Goal: Task Accomplishment & Management: Manage account settings

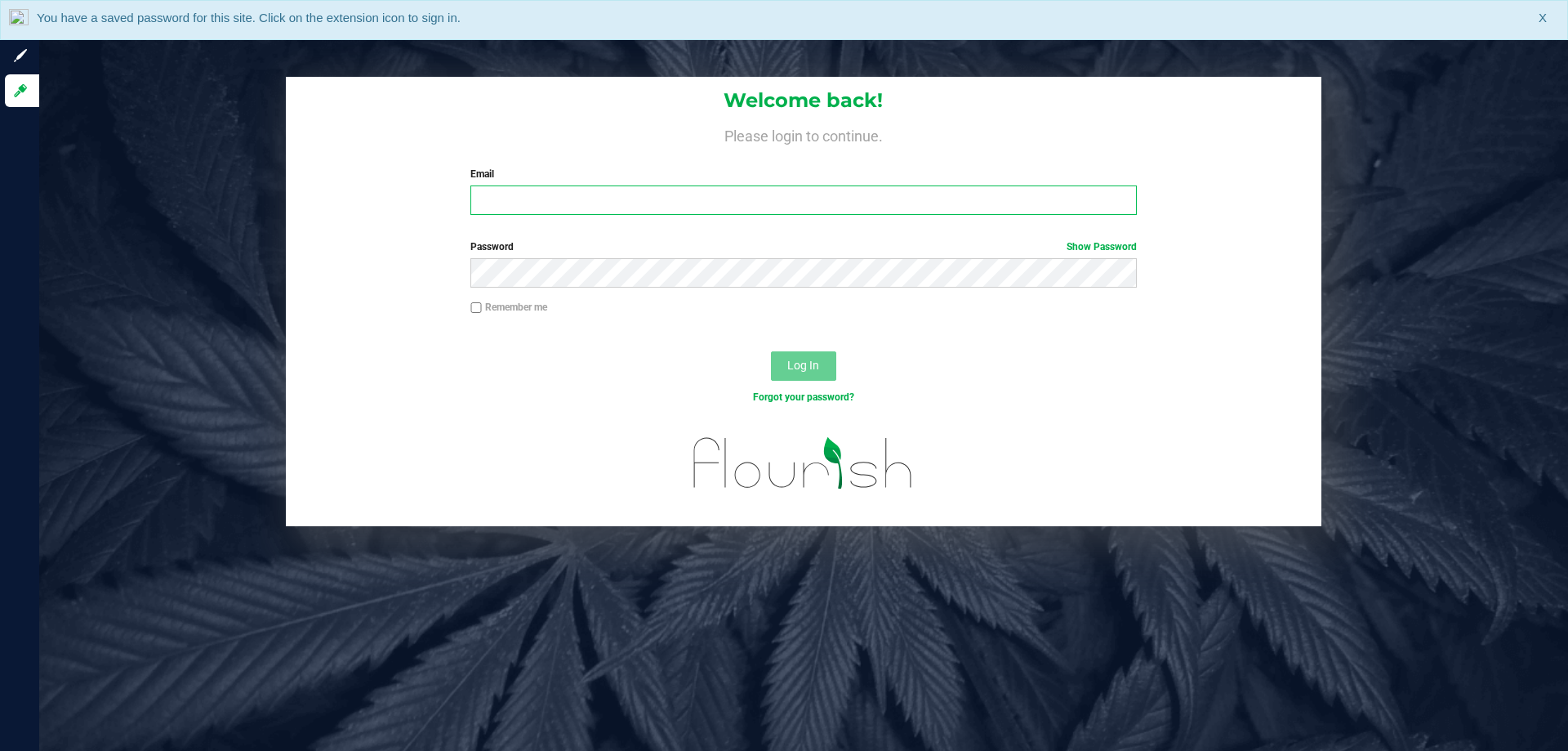
click at [508, 198] on input "Email" at bounding box center [804, 200] width 666 height 30
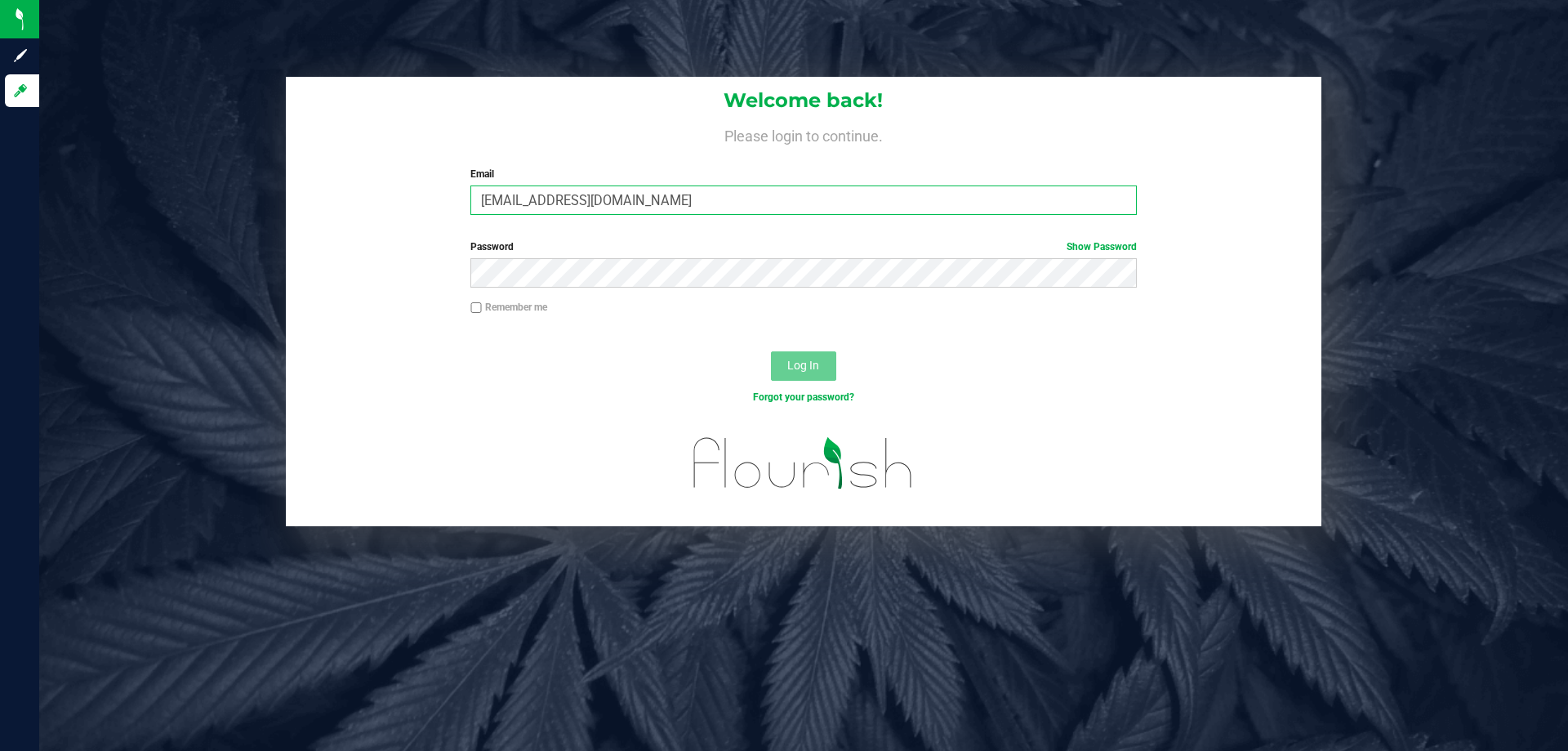
type input "[EMAIL_ADDRESS][DOMAIN_NAME]"
click at [771, 351] on button "Log In" at bounding box center [804, 365] width 65 height 30
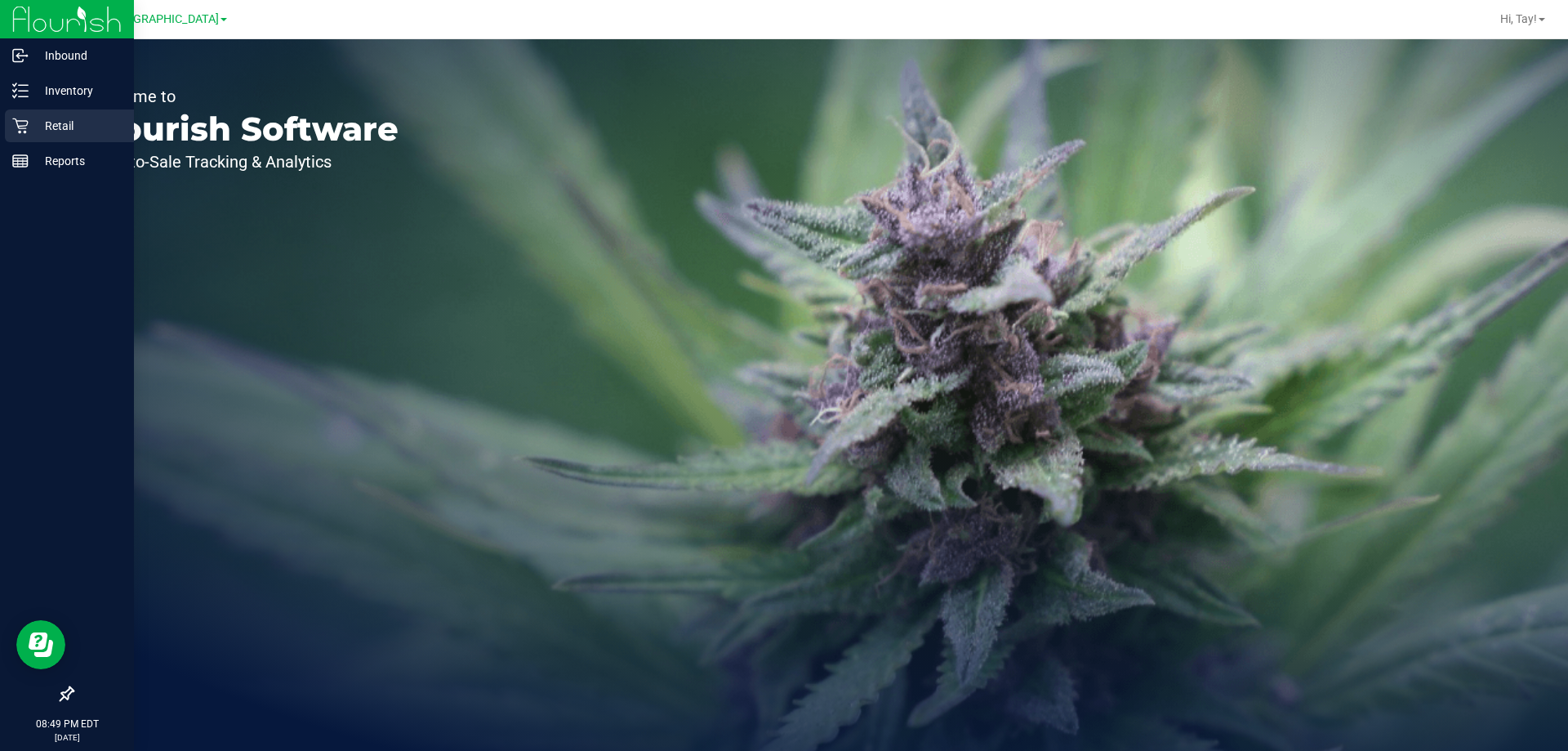
click at [31, 122] on p "Retail" at bounding box center [77, 125] width 98 height 19
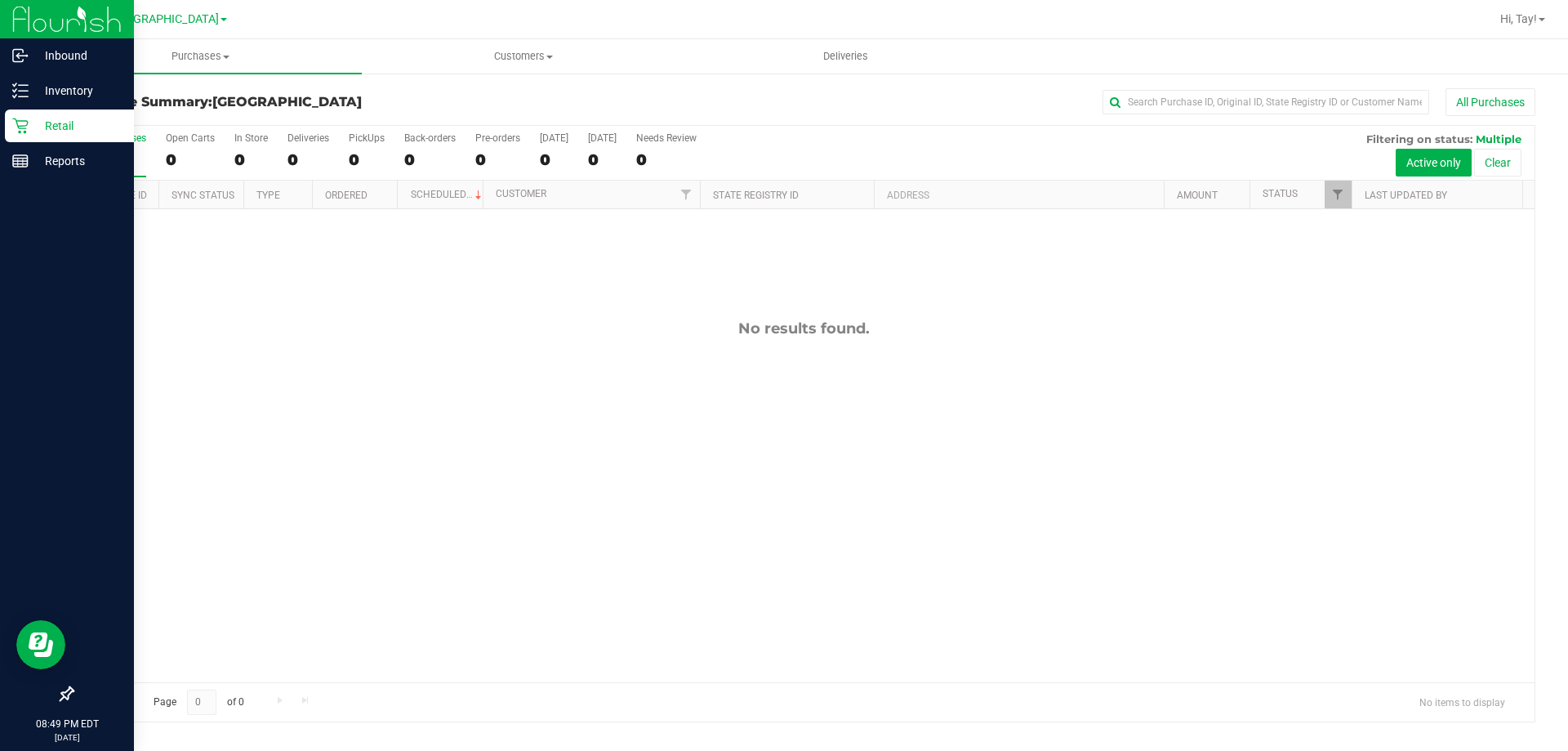
drag, startPoint x: 77, startPoint y: 132, endPoint x: 91, endPoint y: 125, distance: 15.7
click at [78, 131] on p "Retail" at bounding box center [77, 125] width 98 height 19
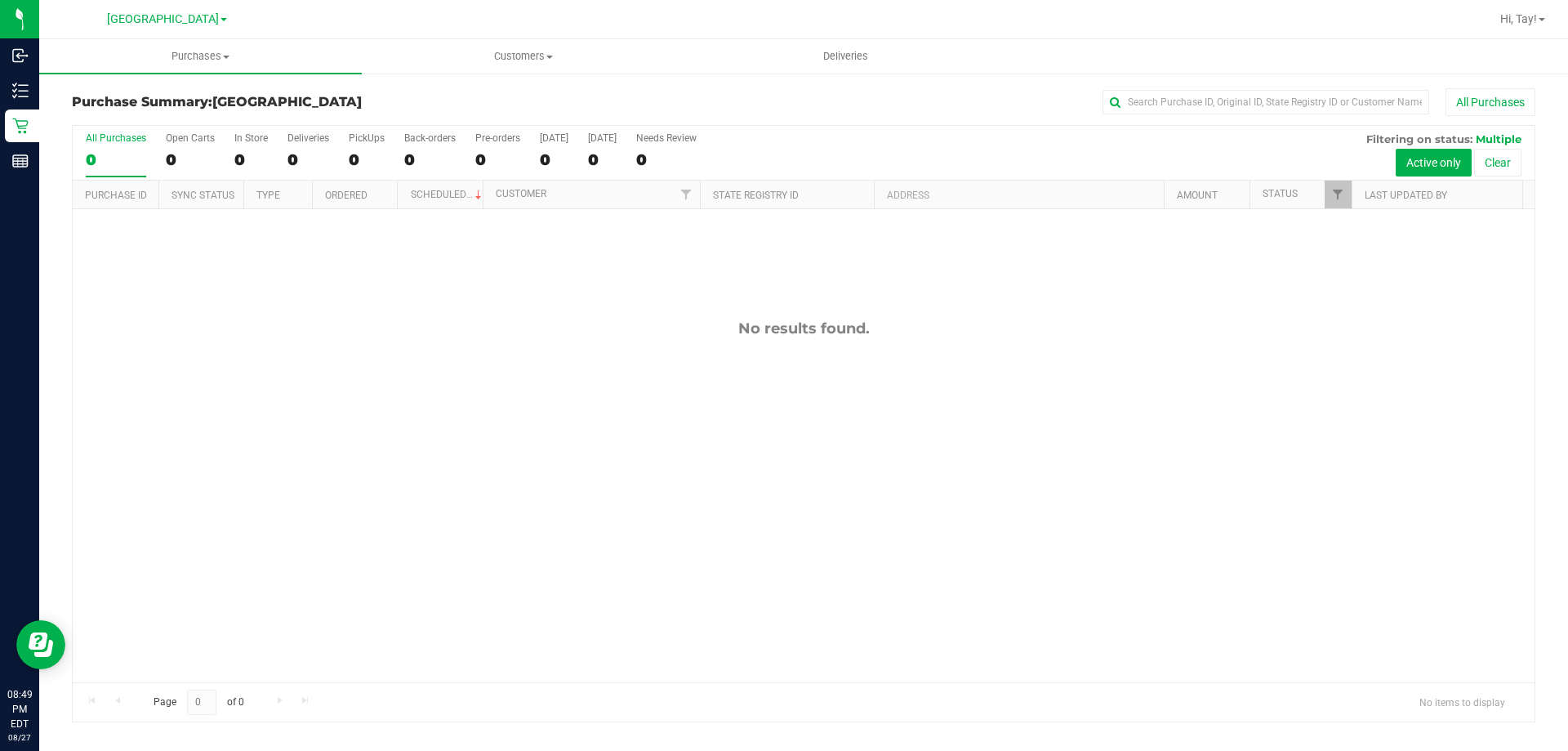
click at [589, 276] on div "No results found." at bounding box center [804, 501] width 1462 height 584
click at [359, 159] on div "0" at bounding box center [367, 160] width 36 height 19
click at [0, 0] on input "PickUps 0" at bounding box center [0, 0] width 0 height 0
click at [1341, 192] on span "Filter" at bounding box center [1338, 194] width 13 height 13
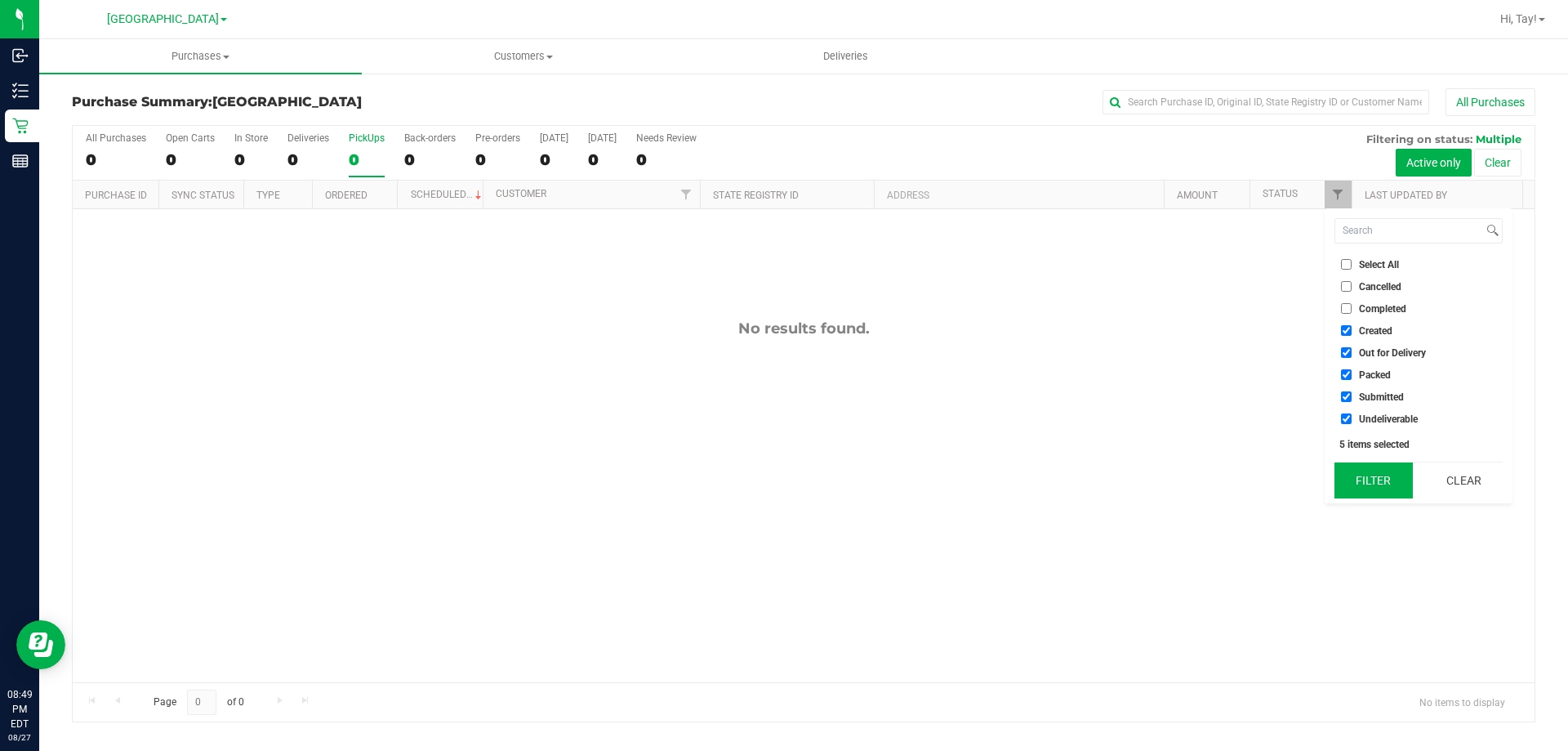
click at [1383, 472] on button "Filter" at bounding box center [1374, 480] width 78 height 36
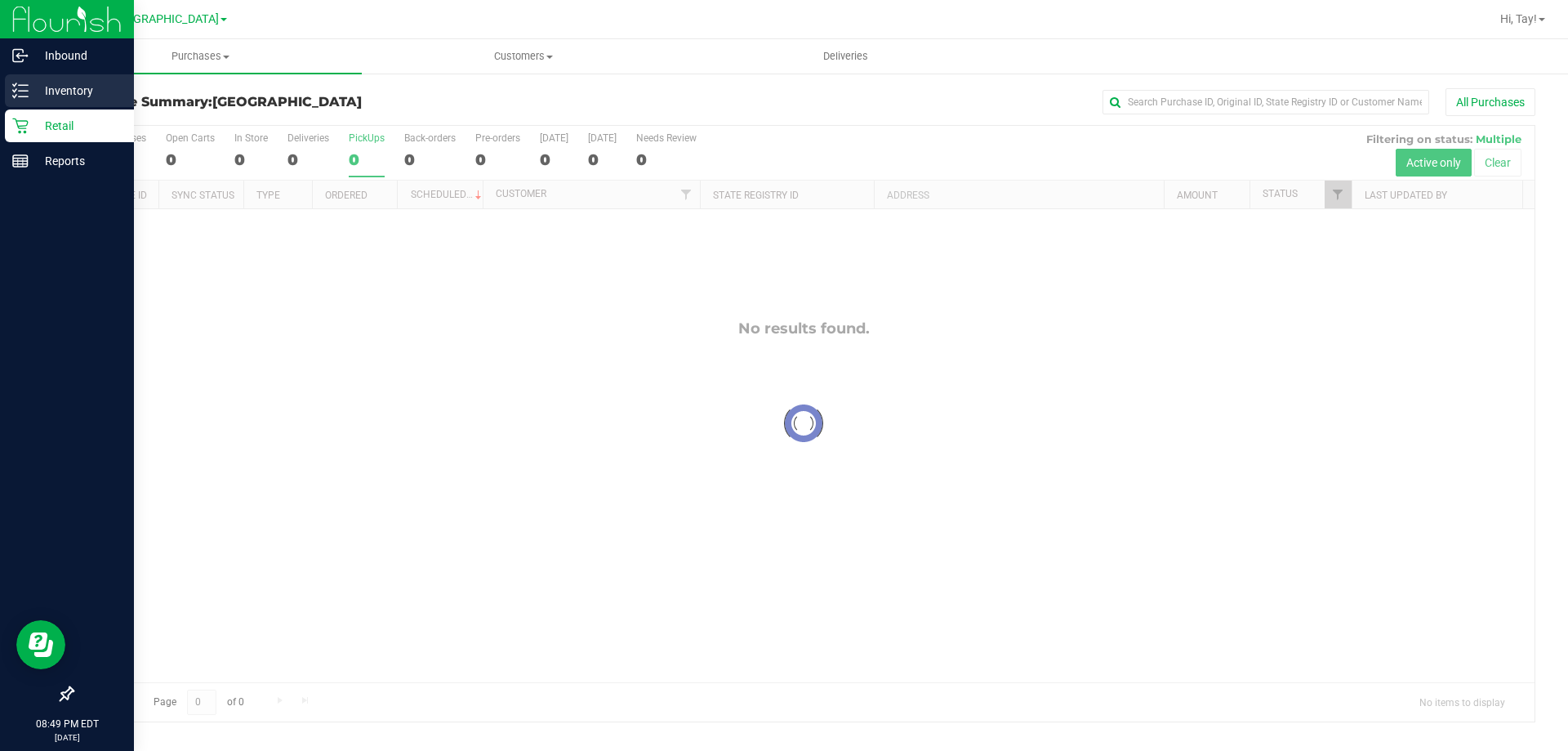
click at [23, 83] on icon at bounding box center [20, 90] width 16 height 16
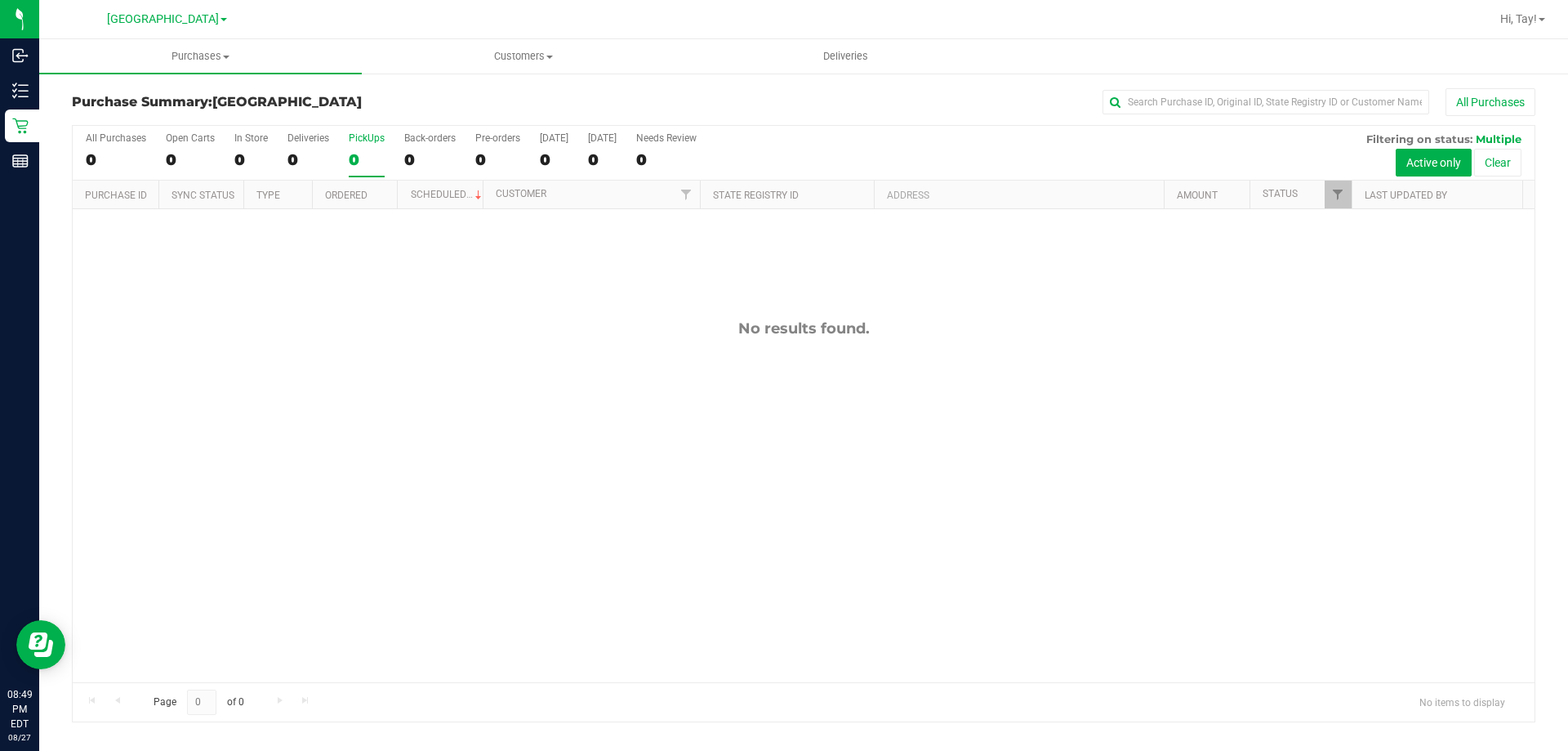
click at [409, 106] on h3 "Purchase Summary: [GEOGRAPHIC_DATA]" at bounding box center [316, 101] width 488 height 14
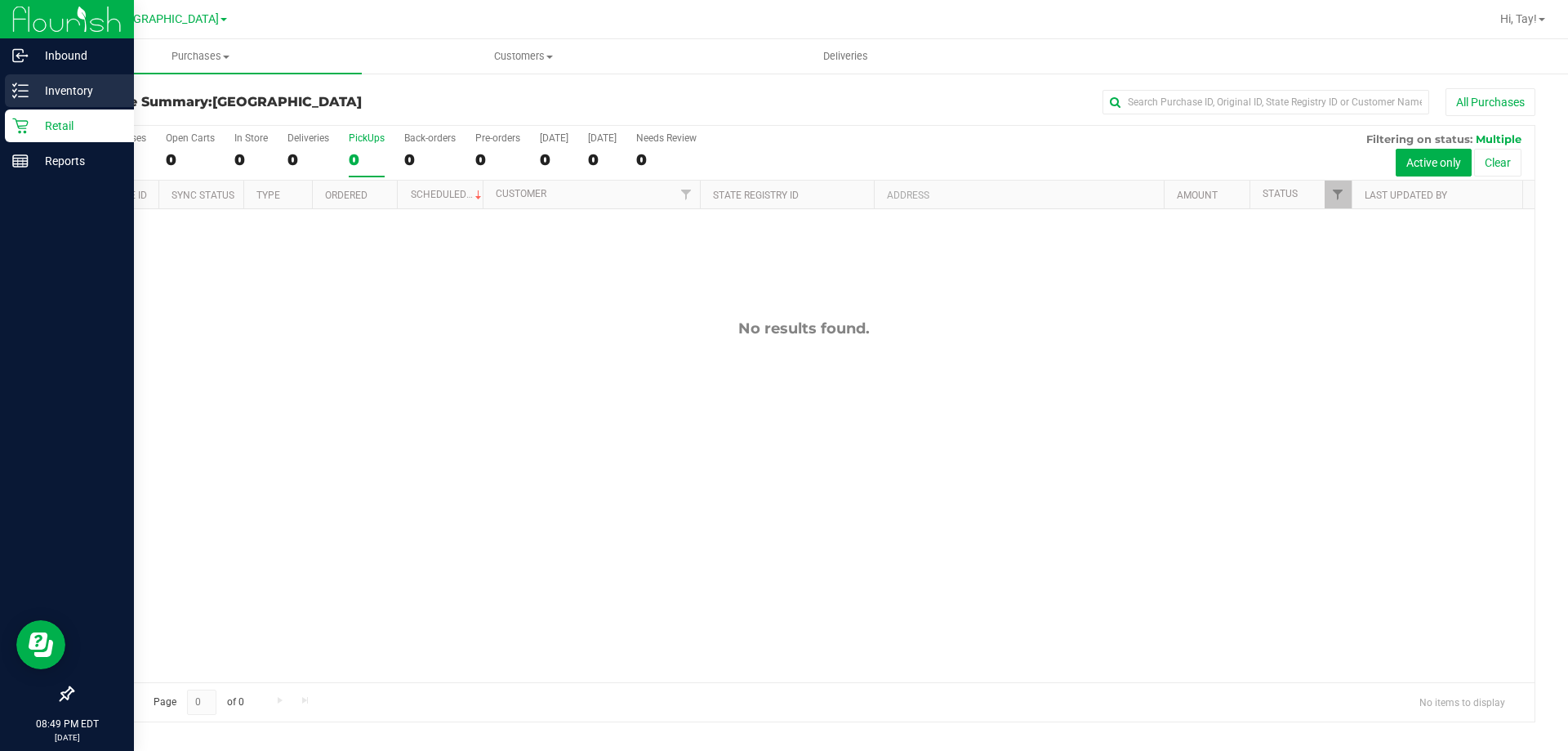
click at [53, 101] on div "Inventory" at bounding box center [69, 91] width 129 height 33
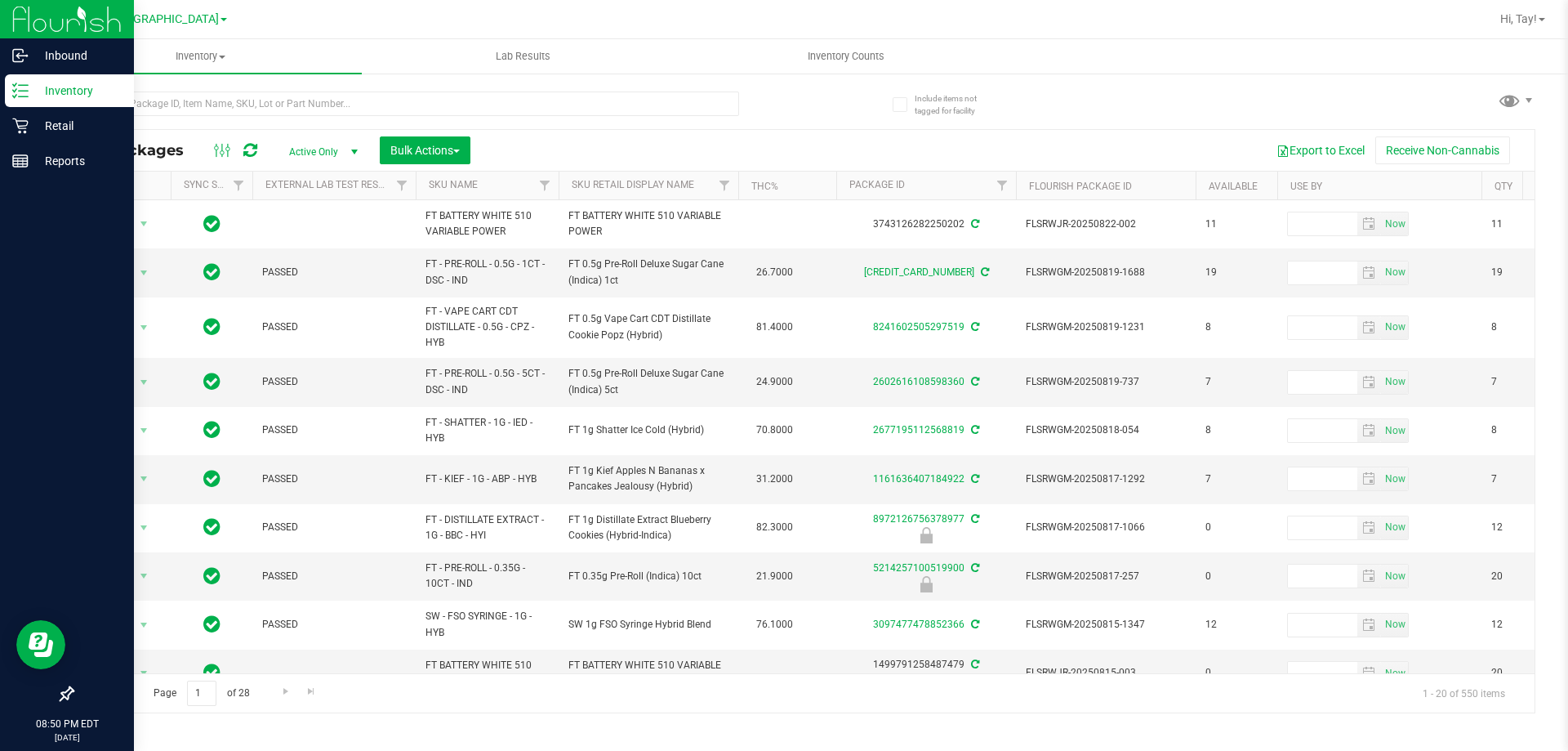
click at [71, 90] on p "Inventory" at bounding box center [77, 91] width 98 height 19
click at [77, 94] on p "Inventory" at bounding box center [77, 91] width 98 height 19
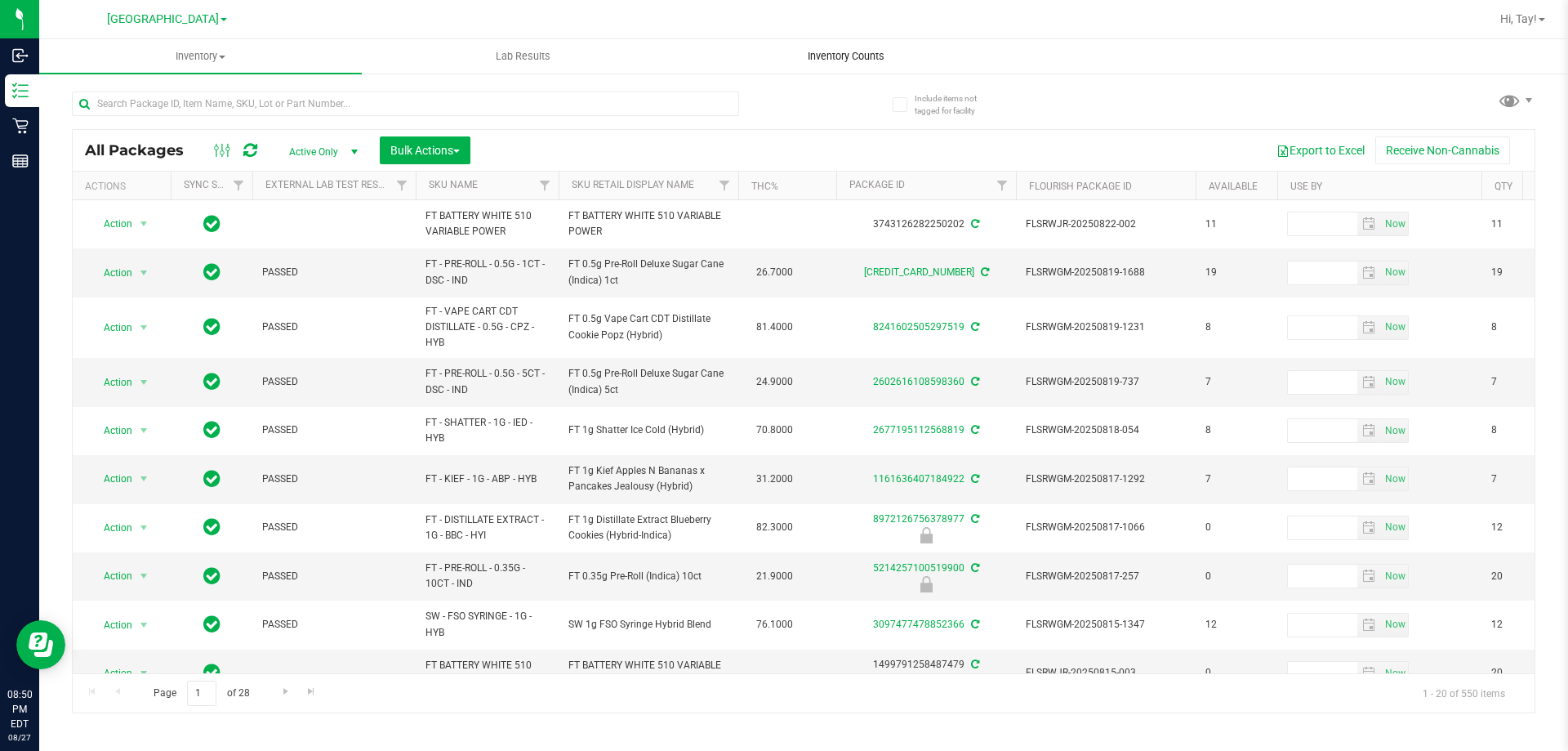
click at [843, 59] on span "Inventory Counts" at bounding box center [846, 55] width 121 height 14
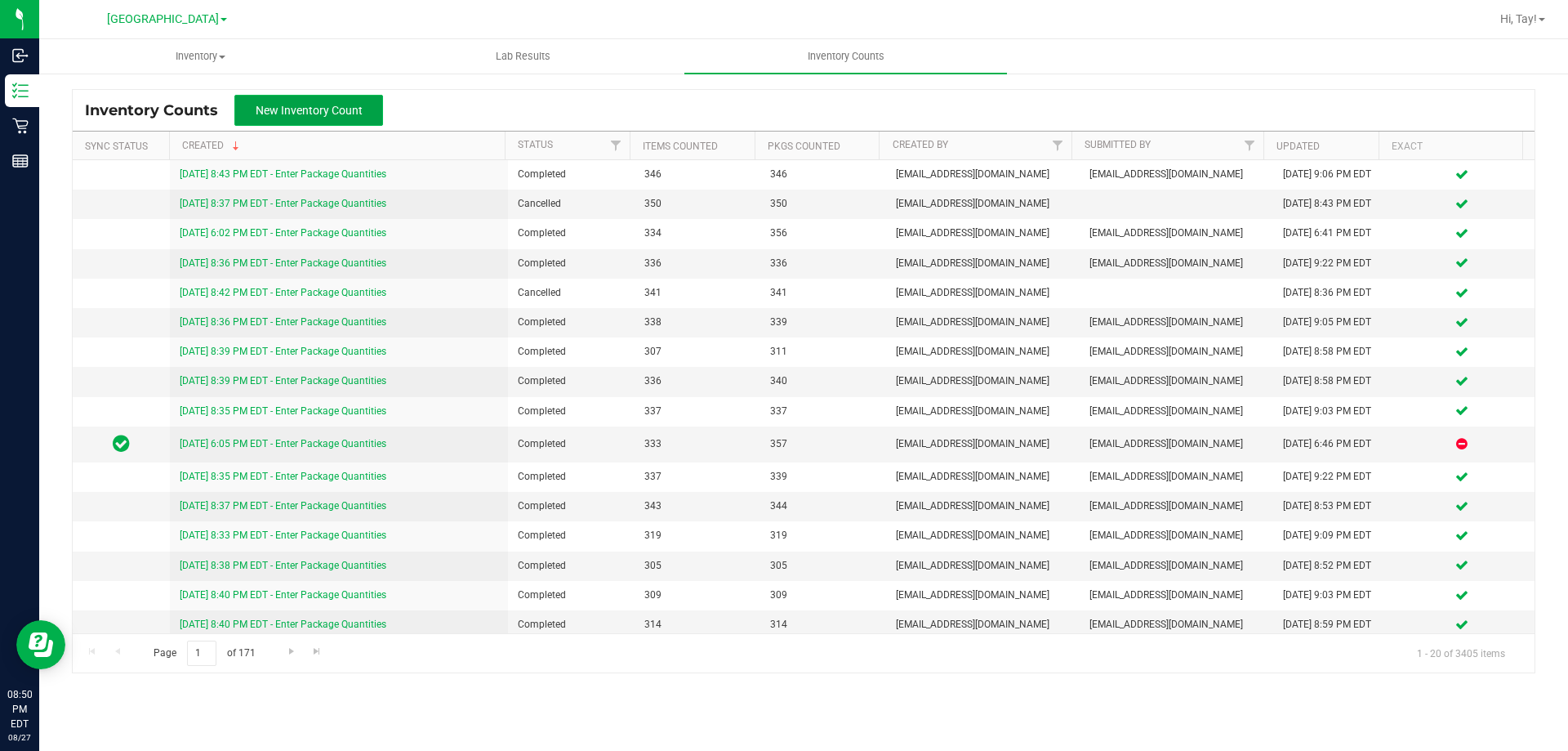
click at [330, 108] on span "New Inventory Count" at bounding box center [309, 110] width 107 height 13
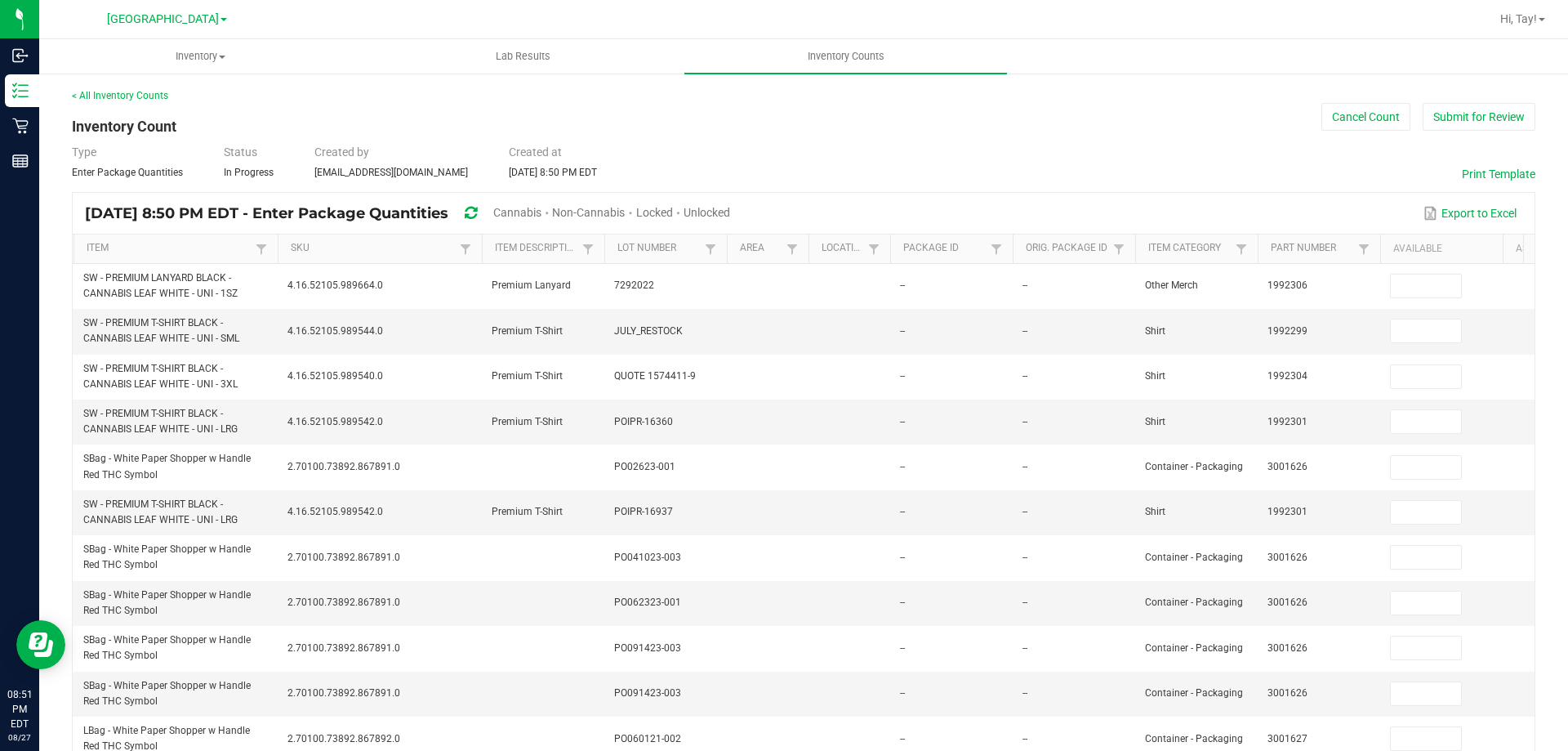
click at [626, 153] on div "Type Enter Package Quantities Status In Progress Created by [EMAIL_ADDRESS][DOM…" at bounding box center [804, 162] width 1464 height 36
click at [541, 215] on span "Cannabis" at bounding box center [518, 212] width 48 height 13
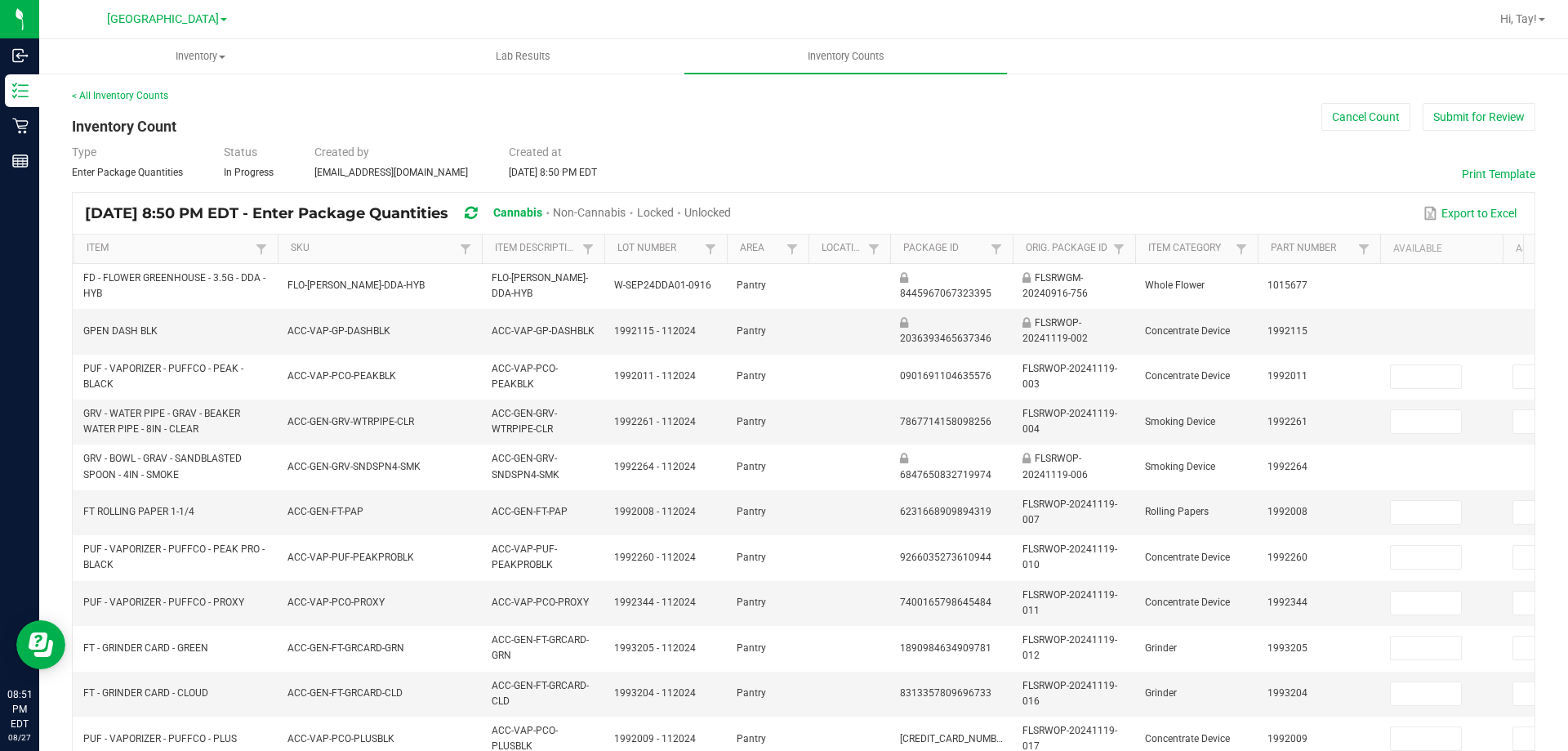
click at [731, 206] on span "Unlocked" at bounding box center [707, 212] width 47 height 13
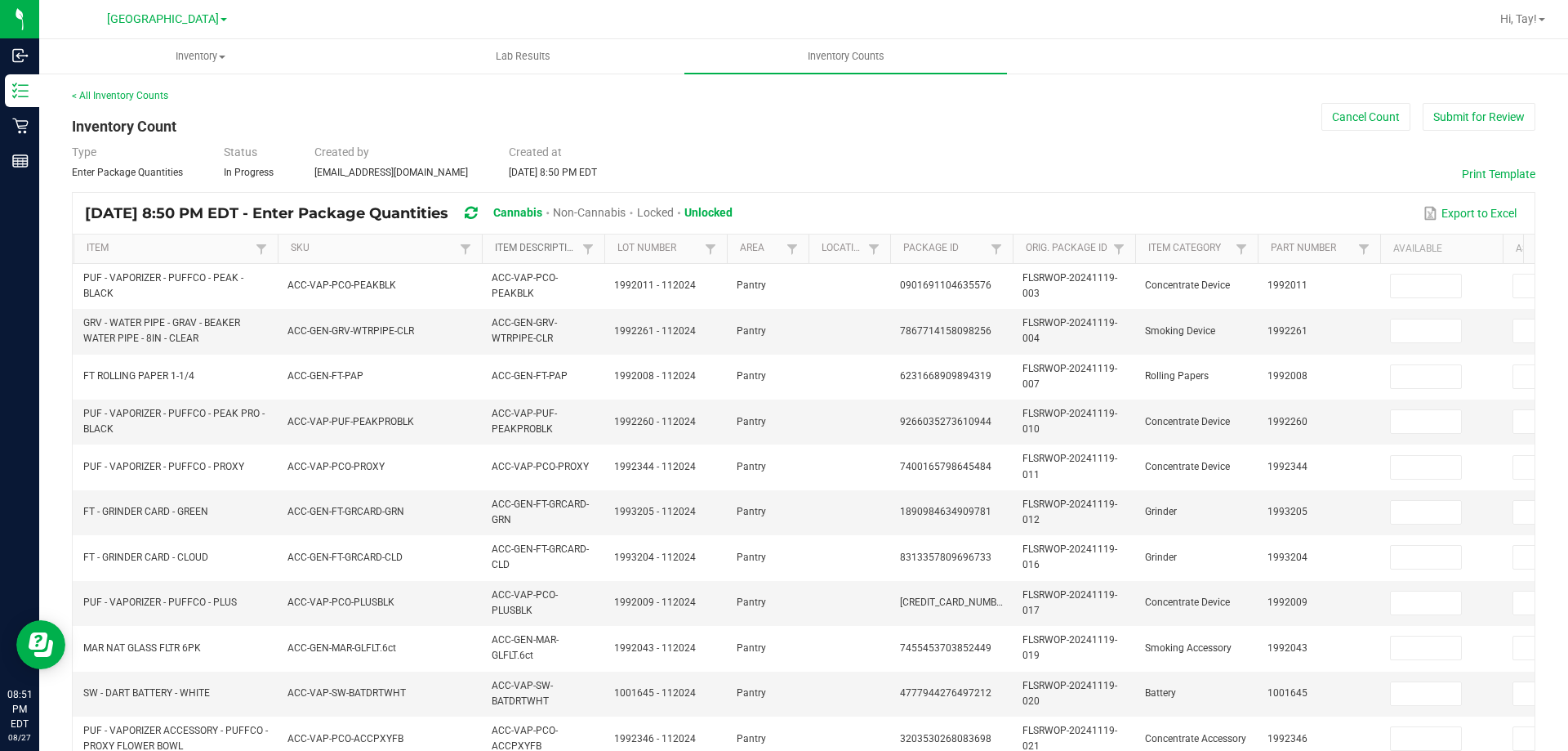
click at [570, 249] on link "Item Description" at bounding box center [536, 249] width 82 height 13
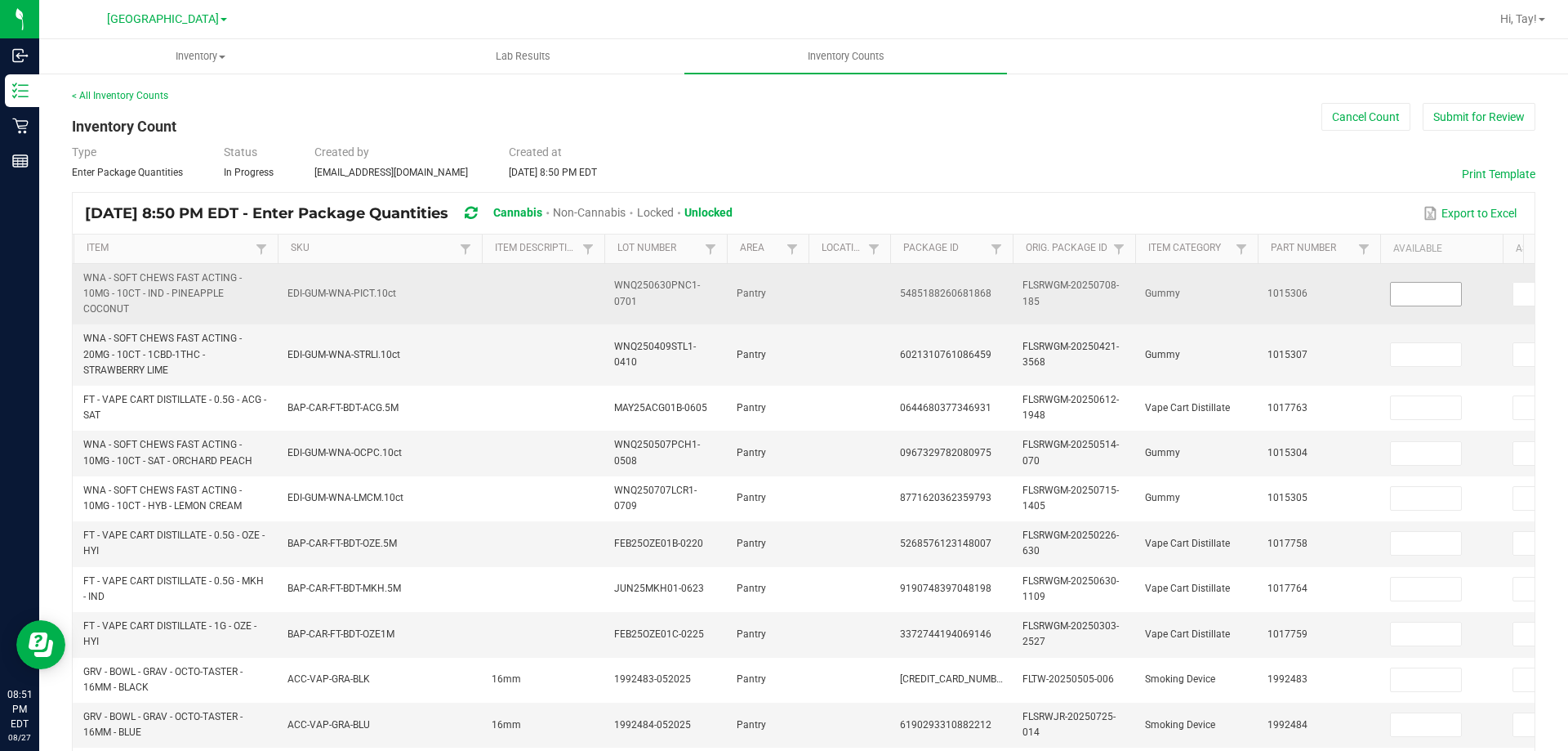
click at [1440, 291] on input at bounding box center [1425, 294] width 70 height 23
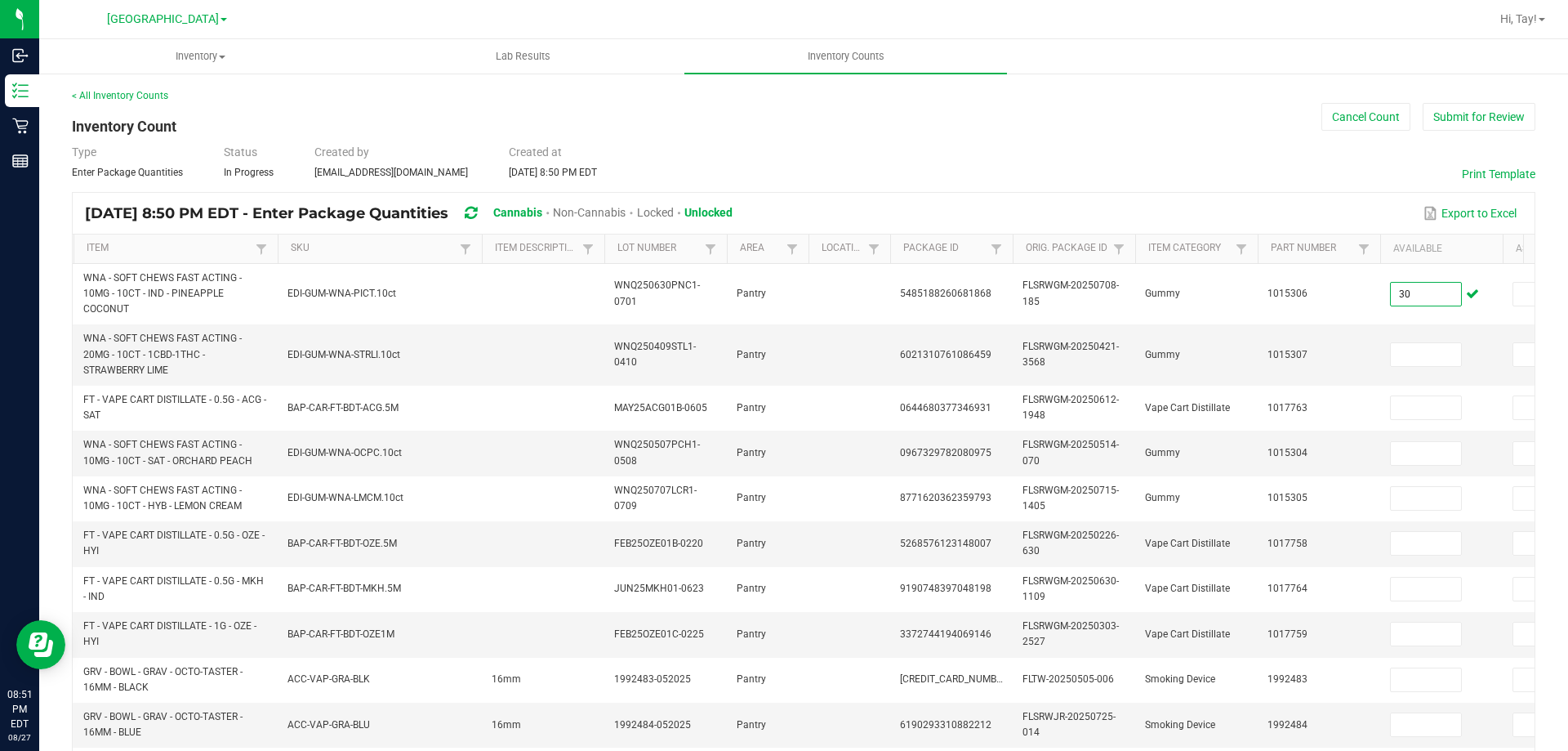
type input "30"
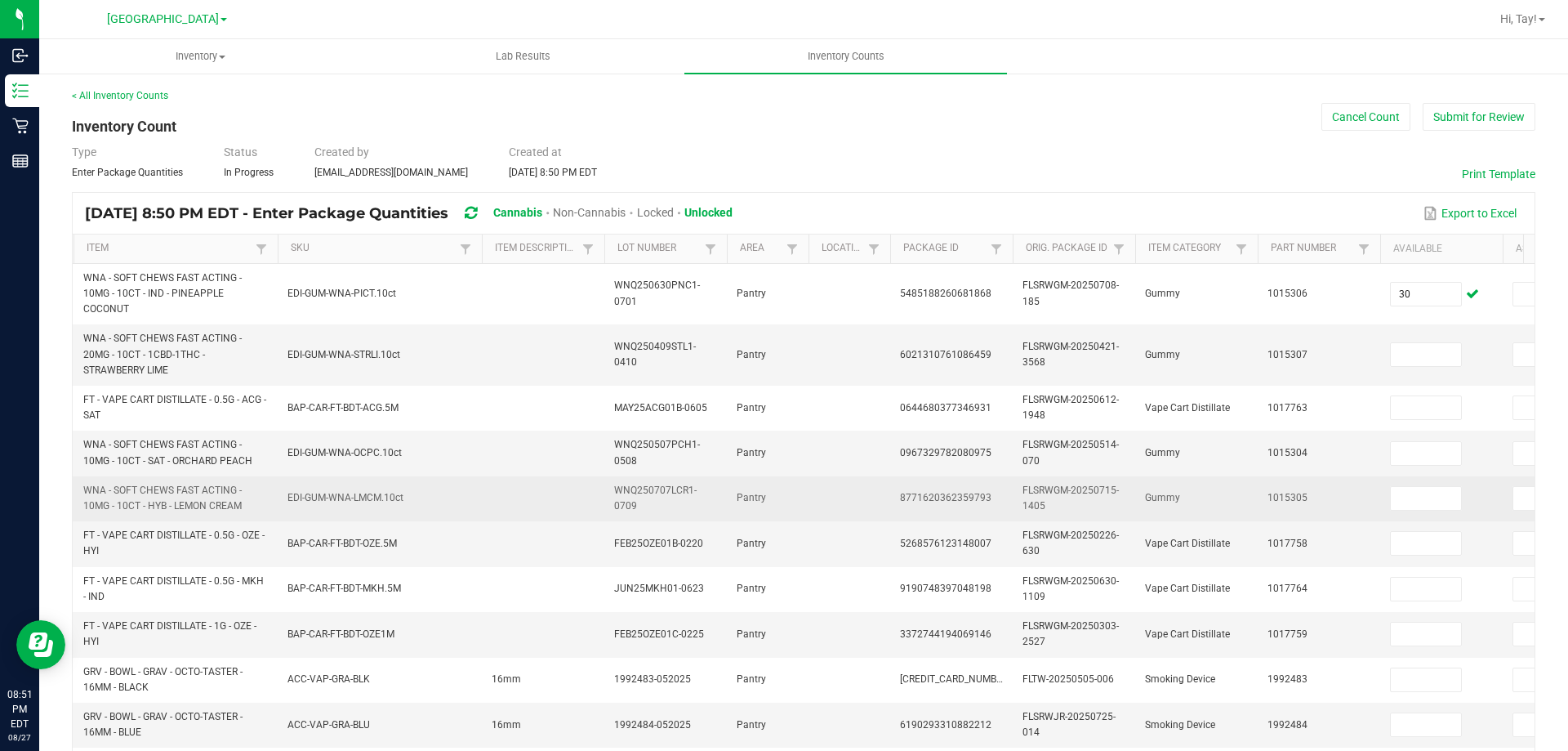
drag, startPoint x: 640, startPoint y: 486, endPoint x: 556, endPoint y: 491, distance: 84.1
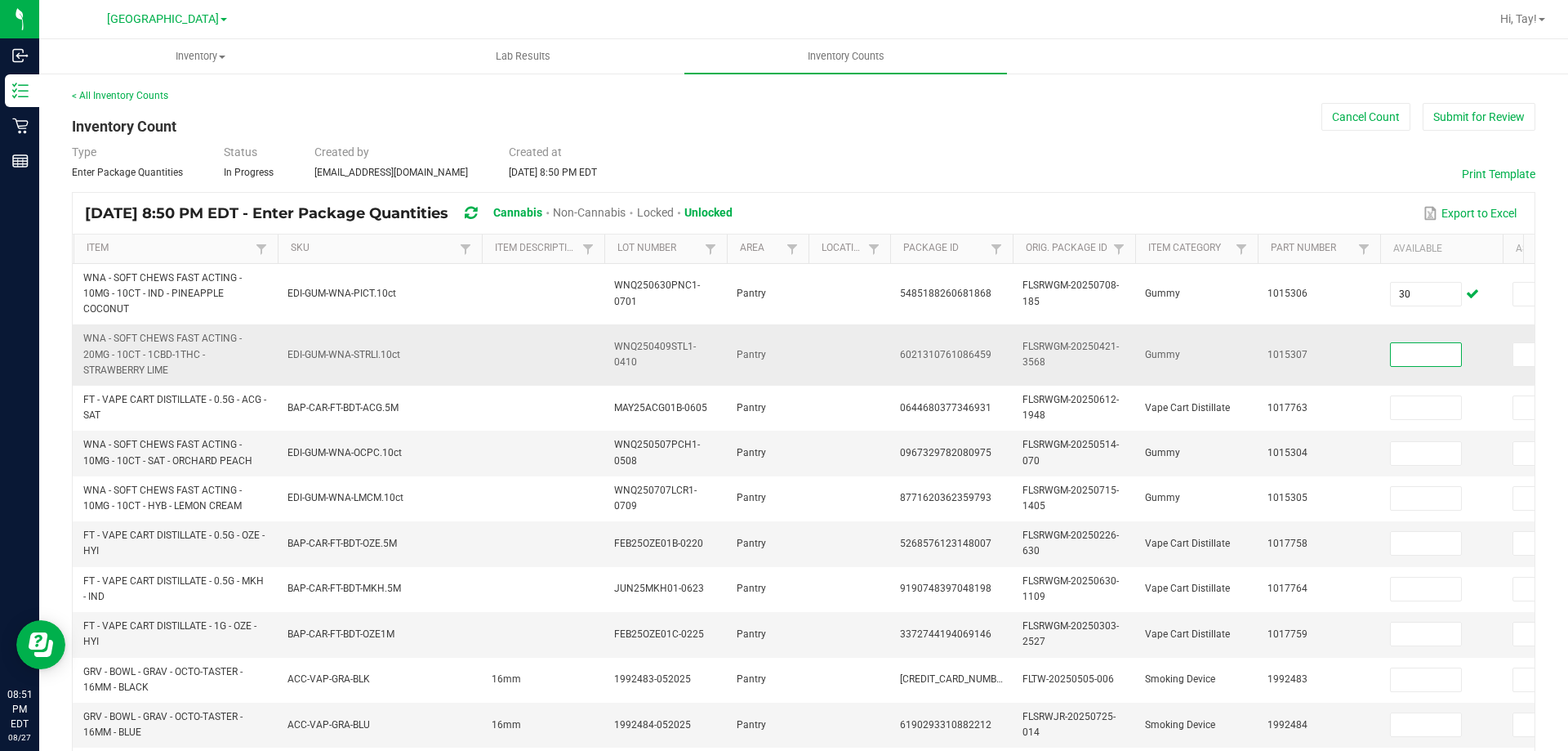
click at [1410, 345] on input at bounding box center [1425, 355] width 70 height 23
type input "7"
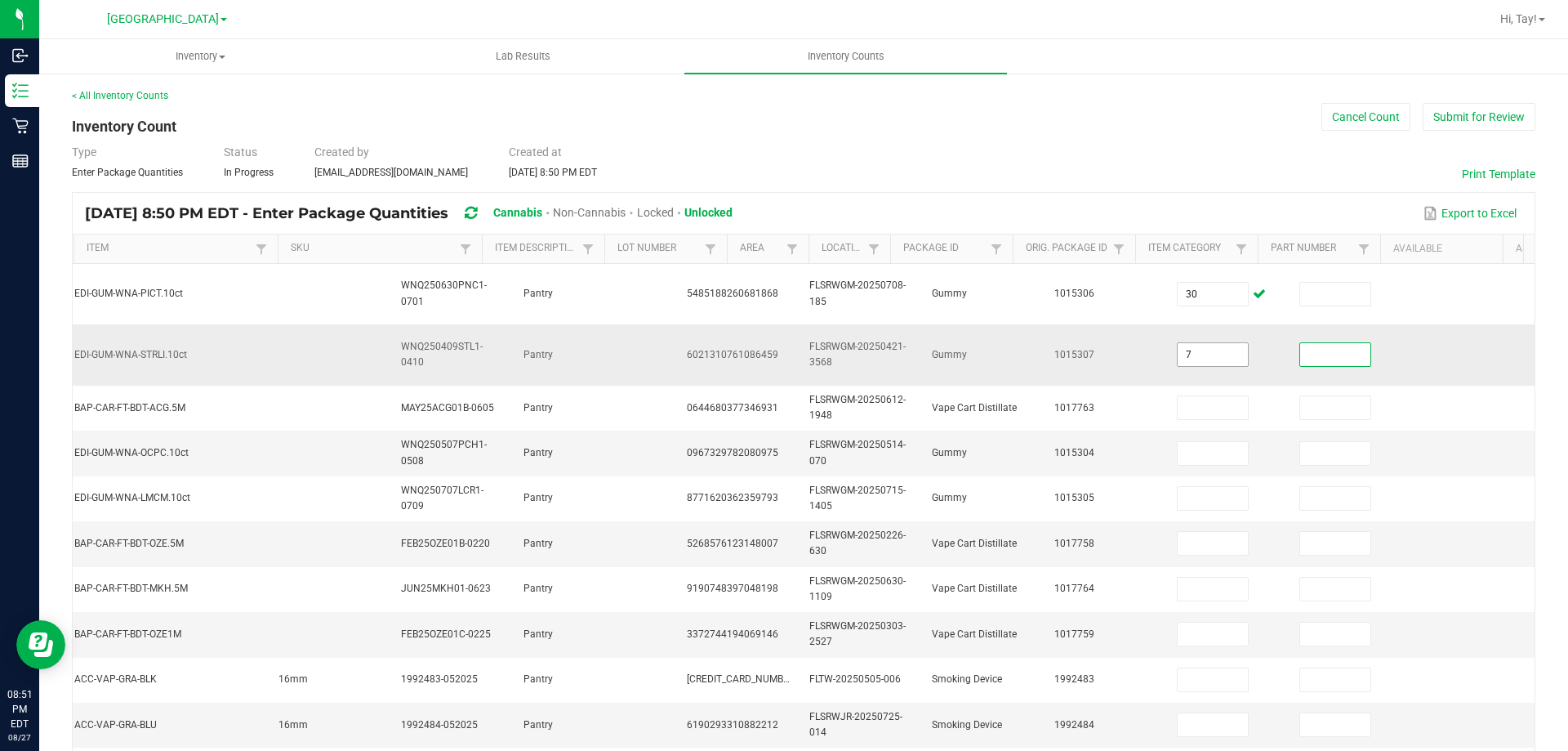
scroll to position [0, 237]
type input "10"
type input "7"
type input "3"
type input "16"
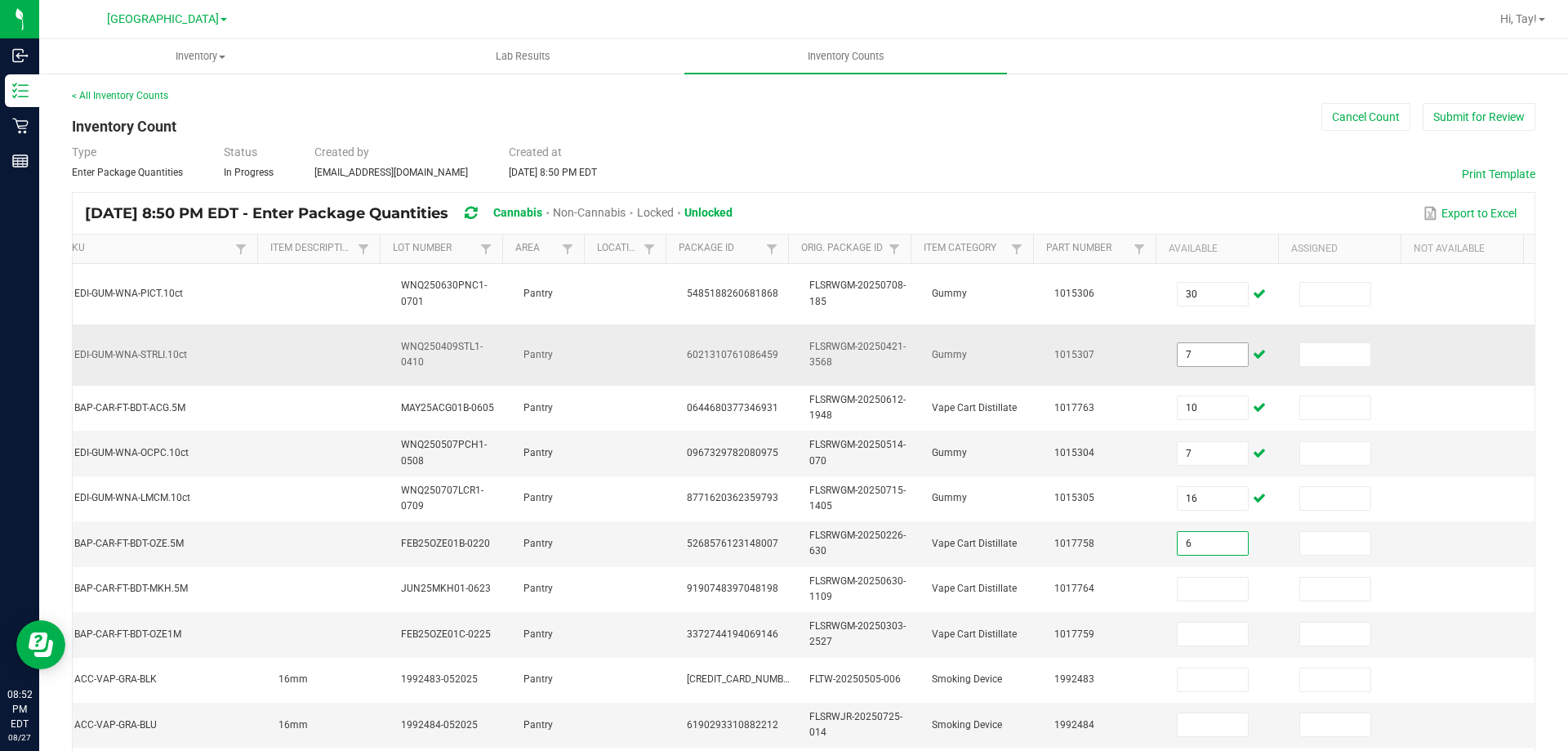
type input "6"
type input "7"
type input "11"
type input "8"
type input "2"
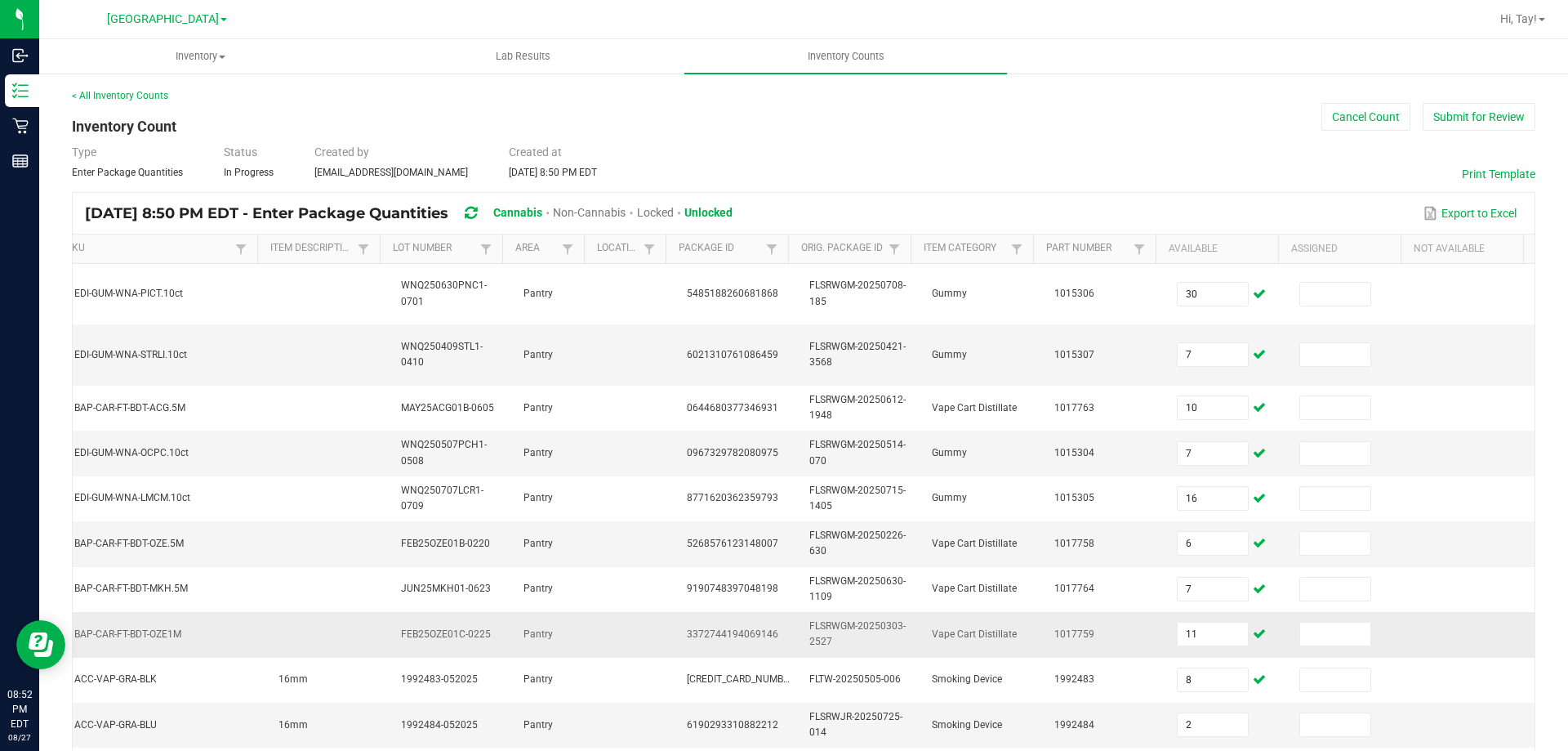
scroll to position [375, 0]
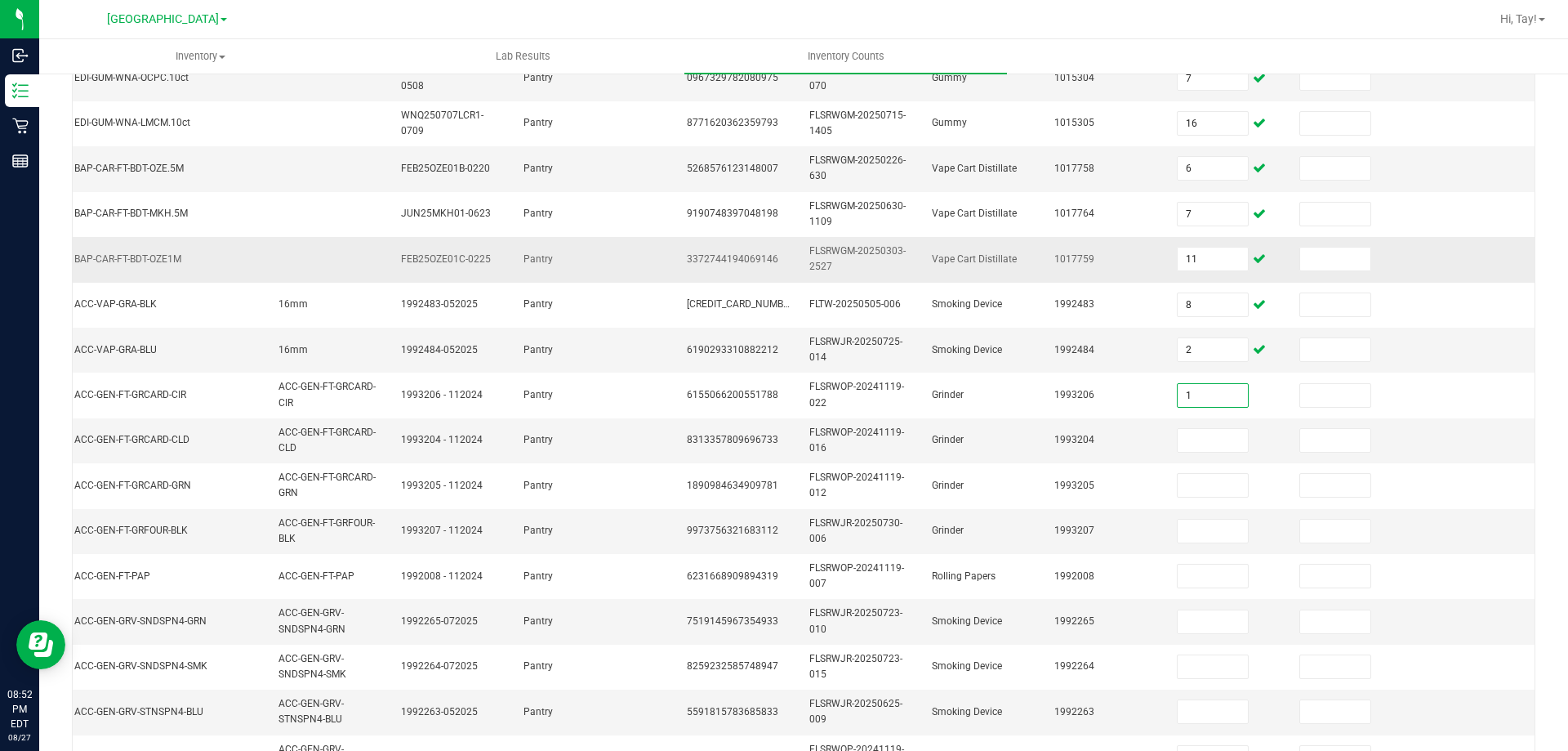
type input "1"
type input "5"
type input "1"
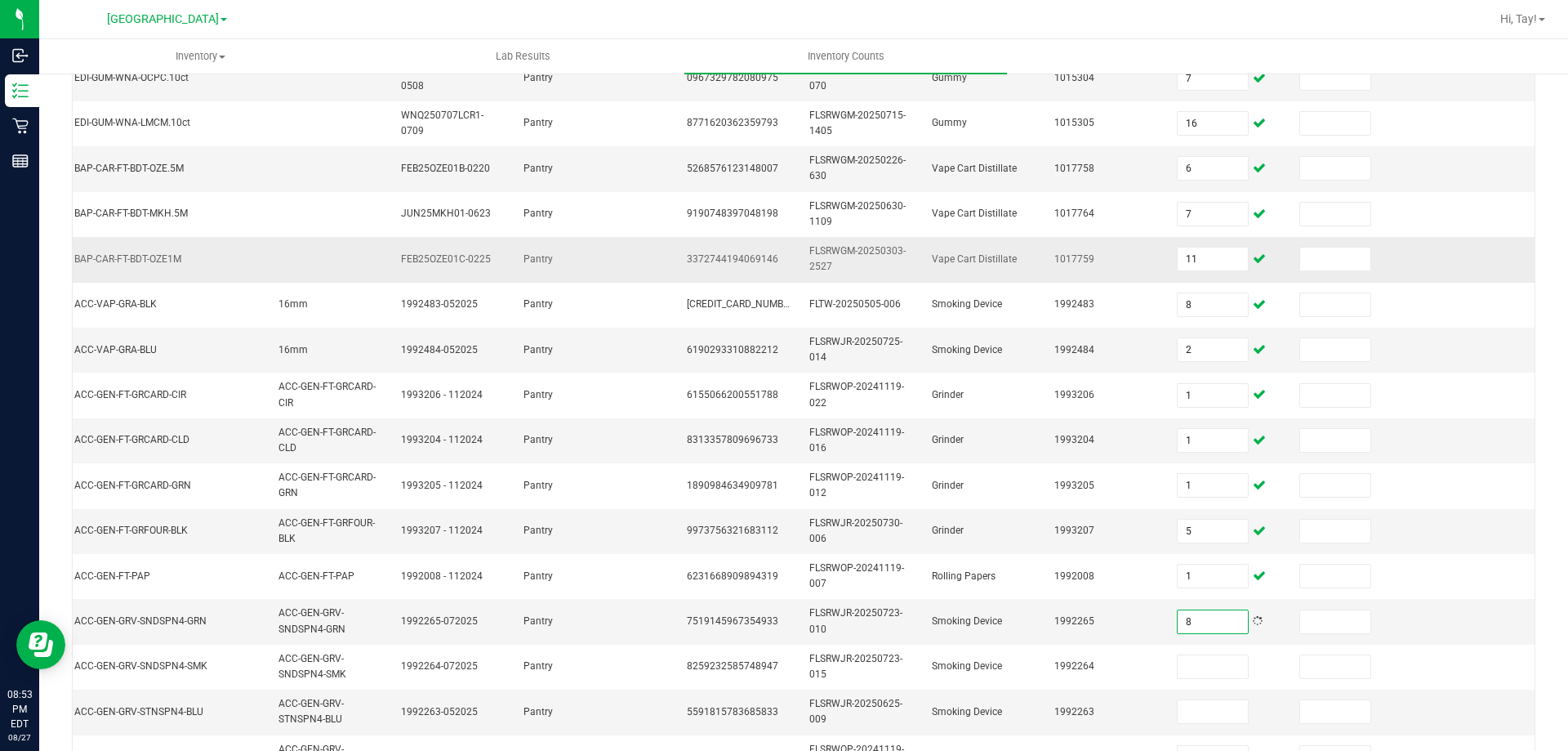
type input "8"
type input "10"
type input "11"
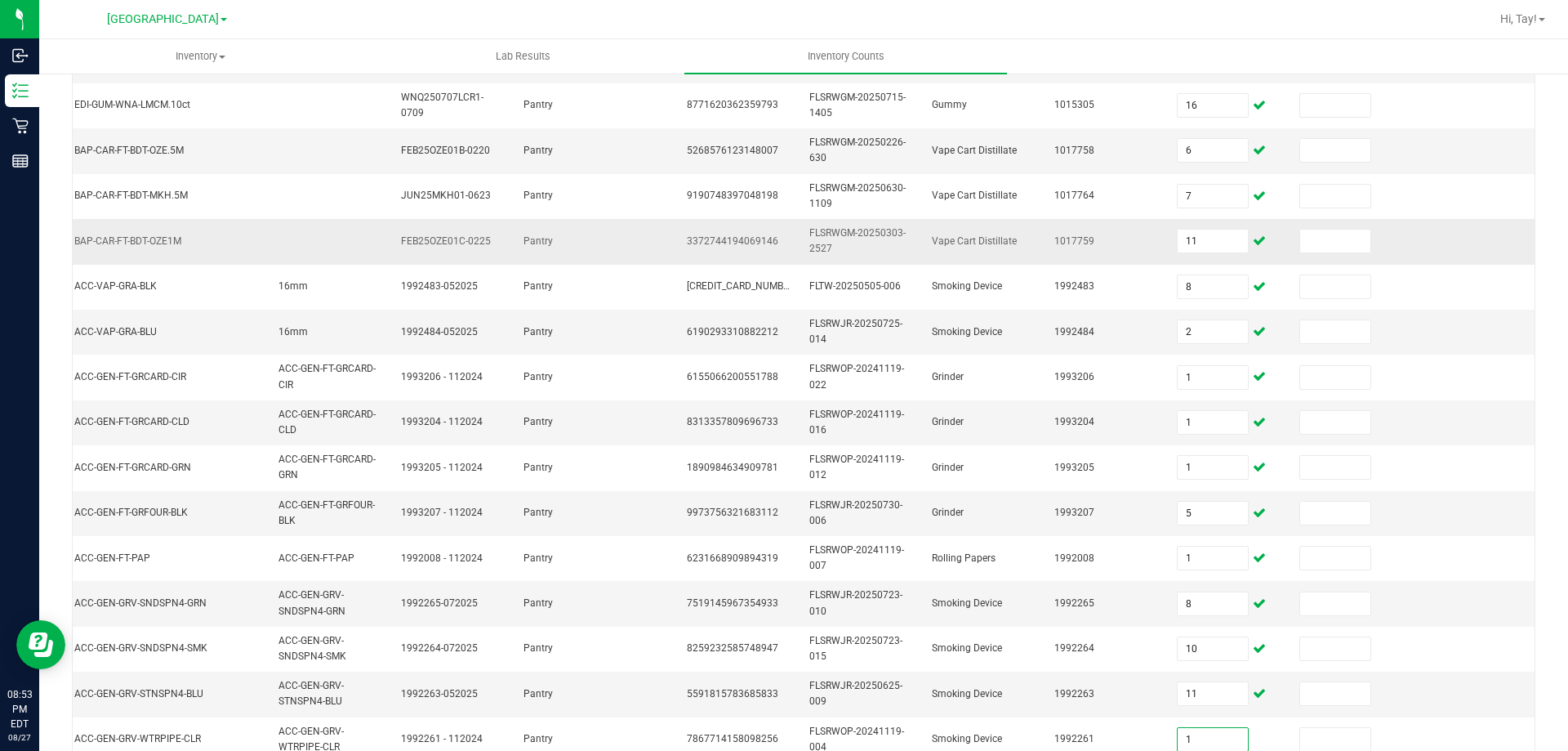
type input "1"
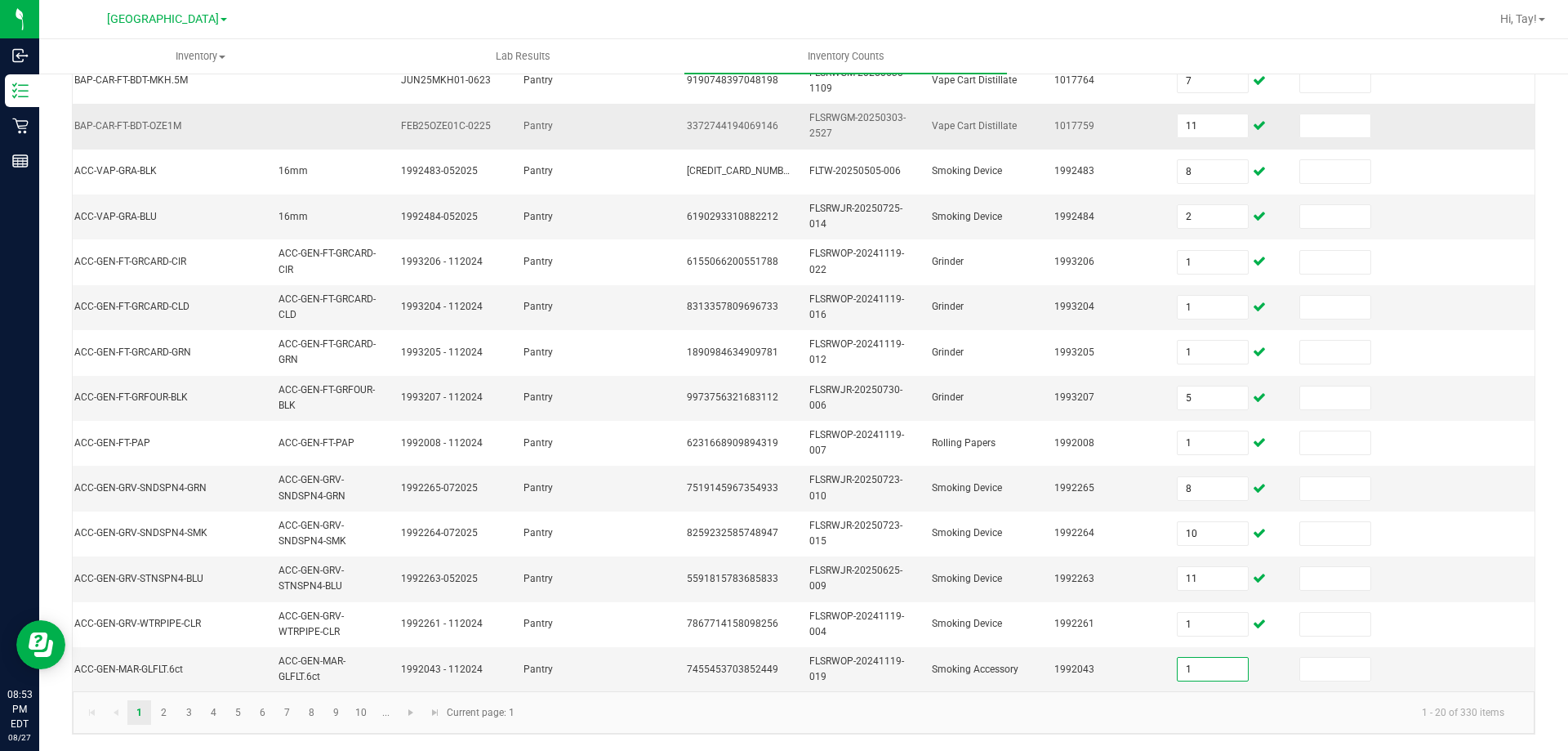
type input "1"
click at [851, 0] on html "Inbound Inventory Retail Reports 08:53 PM EDT [DATE] 08/27 [GEOGRAPHIC_DATA] WC…" at bounding box center [784, 375] width 1568 height 751
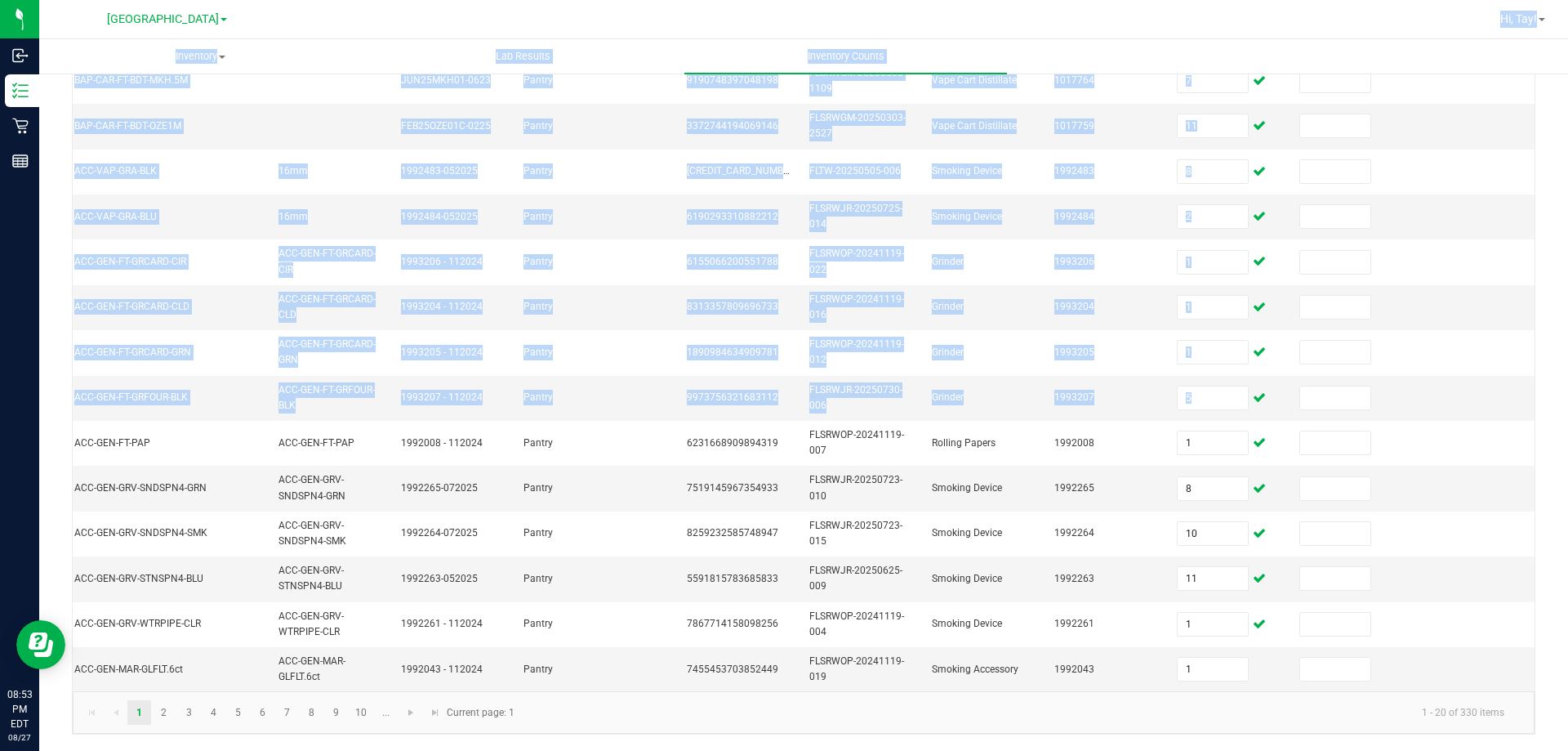
scroll to position [383, 0]
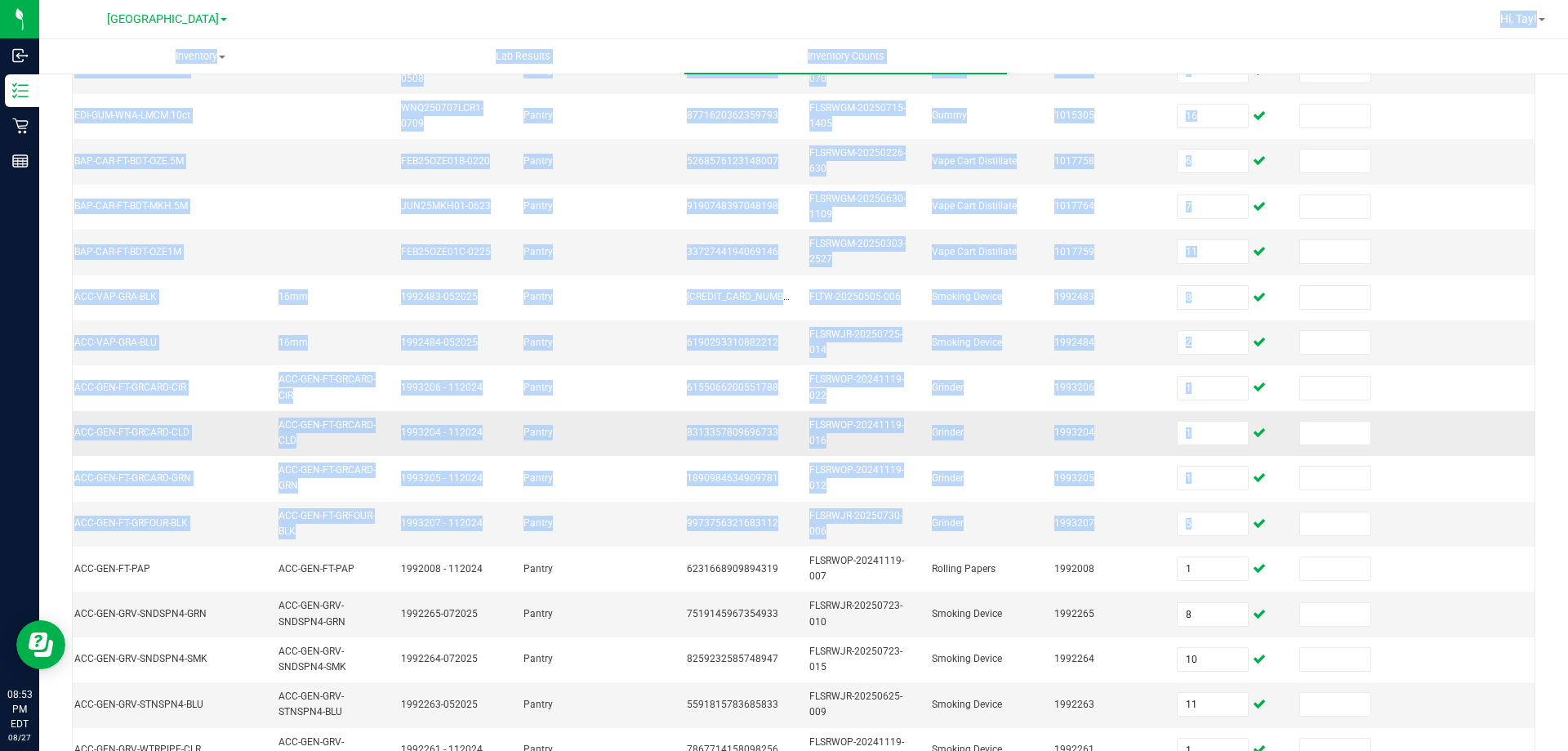
click at [836, 436] on td "FLSRWOP-20241119-016" at bounding box center [861, 432] width 122 height 45
click at [629, 441] on td at bounding box center [635, 432] width 81 height 45
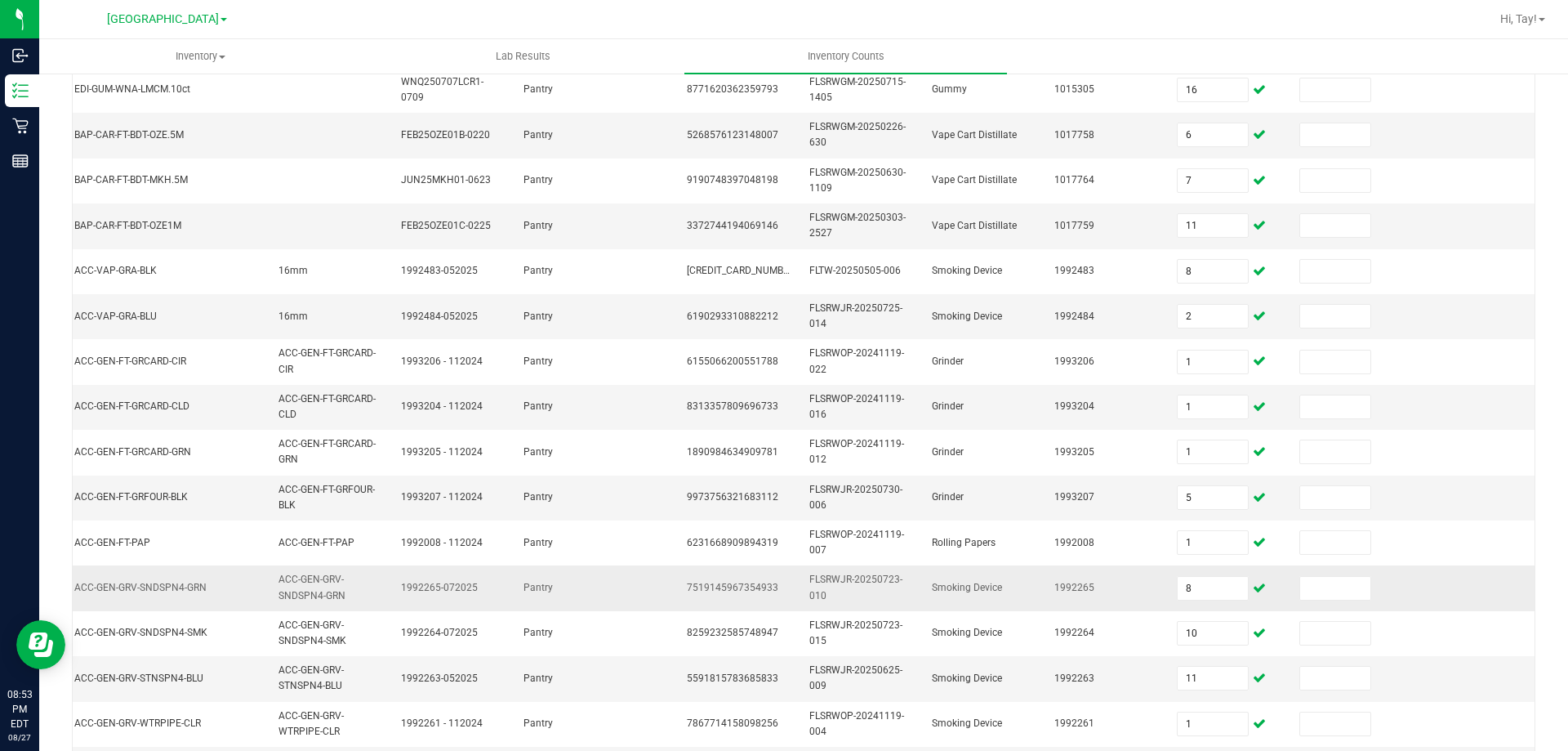
scroll to position [520, 0]
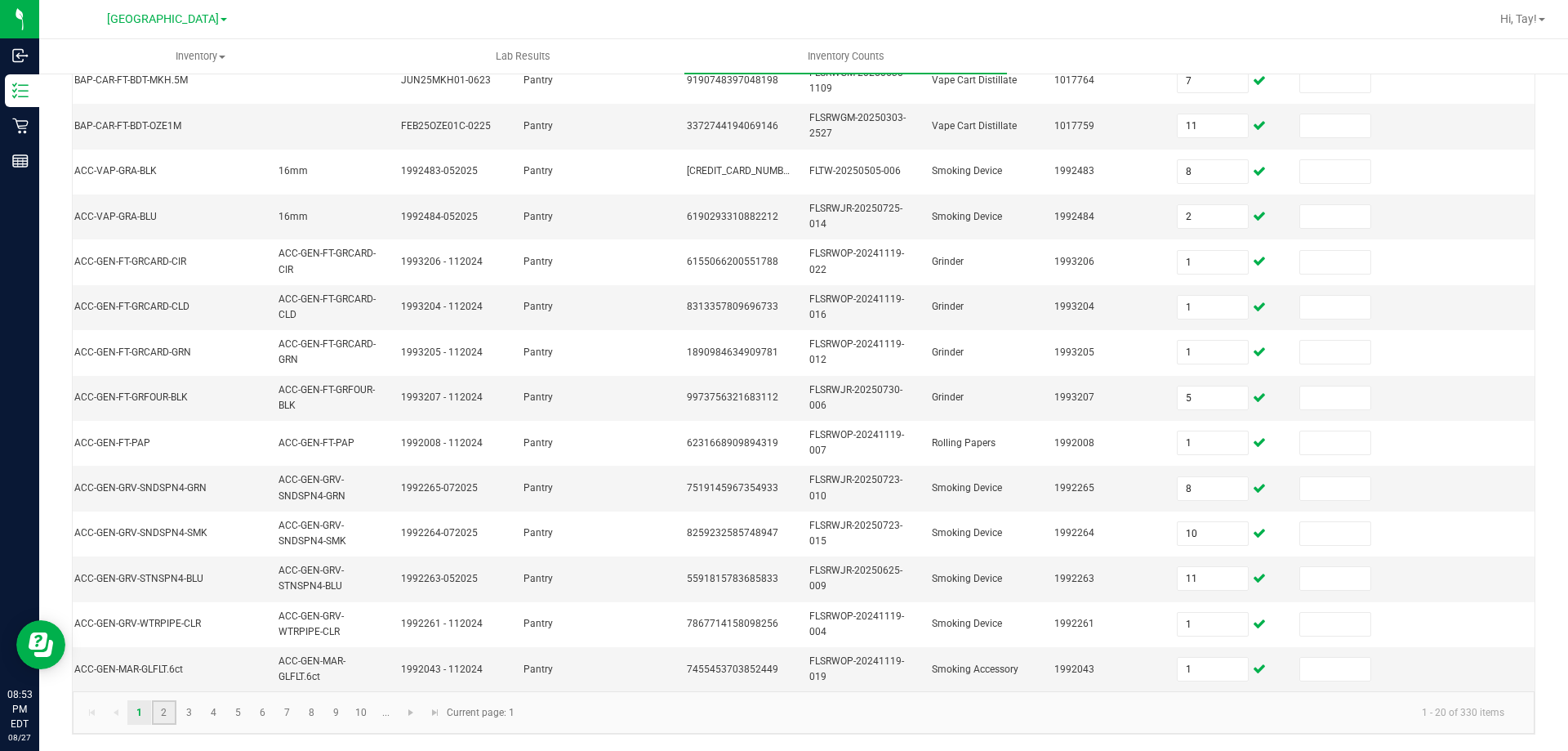
click at [161, 717] on link "2" at bounding box center [164, 713] width 24 height 25
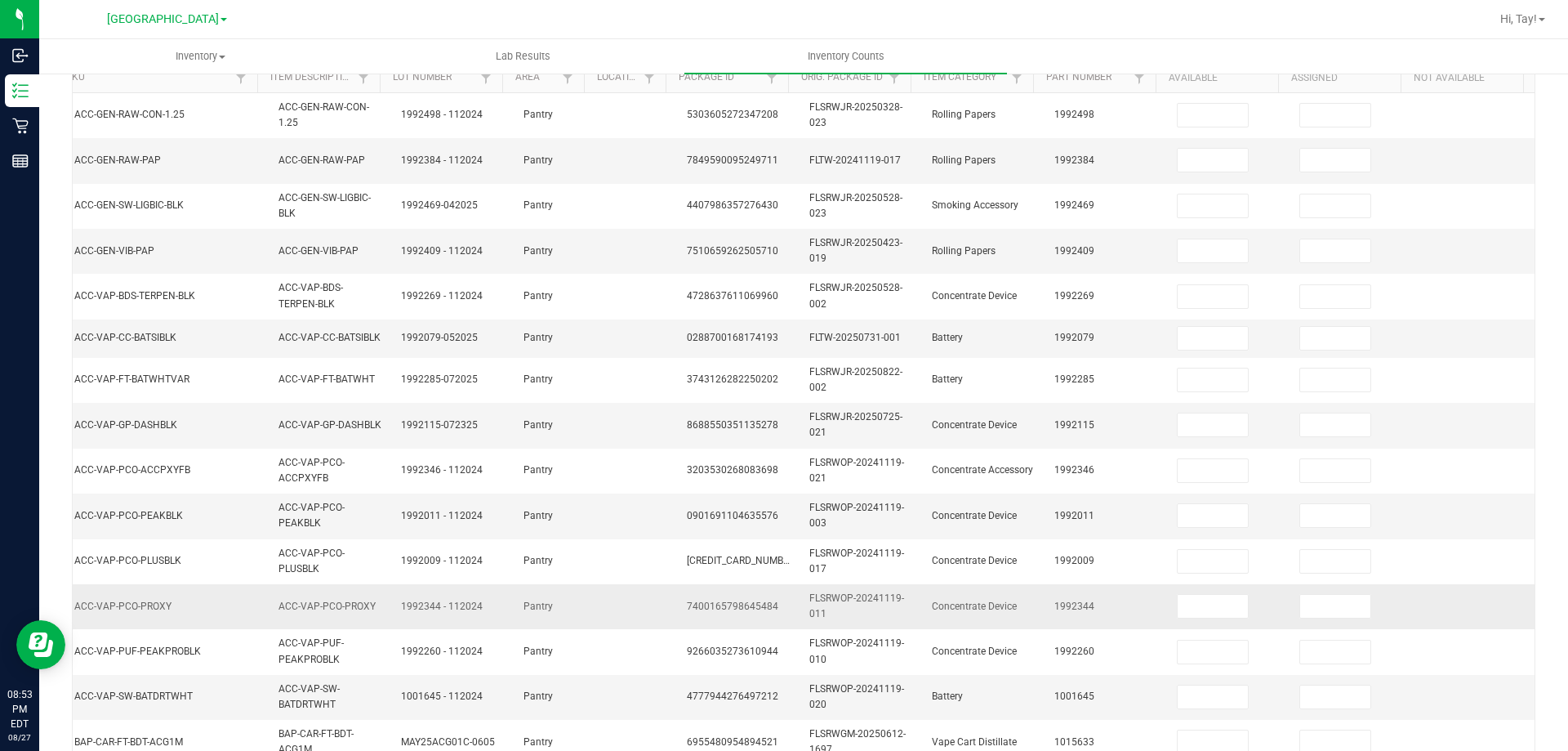
scroll to position [0, 0]
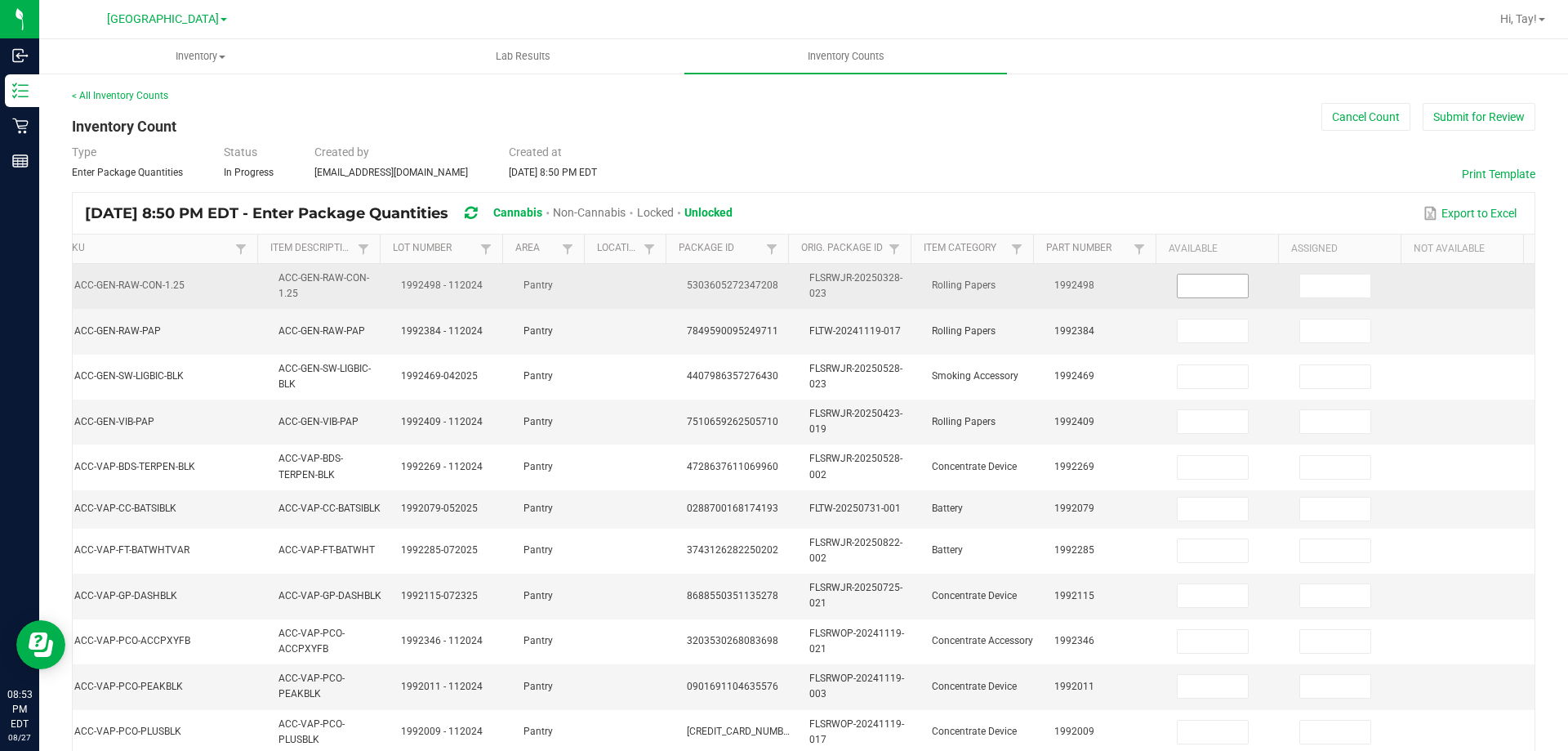
click at [1178, 285] on input at bounding box center [1212, 286] width 70 height 23
type input "23"
type input "11"
type input "41"
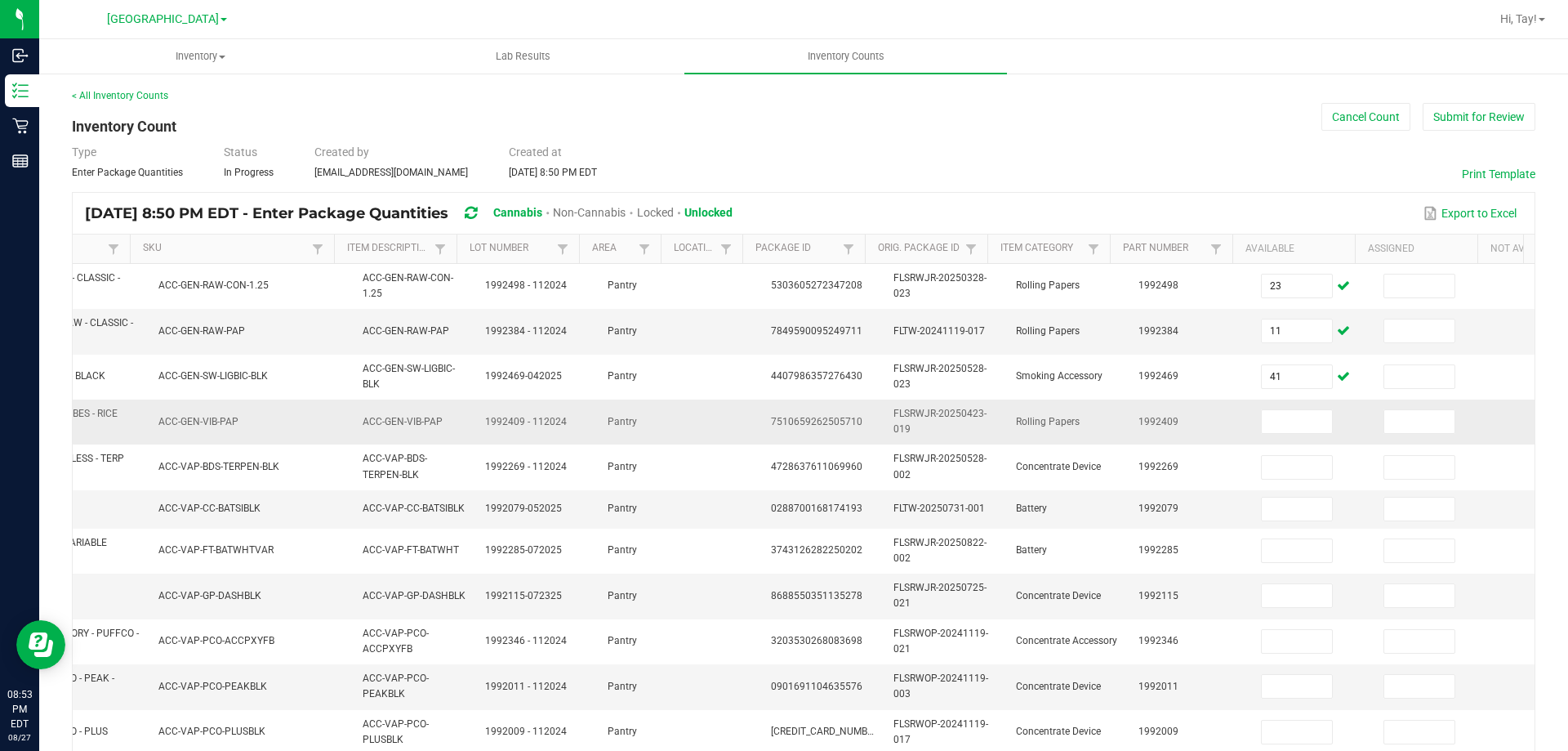
scroll to position [0, 111]
drag, startPoint x: 583, startPoint y: 427, endPoint x: 533, endPoint y: 430, distance: 50.1
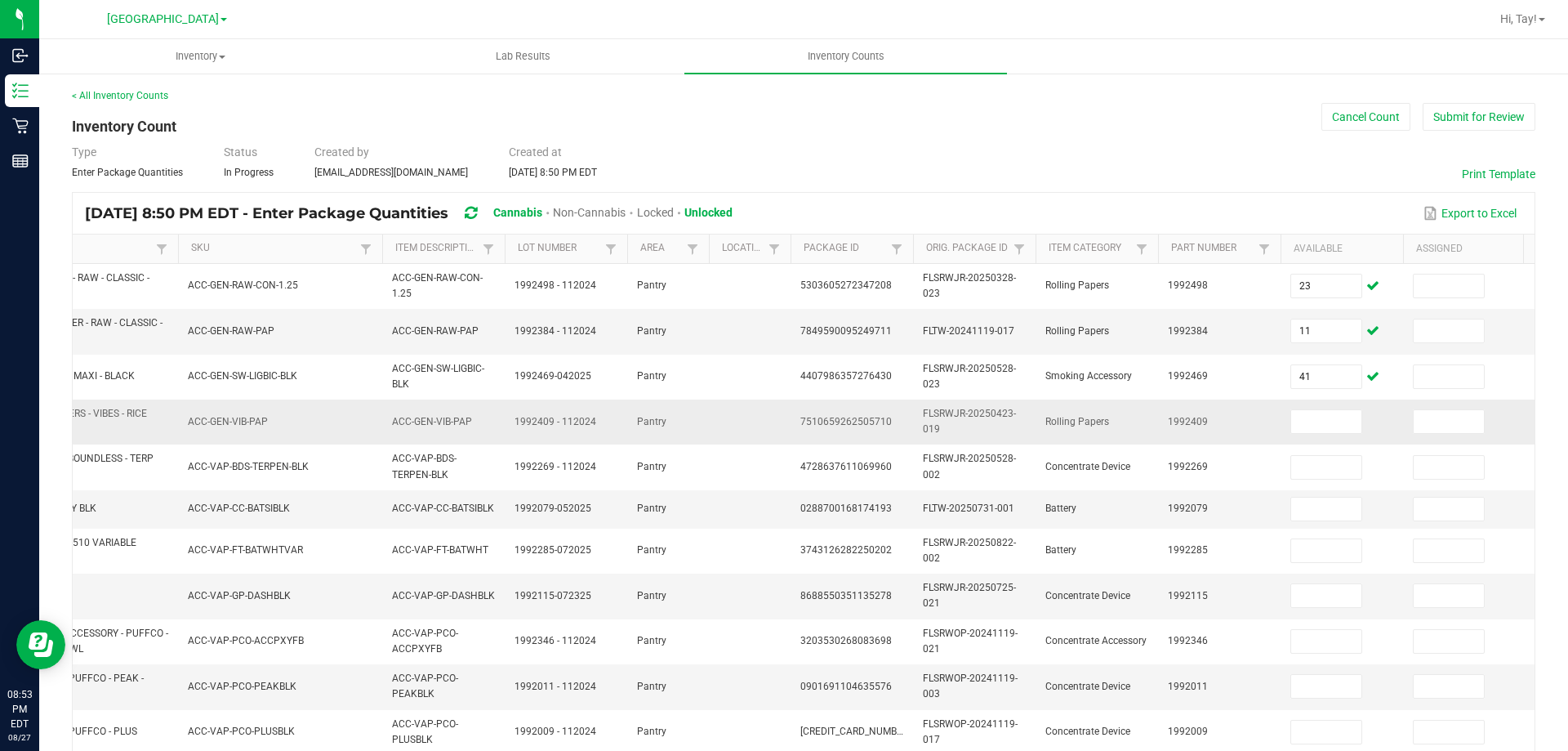
scroll to position [0, 97]
click at [1320, 430] on input at bounding box center [1329, 422] width 70 height 23
type input "12"
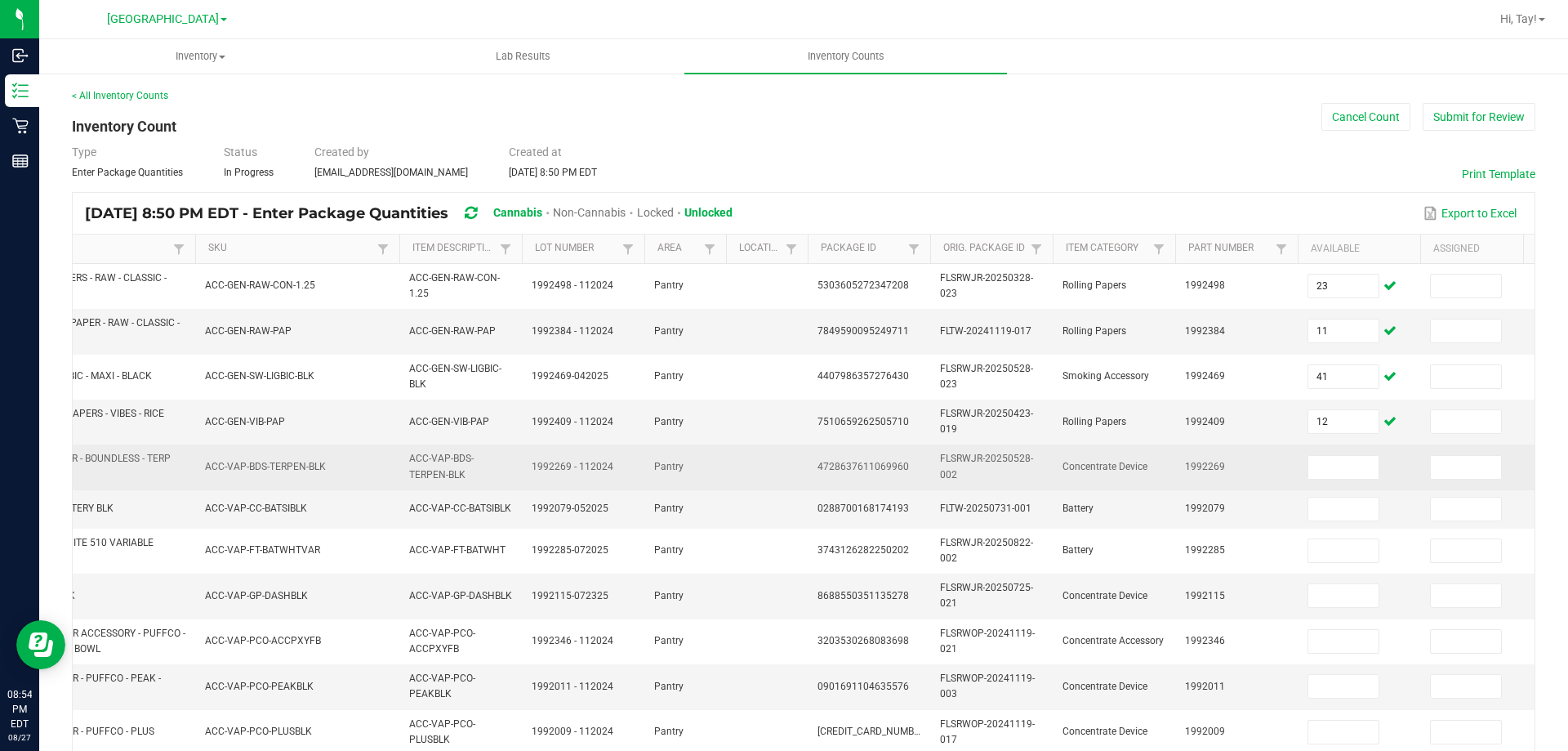
scroll to position [0, 79]
drag, startPoint x: 1220, startPoint y: 447, endPoint x: 1204, endPoint y: 446, distance: 16.0
click at [1373, 468] on input at bounding box center [1349, 467] width 70 height 23
type input "1"
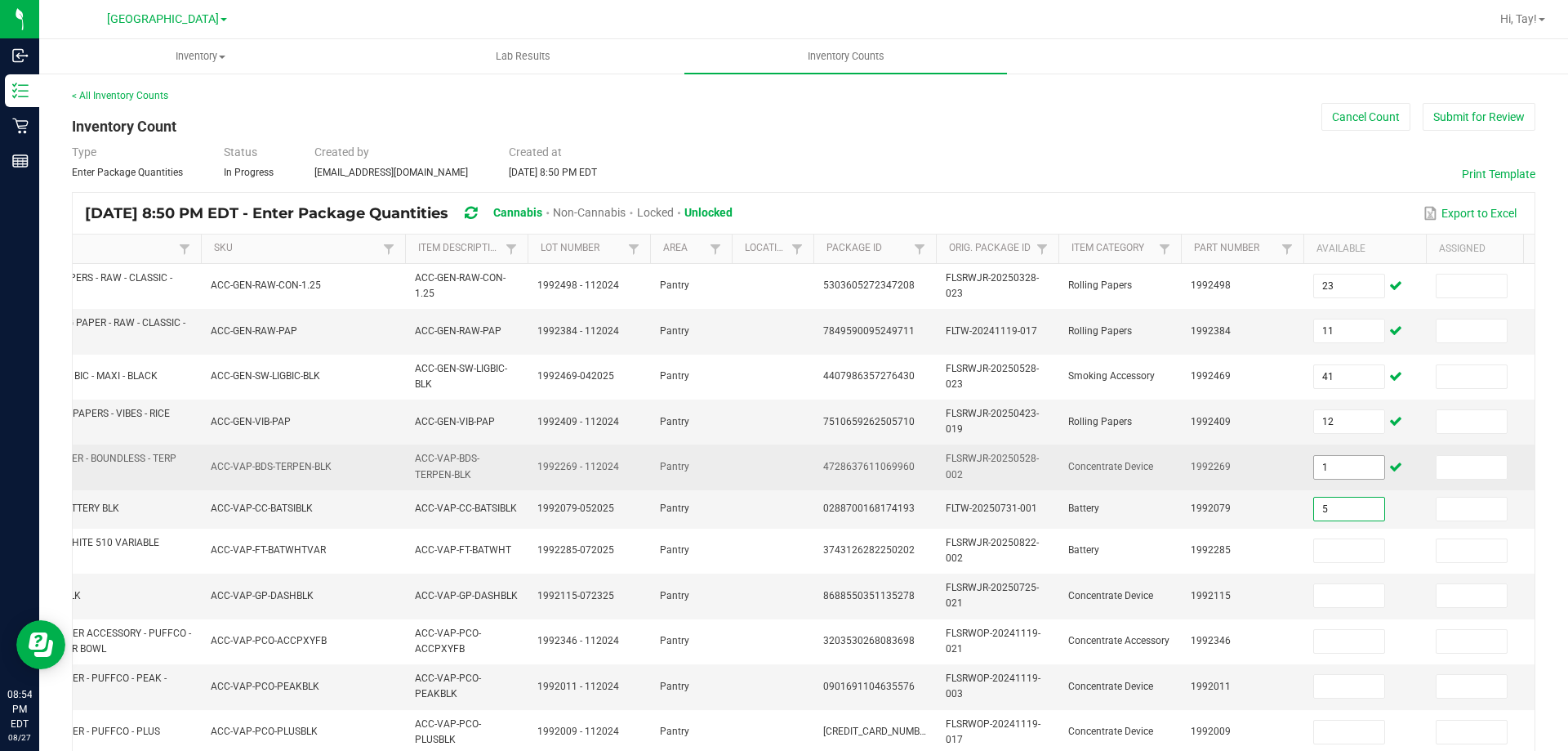
type input "5"
type input "11"
type input "4"
type input "2"
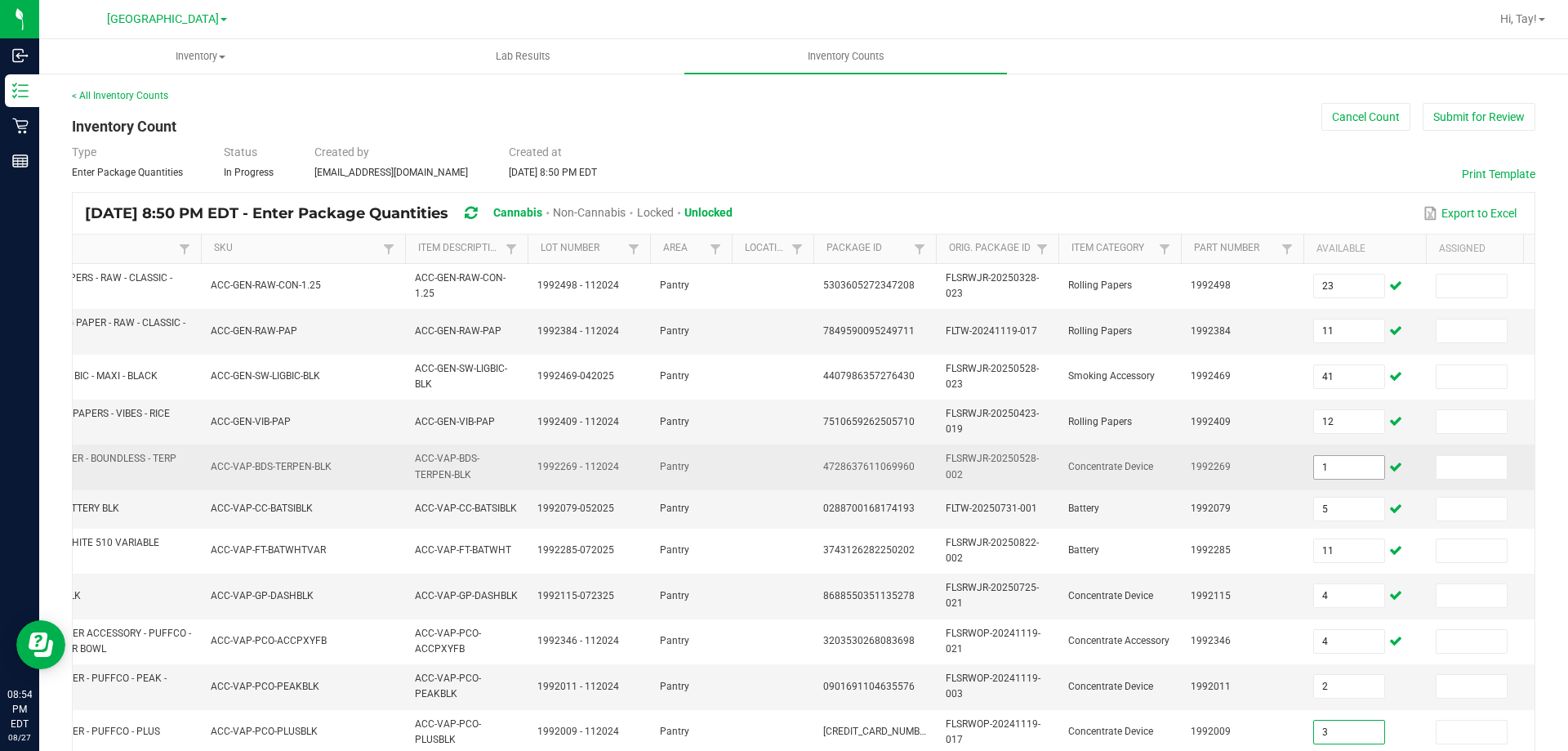
type input "3"
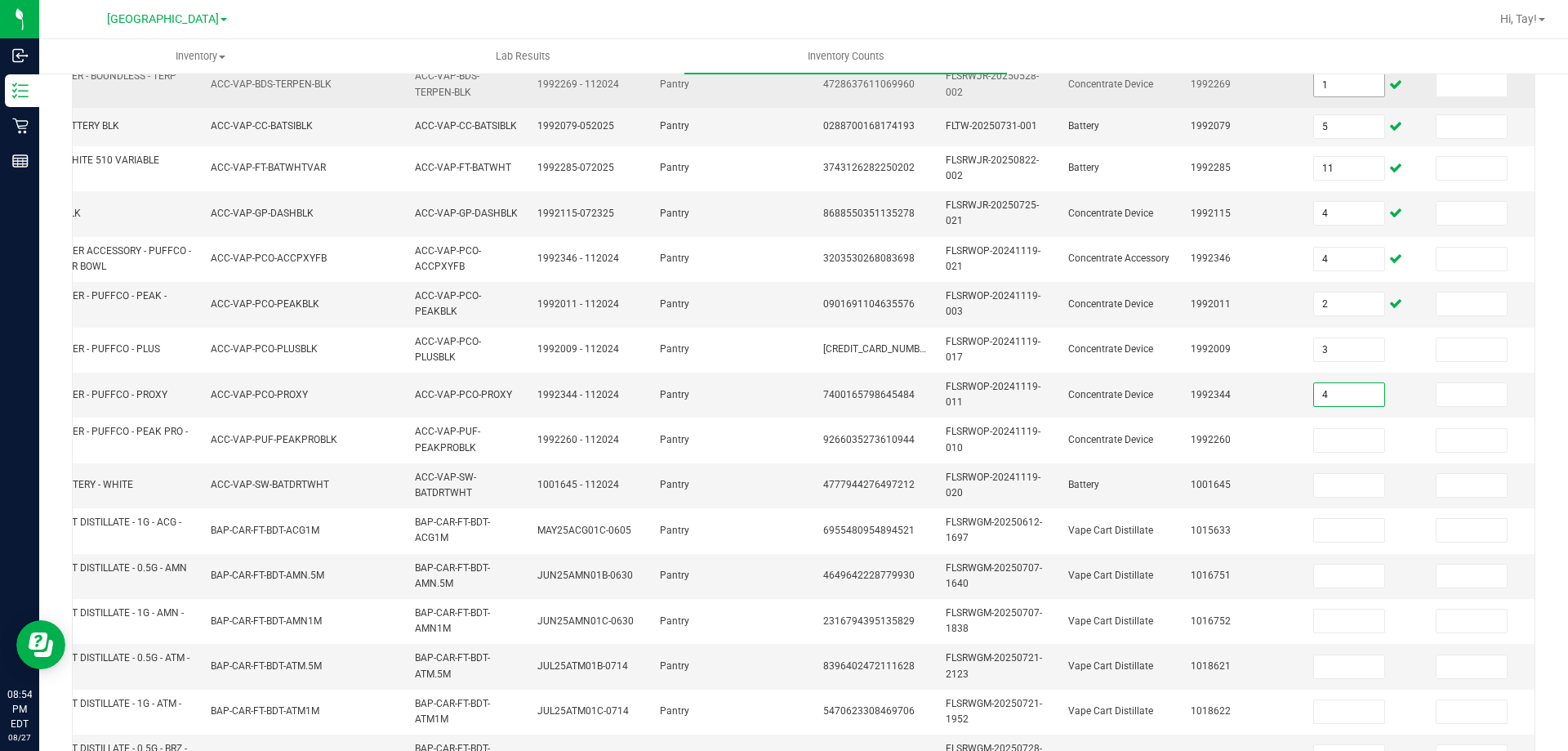
type input "4"
type input "1"
type input "2"
type input "11"
type input "9"
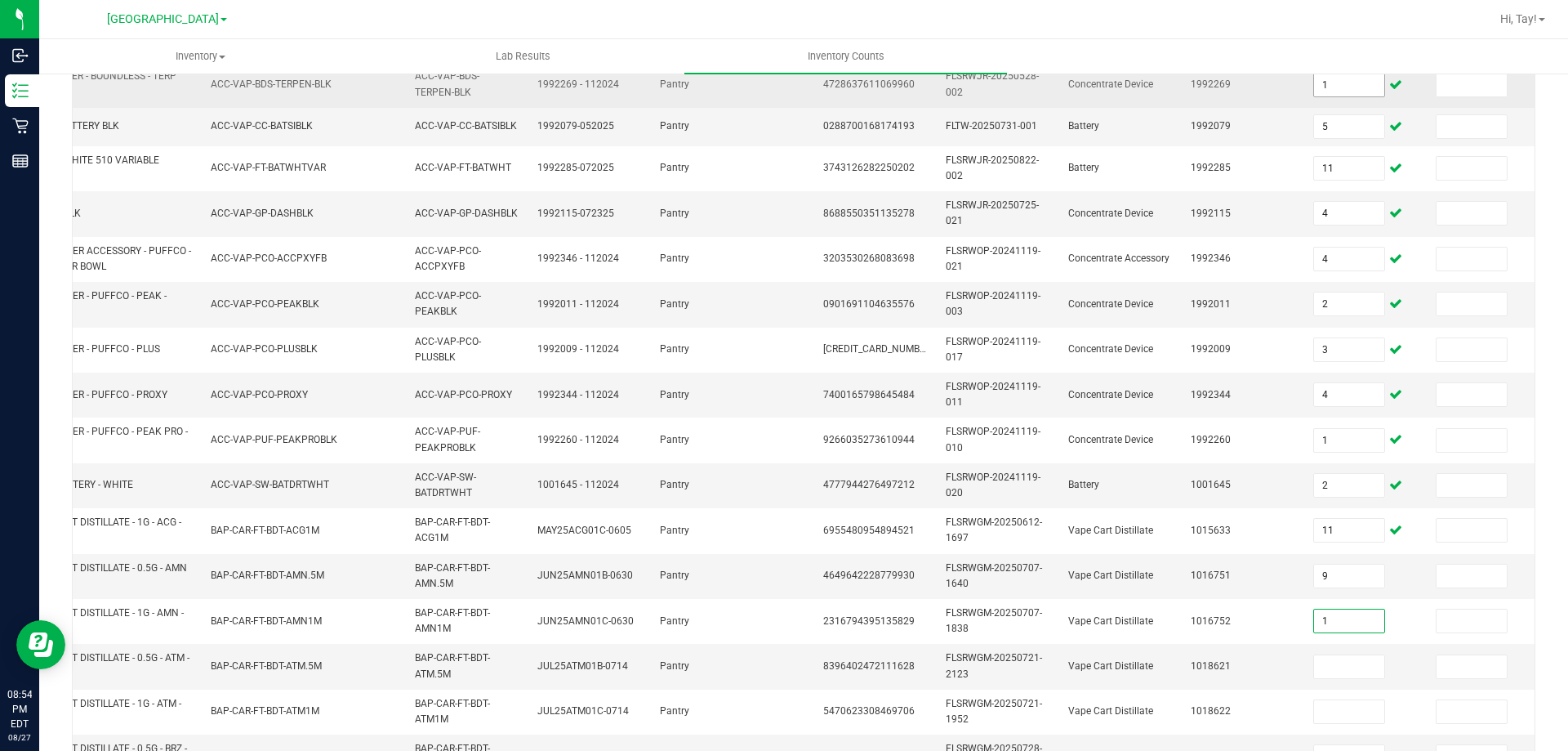
type input "1"
type input "2"
type input "10"
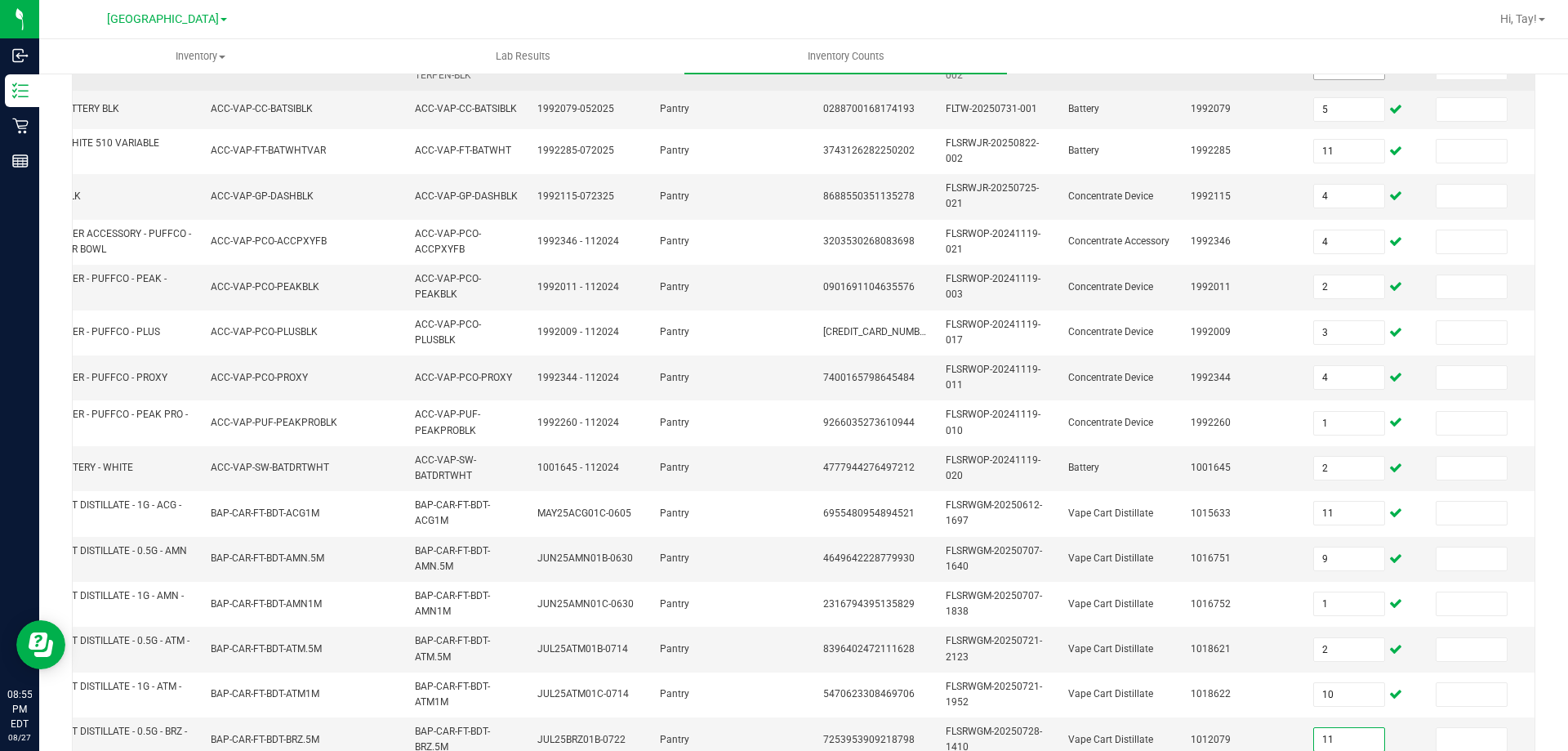
type input "11"
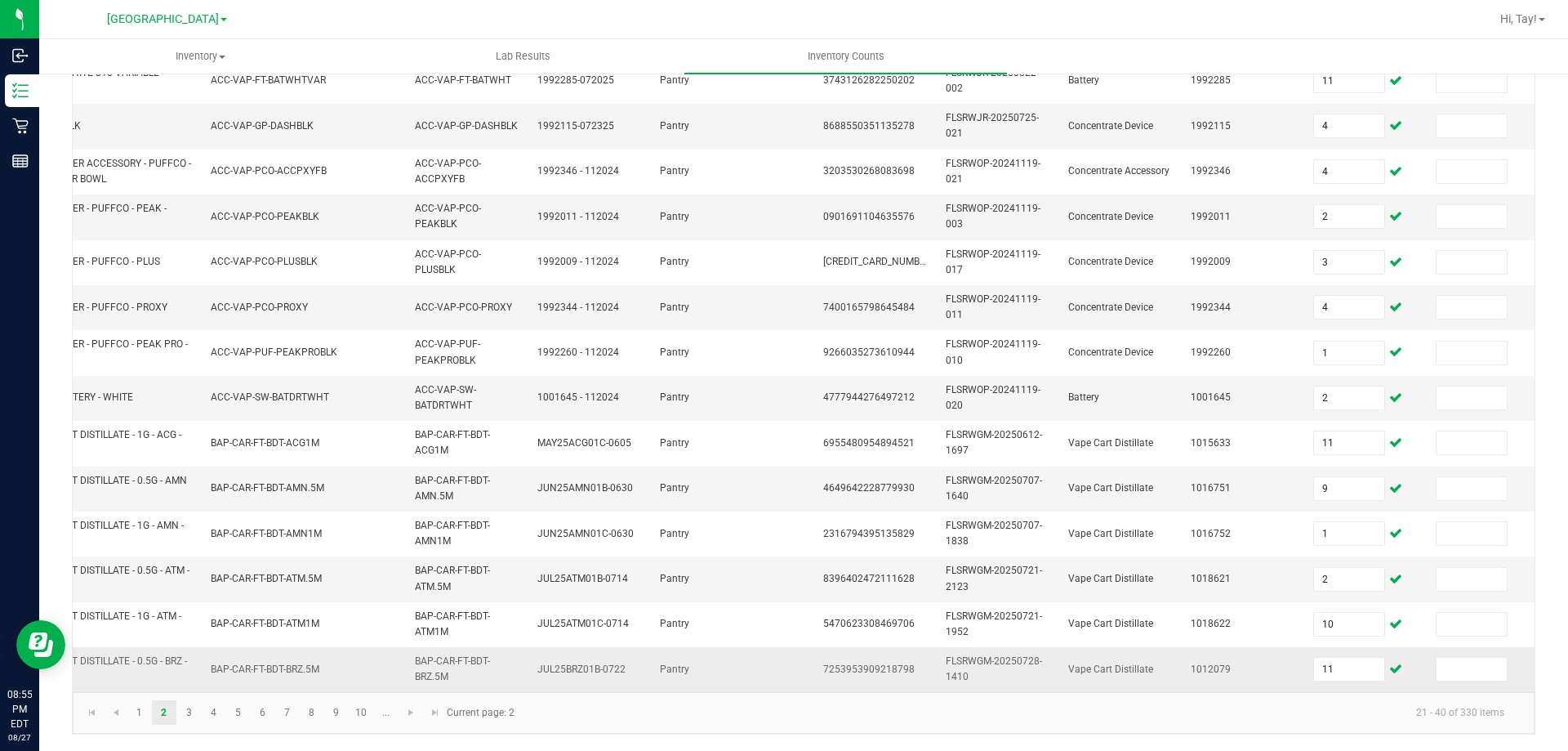
scroll to position [482, 0]
click at [185, 713] on link "3" at bounding box center [188, 713] width 24 height 25
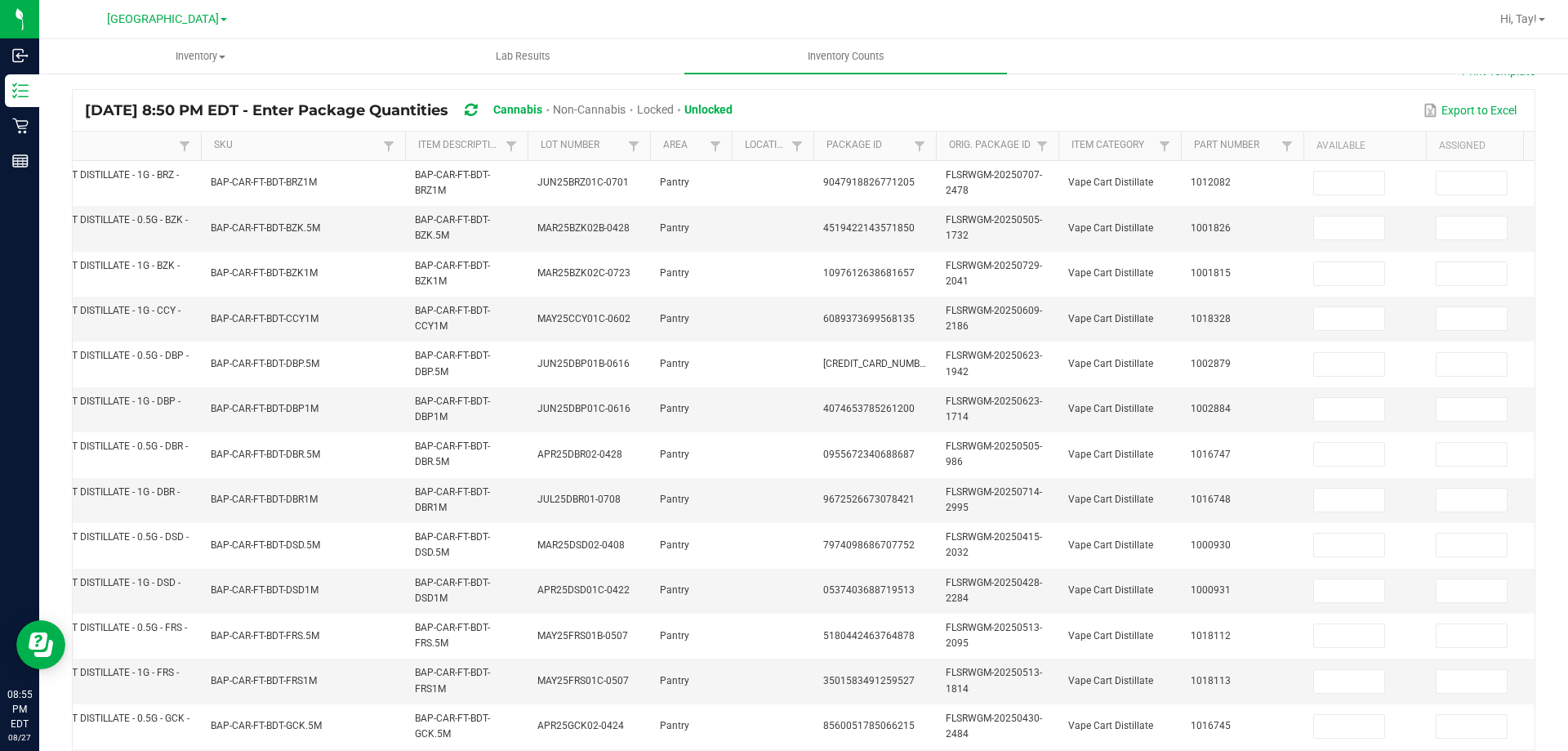
scroll to position [74, 0]
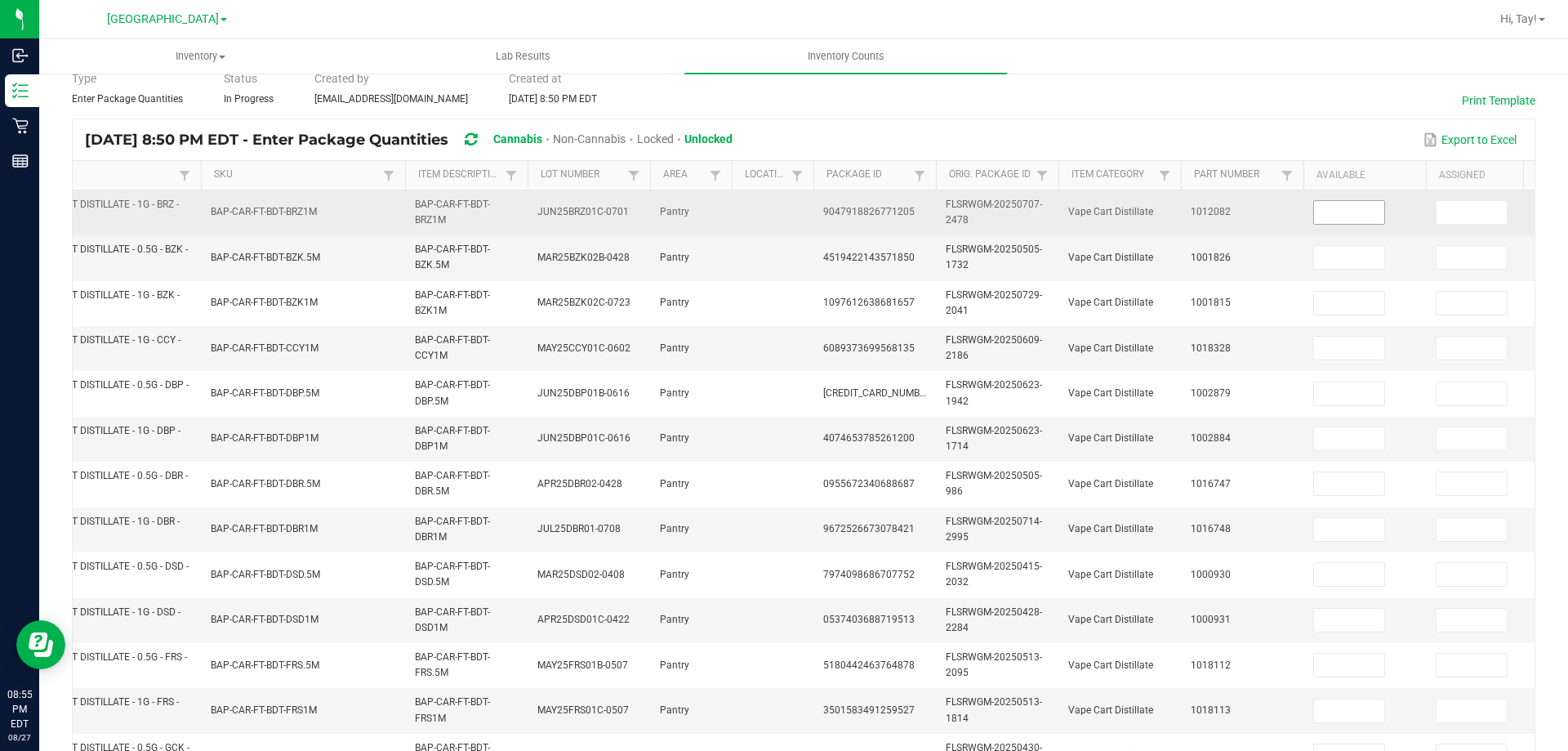
click at [1340, 202] on input at bounding box center [1349, 212] width 70 height 23
type input "12"
type input "10"
type input "4"
type input "1"
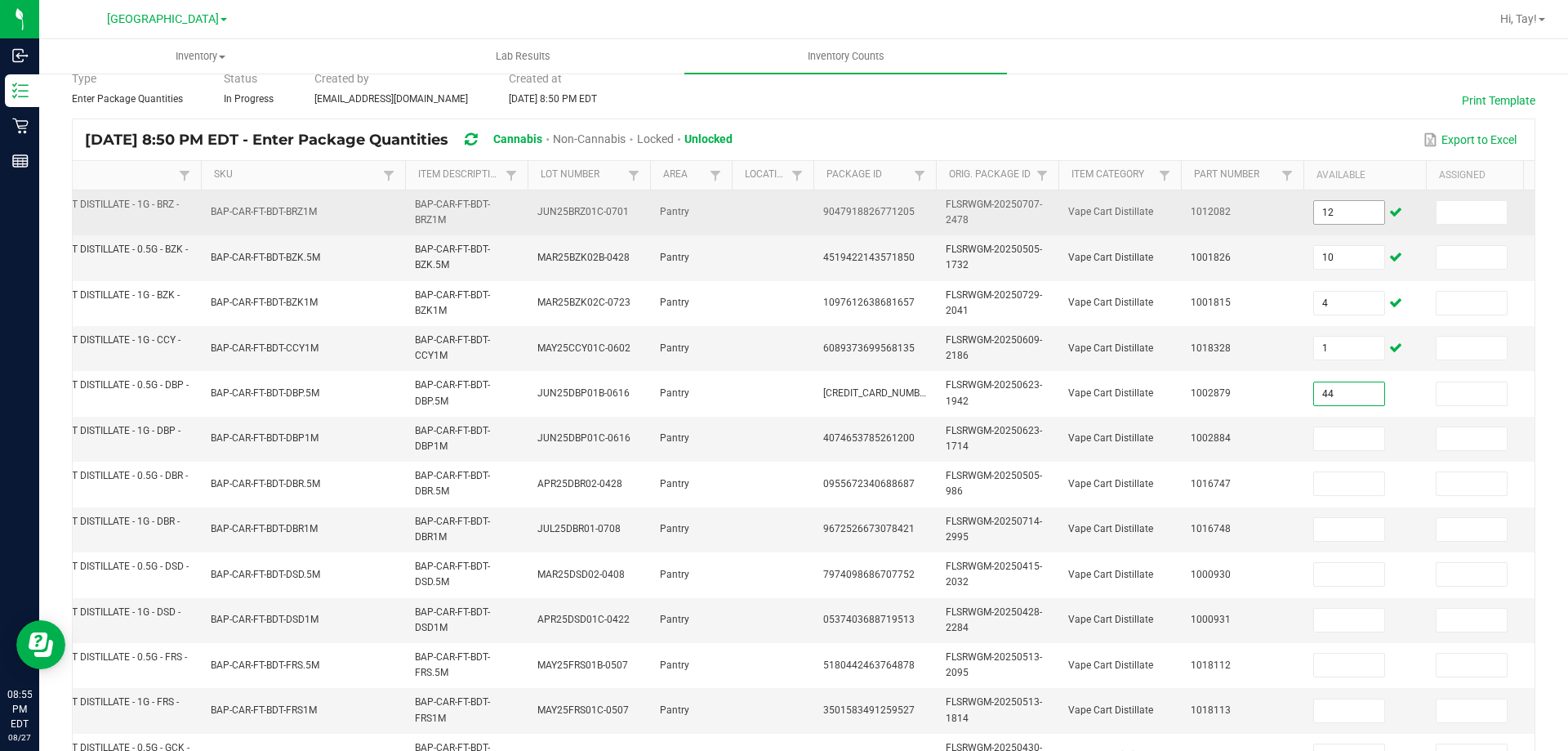
type input "44"
type input "7"
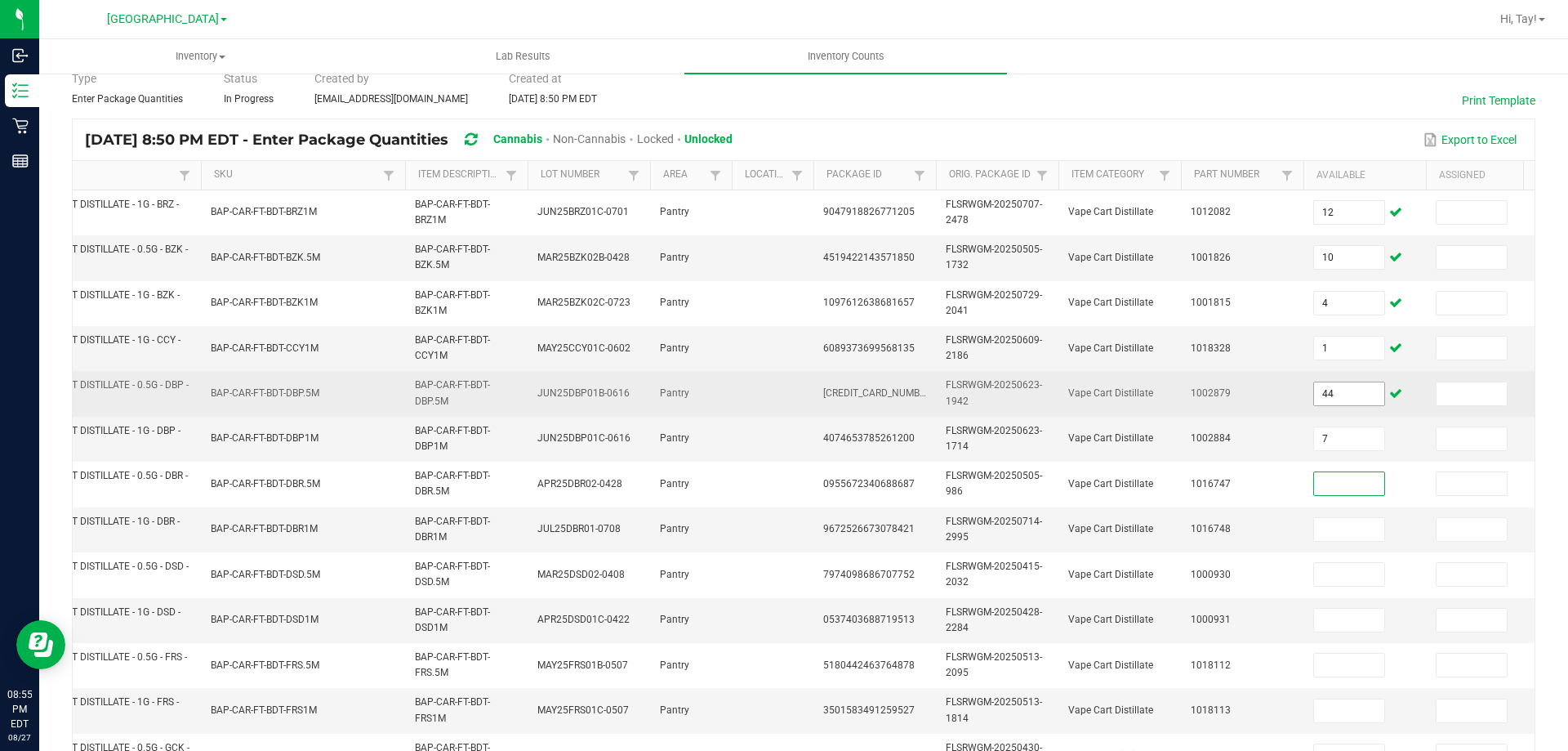
click at [1355, 392] on input "44" at bounding box center [1349, 394] width 70 height 23
type input "4"
type input "8"
type input "2"
type input "10"
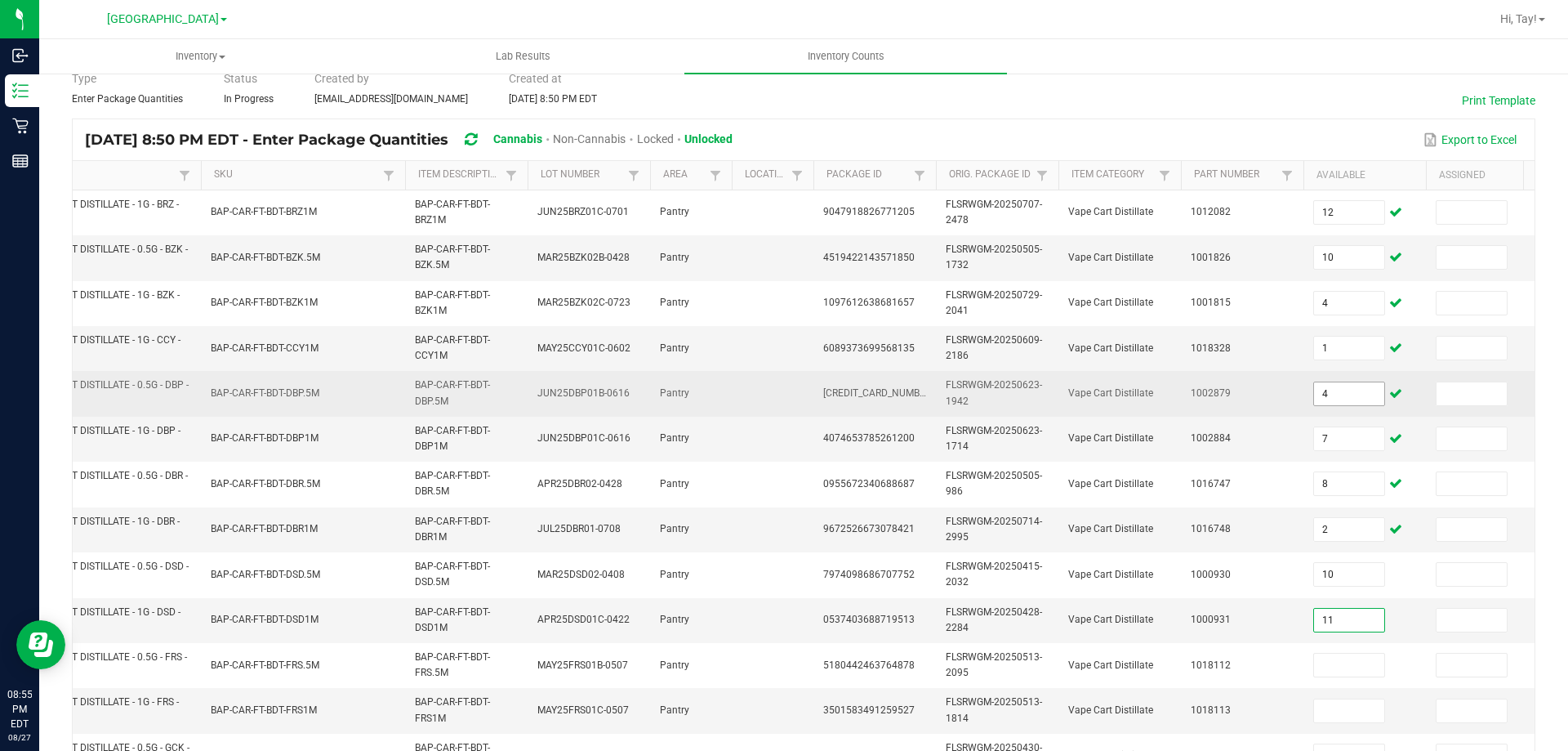
type input "11"
type input "5"
type input "3"
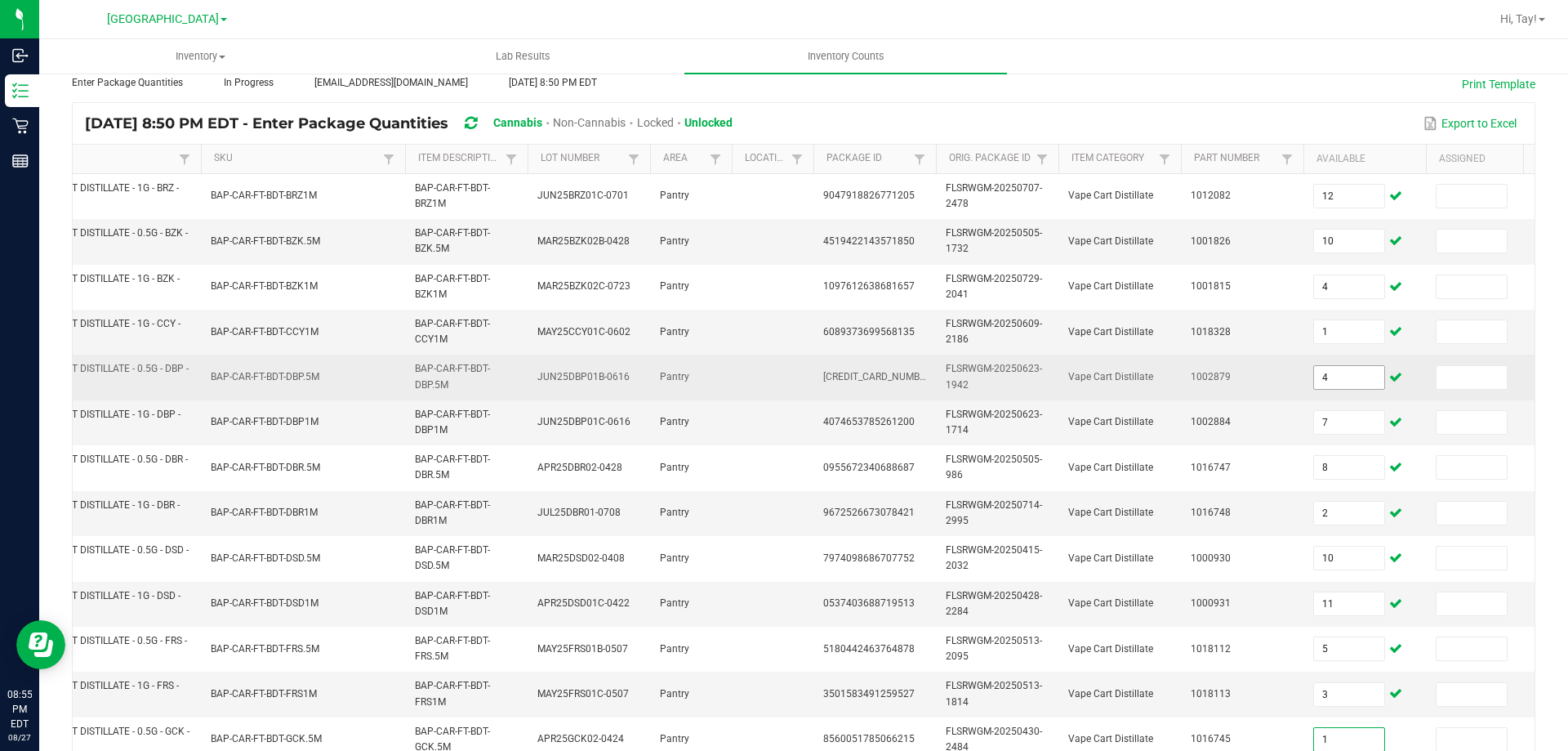
type input "1"
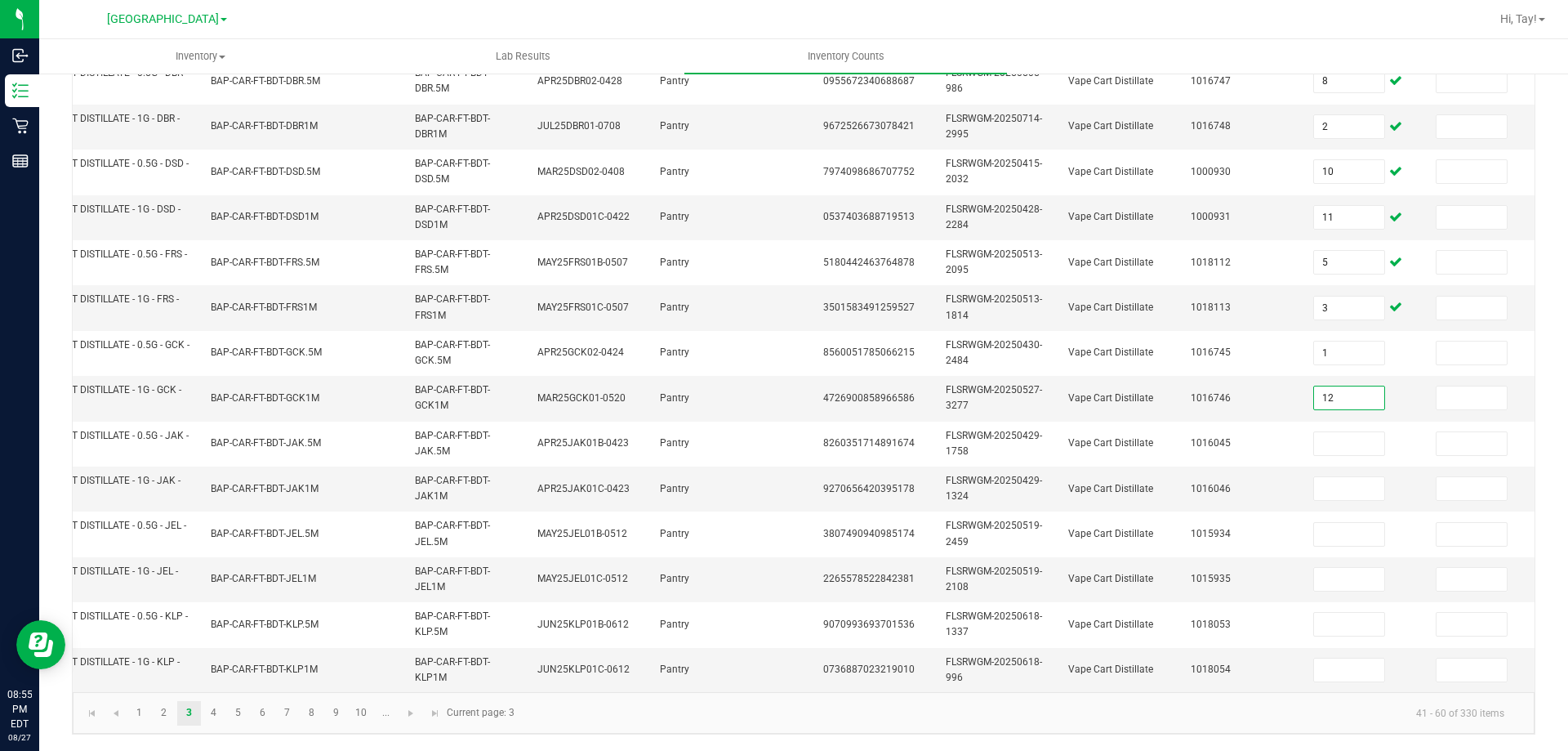
type input "12"
type input "6"
type input "1"
type input "7"
type input "5"
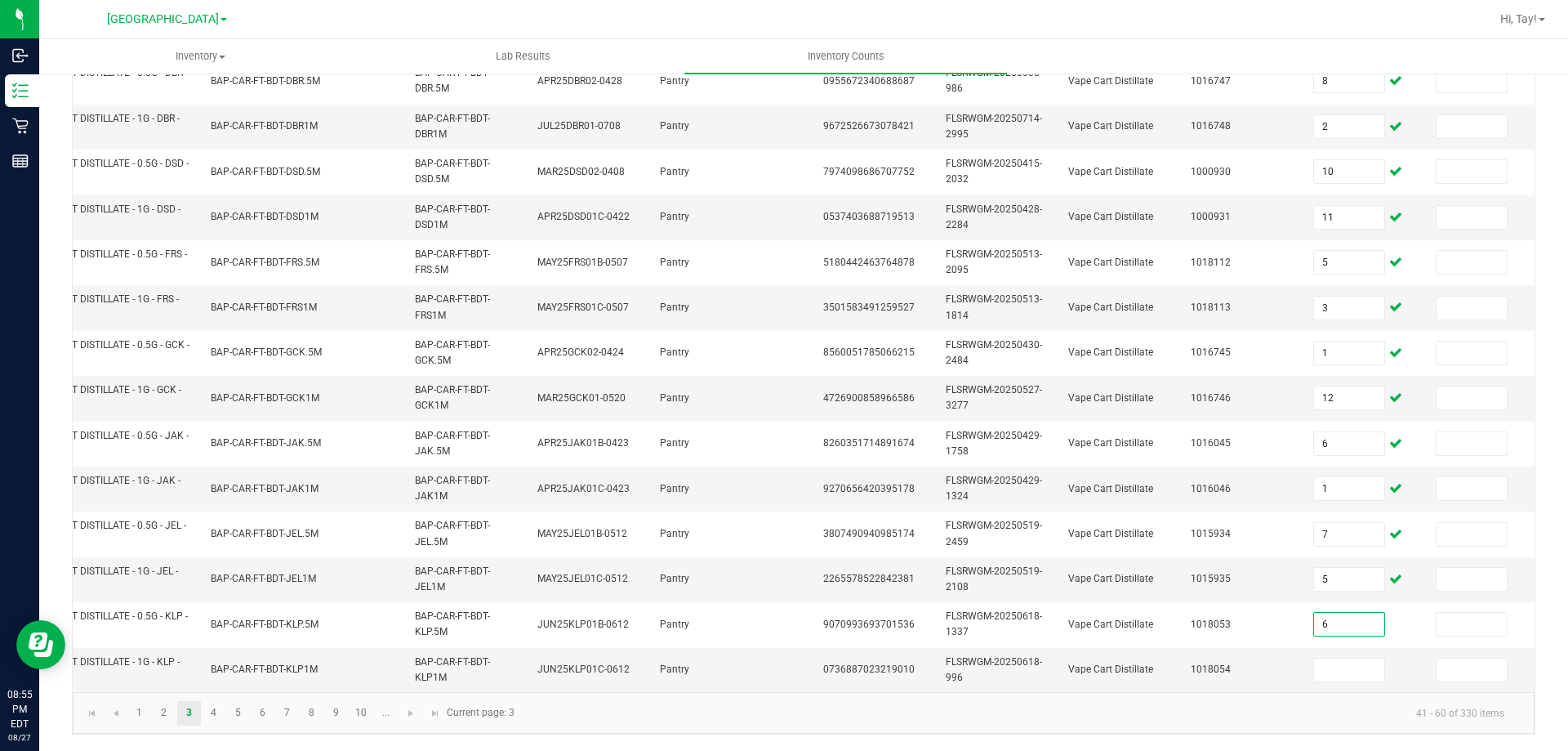
type input "6"
type input "1"
click at [202, 717] on link "4" at bounding box center [213, 713] width 24 height 25
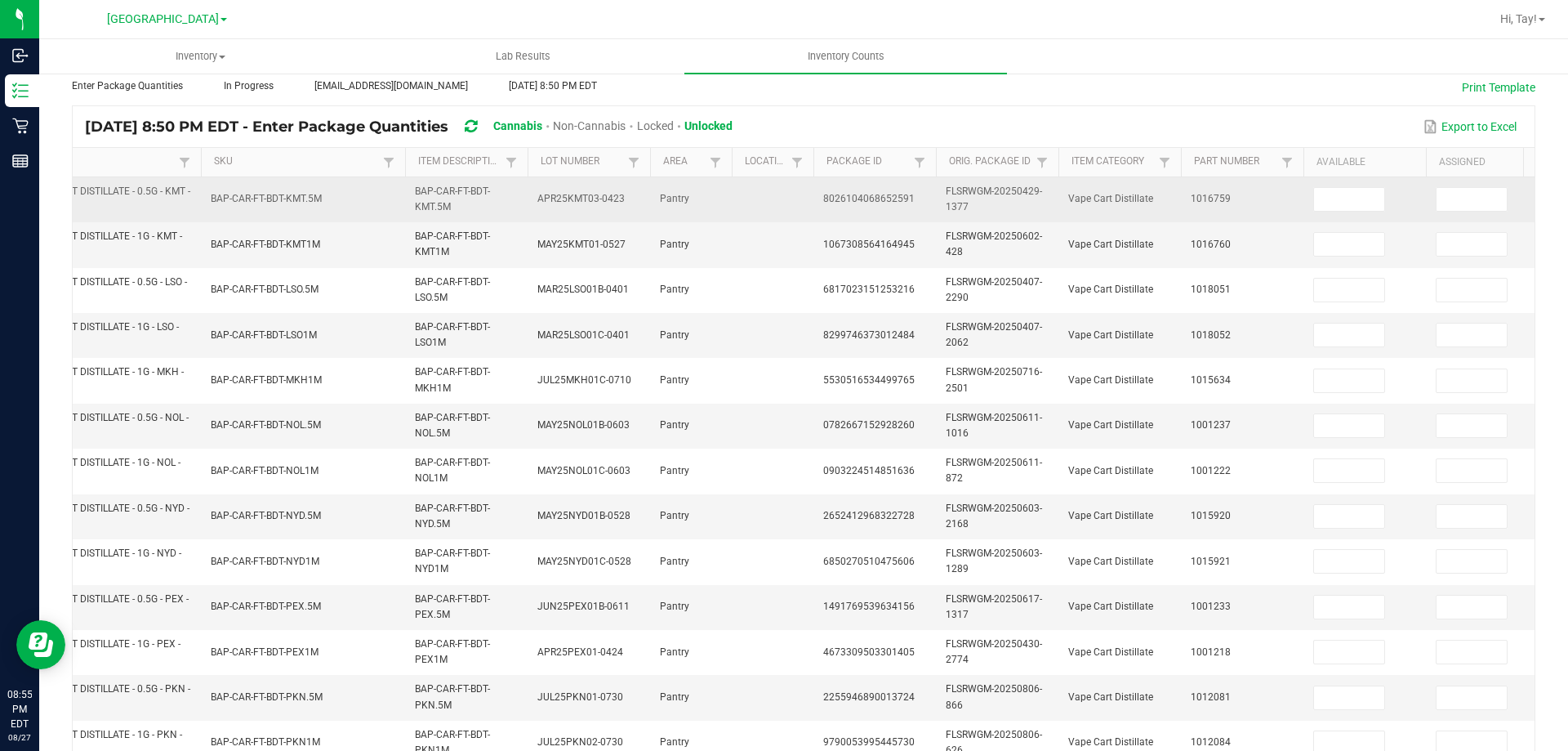
scroll to position [0, 0]
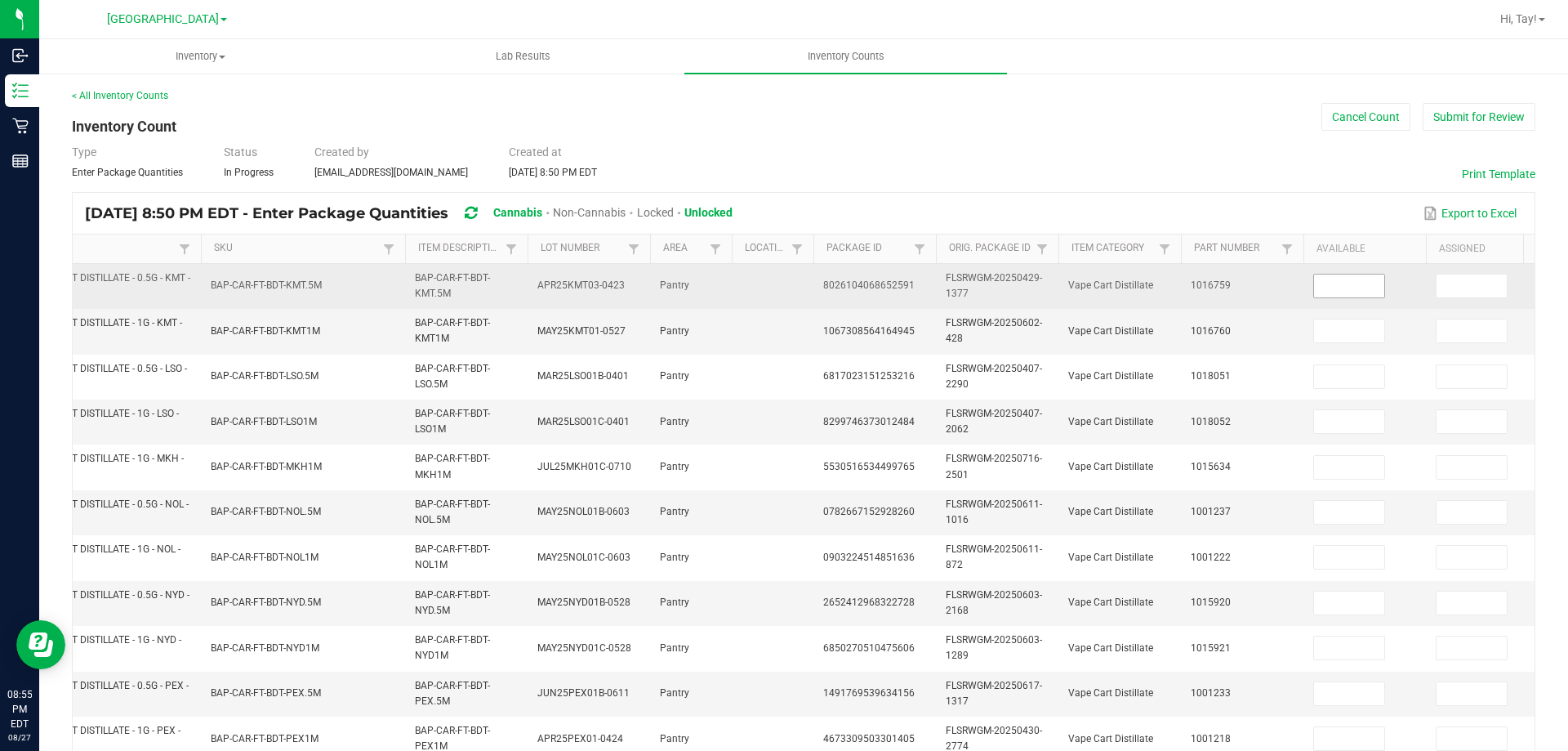
click at [1336, 287] on input at bounding box center [1349, 286] width 70 height 23
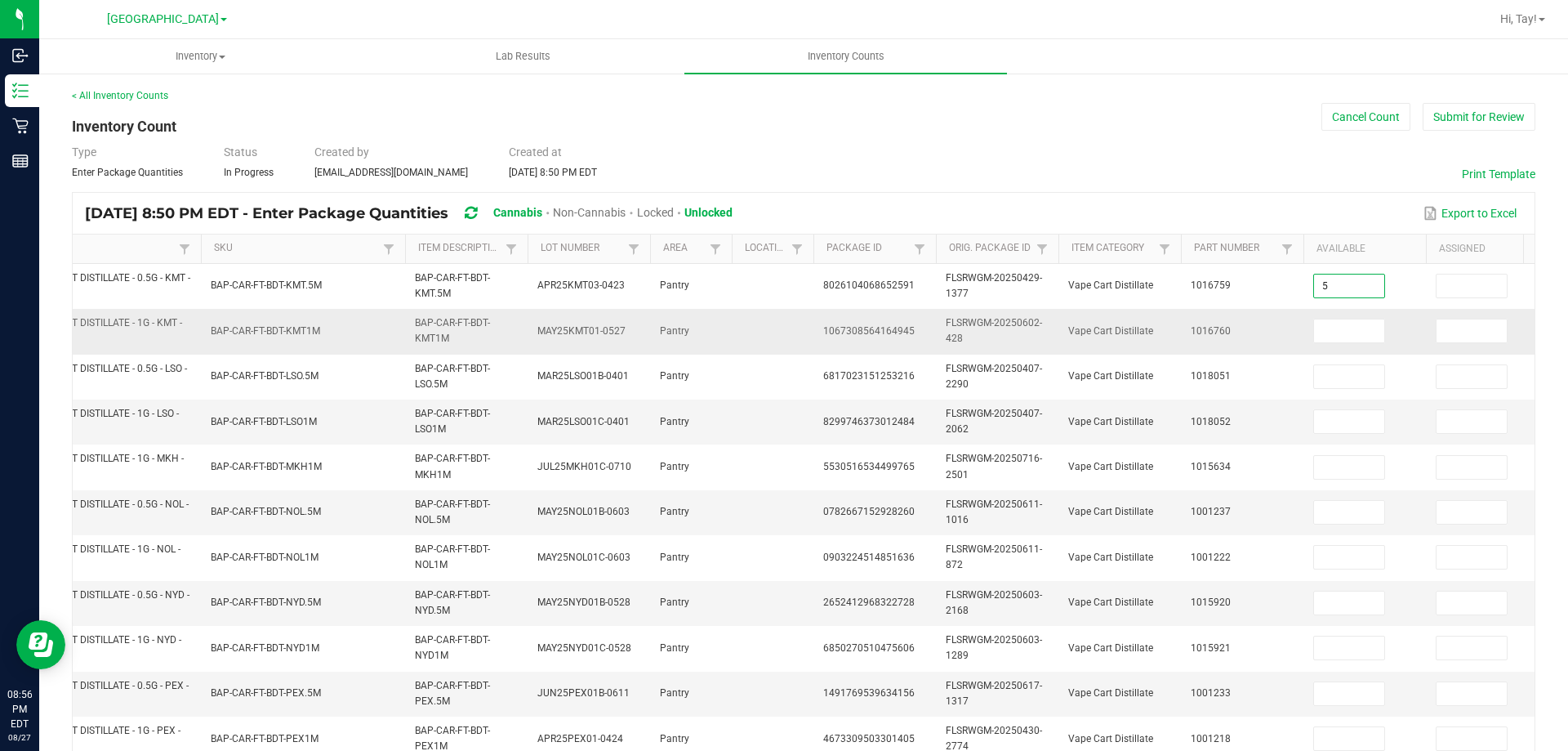
type input "5"
type input "3"
type input "2"
type input "10"
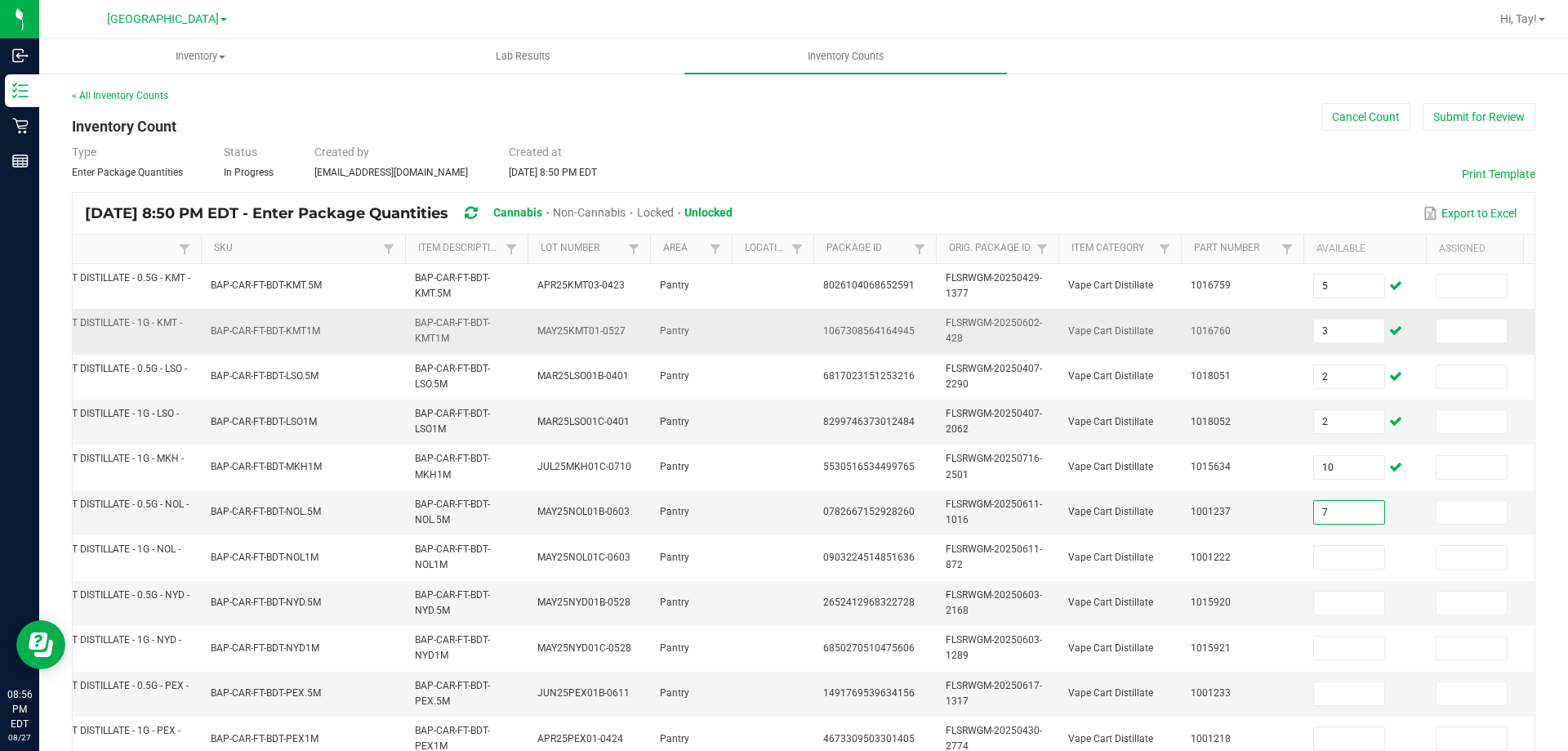
type input "7"
type input "1"
type input "6"
type input "4"
type input "10"
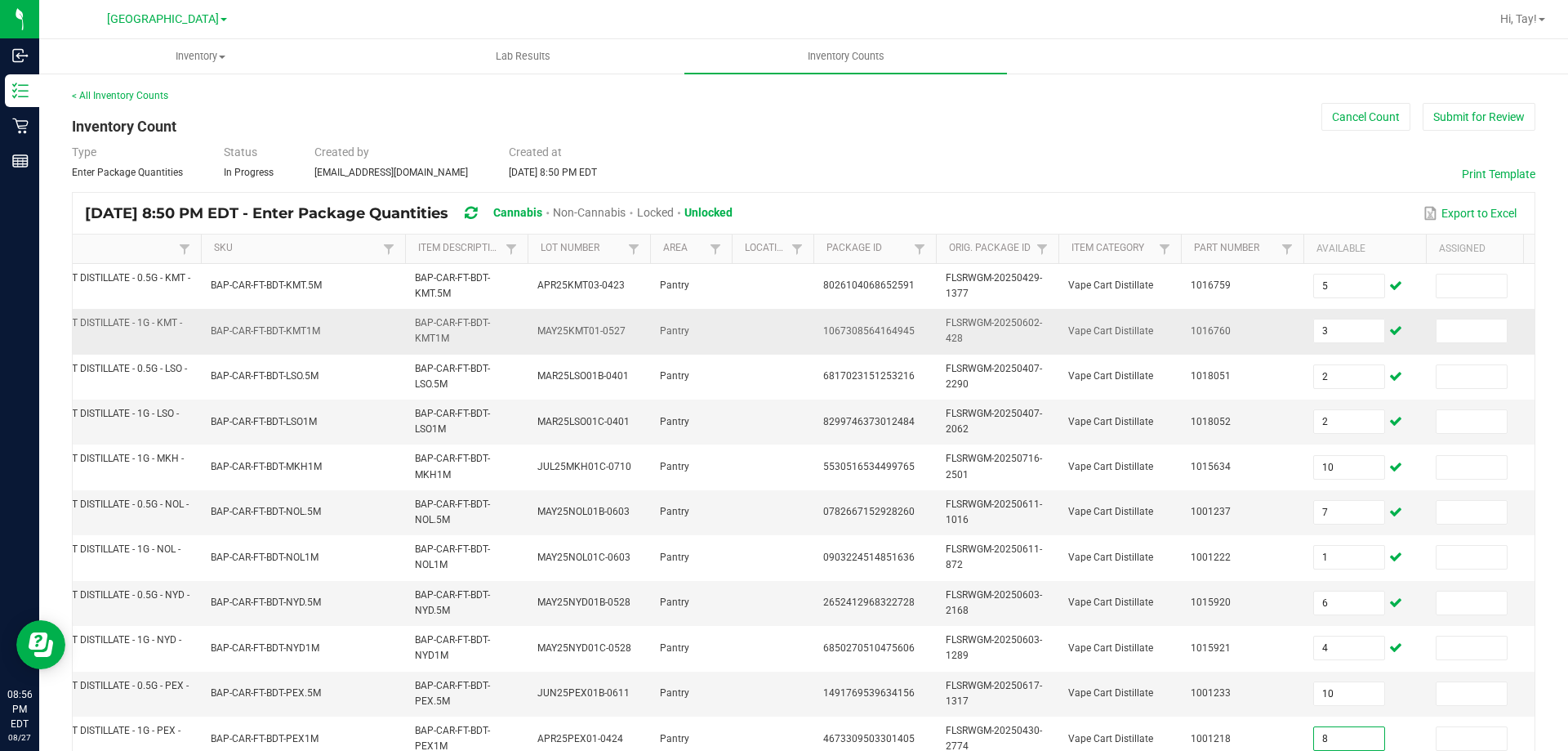
type input "8"
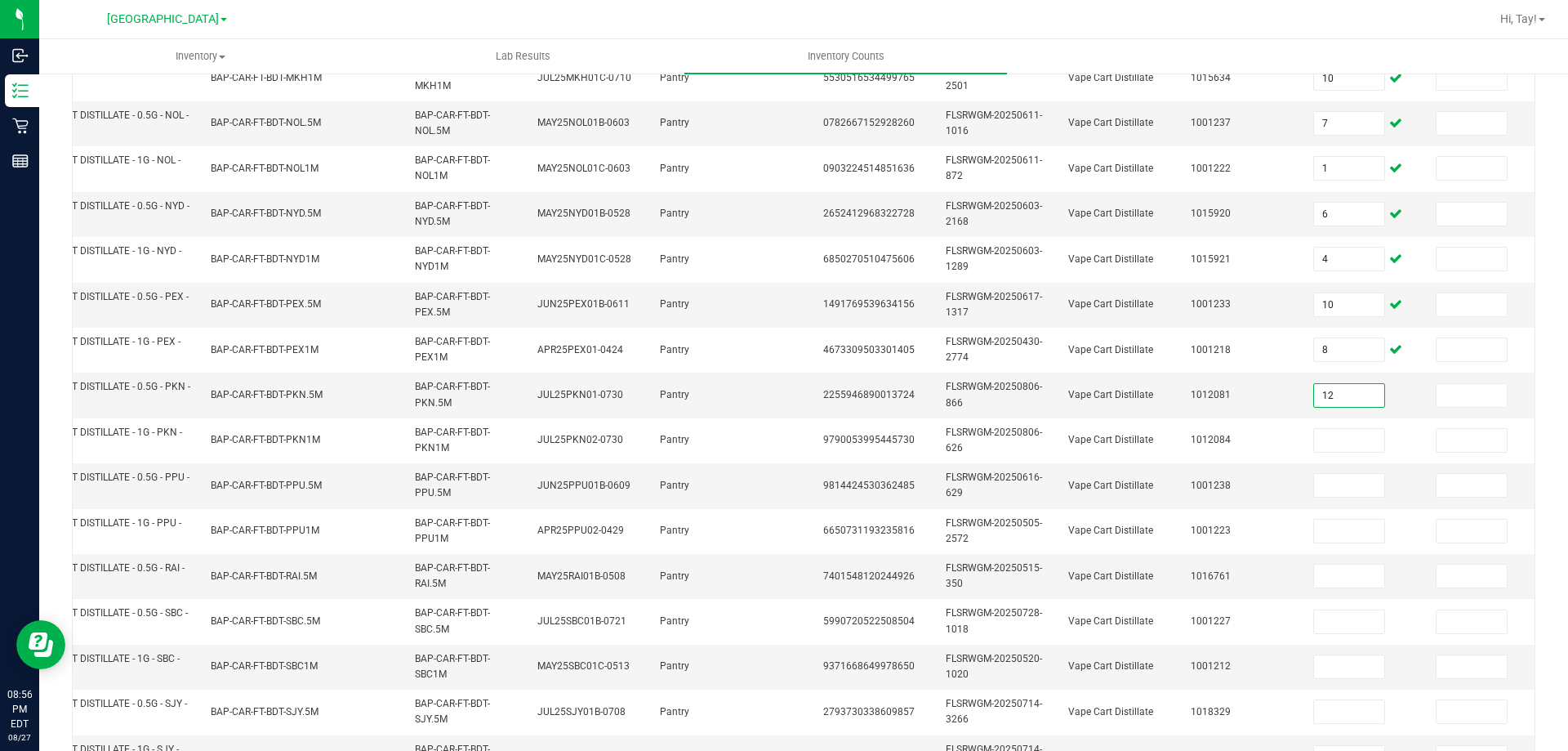
type input "12"
type input "11"
type input "3"
type input "4"
type input "1"
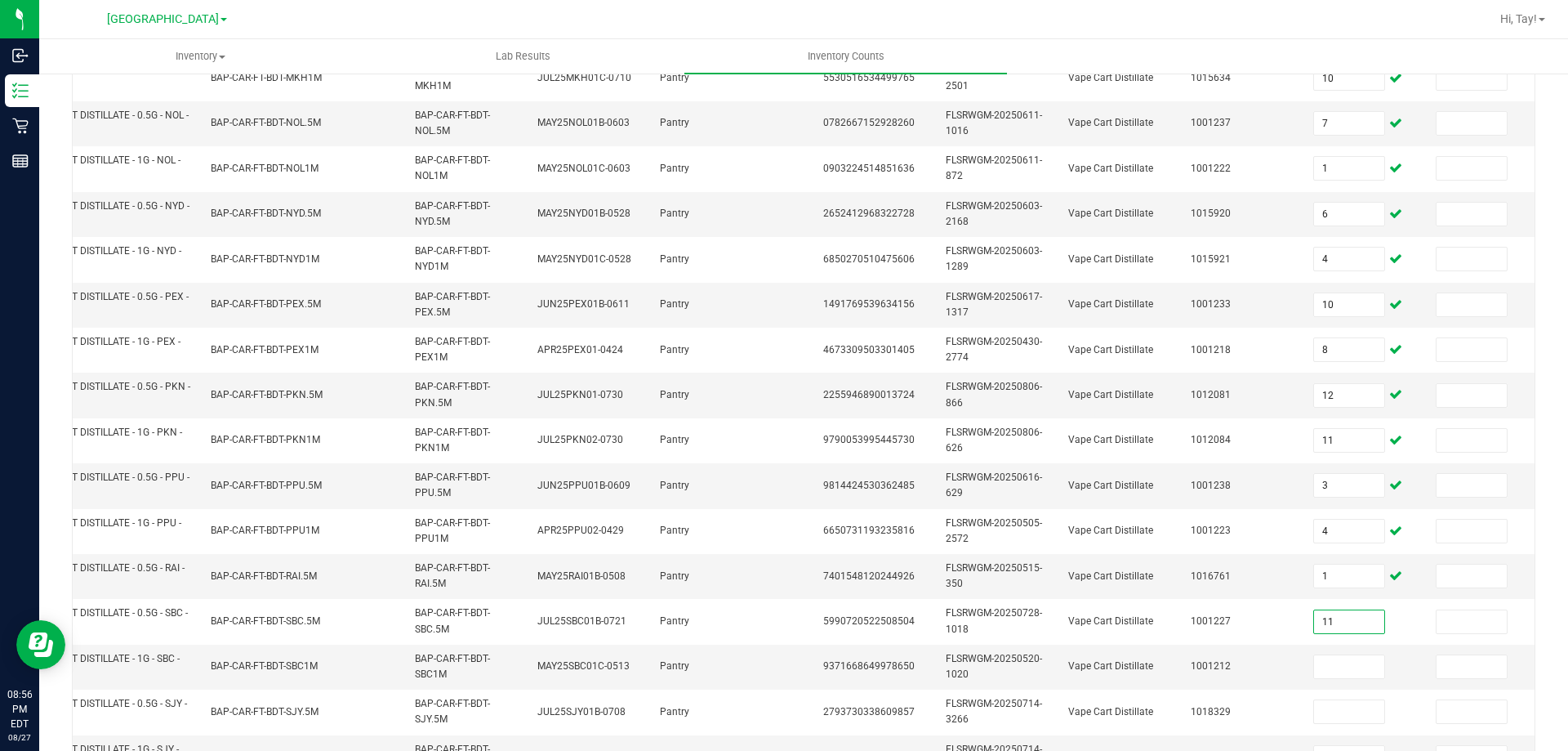
type input "11"
type input "1"
type input "4"
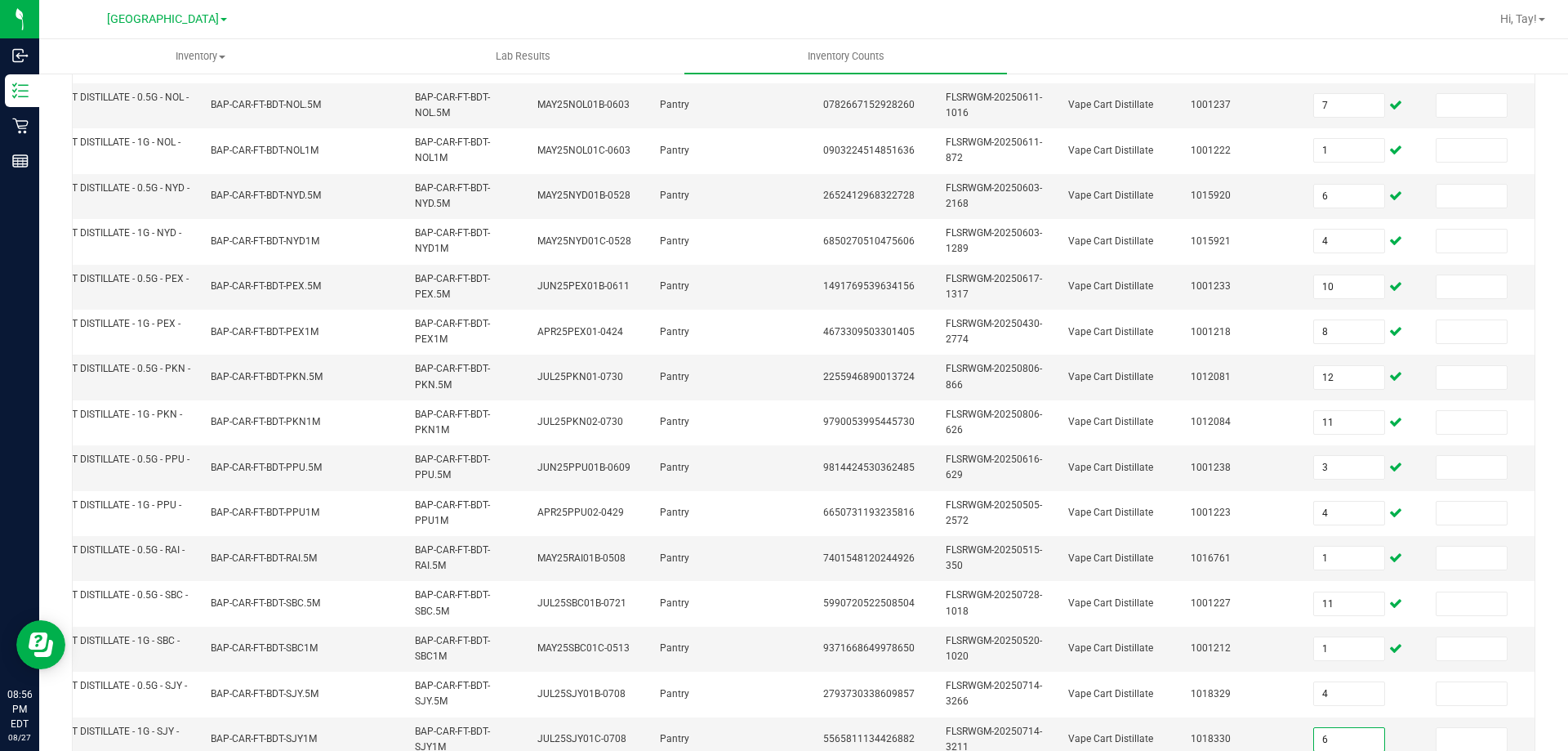
type input "6"
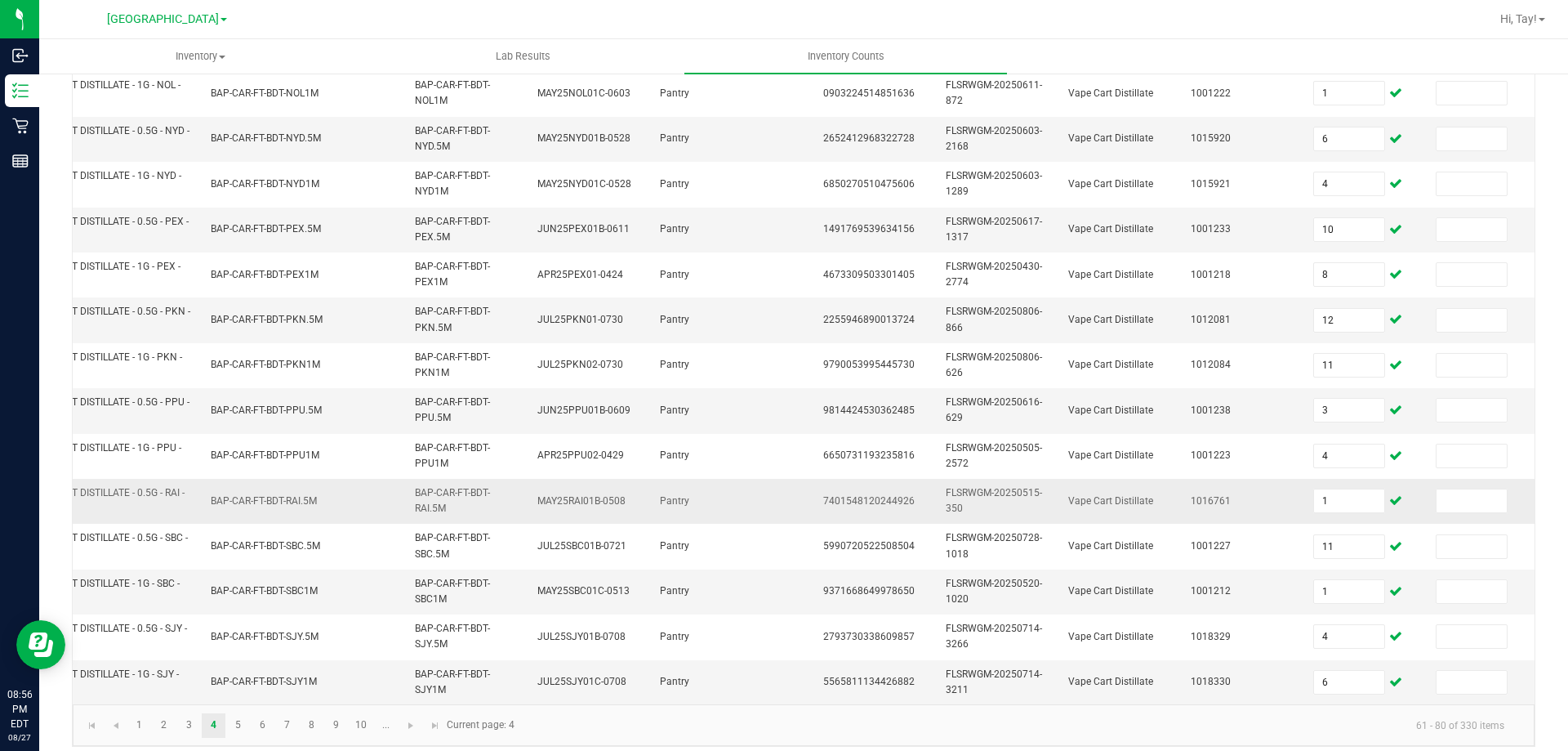
scroll to position [489, 0]
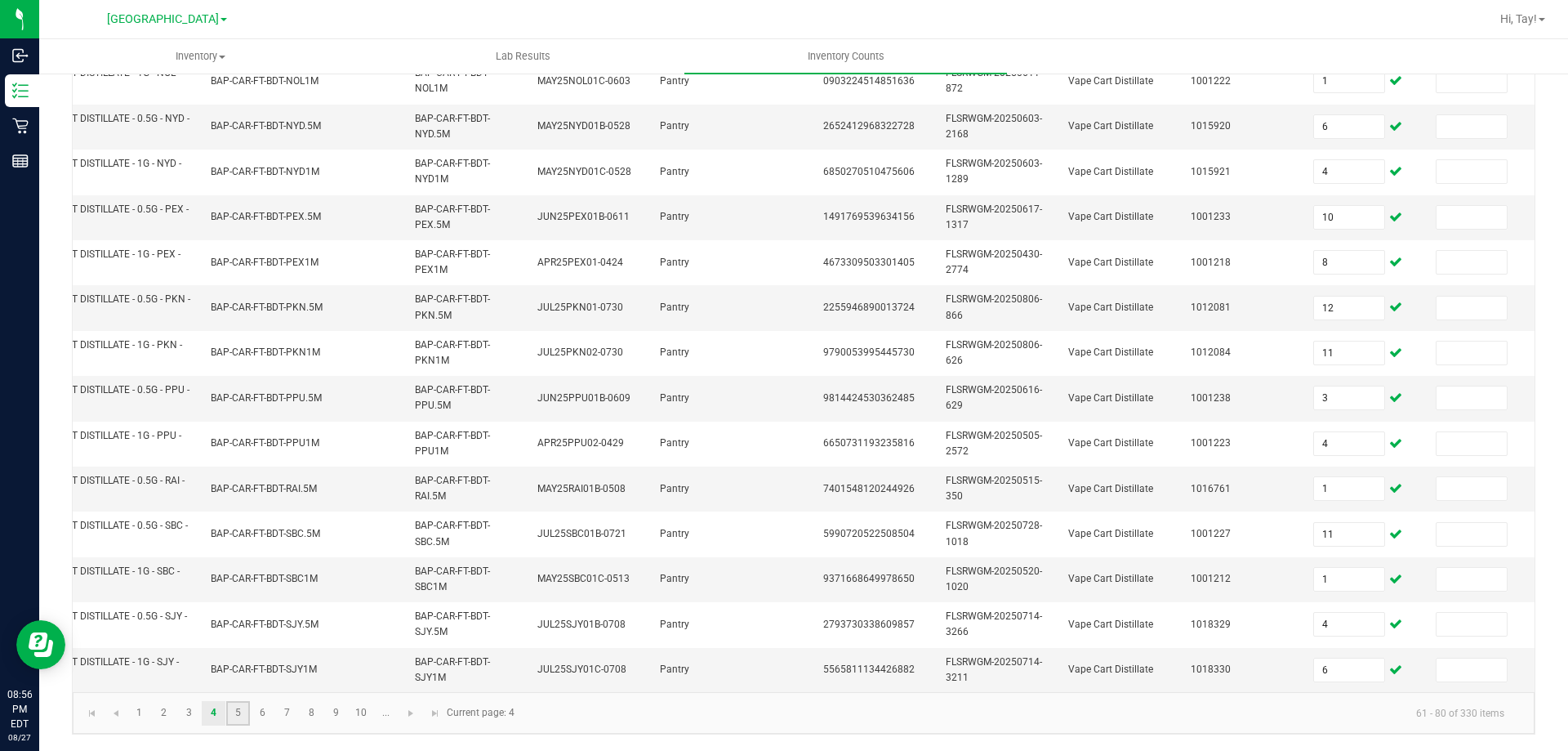
click at [242, 704] on link "5" at bounding box center [237, 713] width 24 height 25
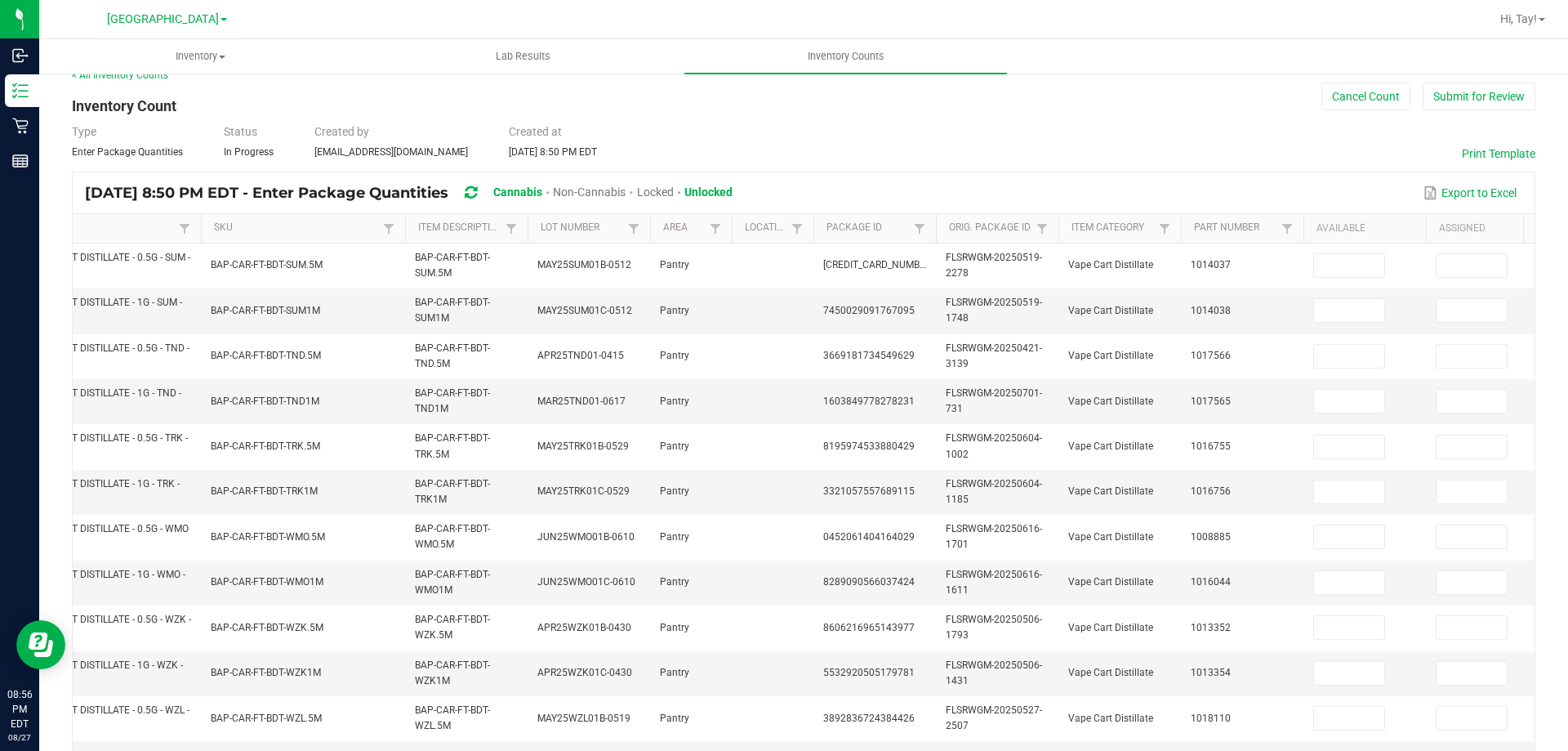
scroll to position [0, 0]
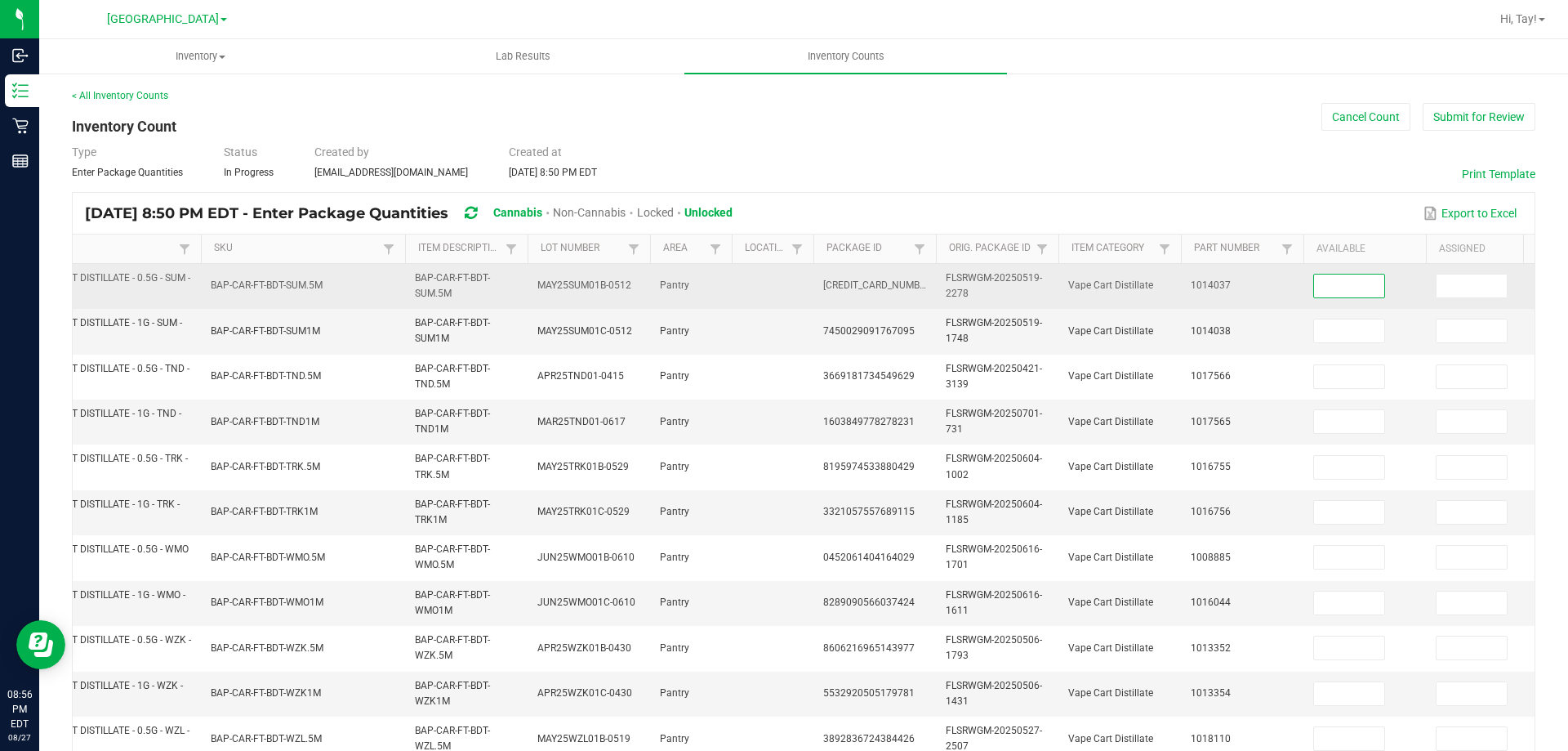
click at [1344, 291] on input at bounding box center [1349, 286] width 70 height 23
type input "1"
type input "4"
type input "11"
type input "4"
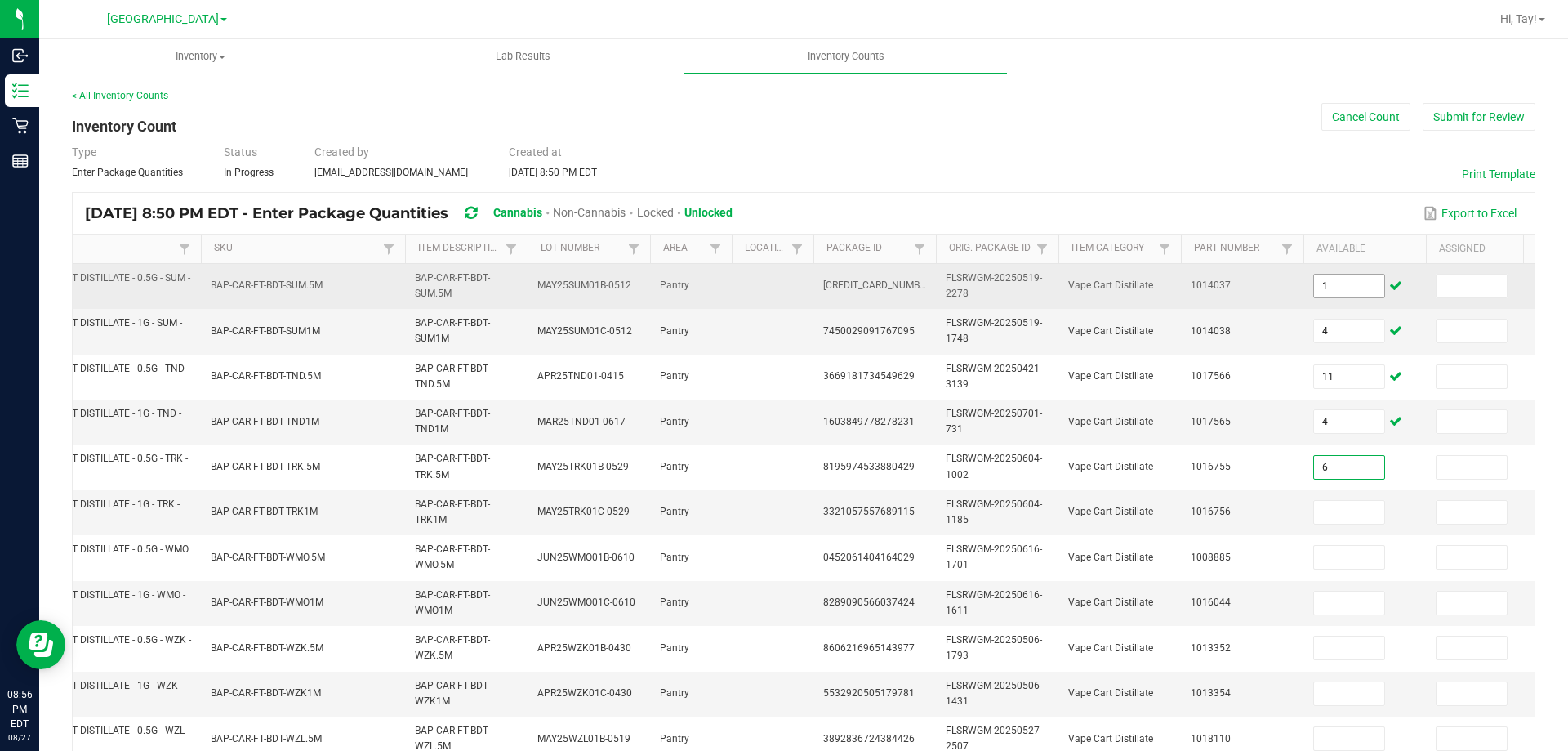
type input "6"
type input "4"
type input "2"
type input "9"
type input "11"
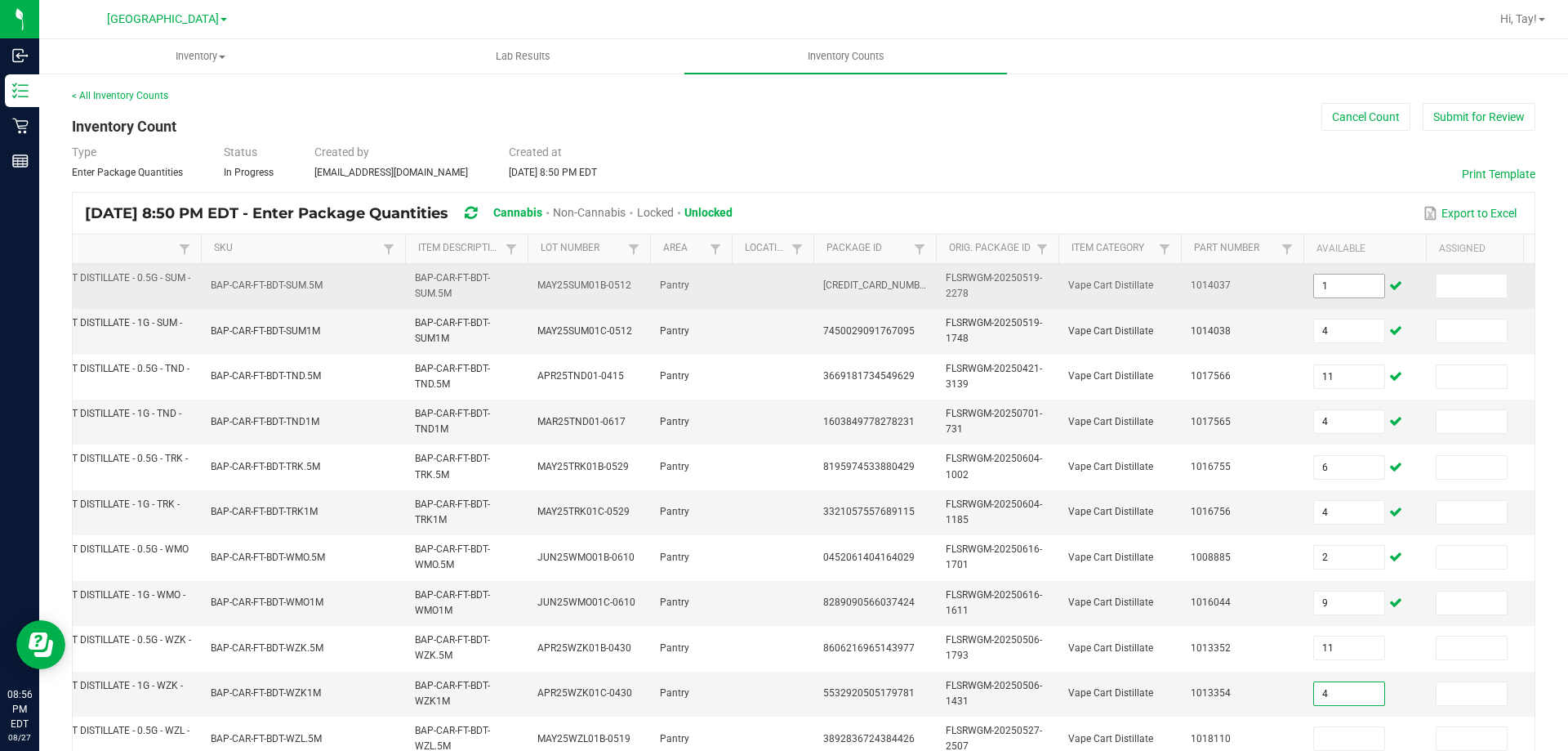
type input "4"
type input "3"
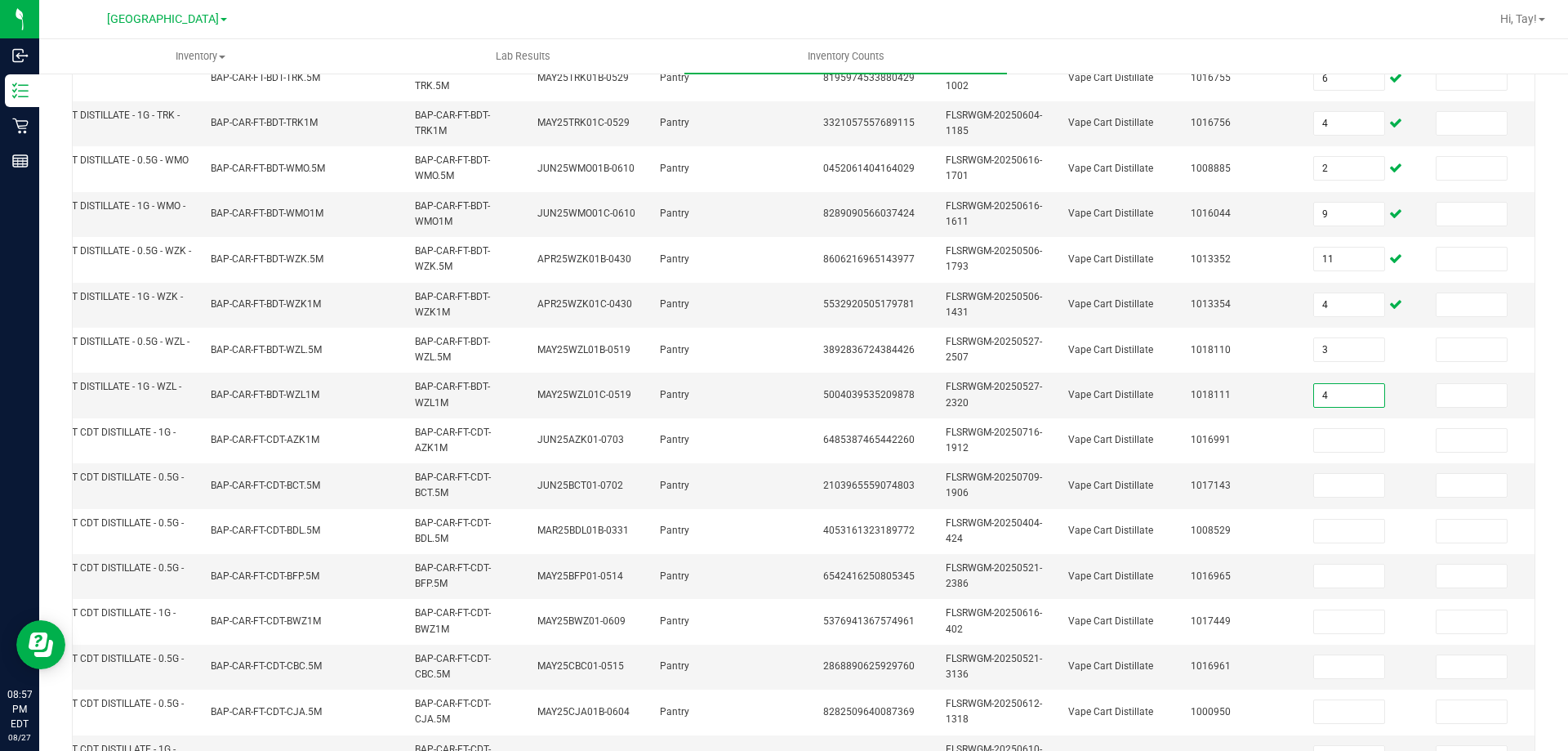
type input "4"
type input "3"
type input "1"
type input "3"
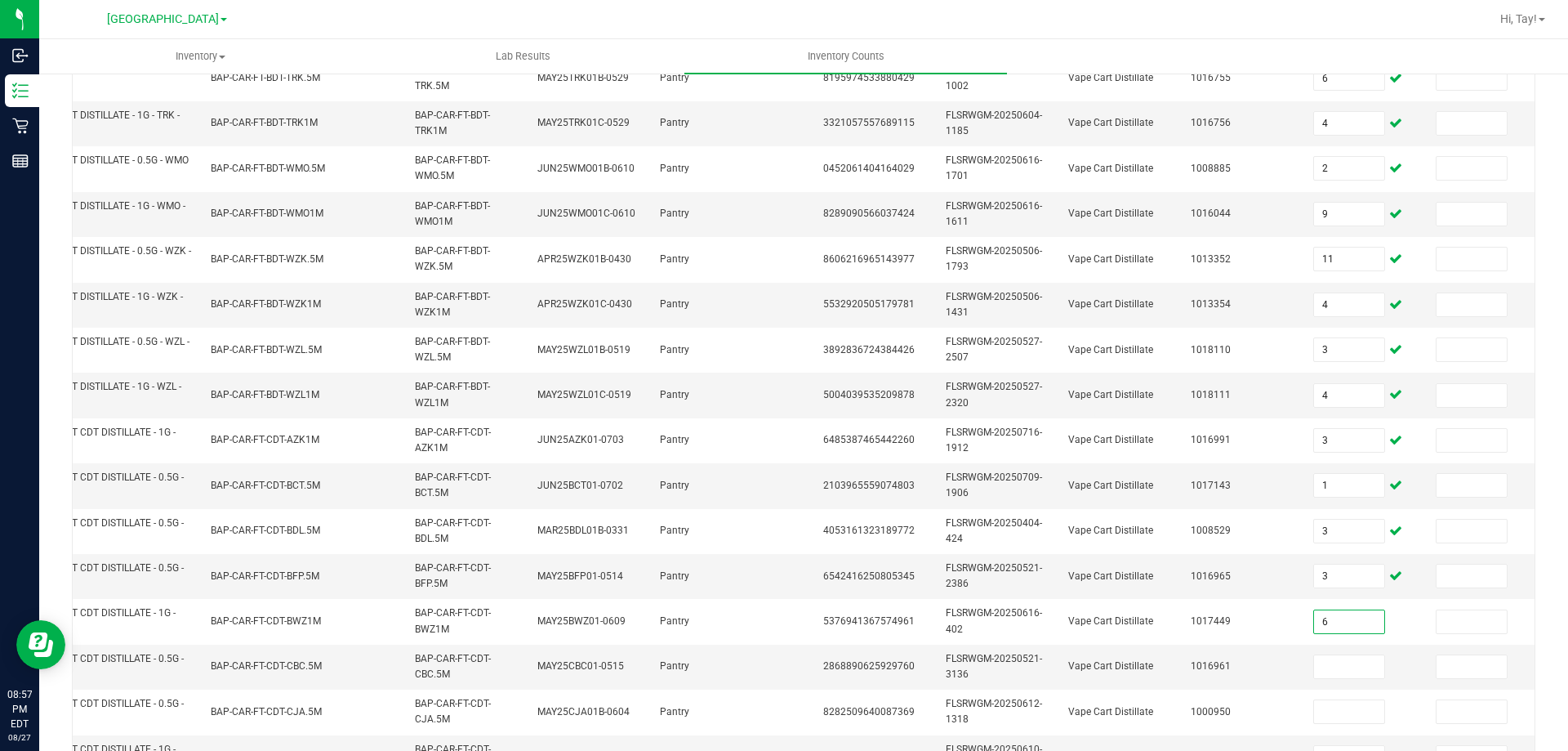
type input "6"
type input "4"
type input "7"
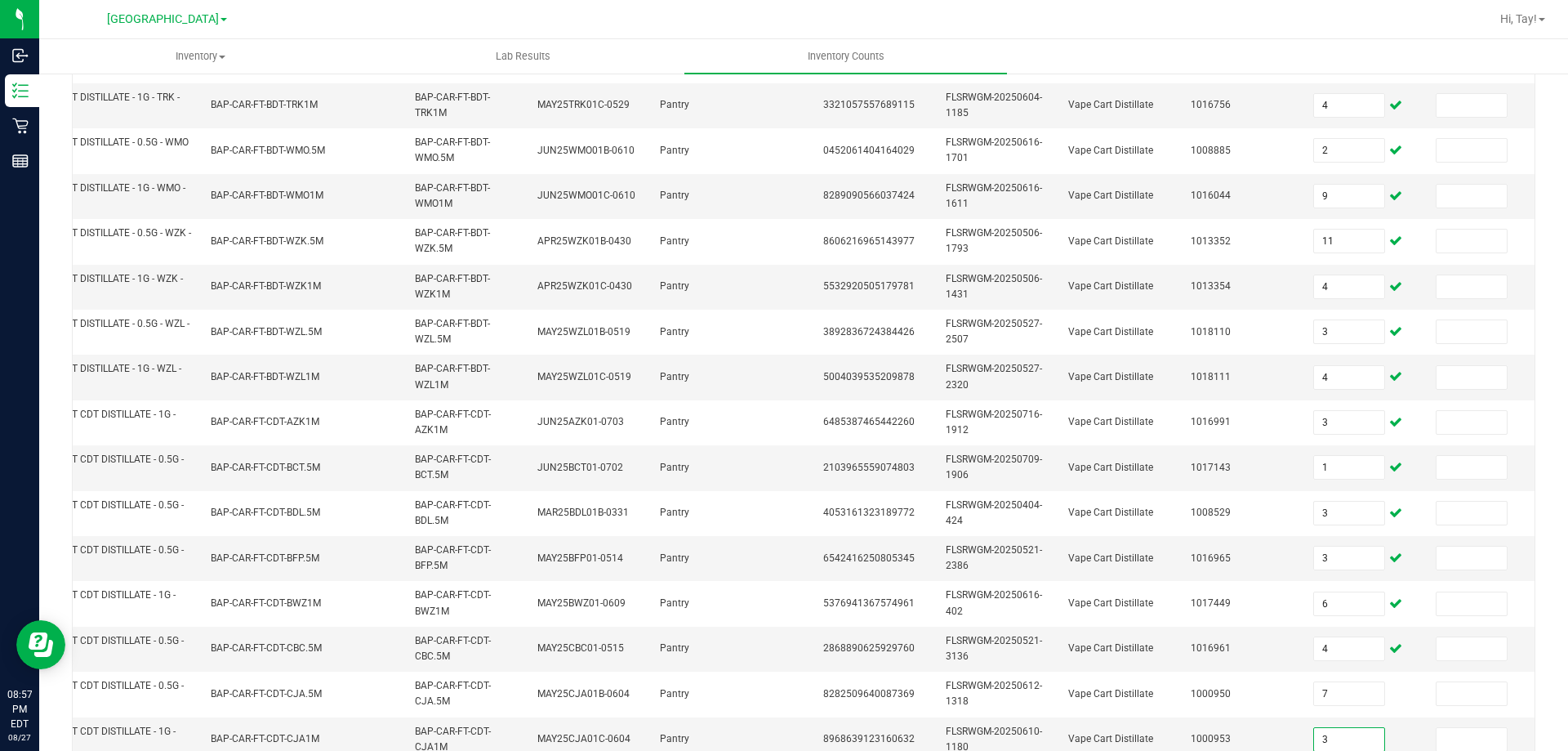
type input "3"
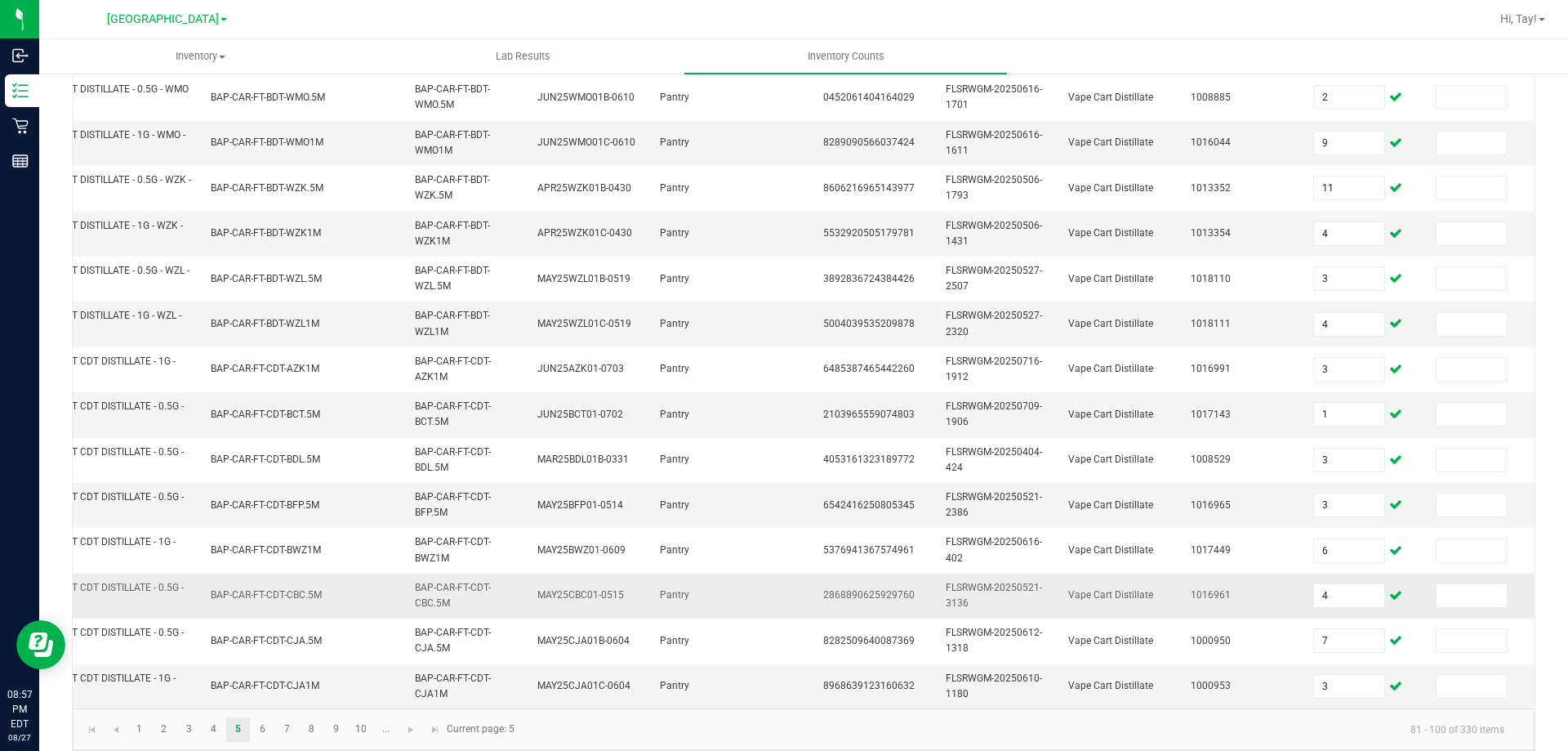
scroll to position [489, 0]
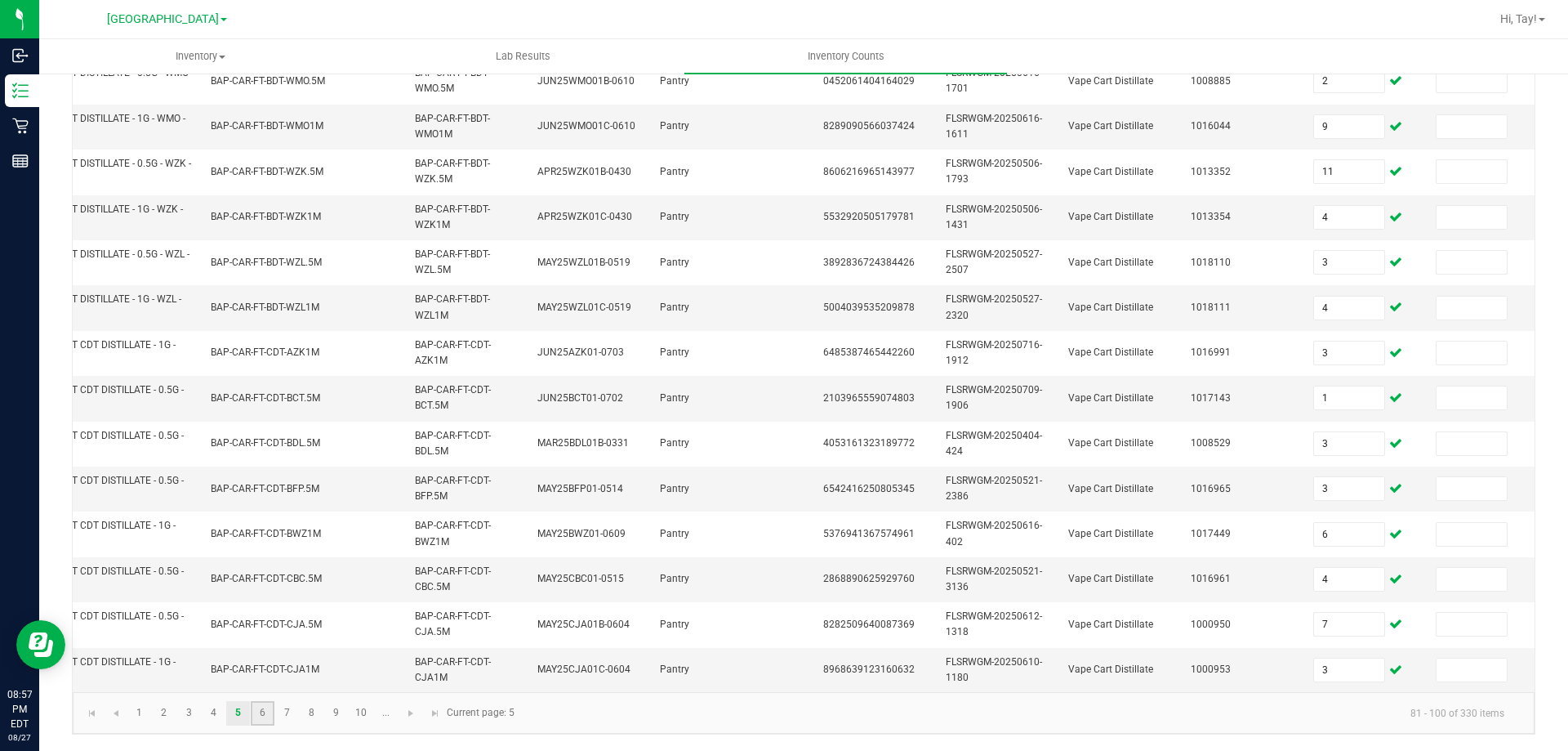
click at [255, 714] on link "6" at bounding box center [262, 713] width 24 height 25
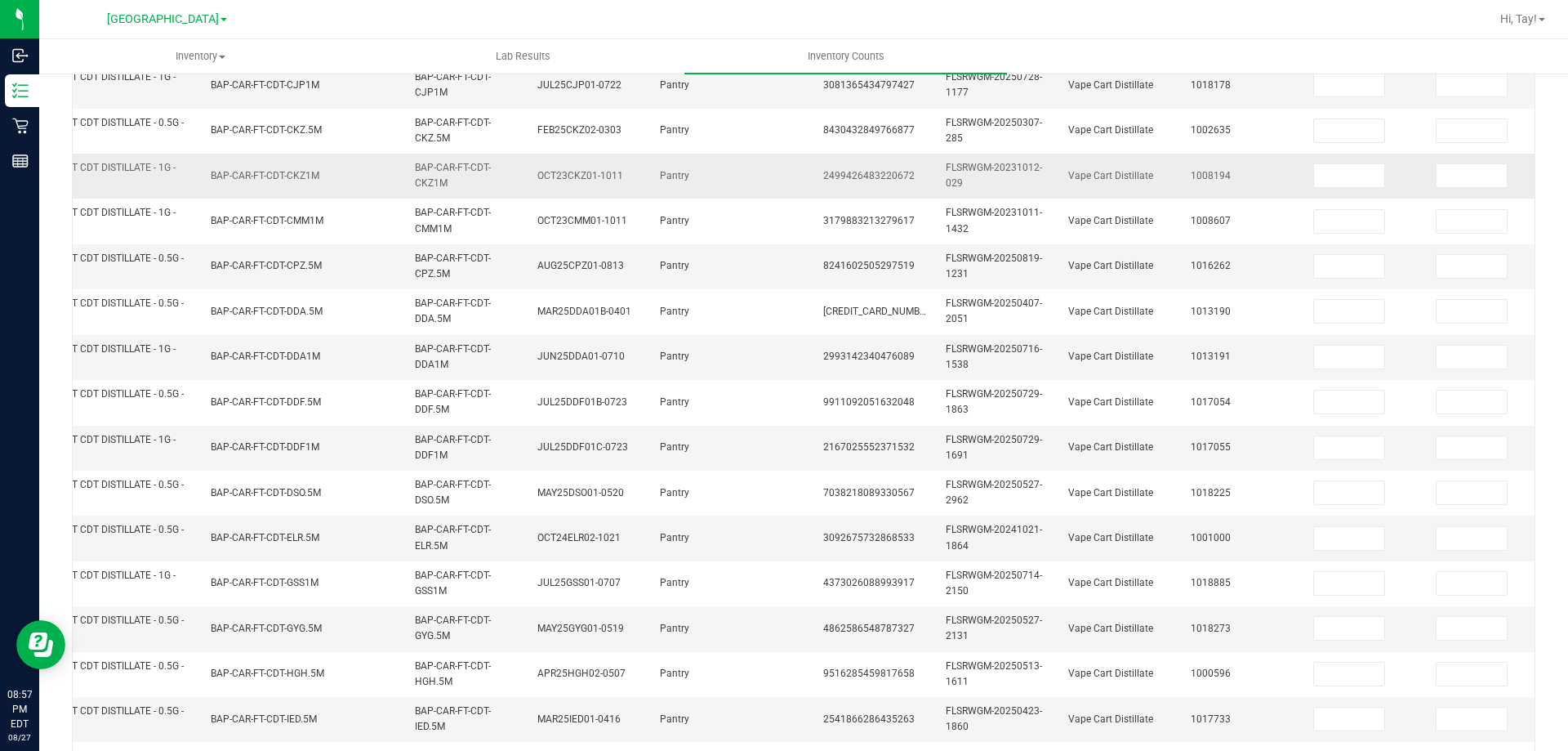
scroll to position [80, 0]
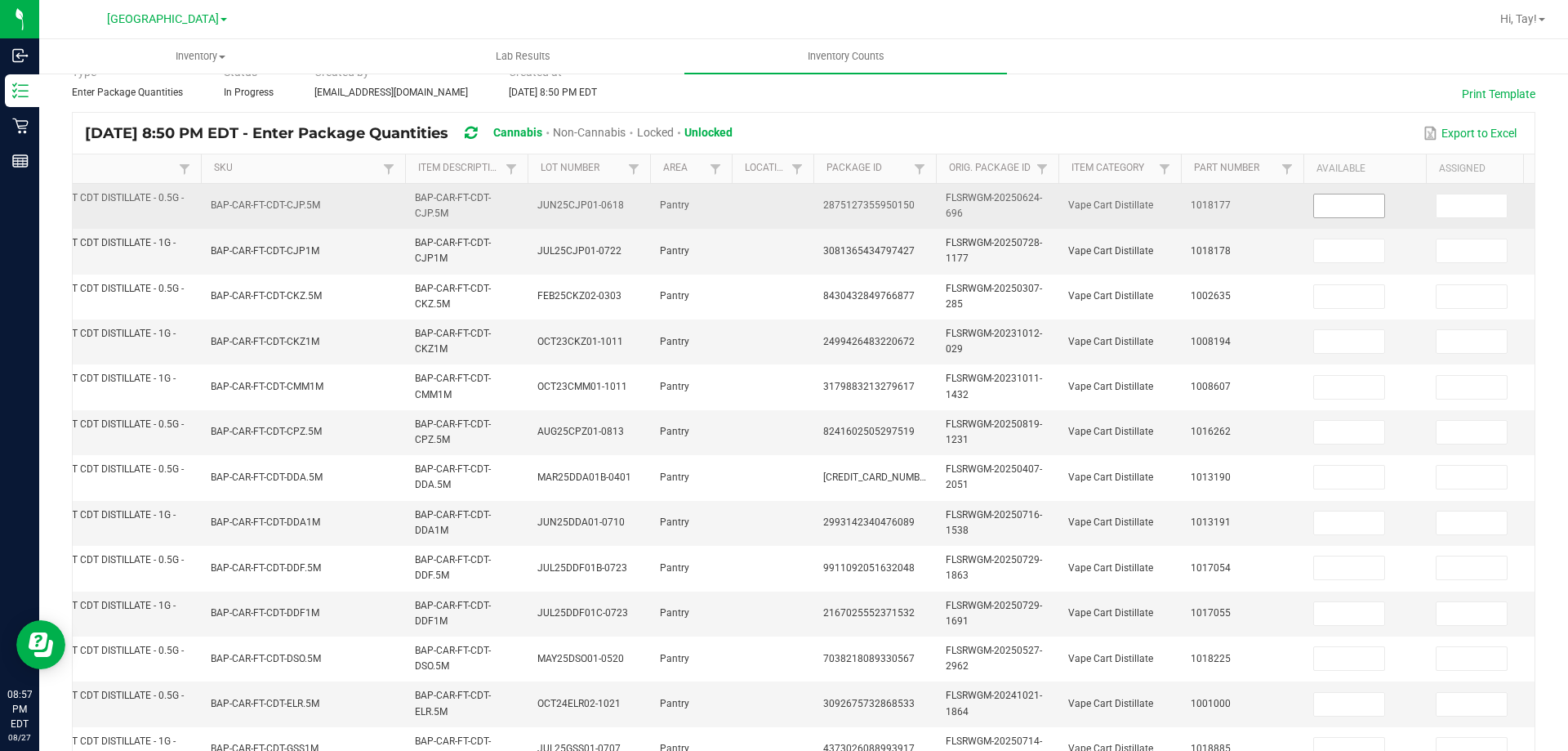
click at [1320, 204] on input at bounding box center [1349, 206] width 70 height 23
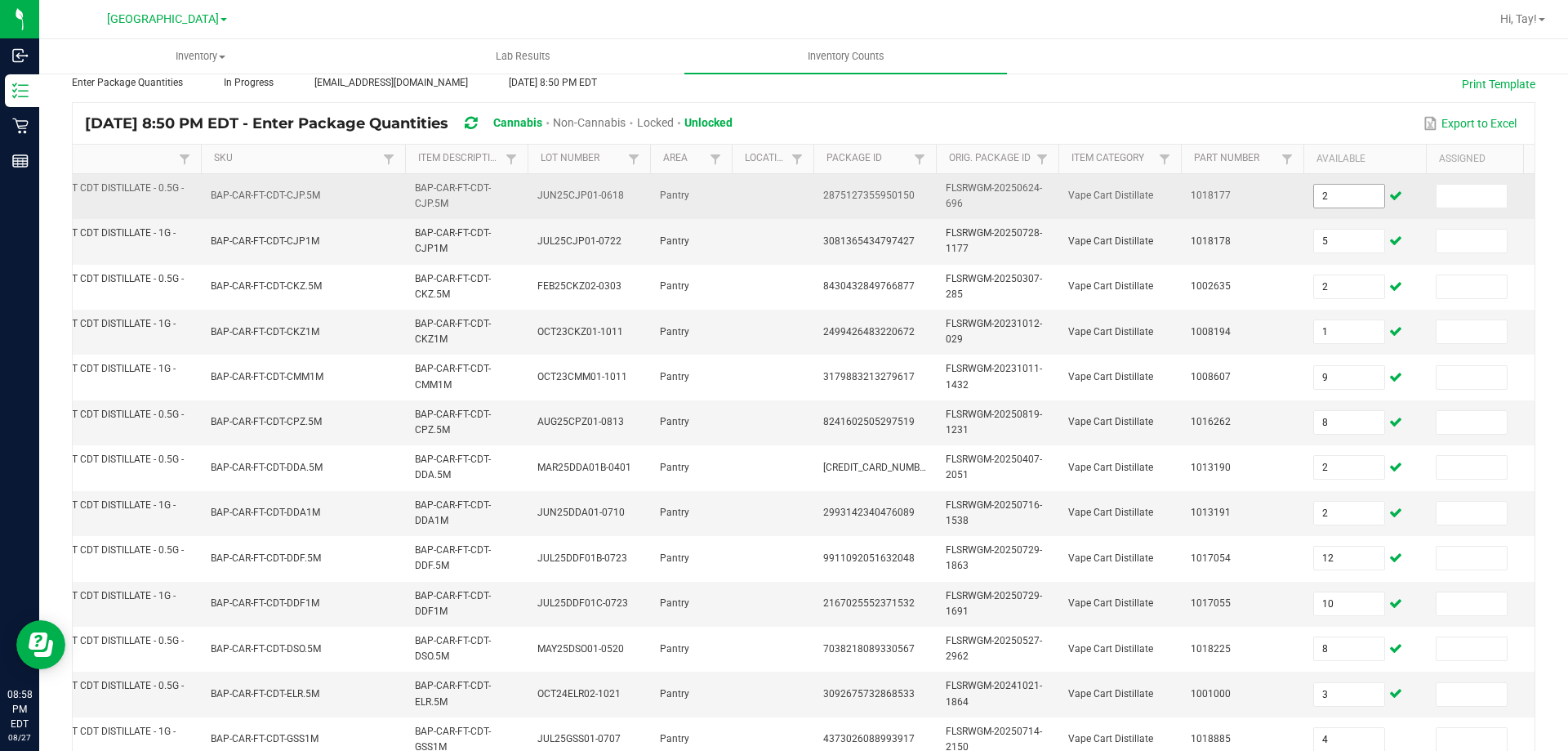
scroll to position [479, 0]
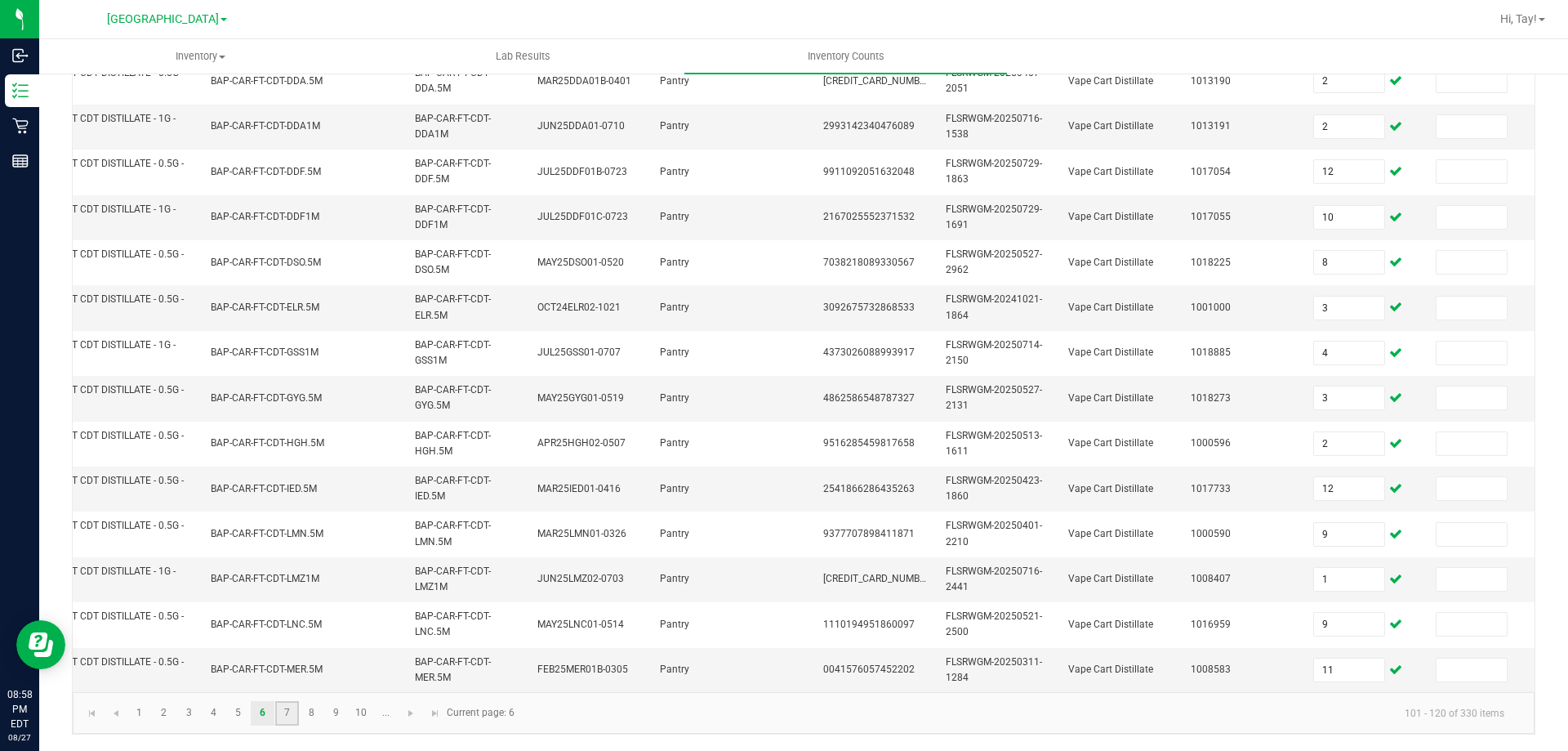
click at [287, 723] on link "7" at bounding box center [287, 713] width 24 height 25
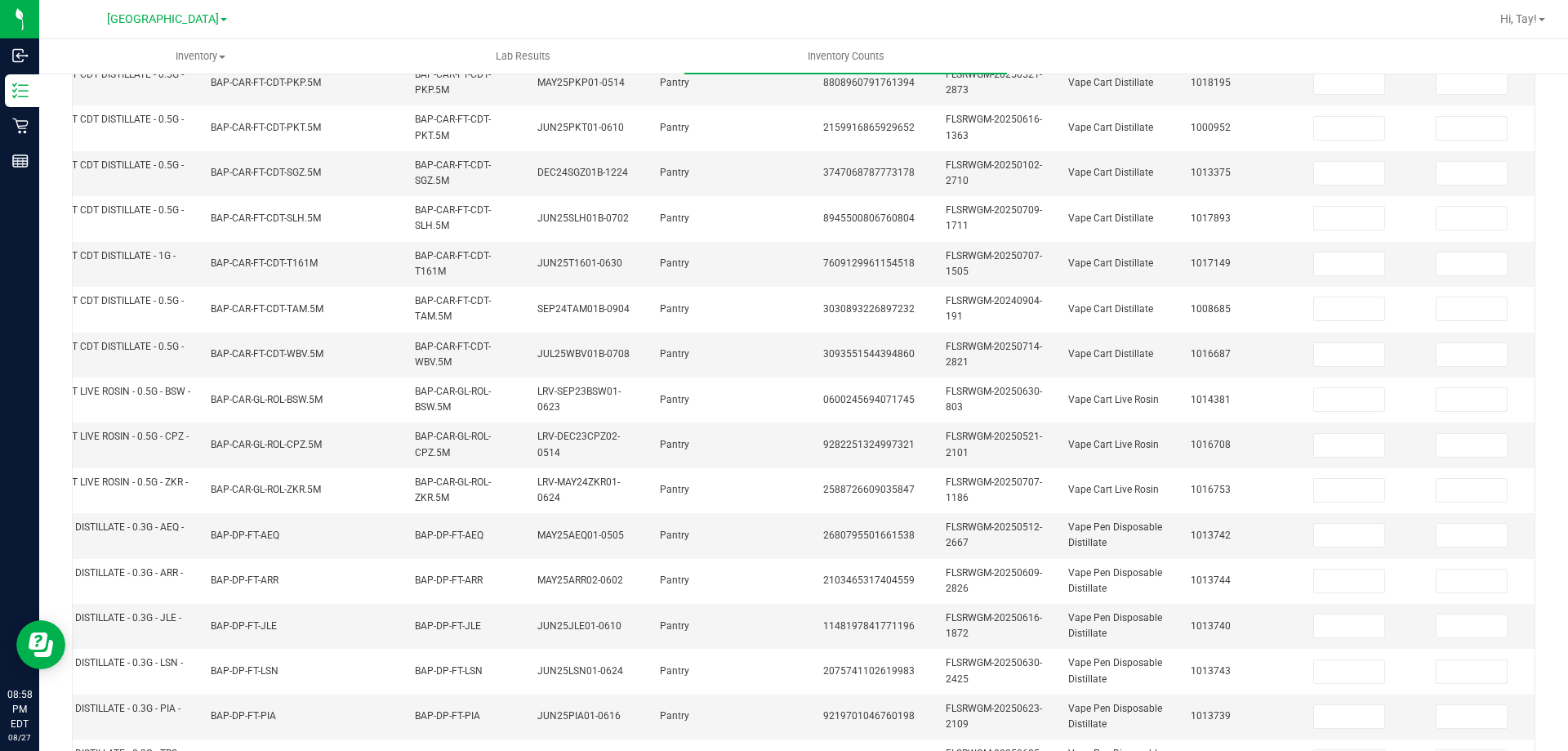
scroll to position [71, 0]
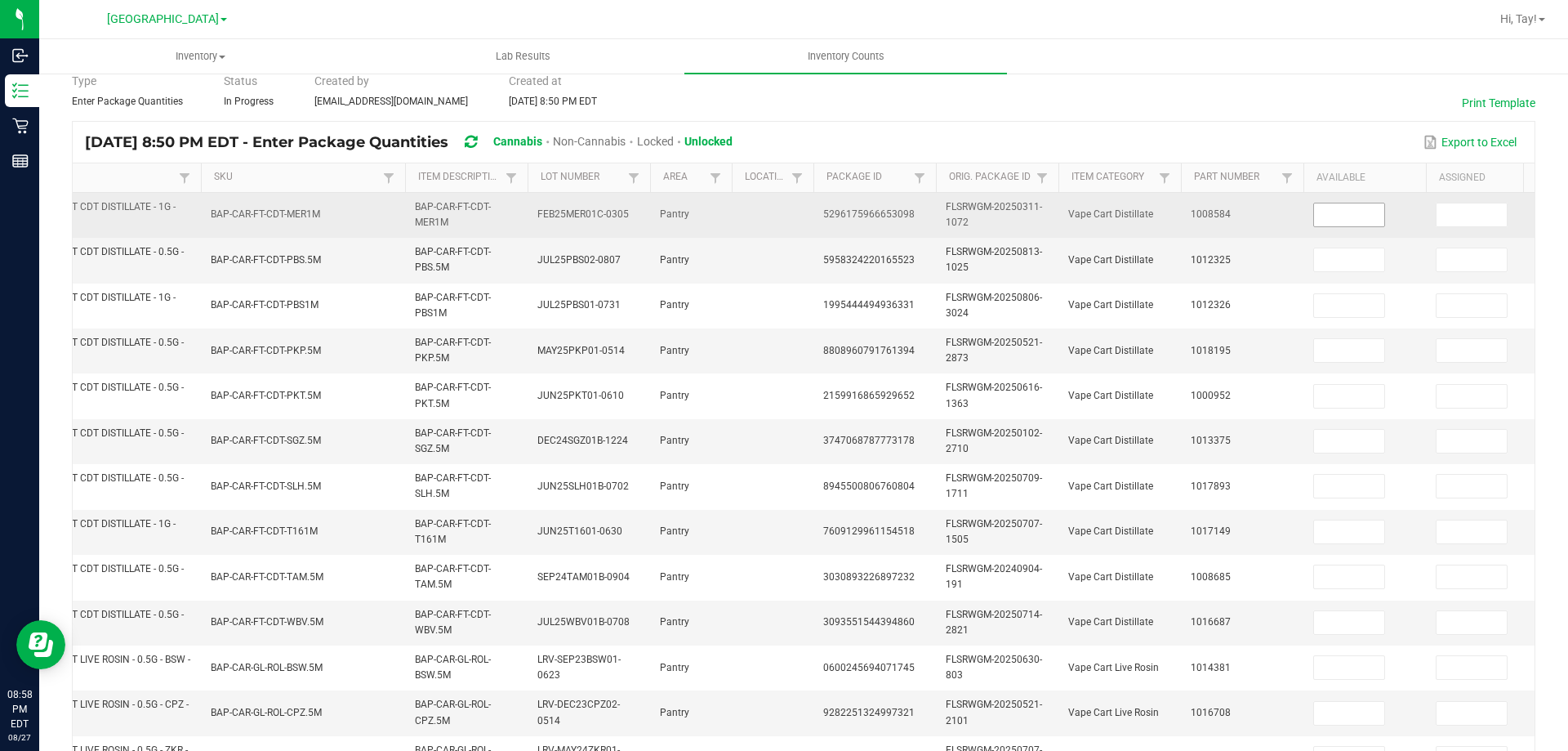
click at [1354, 208] on input at bounding box center [1349, 215] width 70 height 23
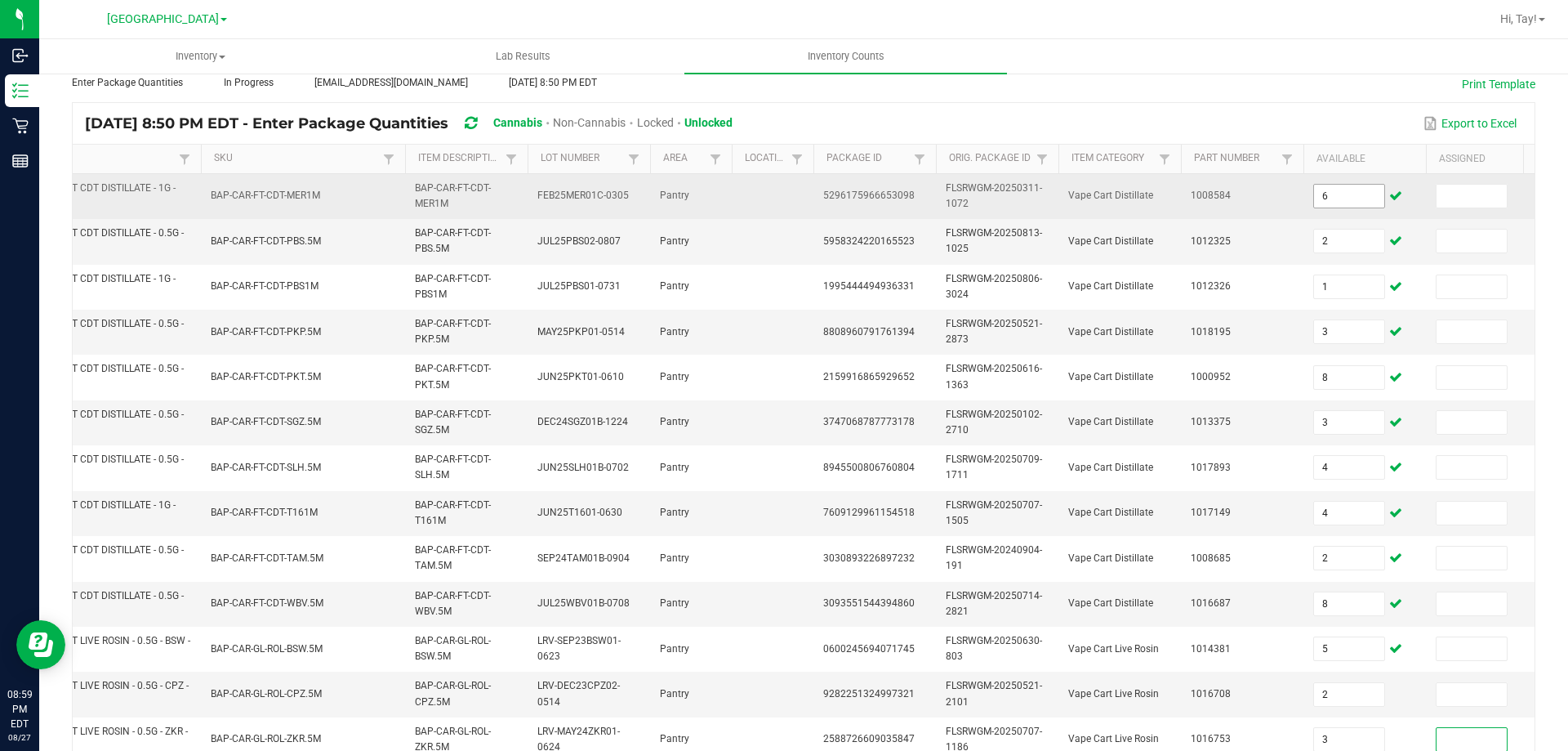
scroll to position [479, 0]
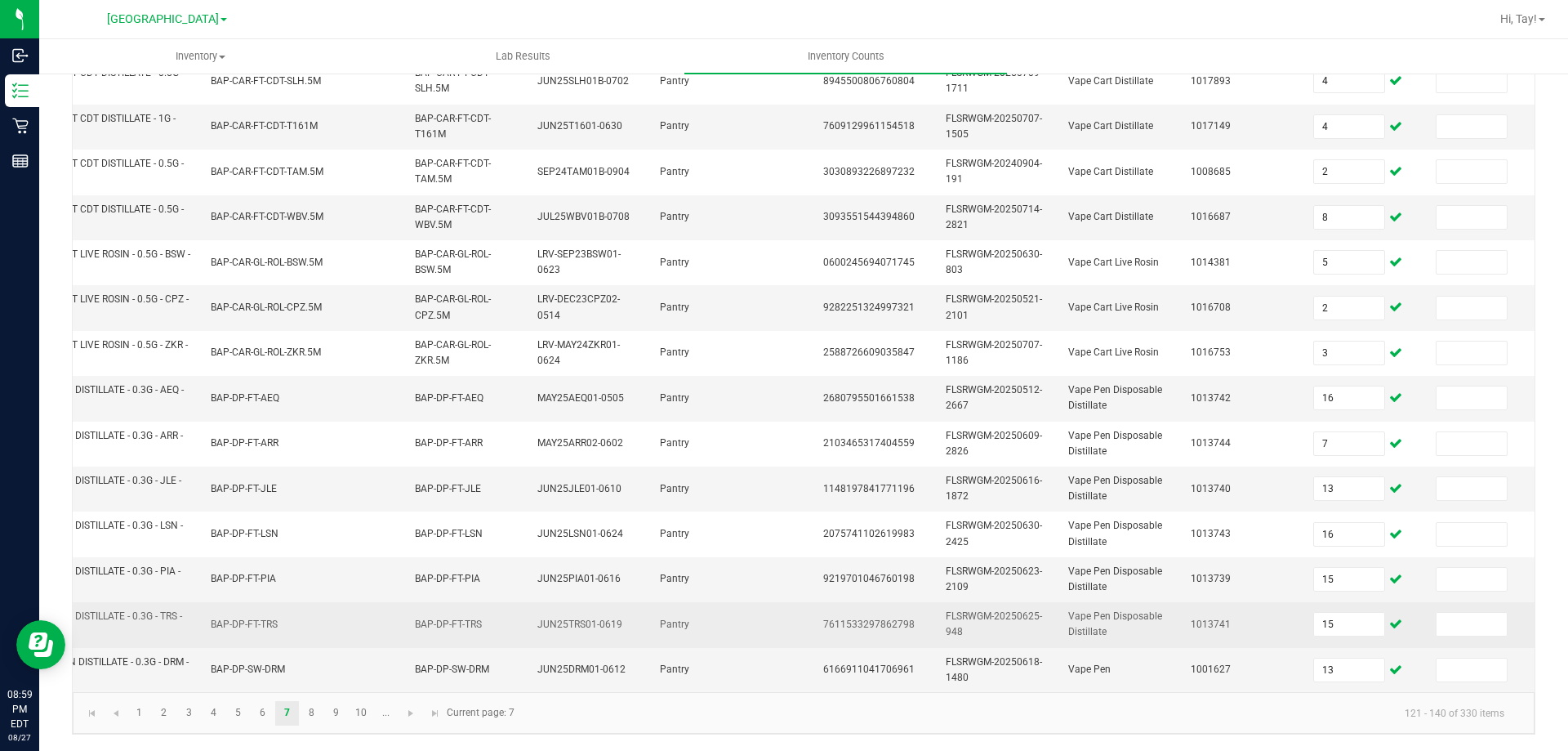
click at [569, 620] on span "JUN25TRS01-0619" at bounding box center [580, 624] width 85 height 11
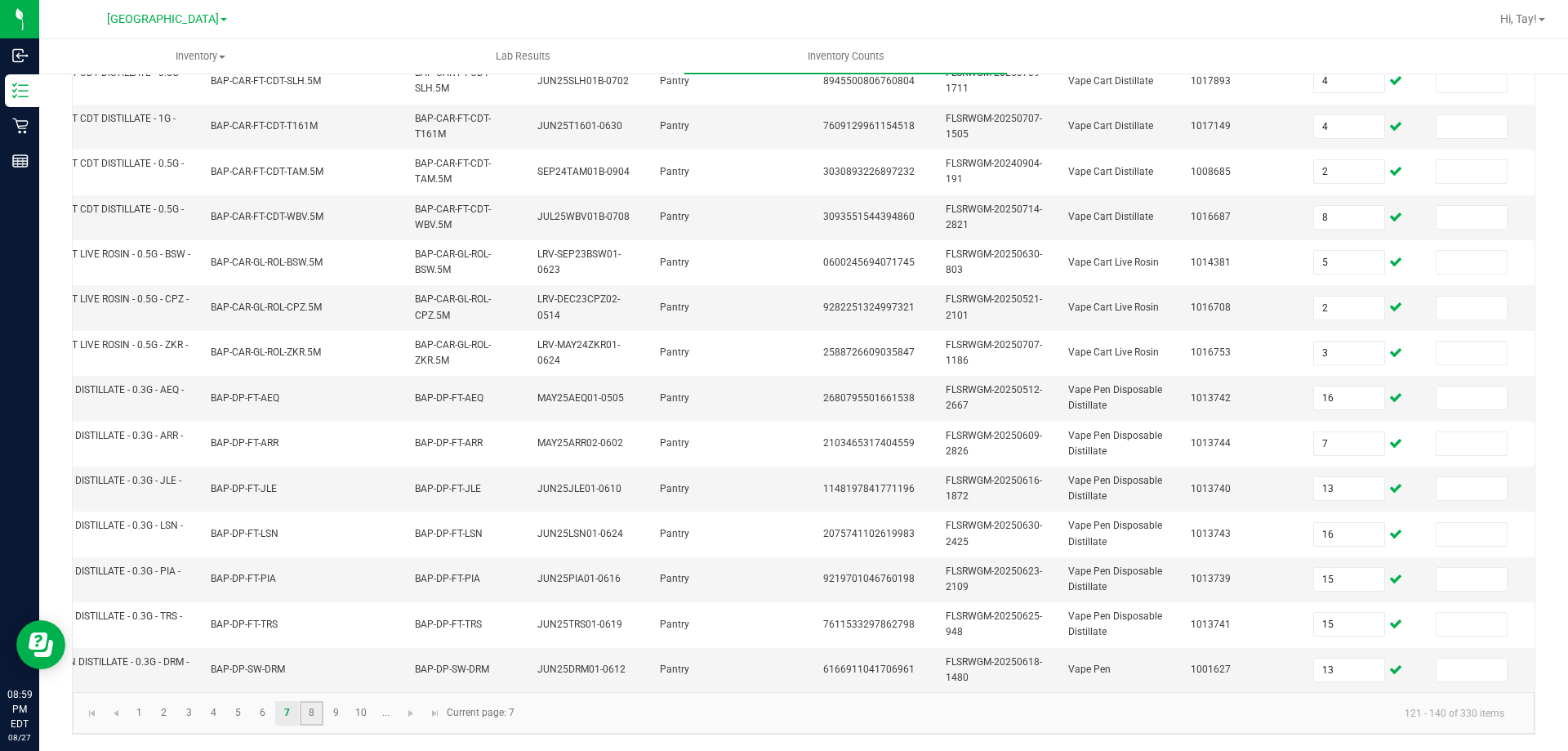
click at [319, 716] on link "8" at bounding box center [311, 713] width 24 height 25
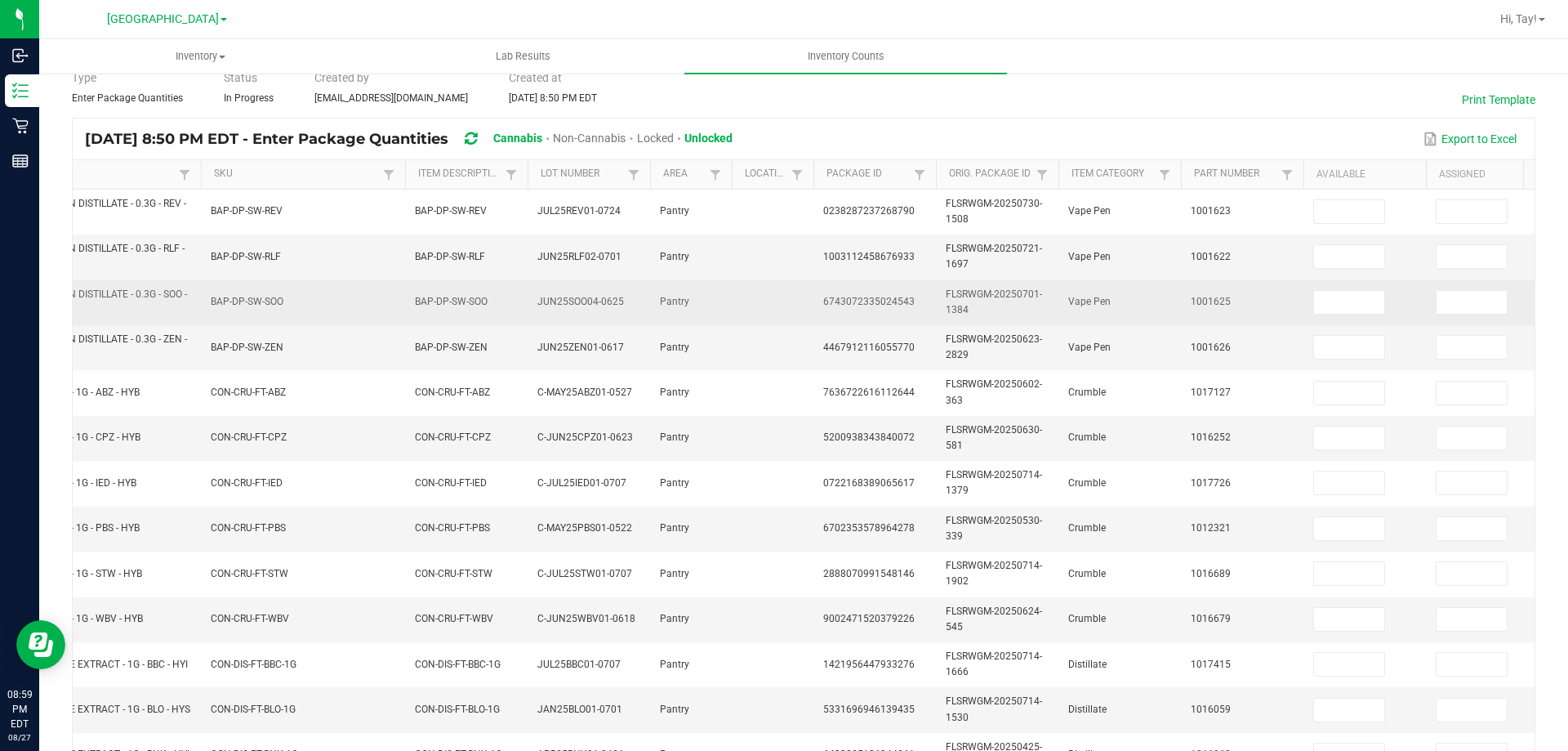
scroll to position [0, 0]
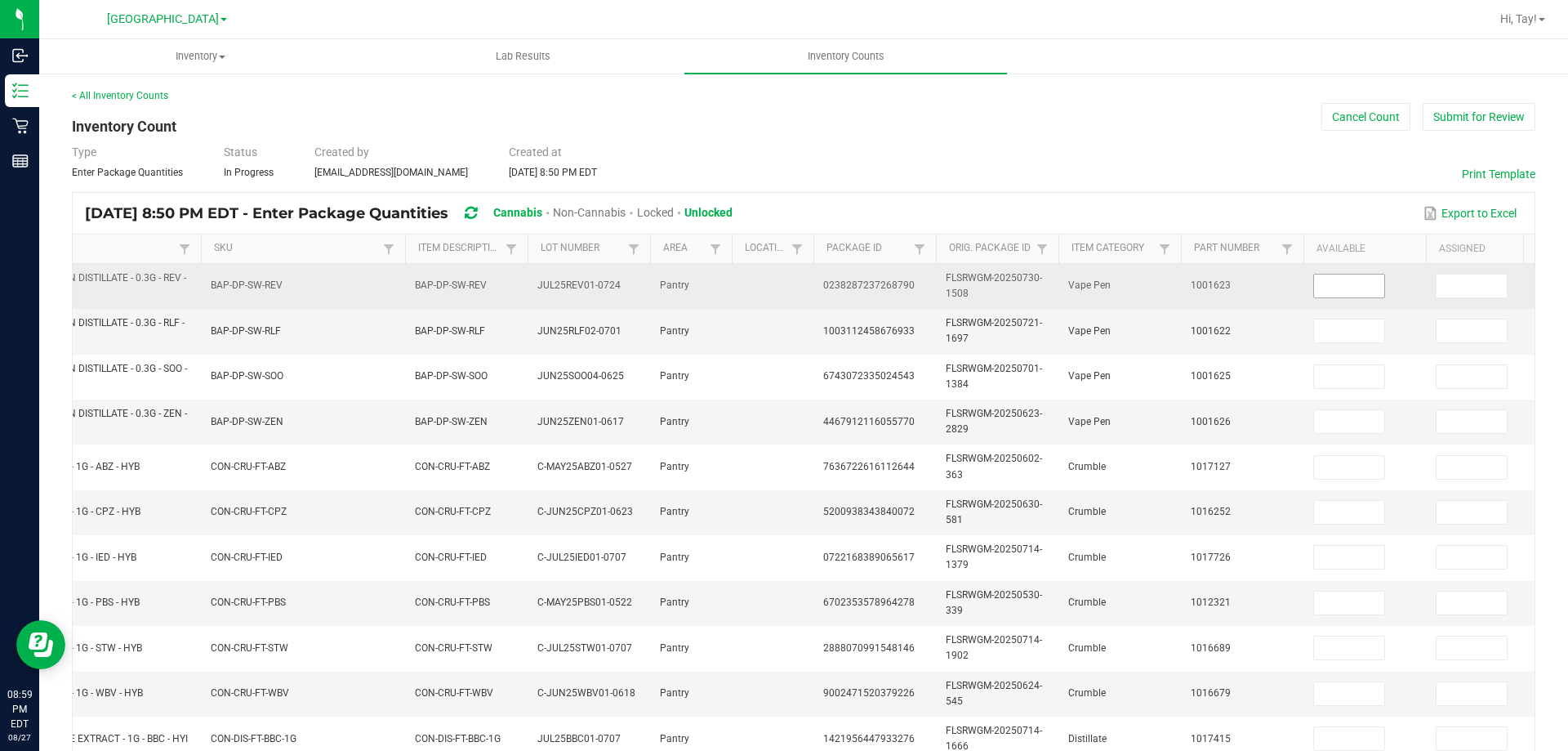
click at [1350, 282] on input at bounding box center [1349, 286] width 70 height 23
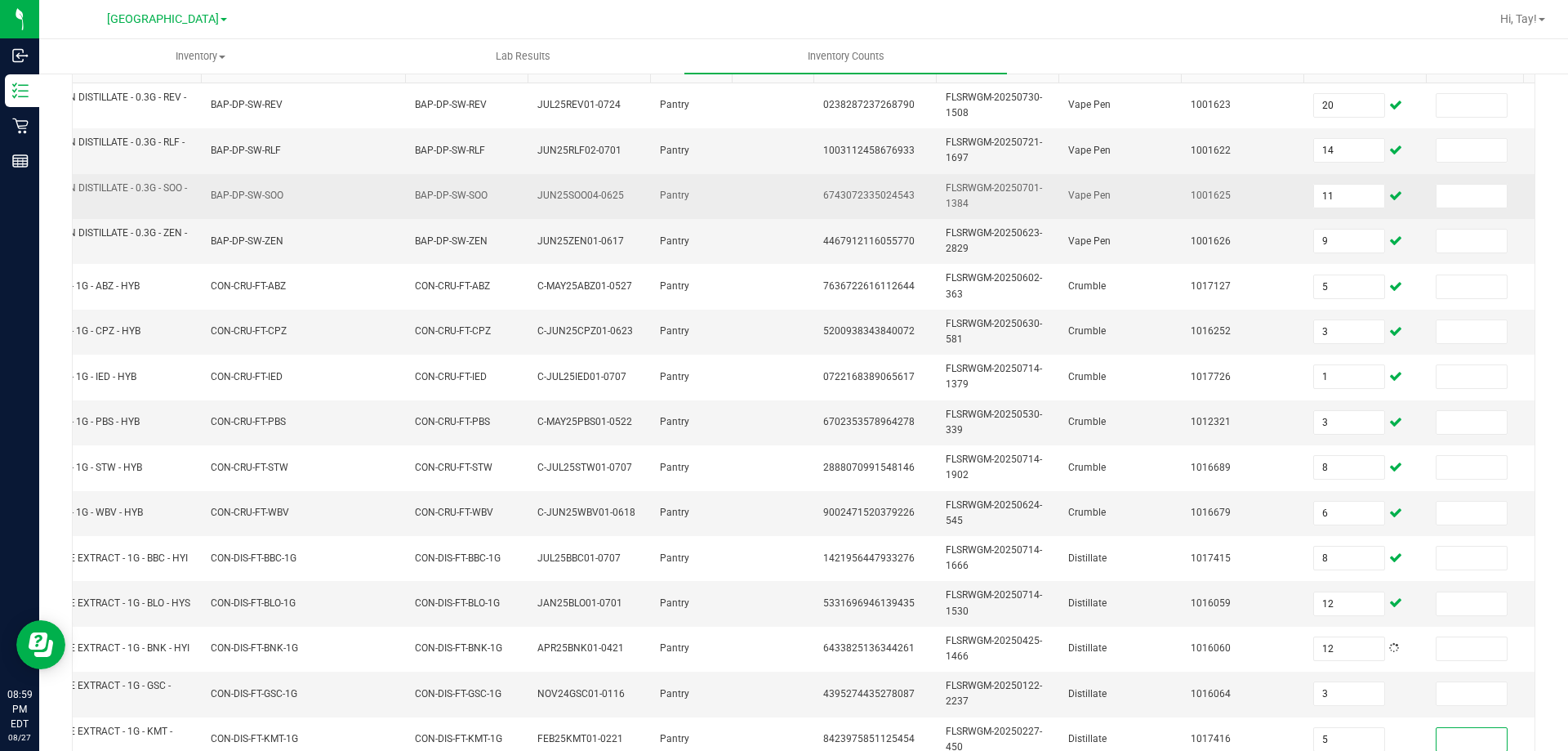
scroll to position [489, 0]
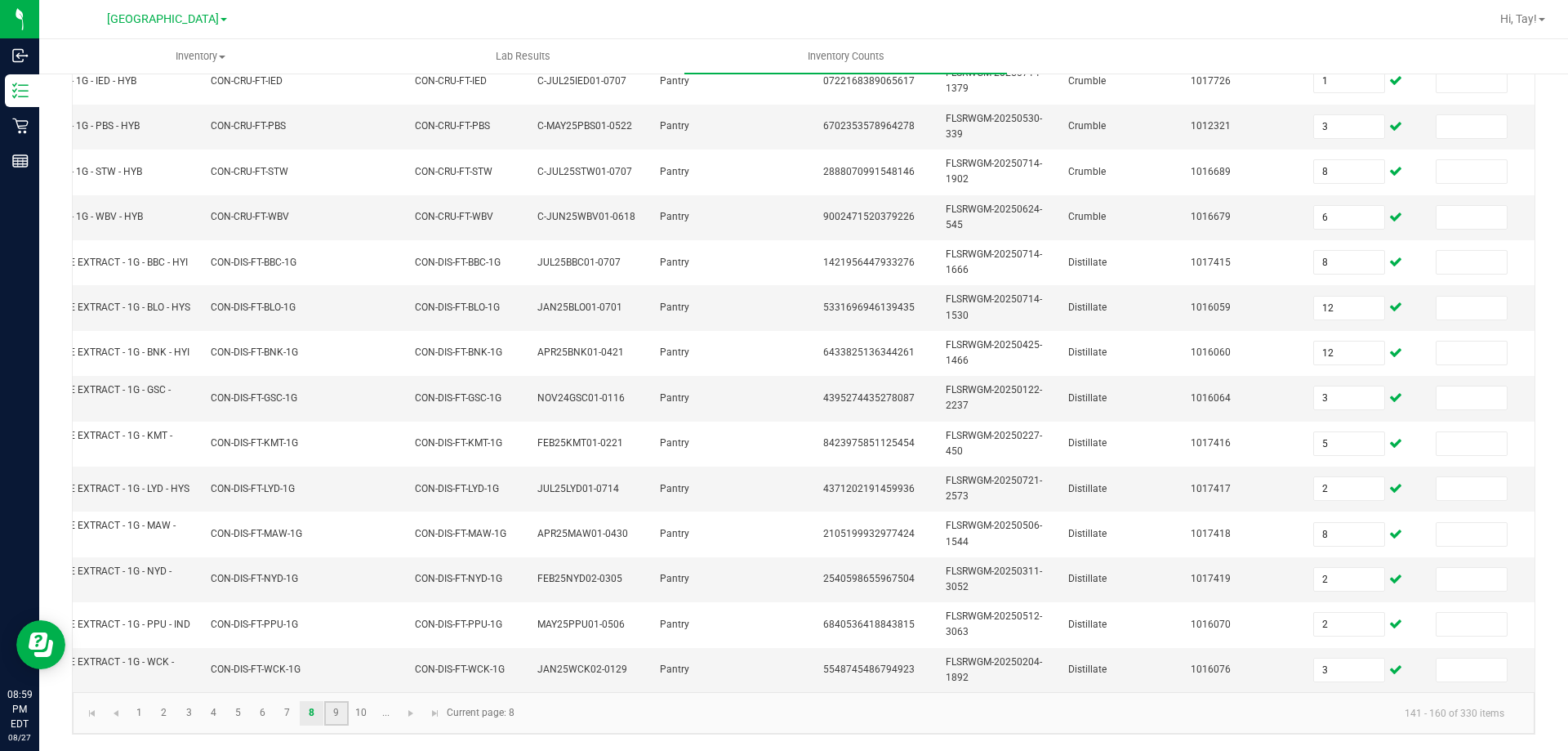
click at [338, 716] on link "9" at bounding box center [336, 713] width 24 height 25
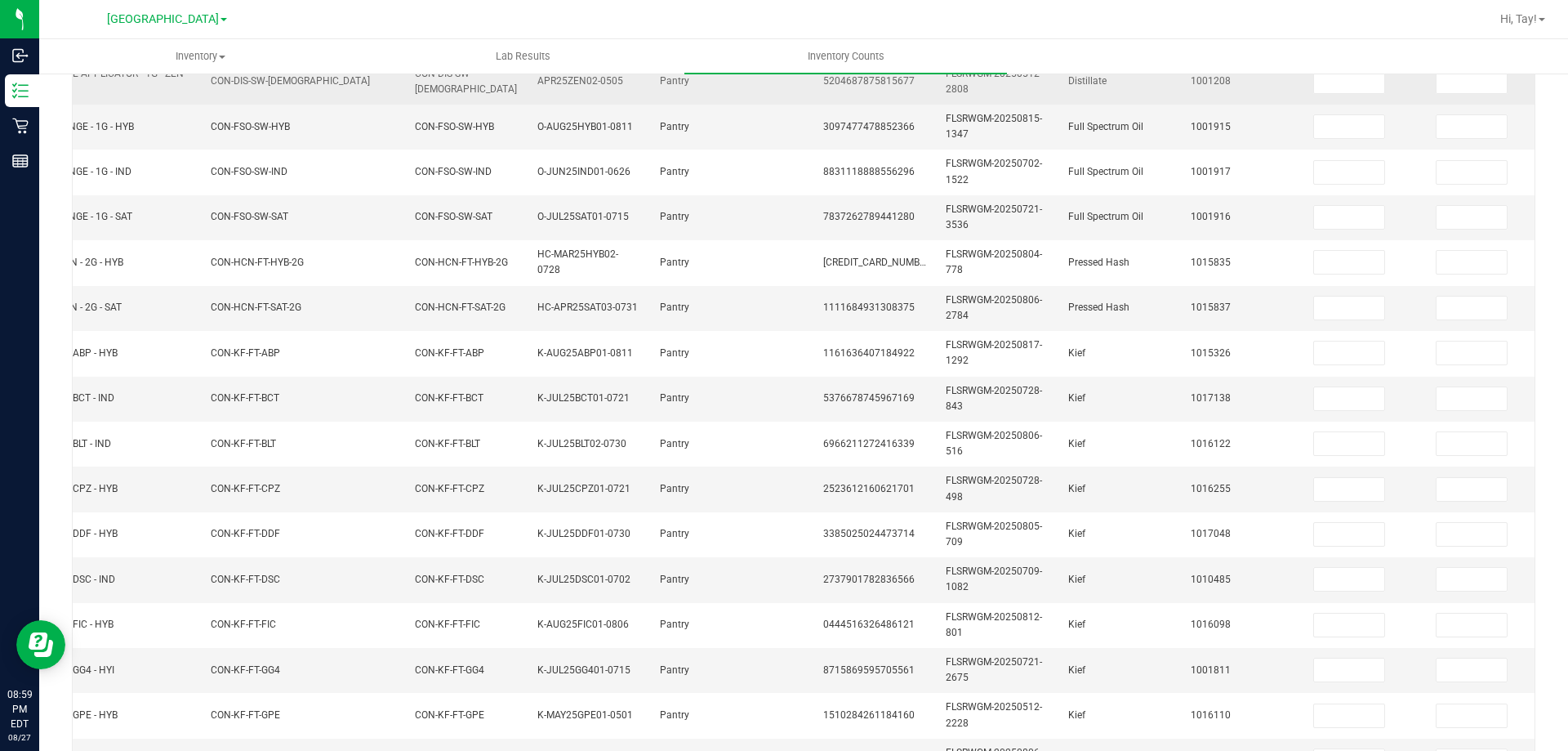
scroll to position [80, 0]
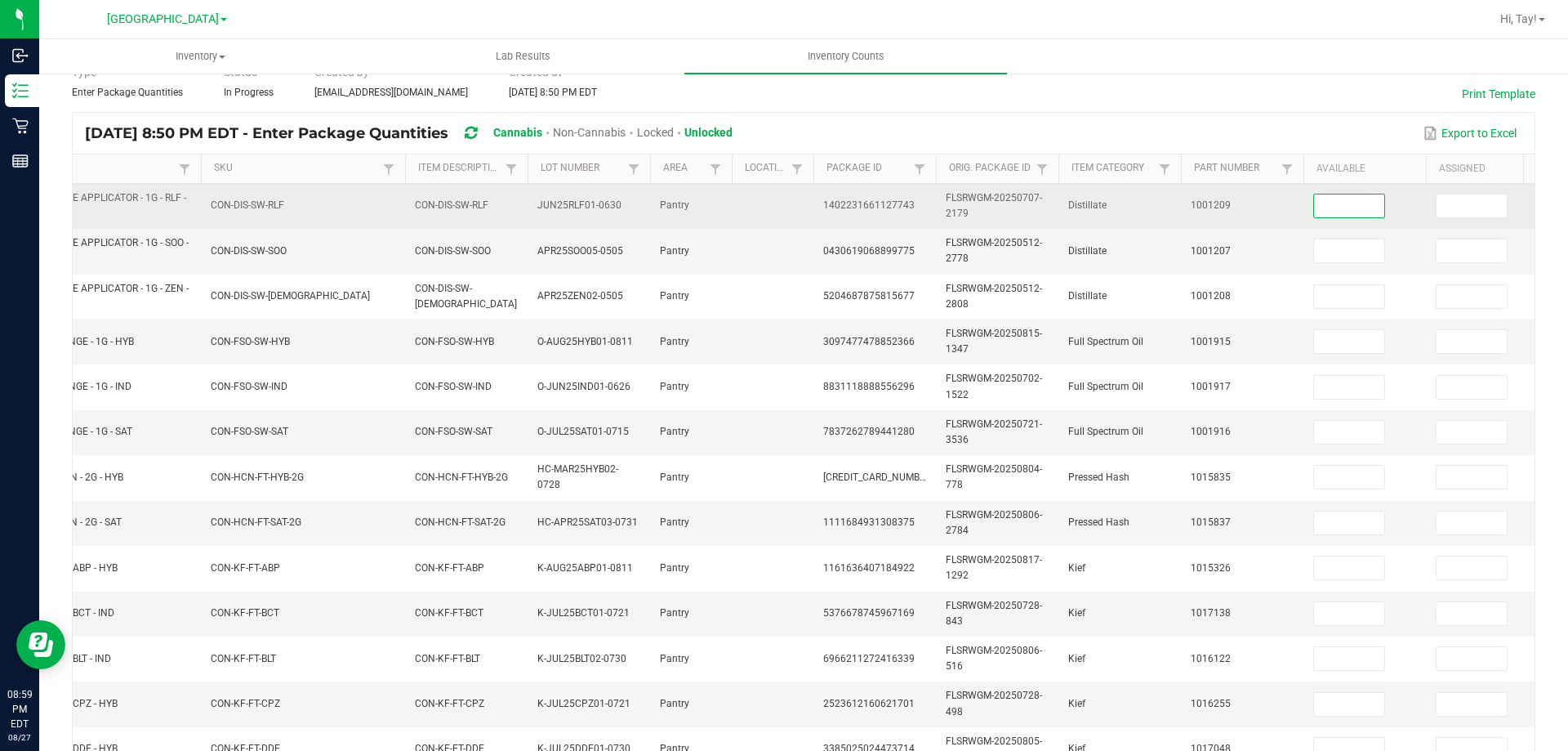
click at [1332, 209] on input at bounding box center [1349, 206] width 70 height 23
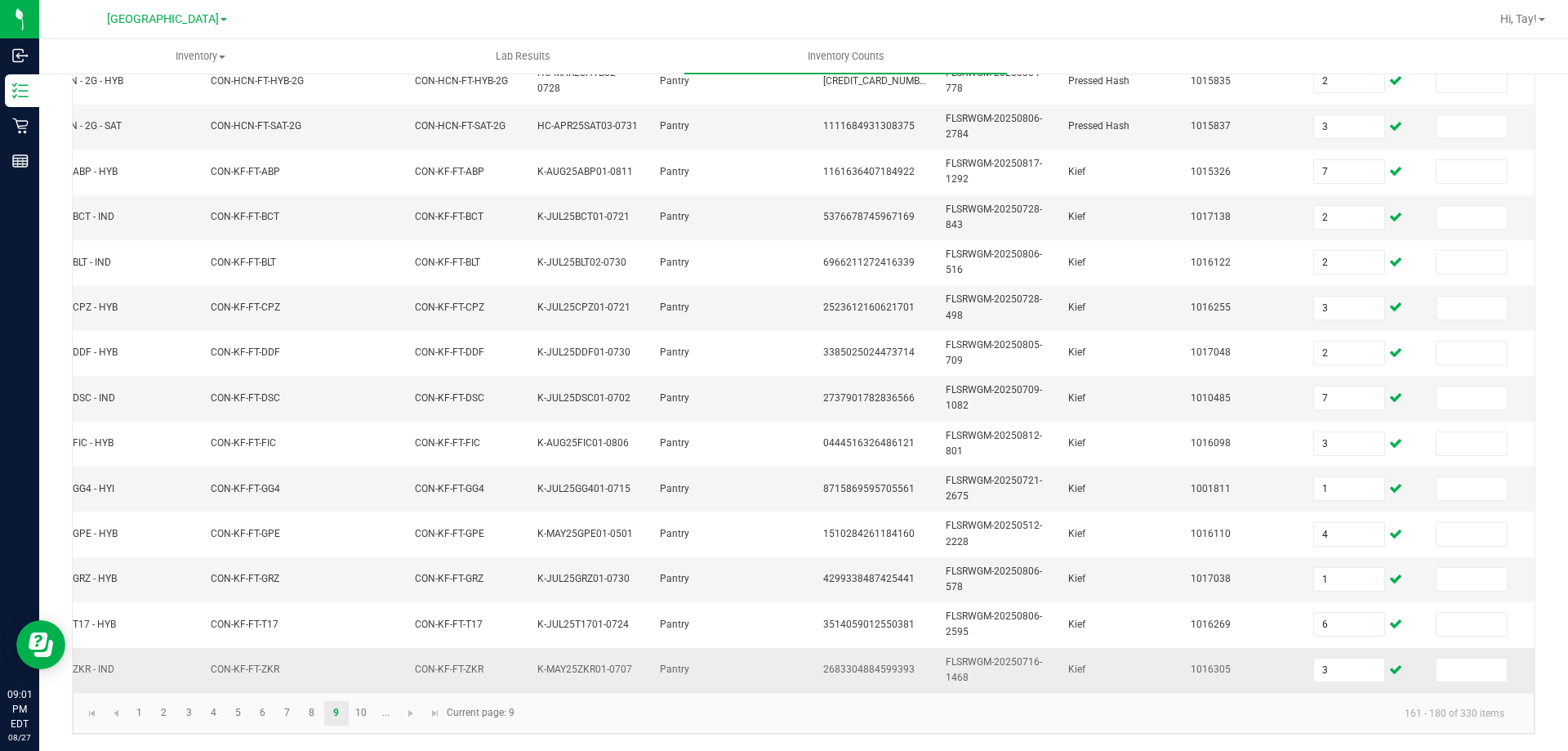
scroll to position [489, 0]
click at [353, 707] on link "10" at bounding box center [361, 713] width 24 height 25
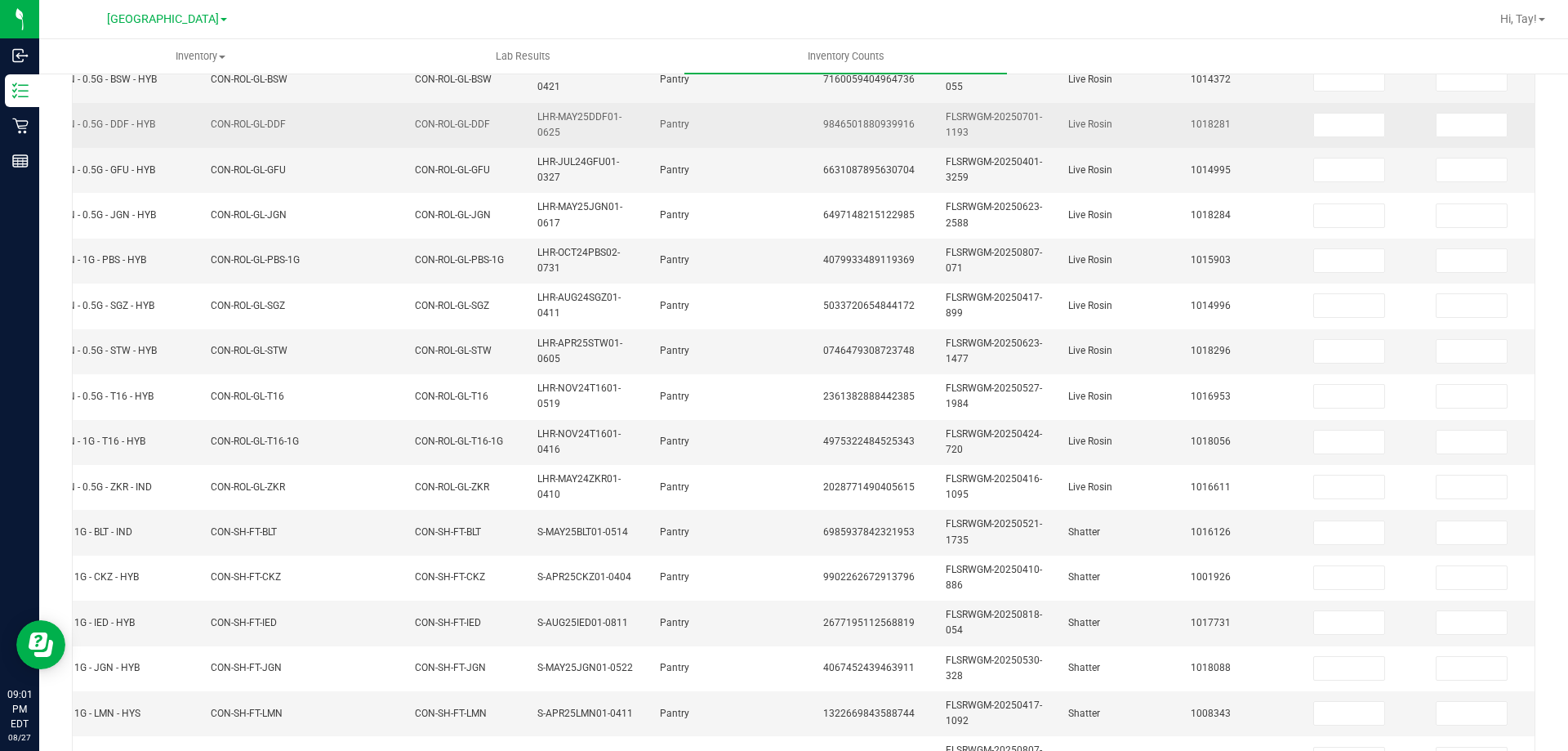
scroll to position [80, 0]
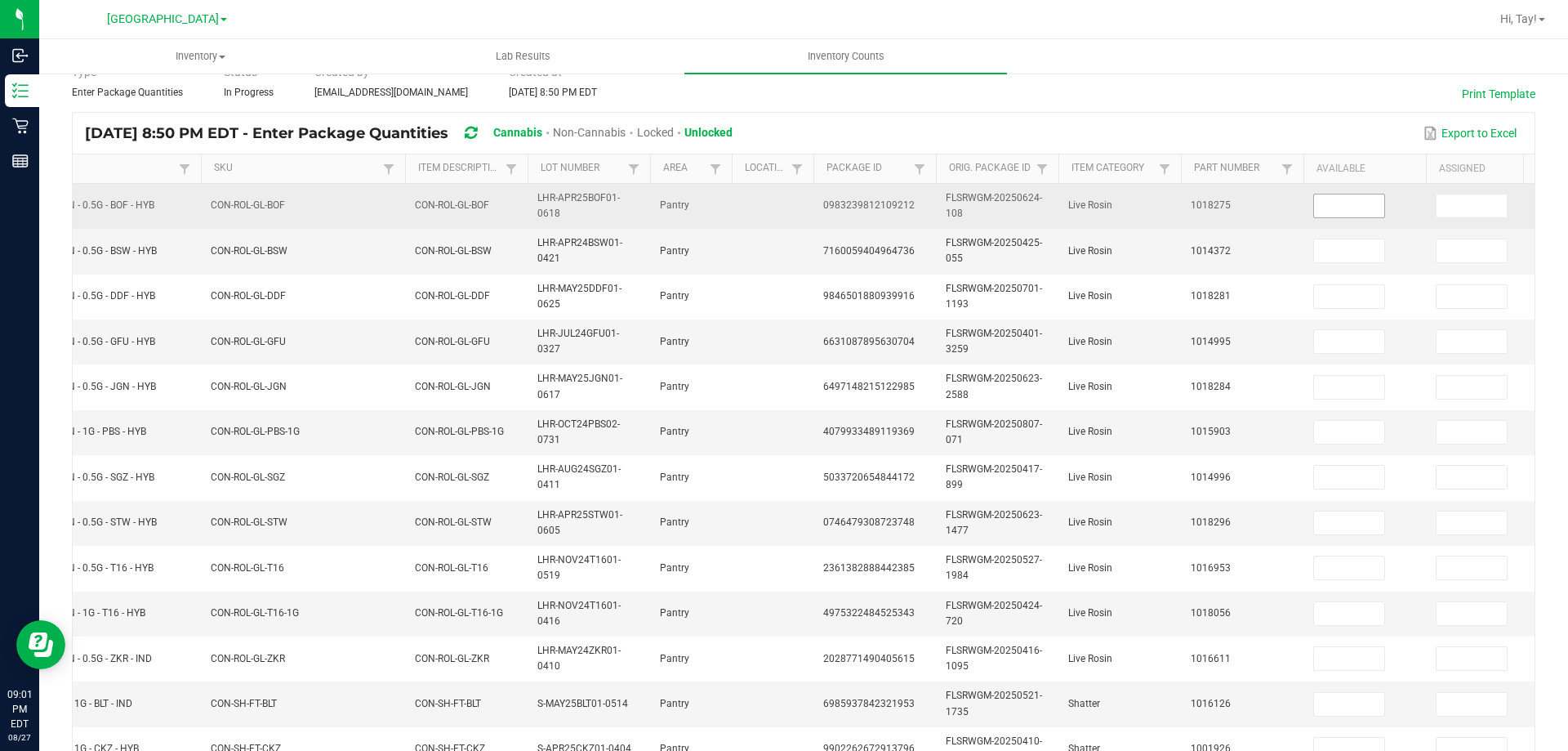
click at [1328, 202] on input at bounding box center [1349, 206] width 70 height 23
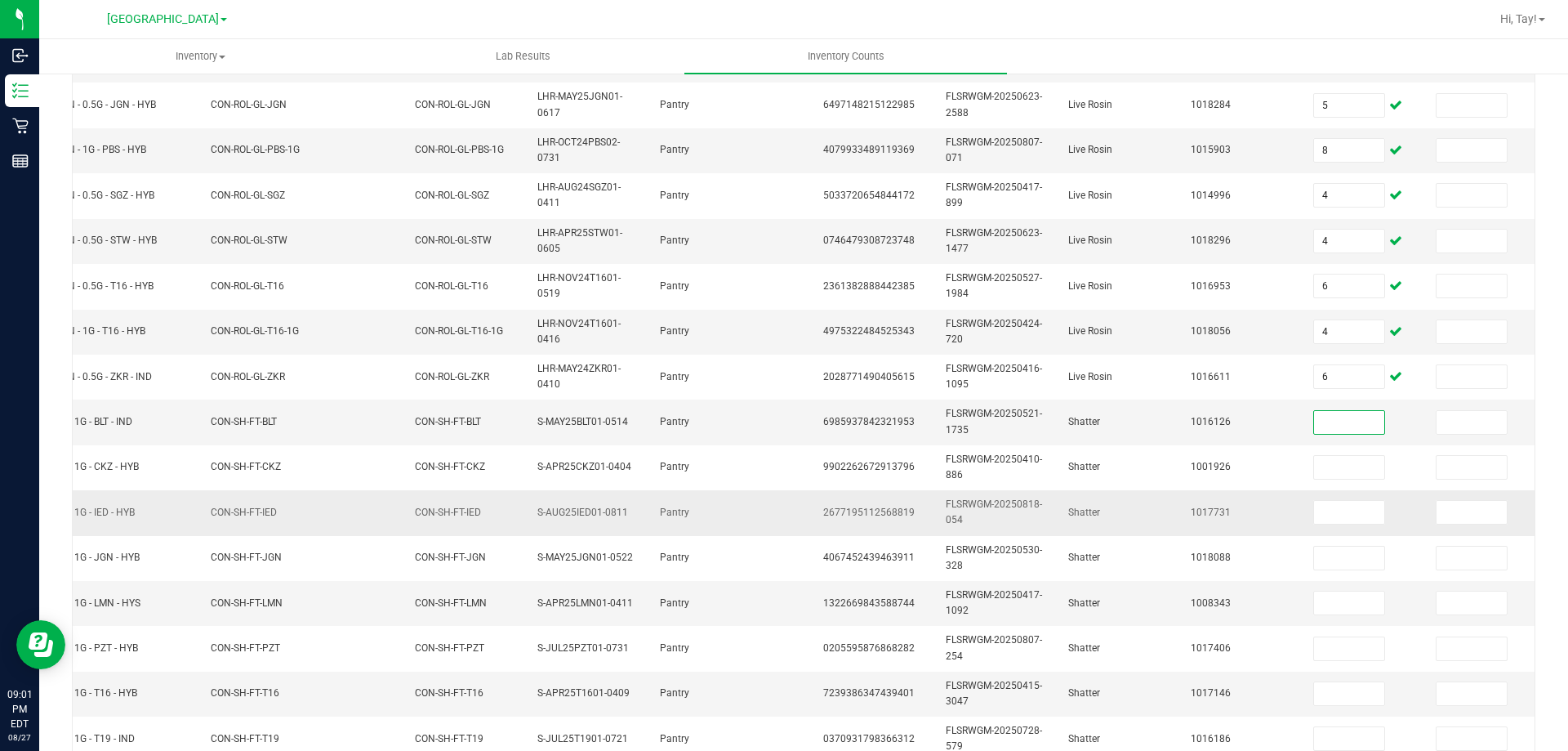
scroll to position [407, 0]
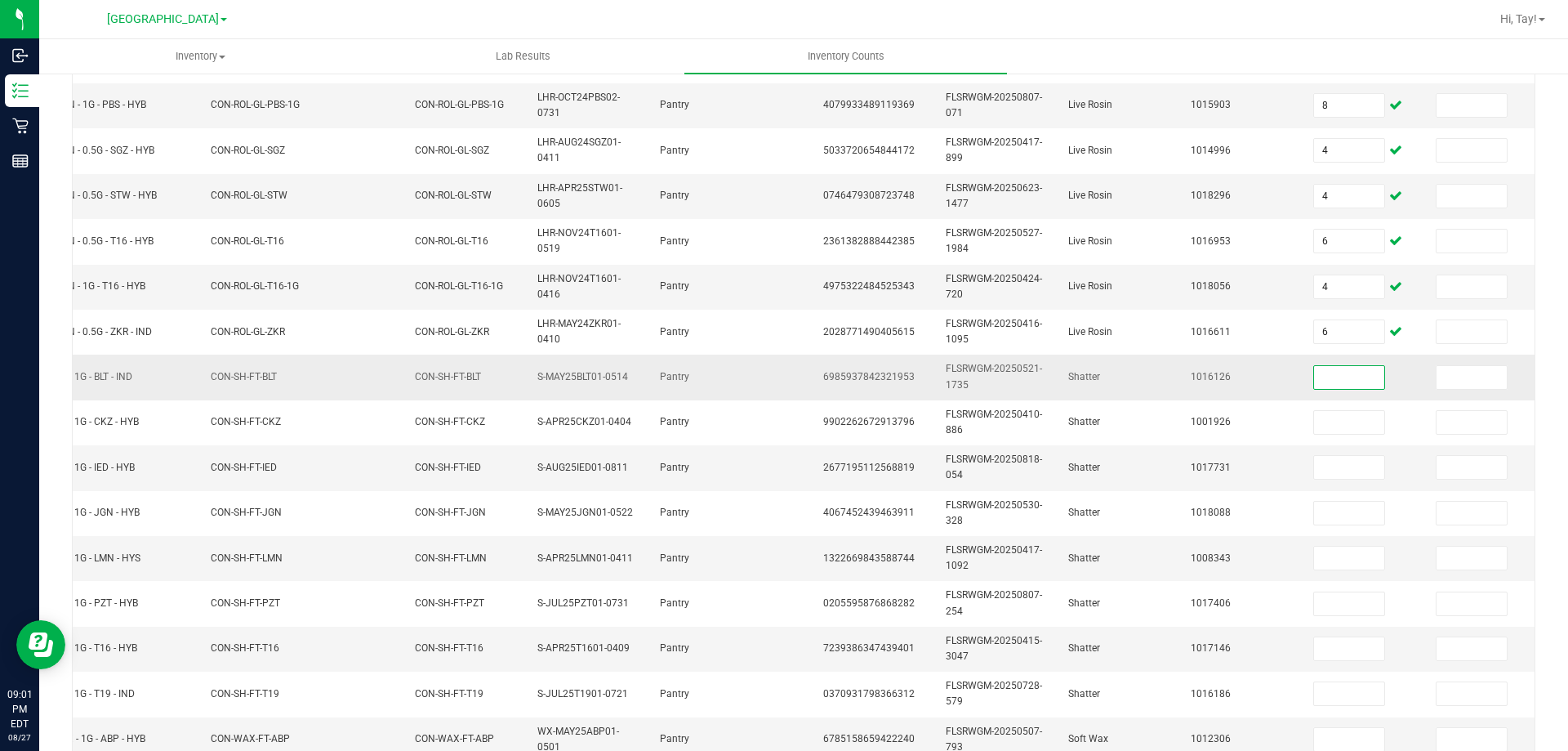
click at [1354, 378] on input at bounding box center [1349, 377] width 70 height 23
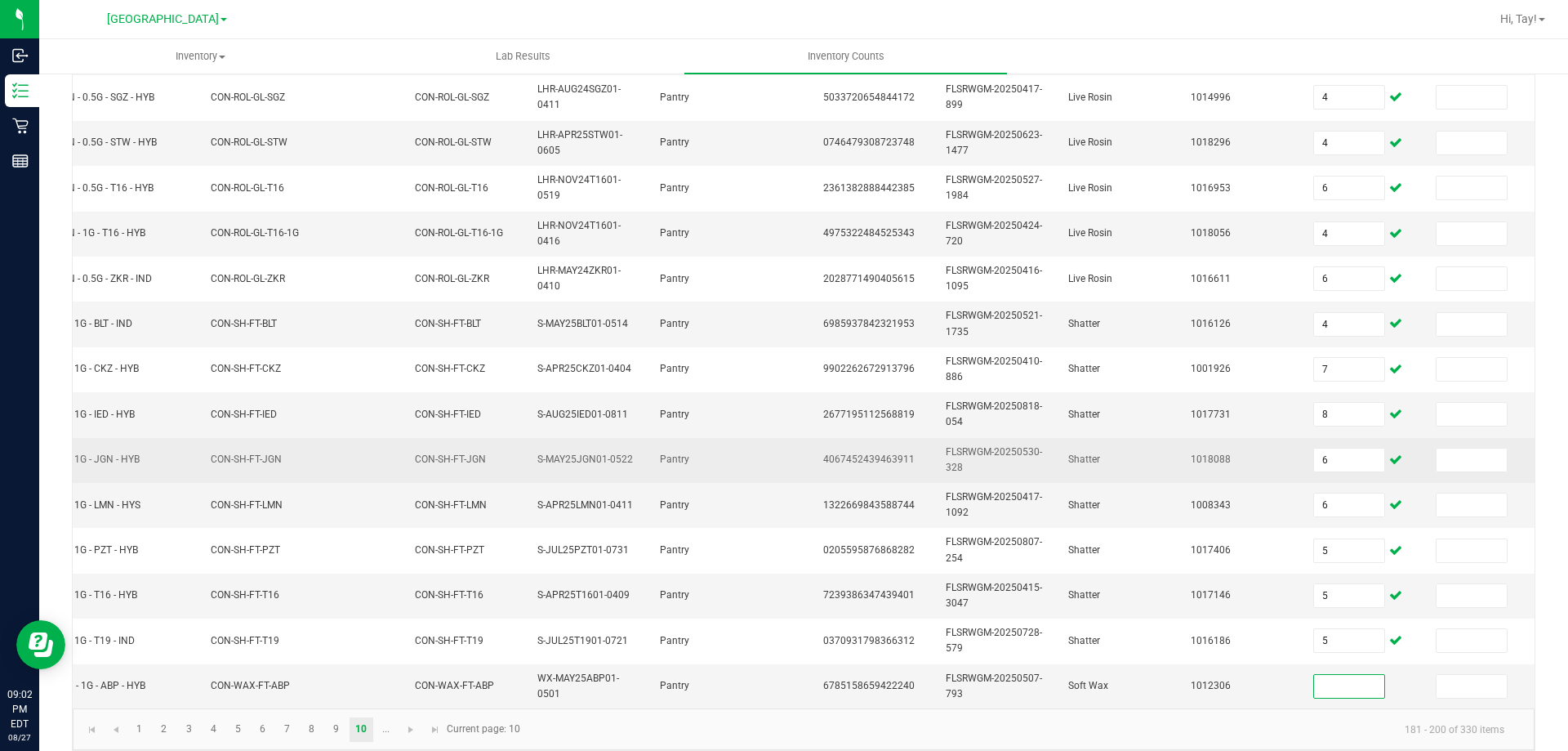
scroll to position [489, 0]
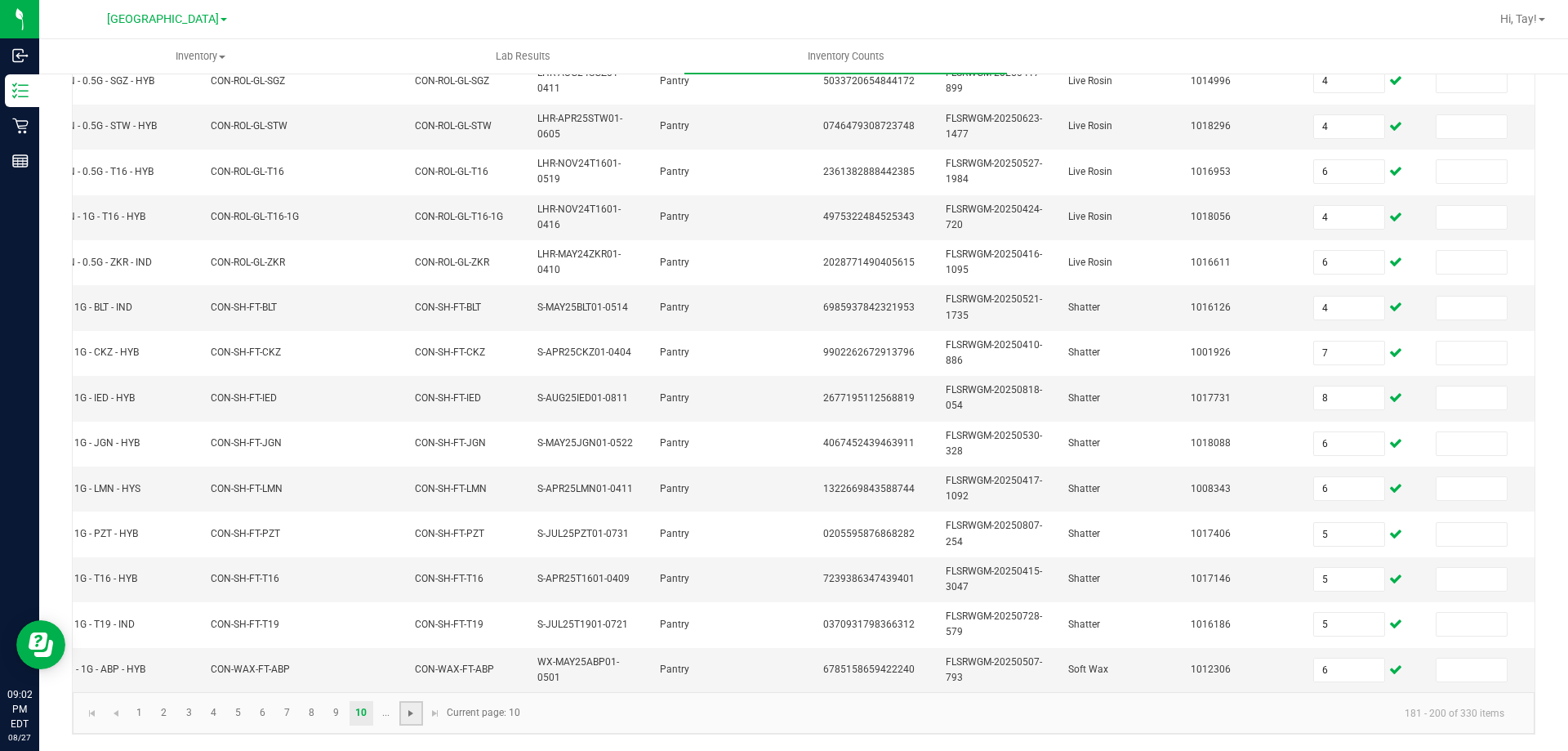
click at [409, 714] on span "Go to the next page" at bounding box center [411, 713] width 13 height 13
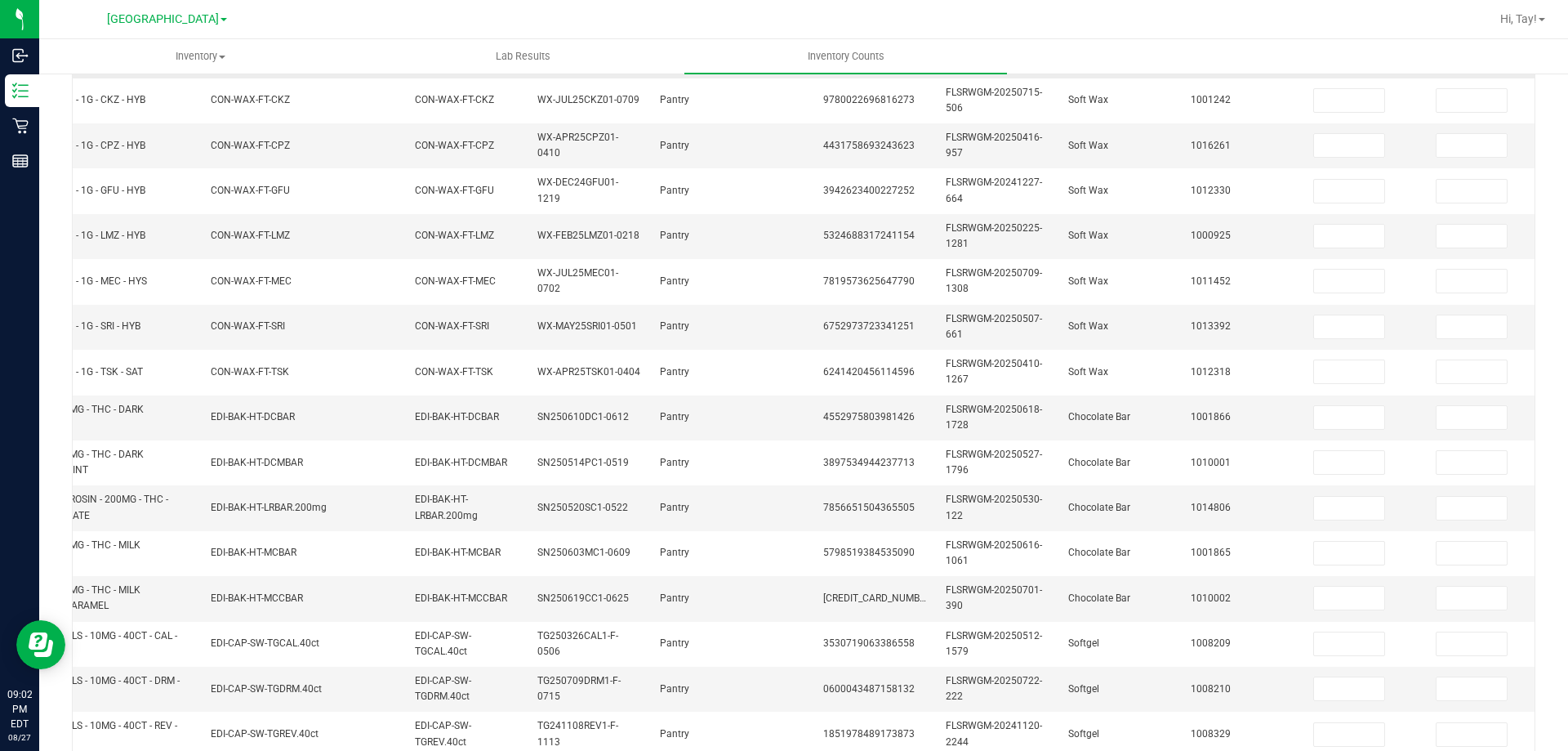
scroll to position [80, 0]
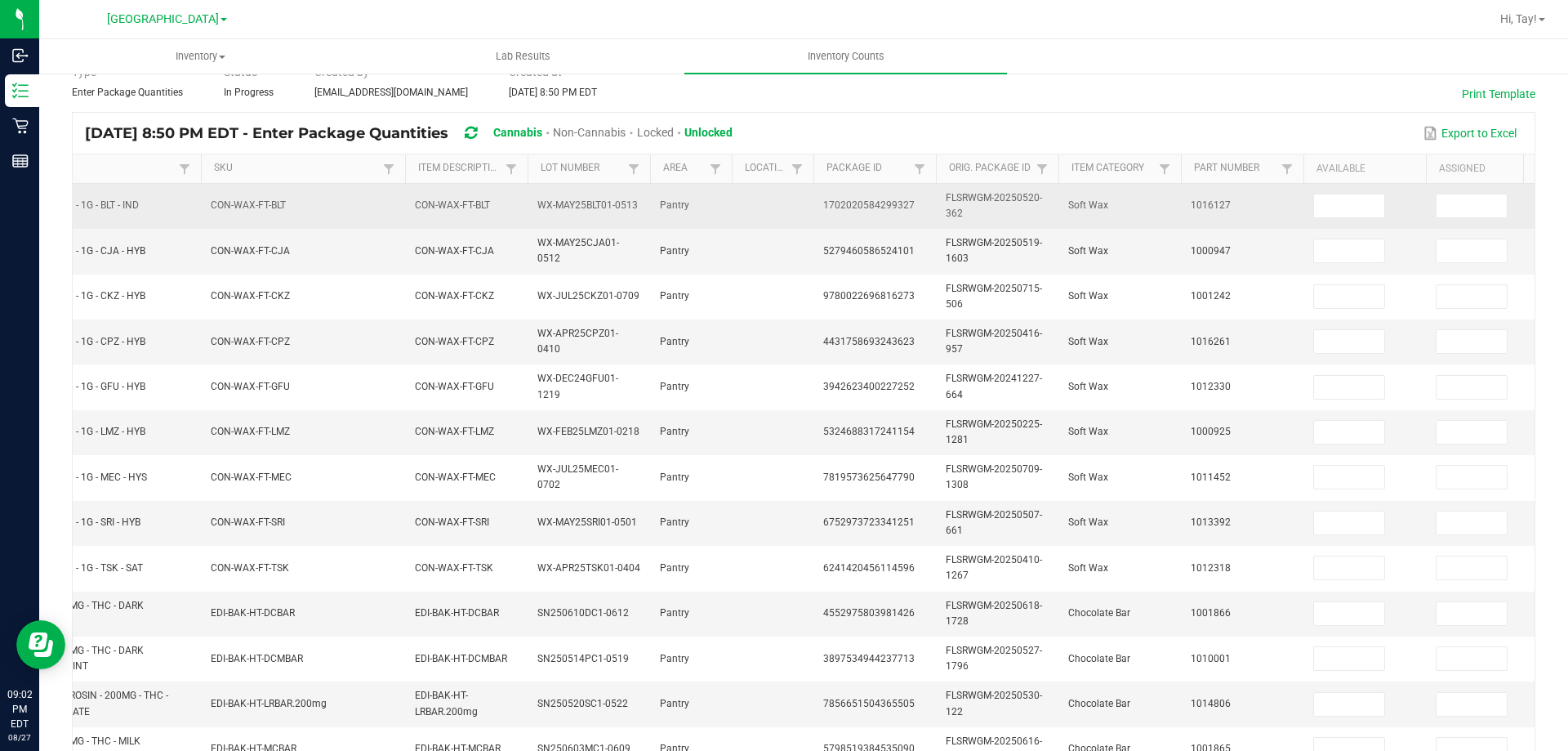
click at [1337, 220] on td at bounding box center [1365, 206] width 122 height 45
click at [1381, 206] on input at bounding box center [1349, 206] width 70 height 23
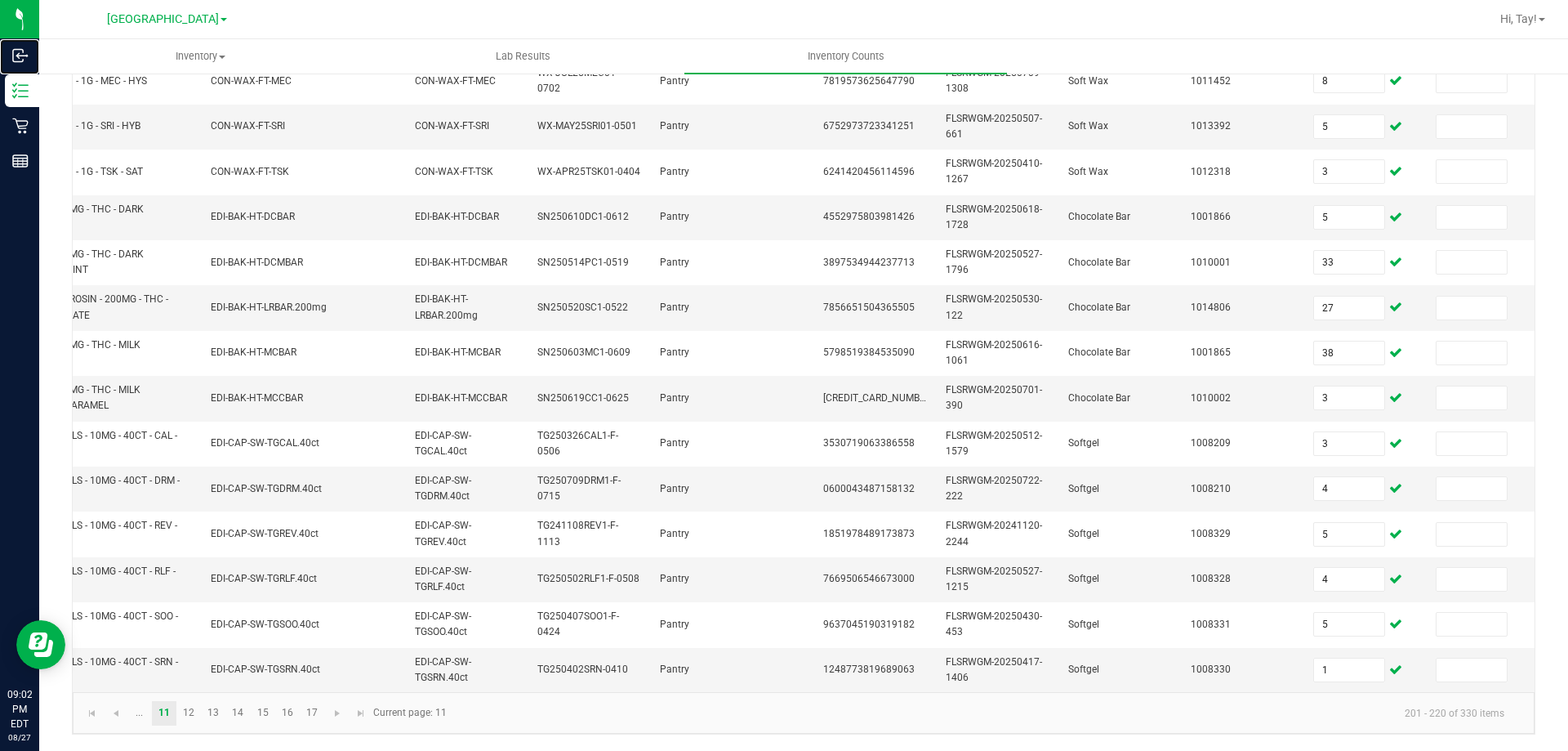
scroll to position [489, 0]
click at [196, 709] on link "12" at bounding box center [188, 713] width 24 height 25
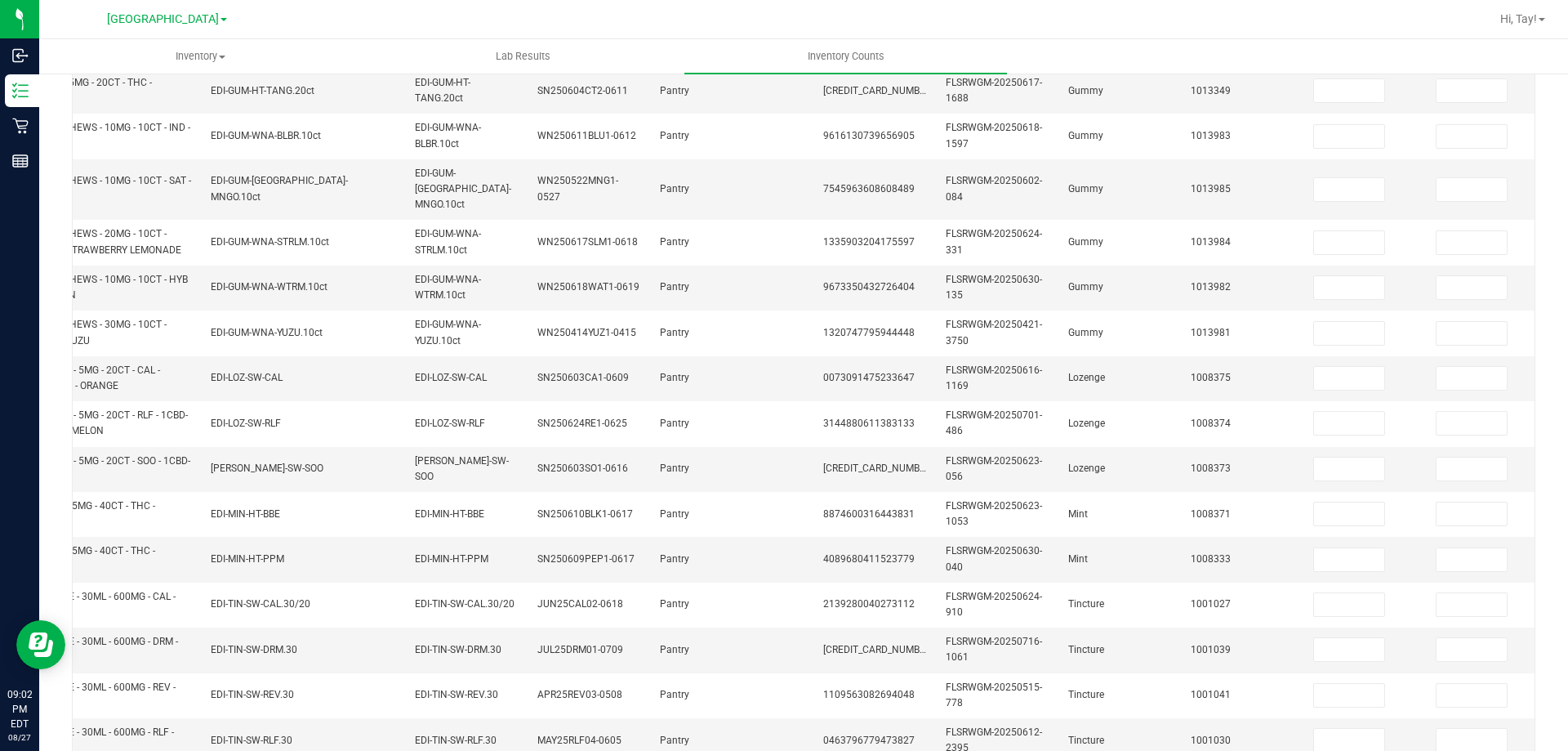
scroll to position [80, 0]
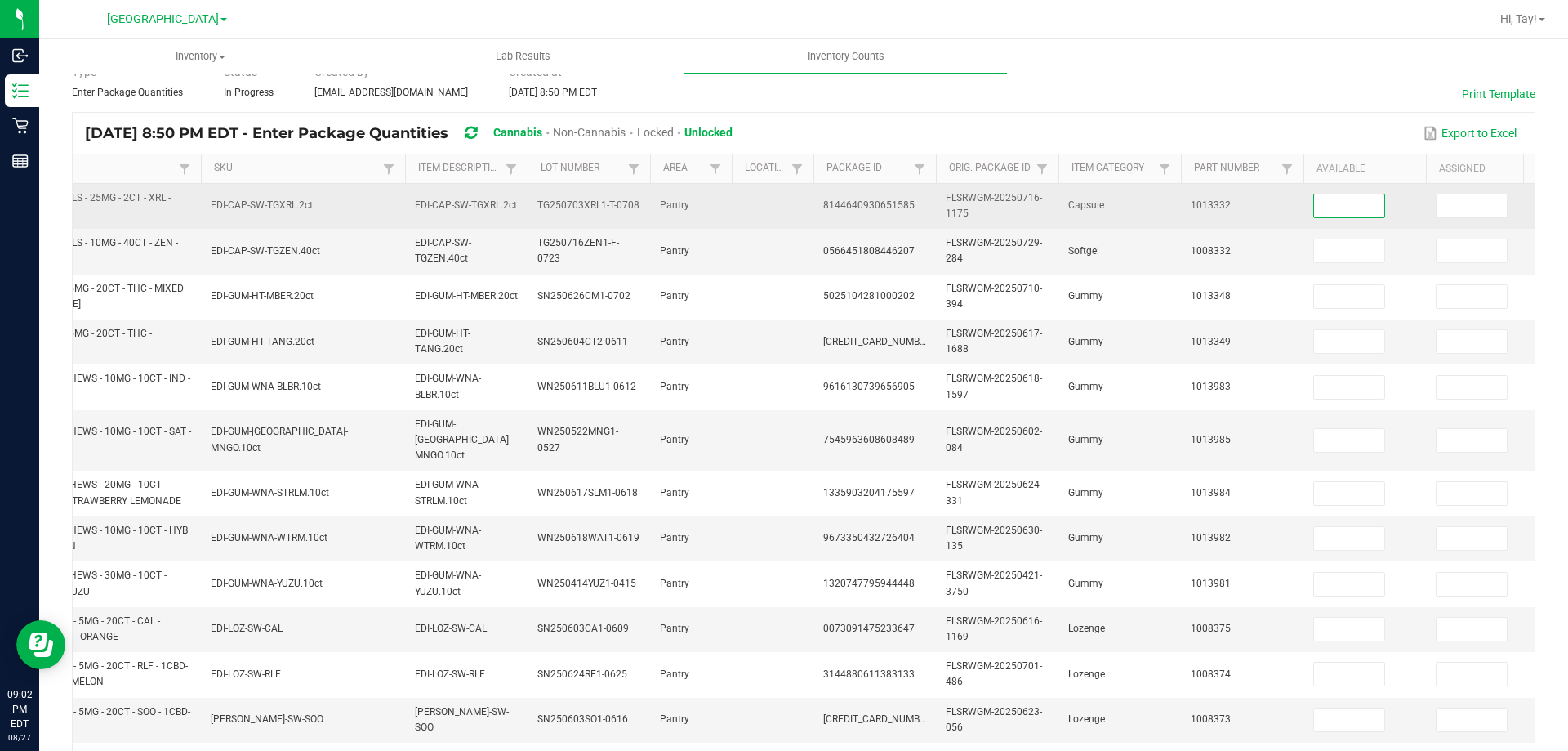
click at [1319, 210] on input at bounding box center [1349, 206] width 70 height 23
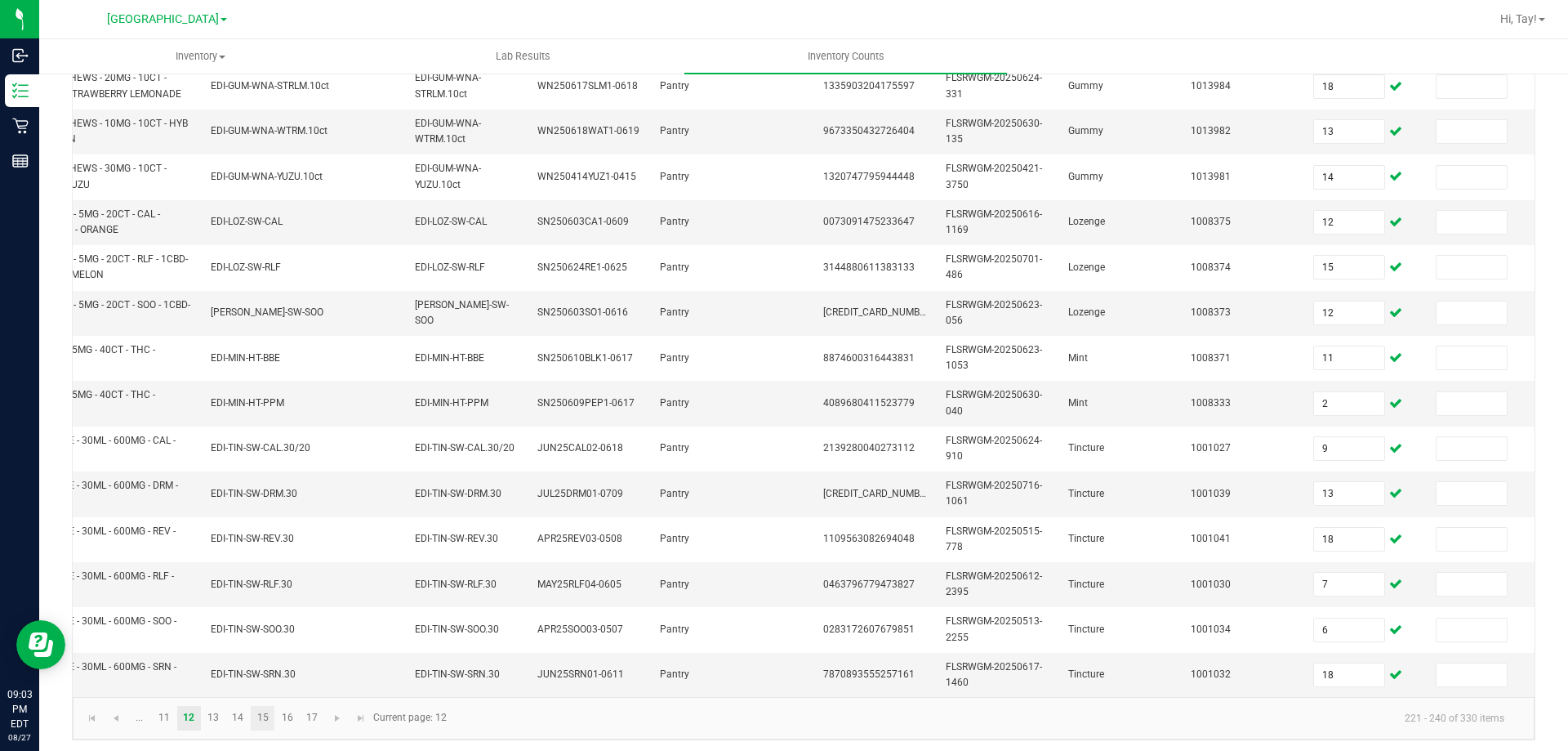
scroll to position [489, 0]
click at [211, 718] on link "13" at bounding box center [213, 717] width 24 height 25
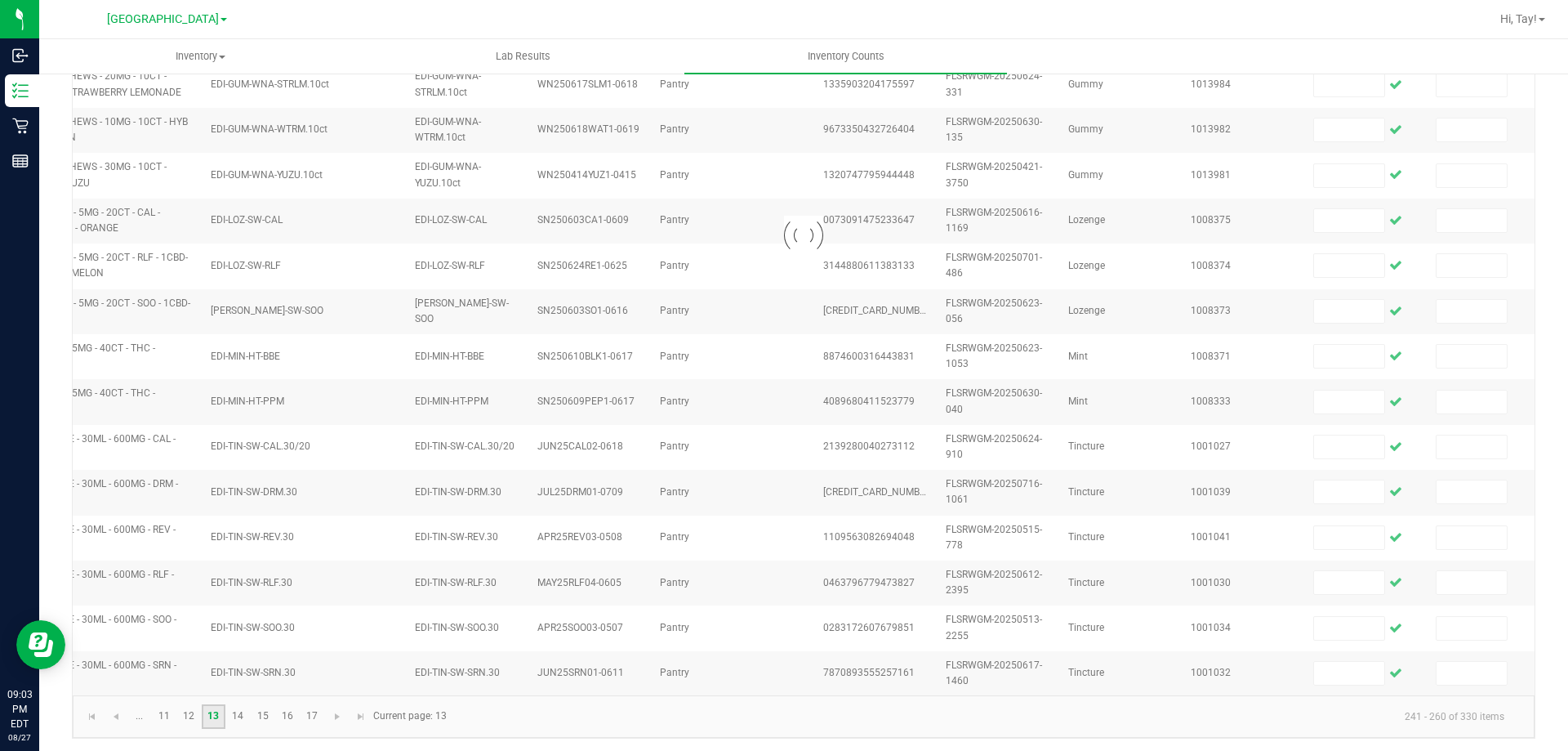
scroll to position [80, 0]
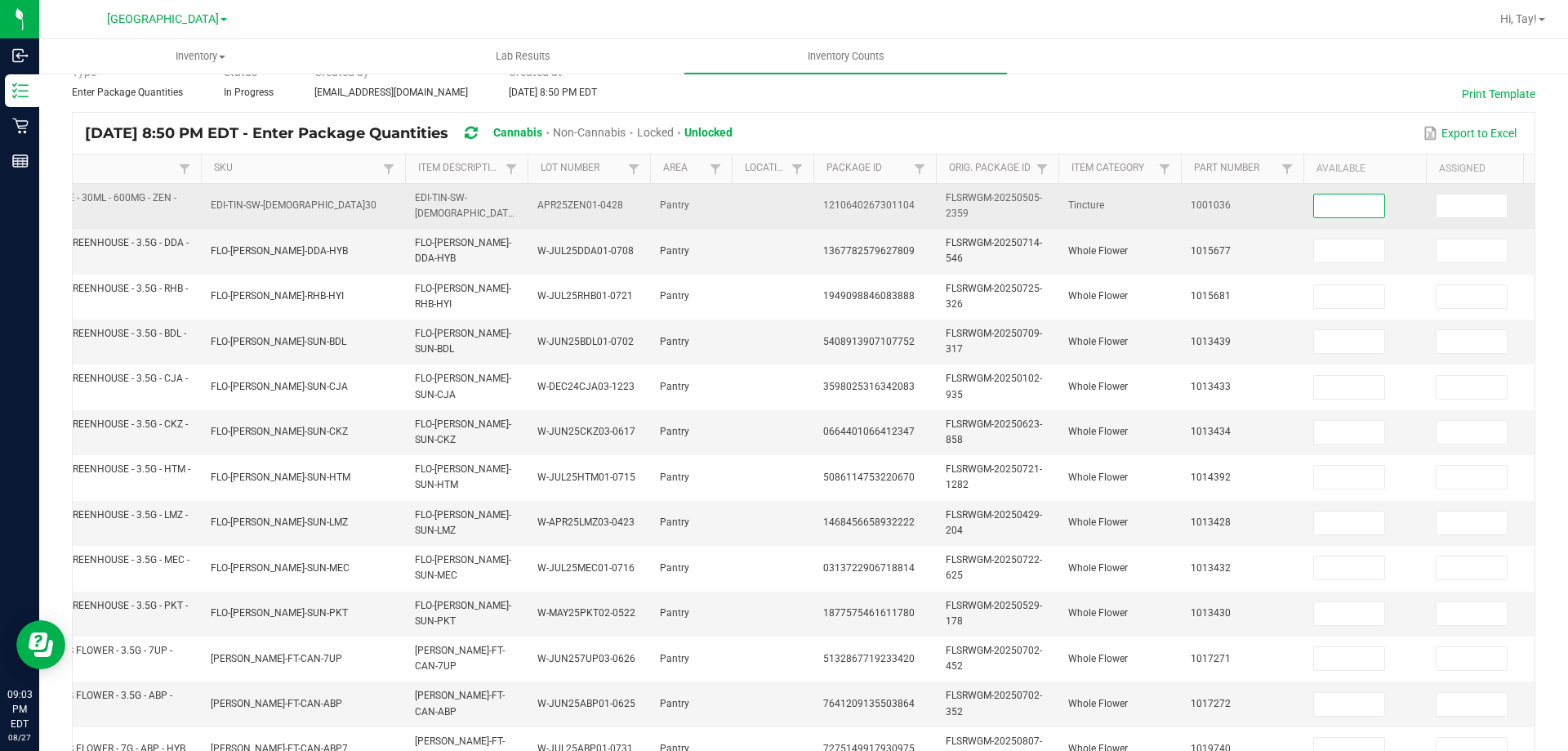
click at [1362, 208] on input at bounding box center [1349, 206] width 70 height 23
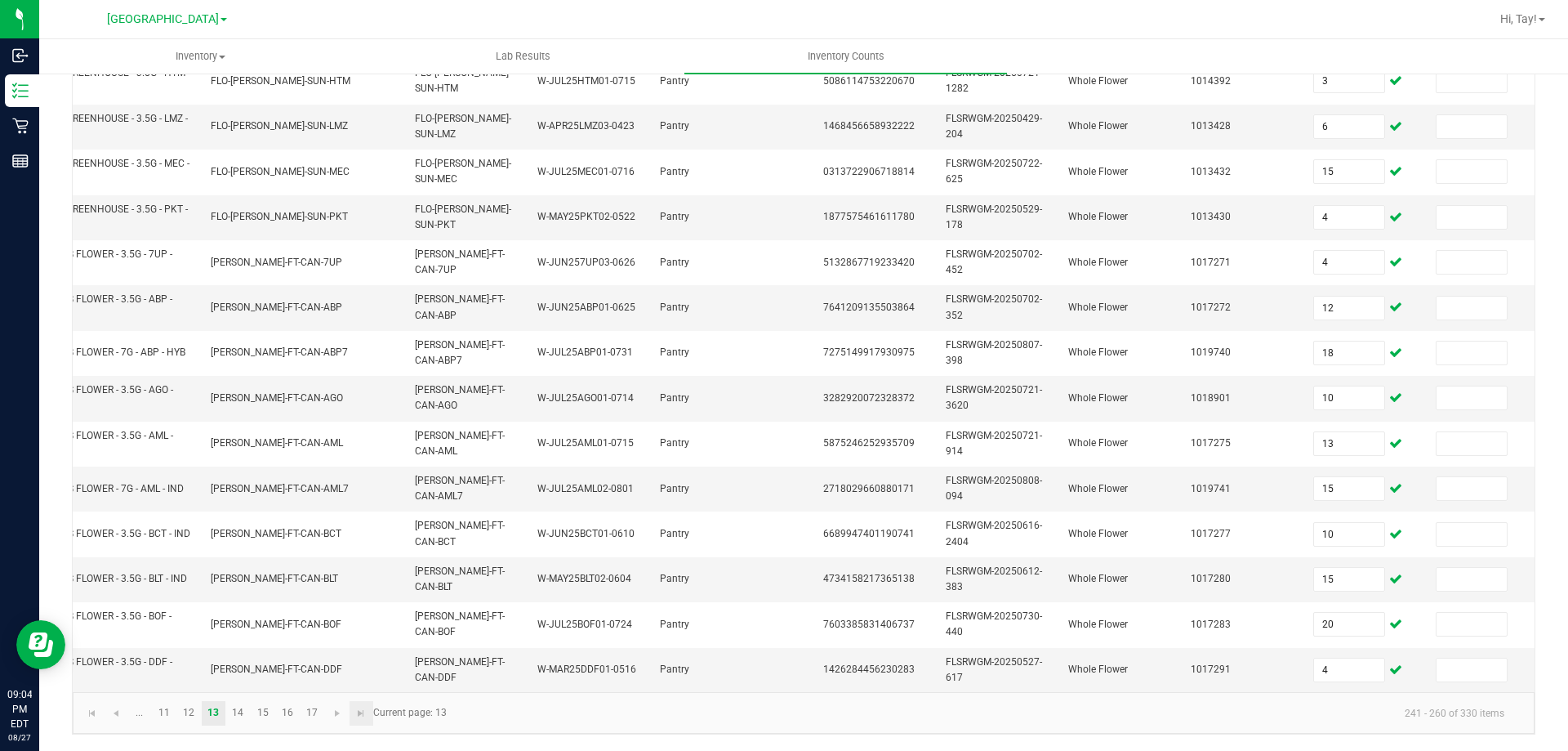
scroll to position [489, 0]
click at [239, 718] on link "14" at bounding box center [237, 713] width 24 height 25
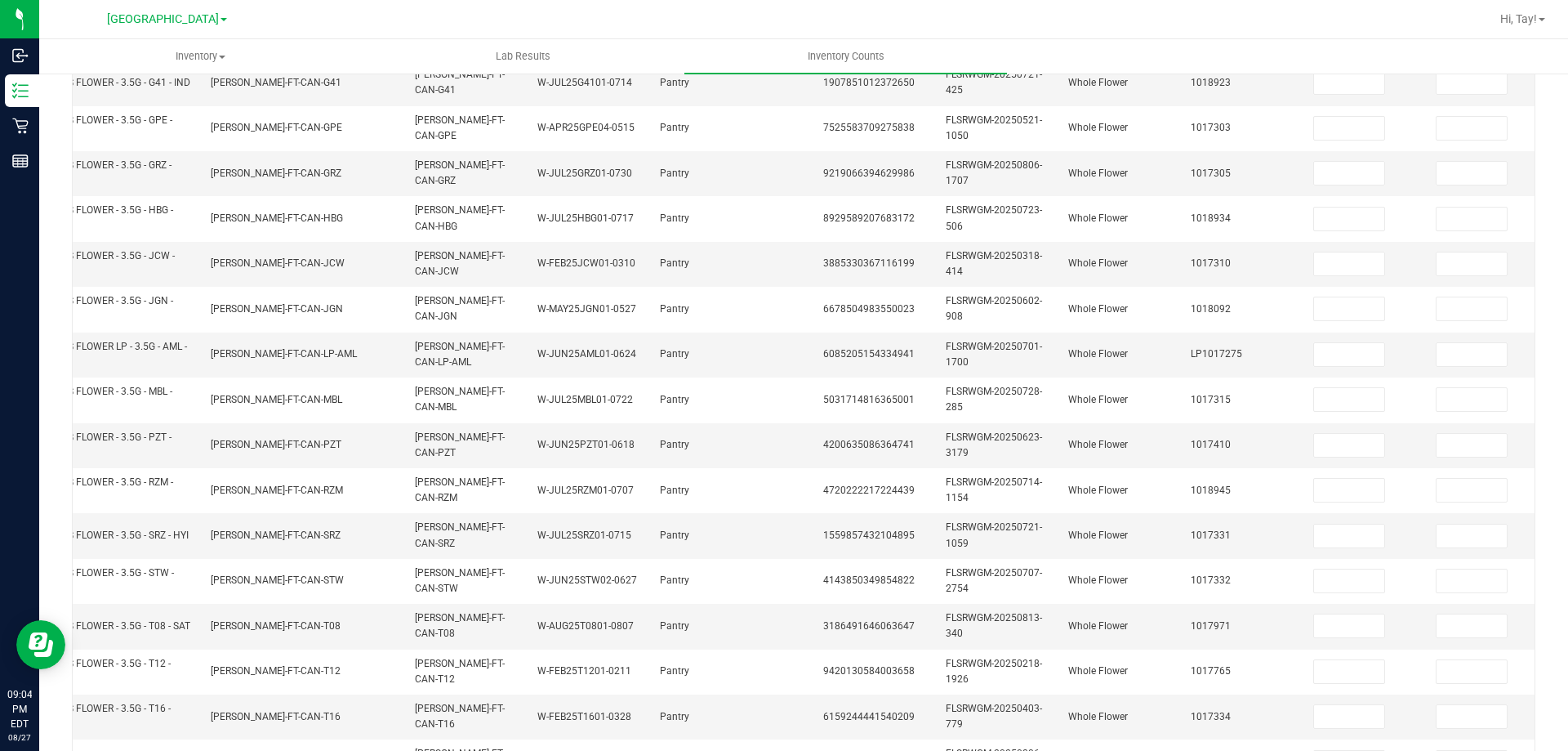
scroll to position [0, 0]
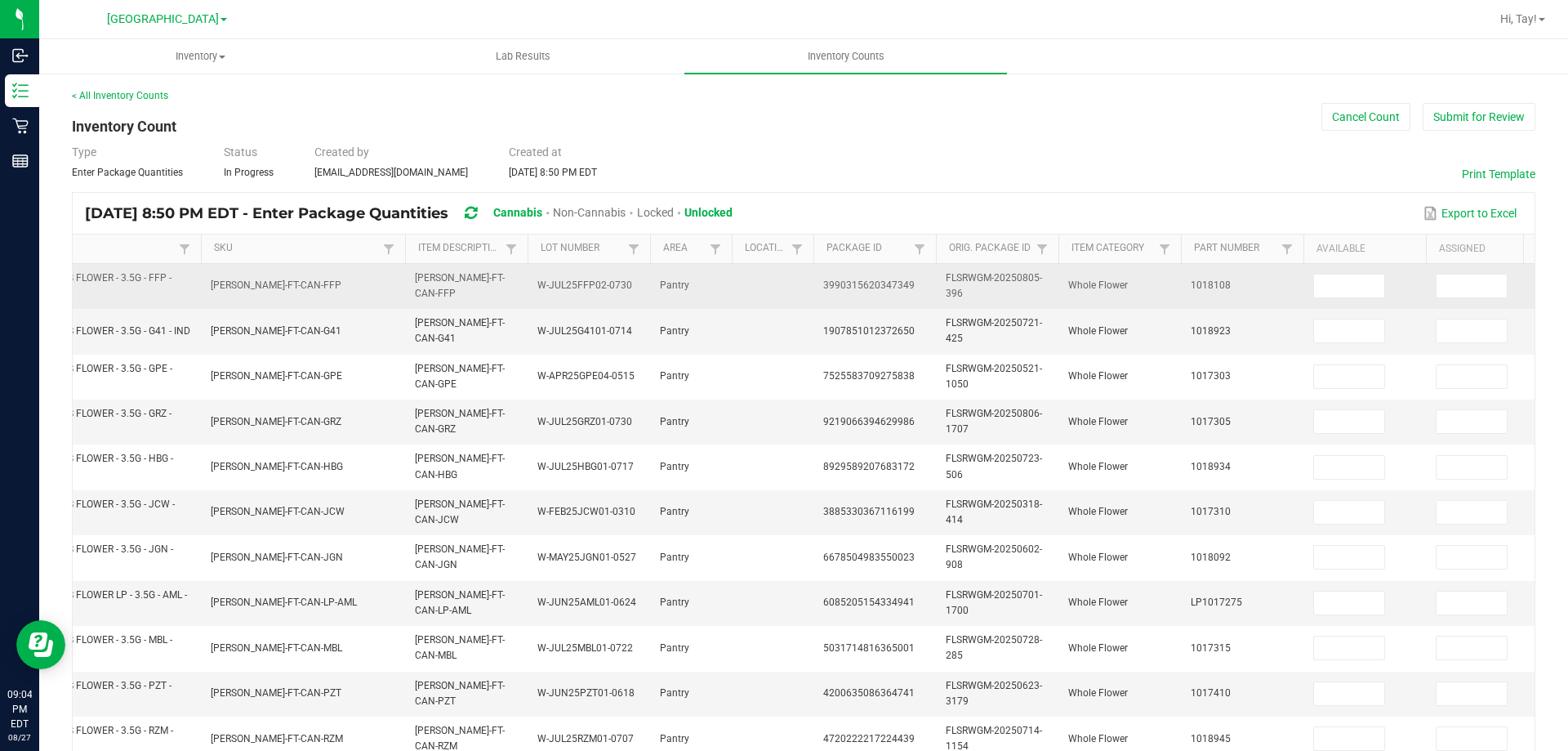
click at [1346, 298] on td at bounding box center [1365, 286] width 122 height 45
click at [1346, 295] on input at bounding box center [1349, 286] width 70 height 23
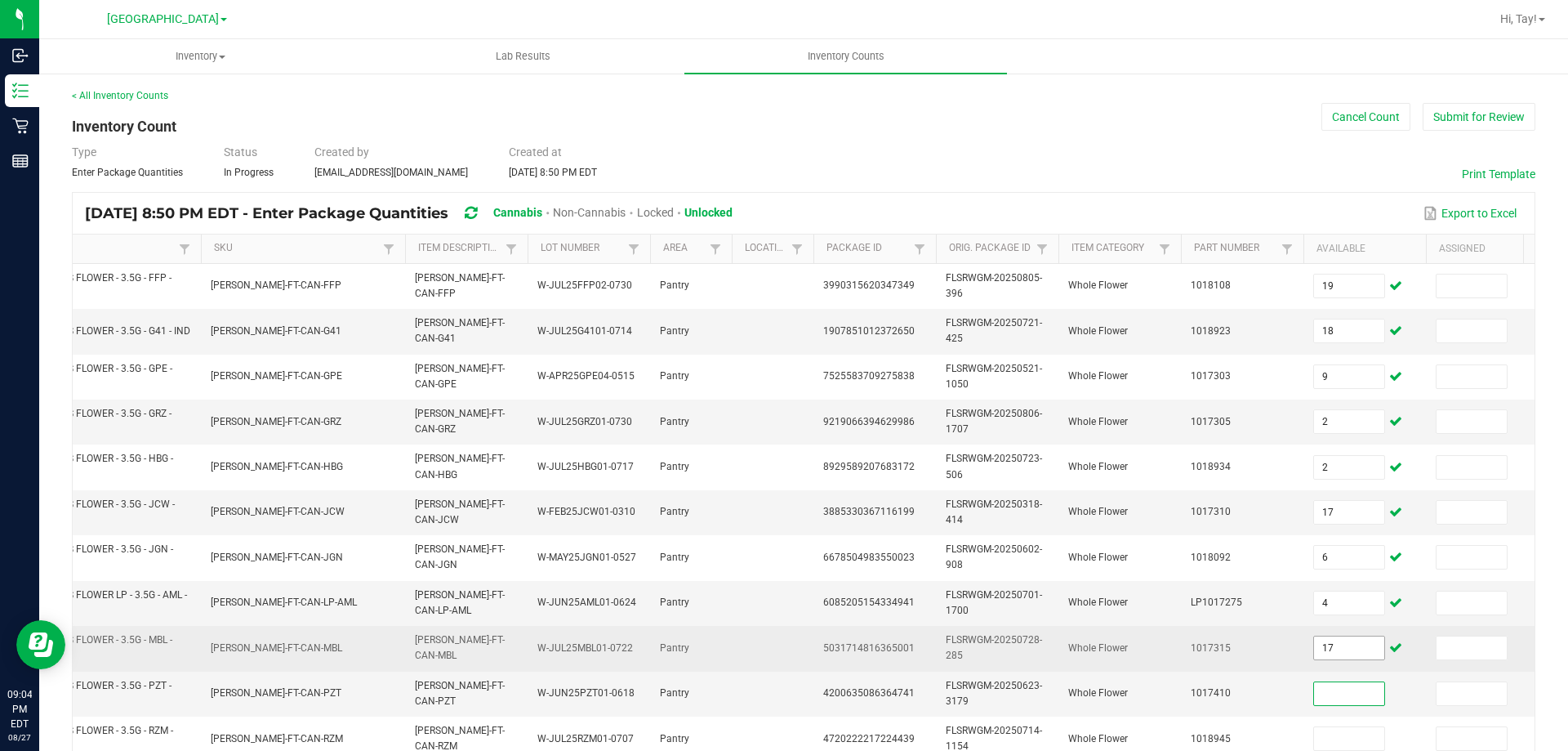
click at [1345, 647] on input "17" at bounding box center [1349, 648] width 70 height 23
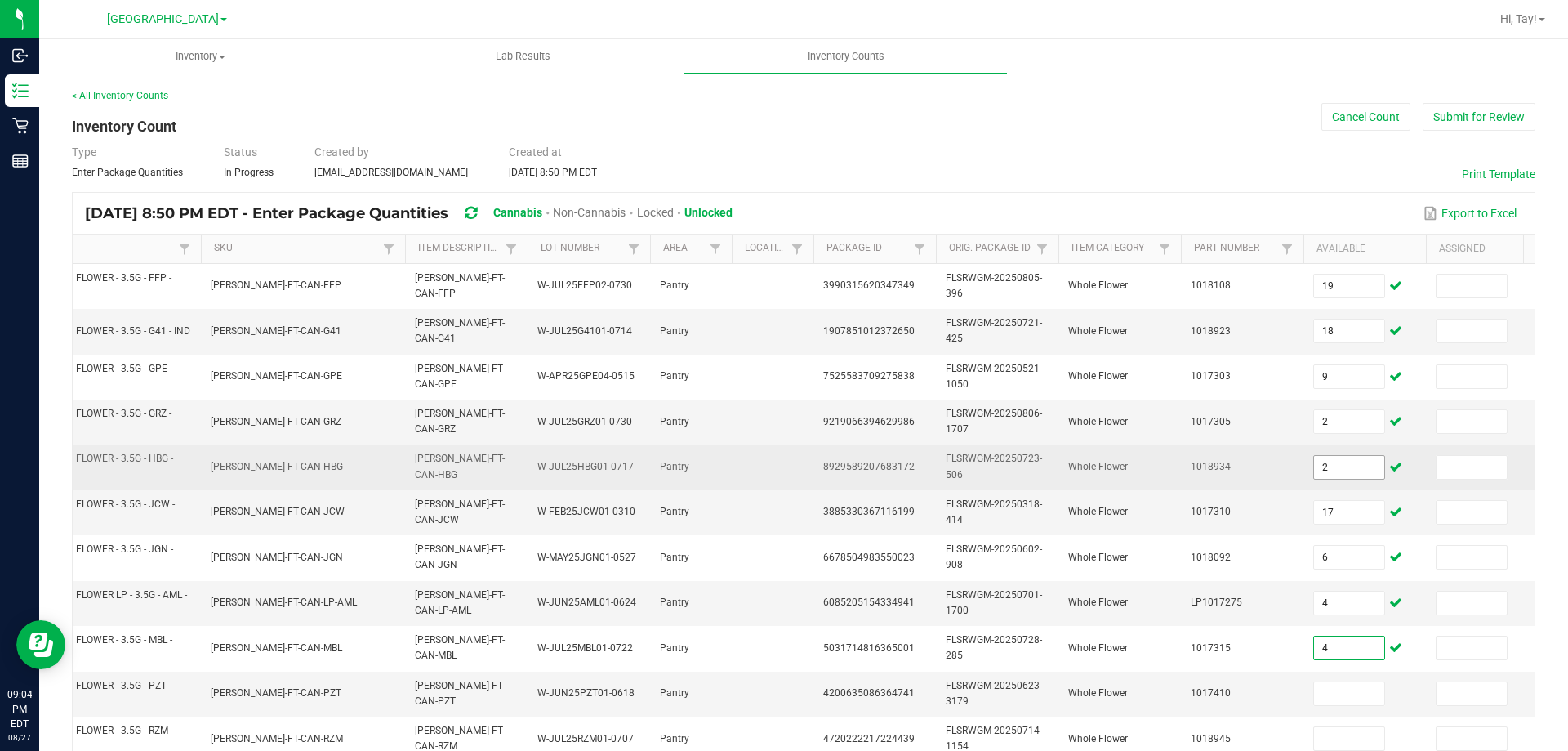
click at [1354, 466] on input "2" at bounding box center [1349, 467] width 70 height 23
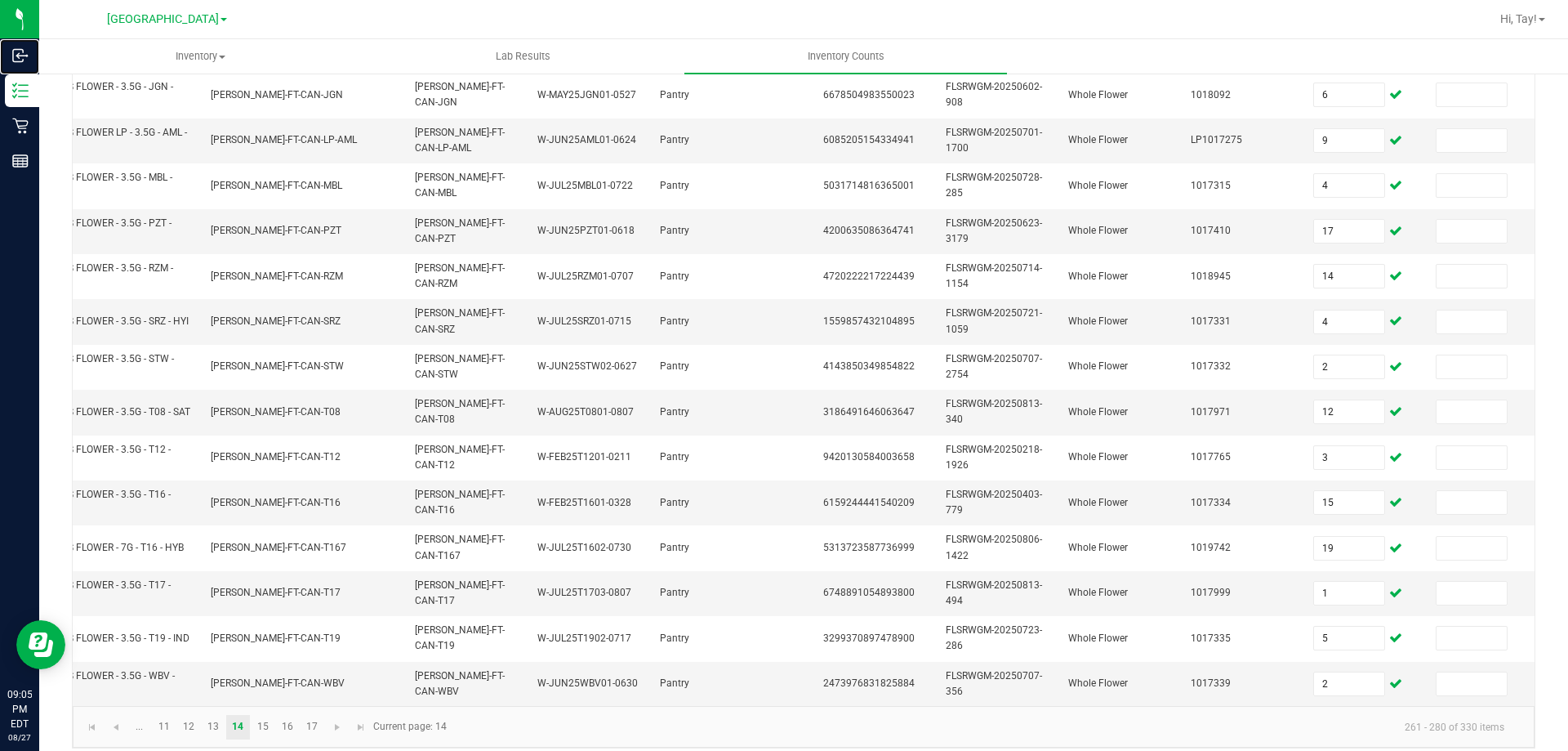
scroll to position [489, 0]
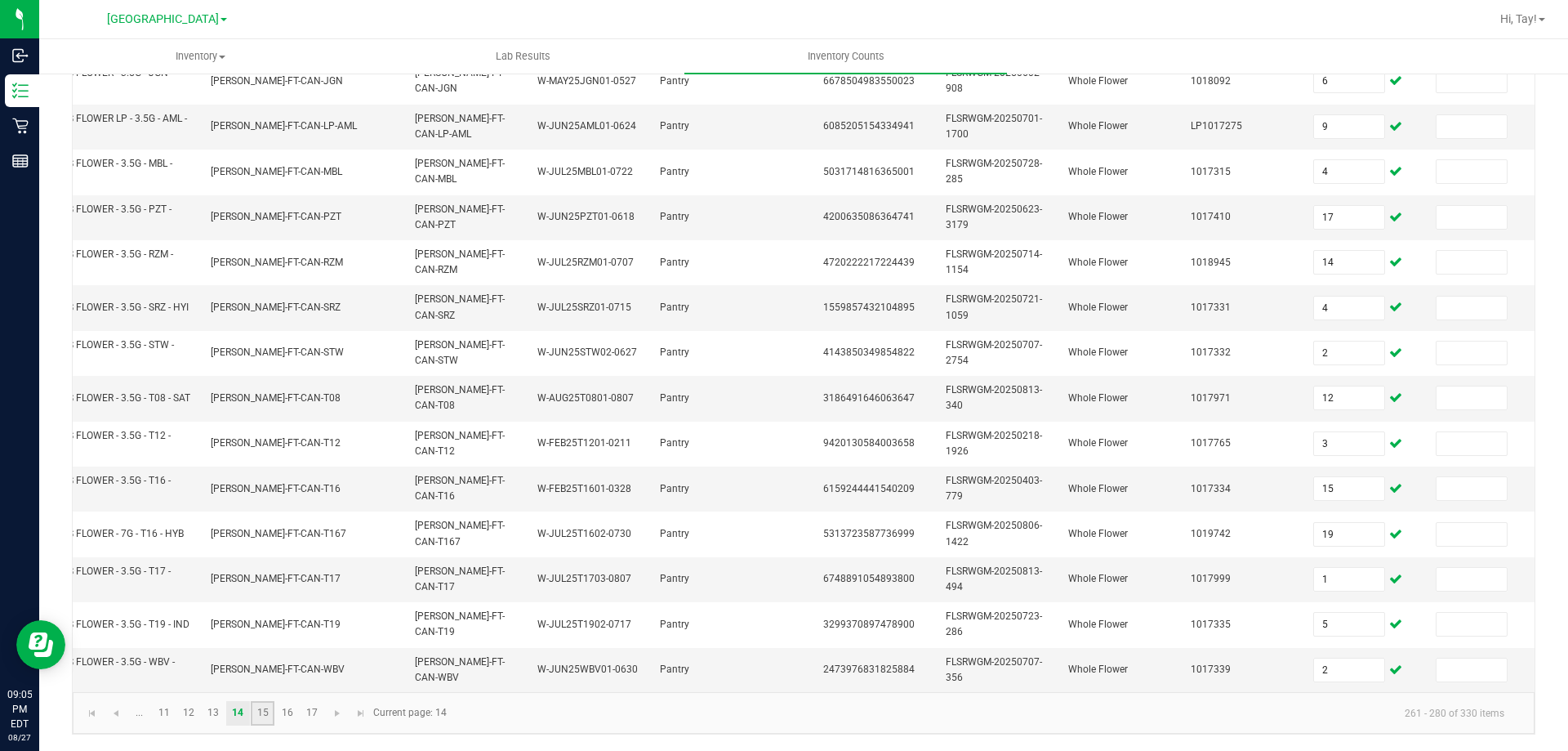
click at [264, 713] on link "15" at bounding box center [262, 713] width 24 height 25
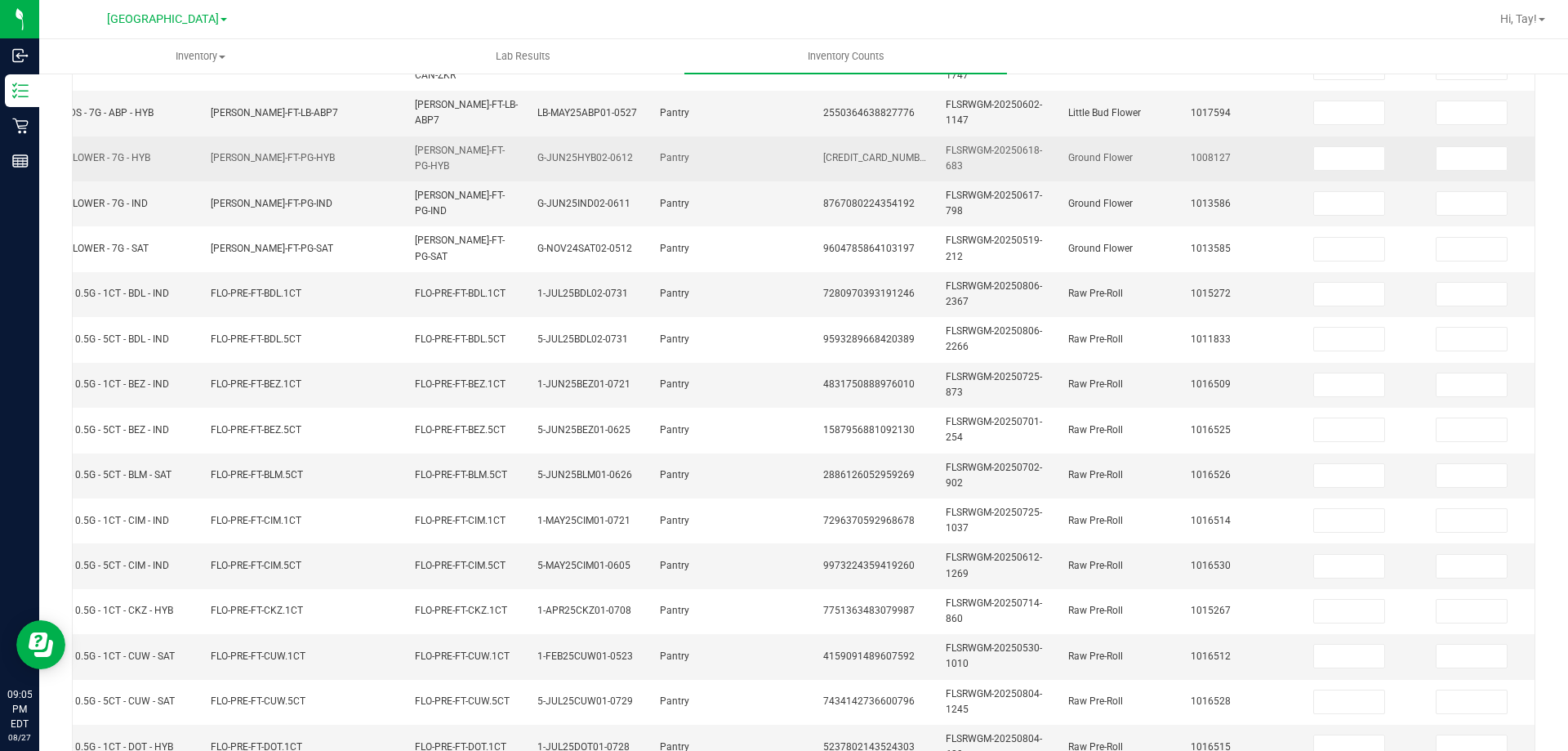
scroll to position [0, 0]
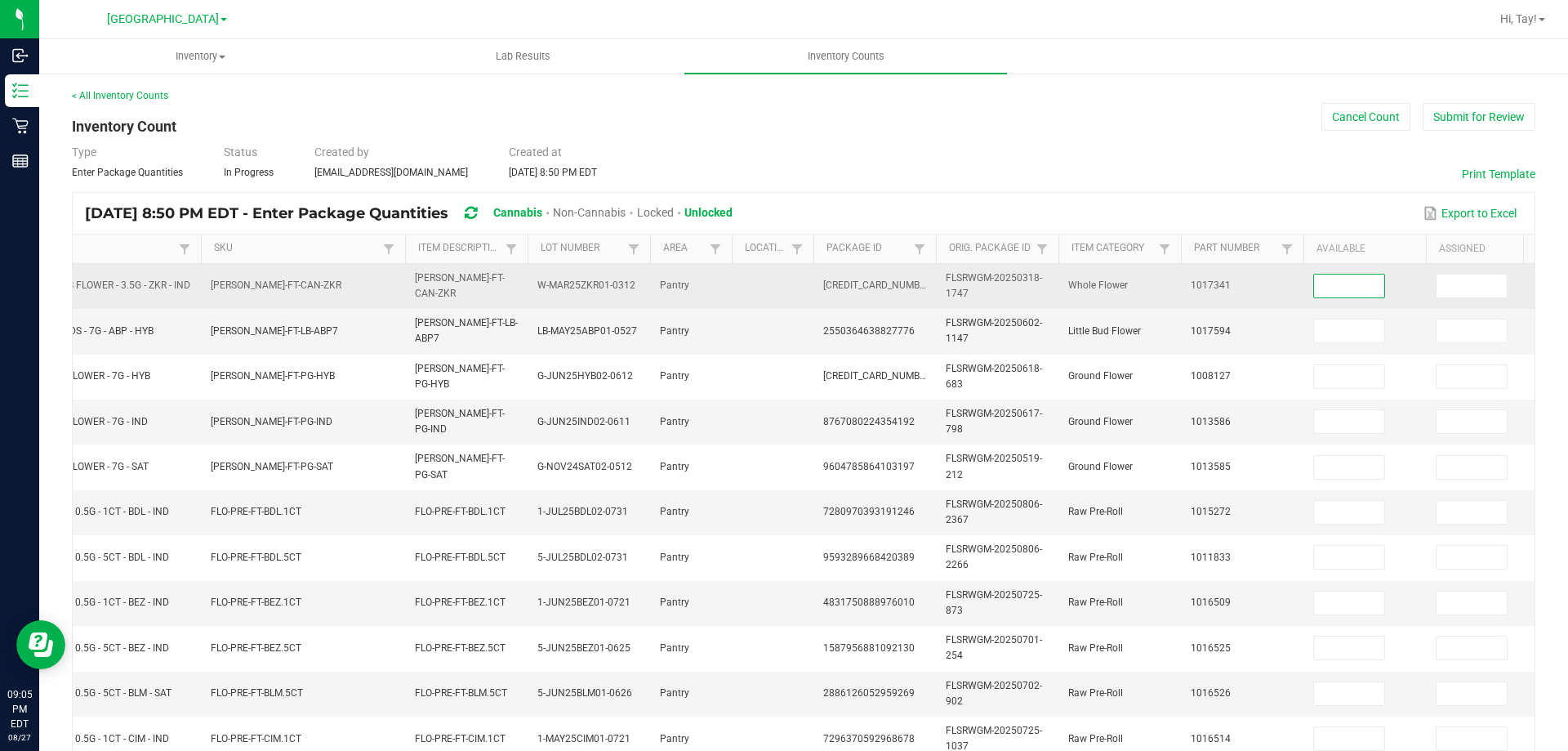
click at [1332, 284] on input at bounding box center [1349, 286] width 70 height 23
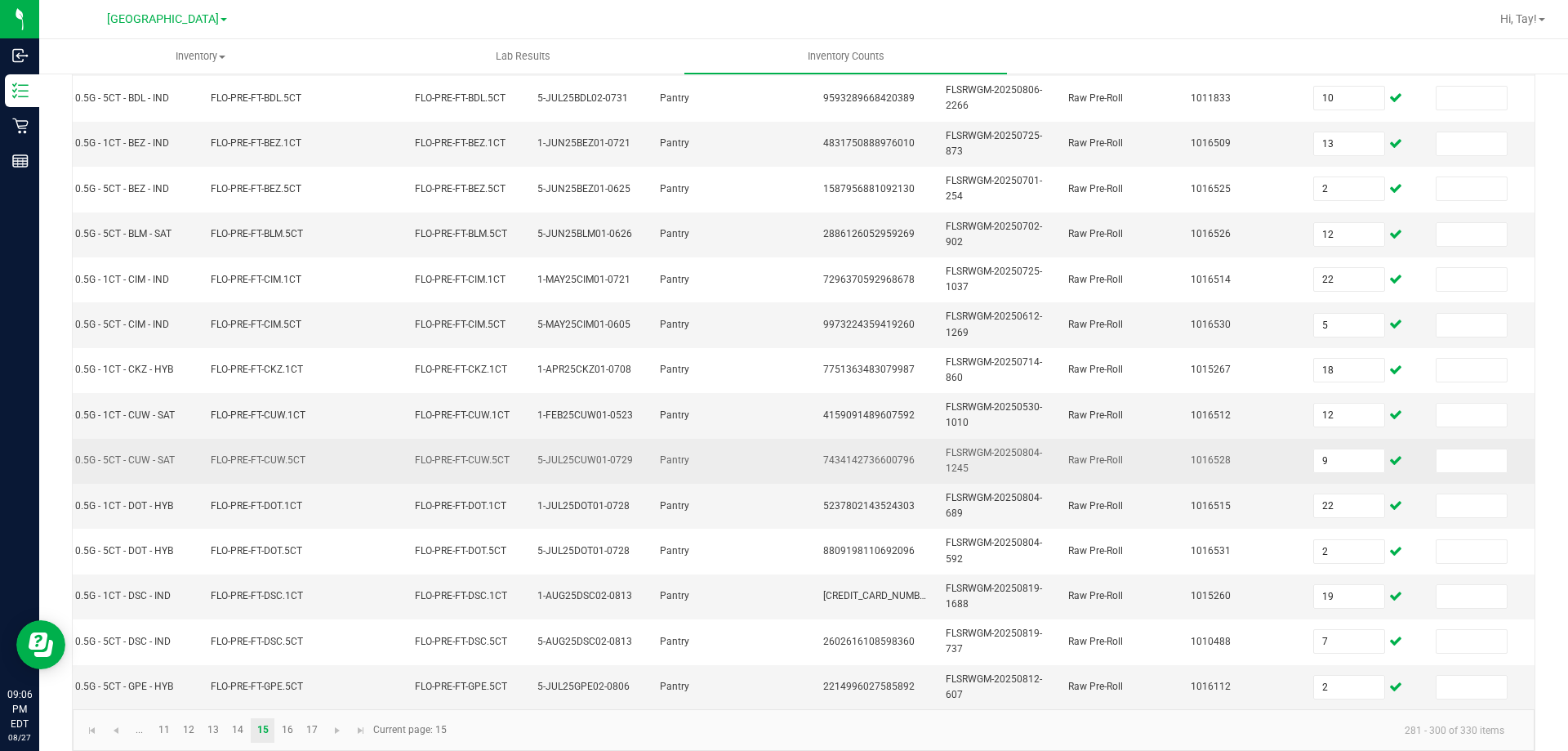
scroll to position [489, 0]
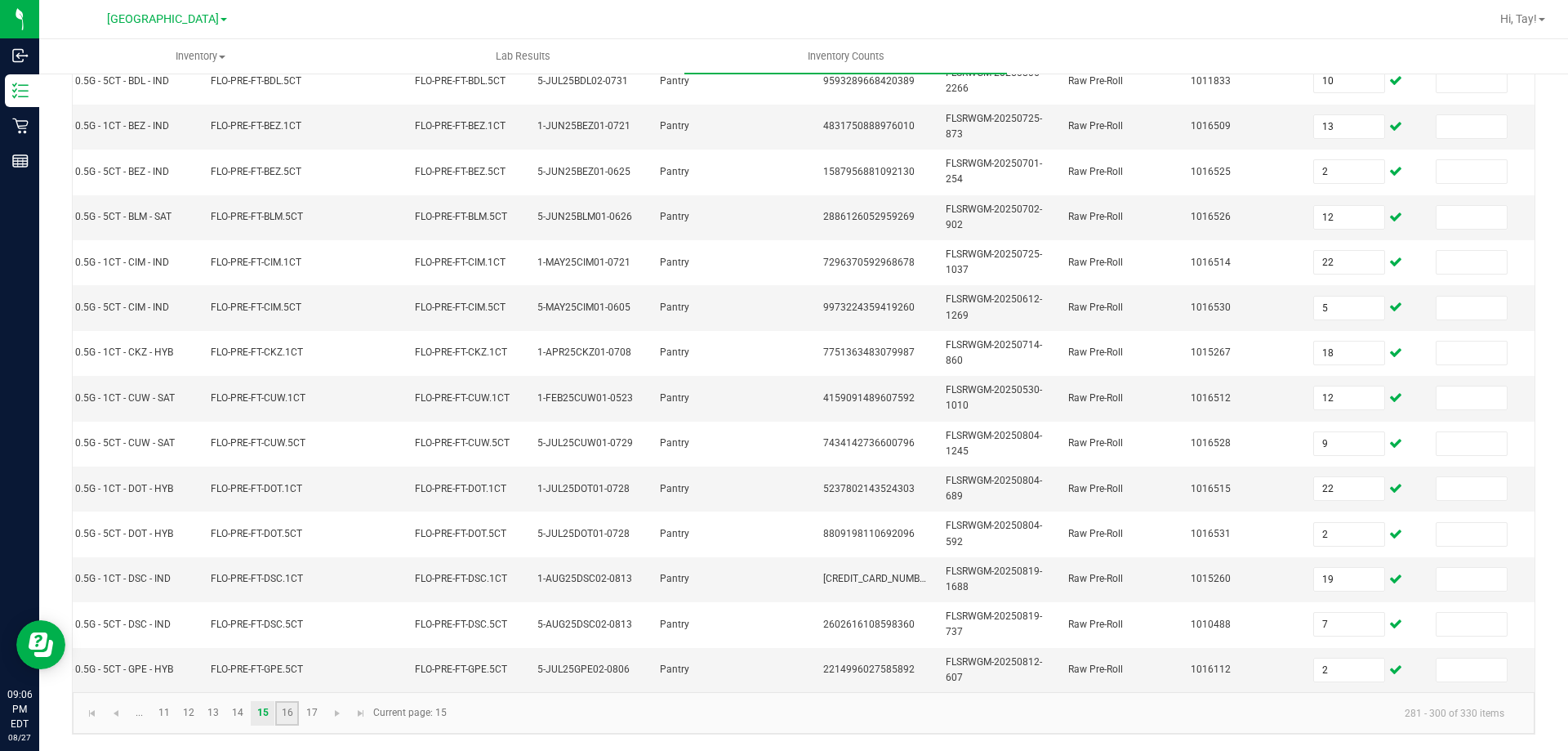
click at [291, 711] on link "16" at bounding box center [287, 713] width 24 height 25
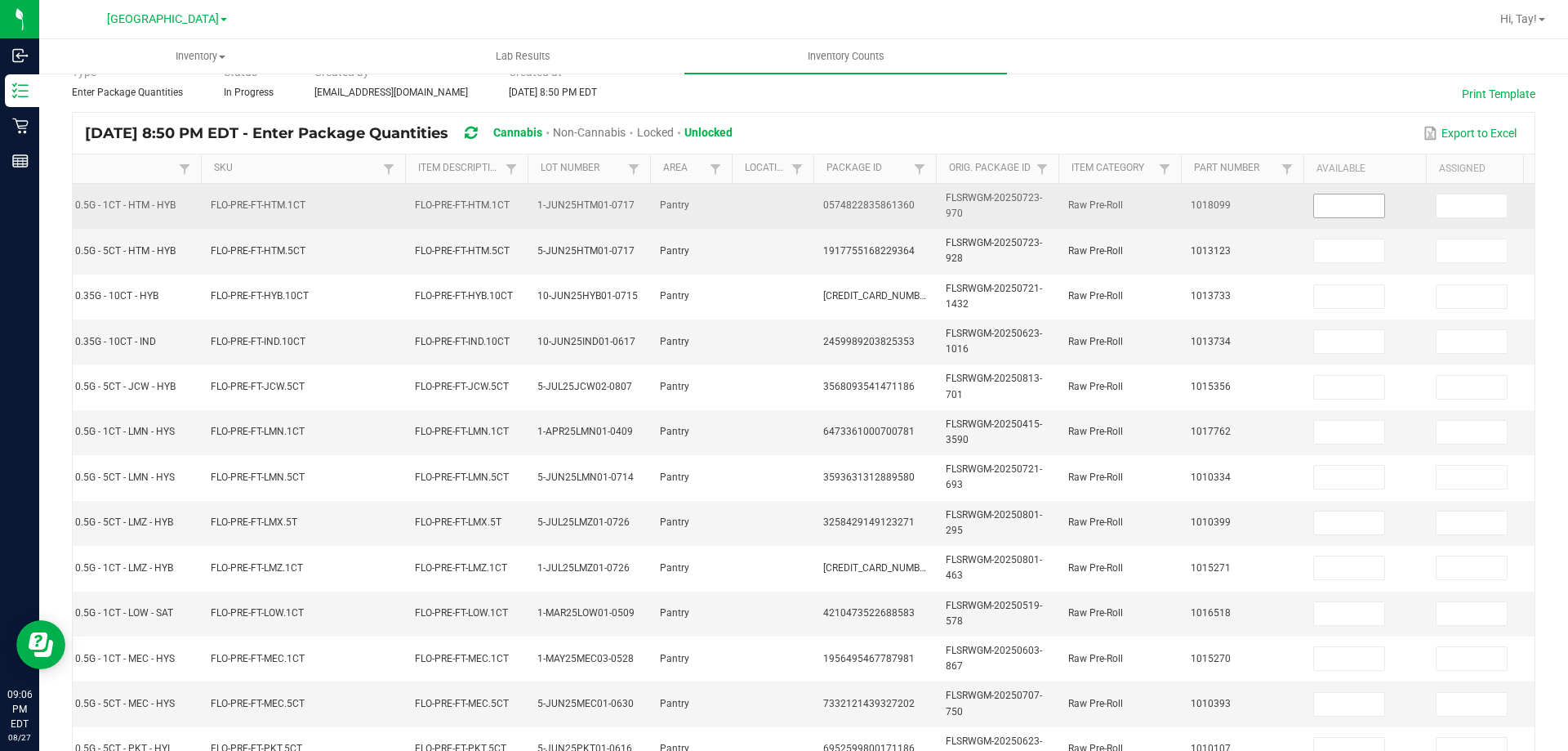
click at [1346, 204] on input at bounding box center [1349, 206] width 70 height 23
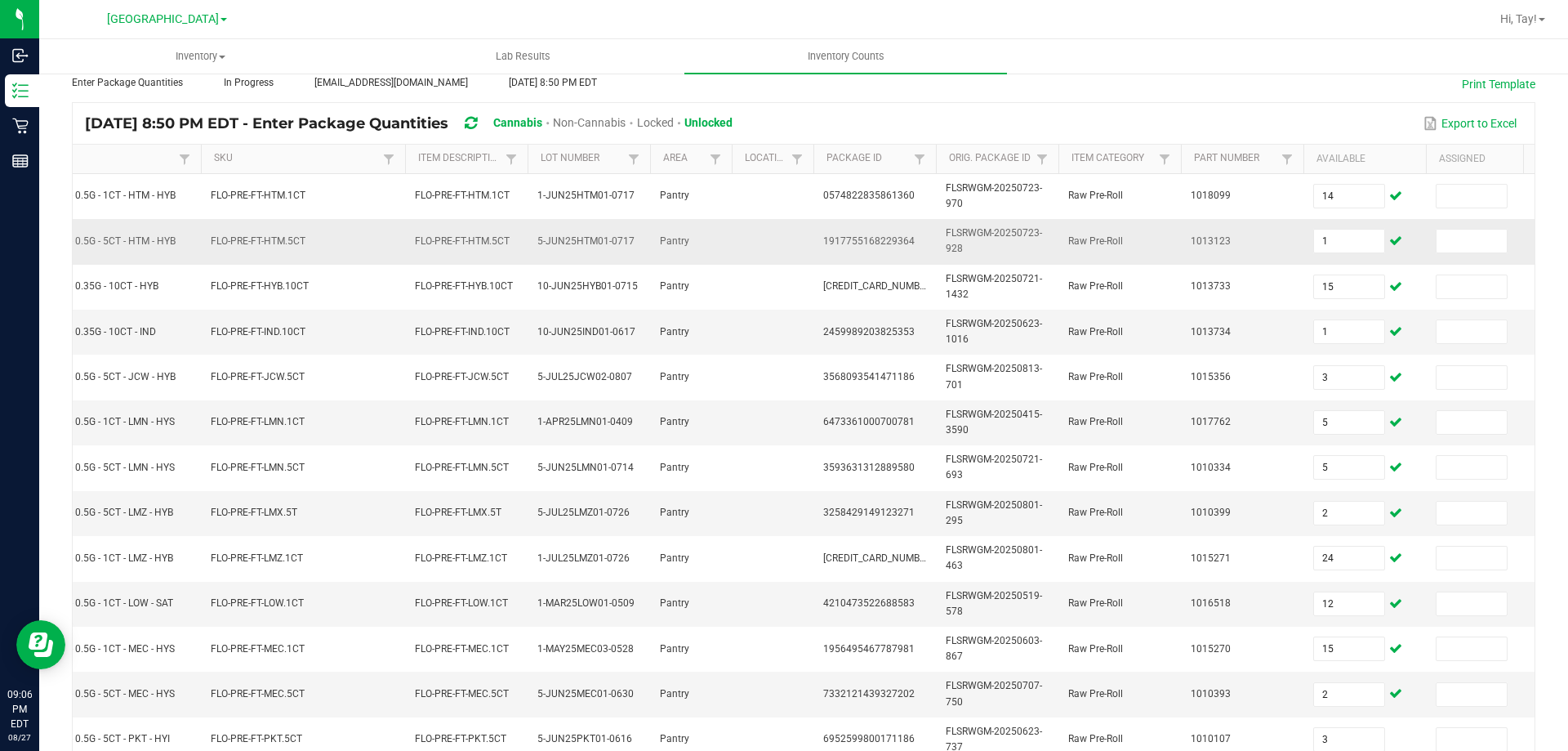
scroll to position [479, 0]
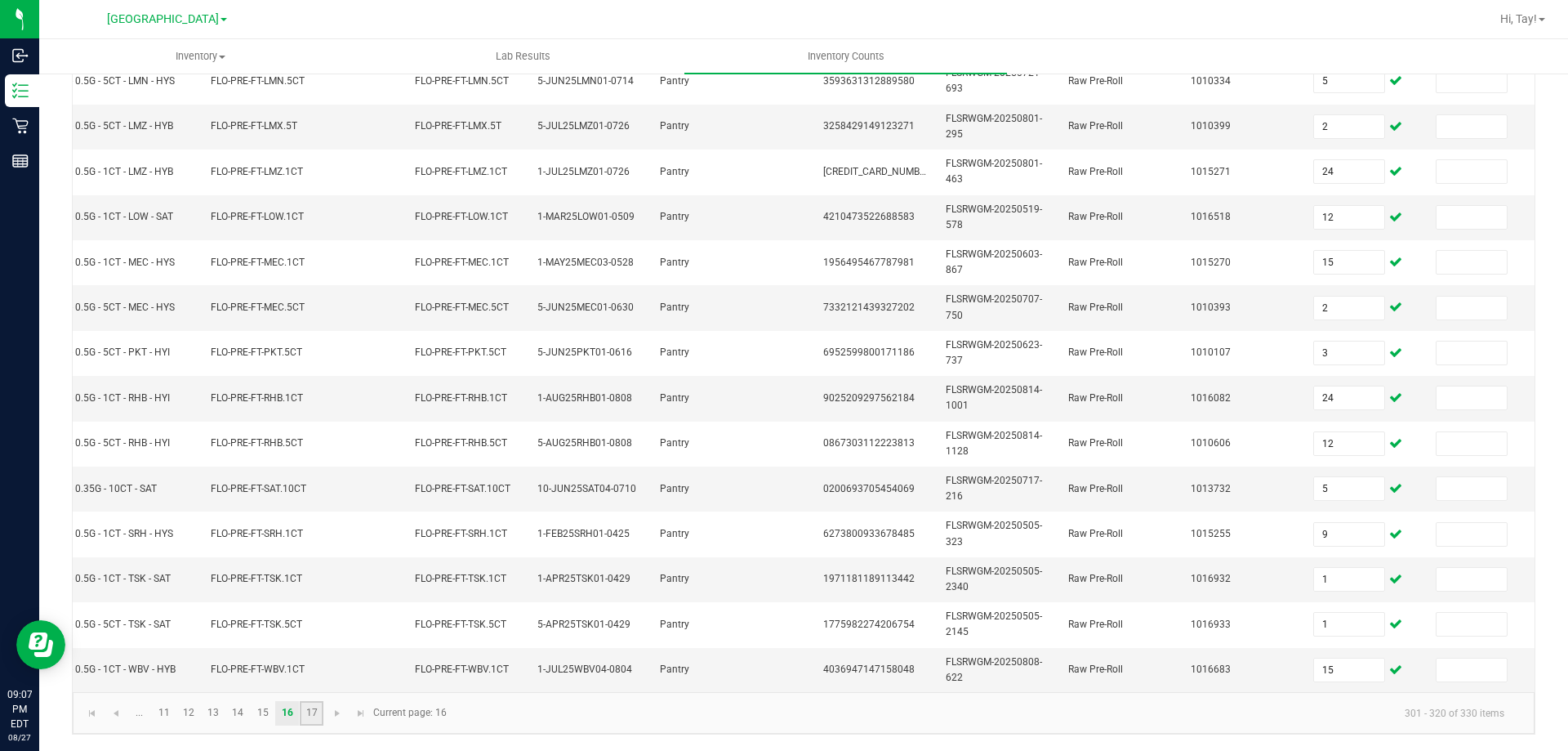
click at [307, 715] on link "17" at bounding box center [311, 713] width 24 height 25
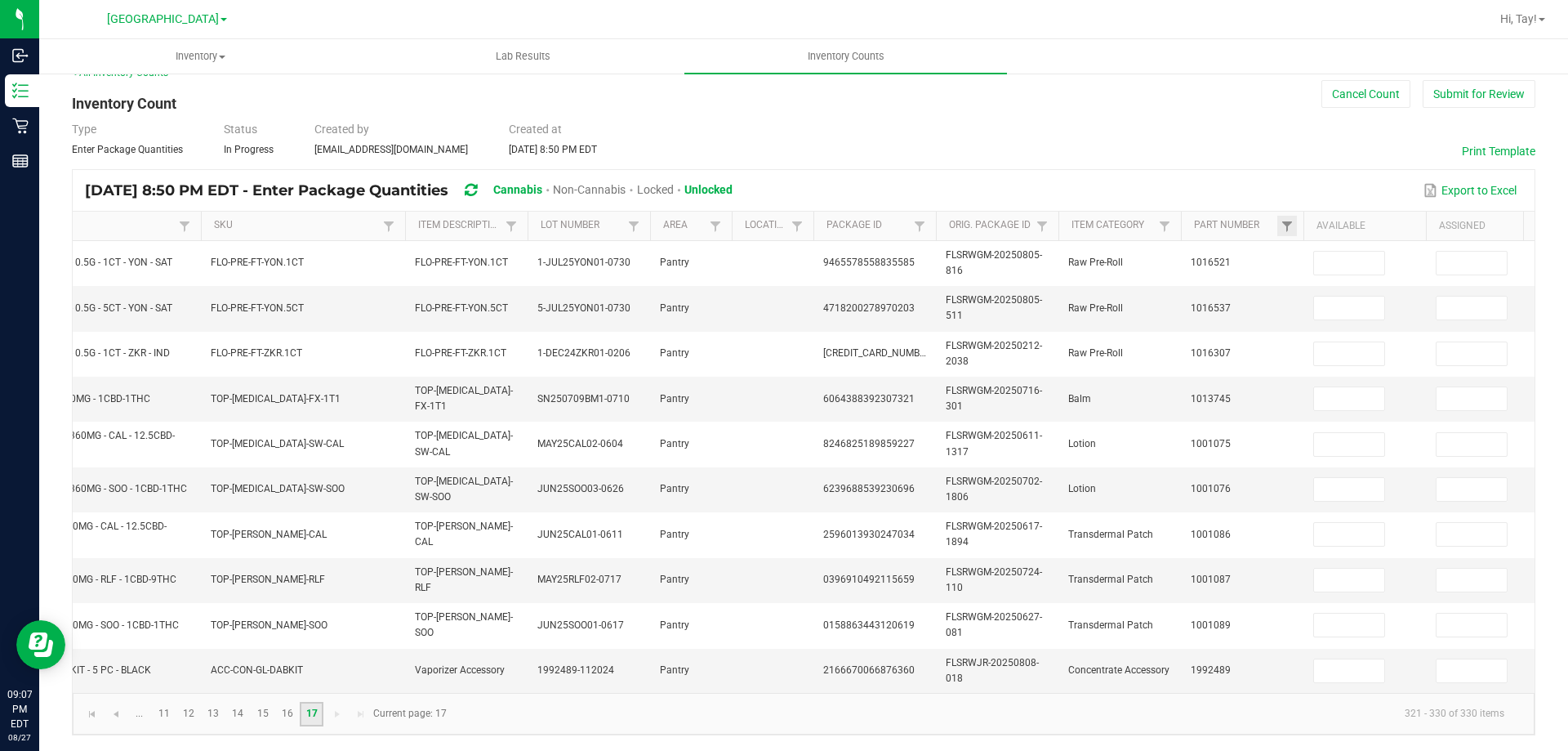
scroll to position [0, 0]
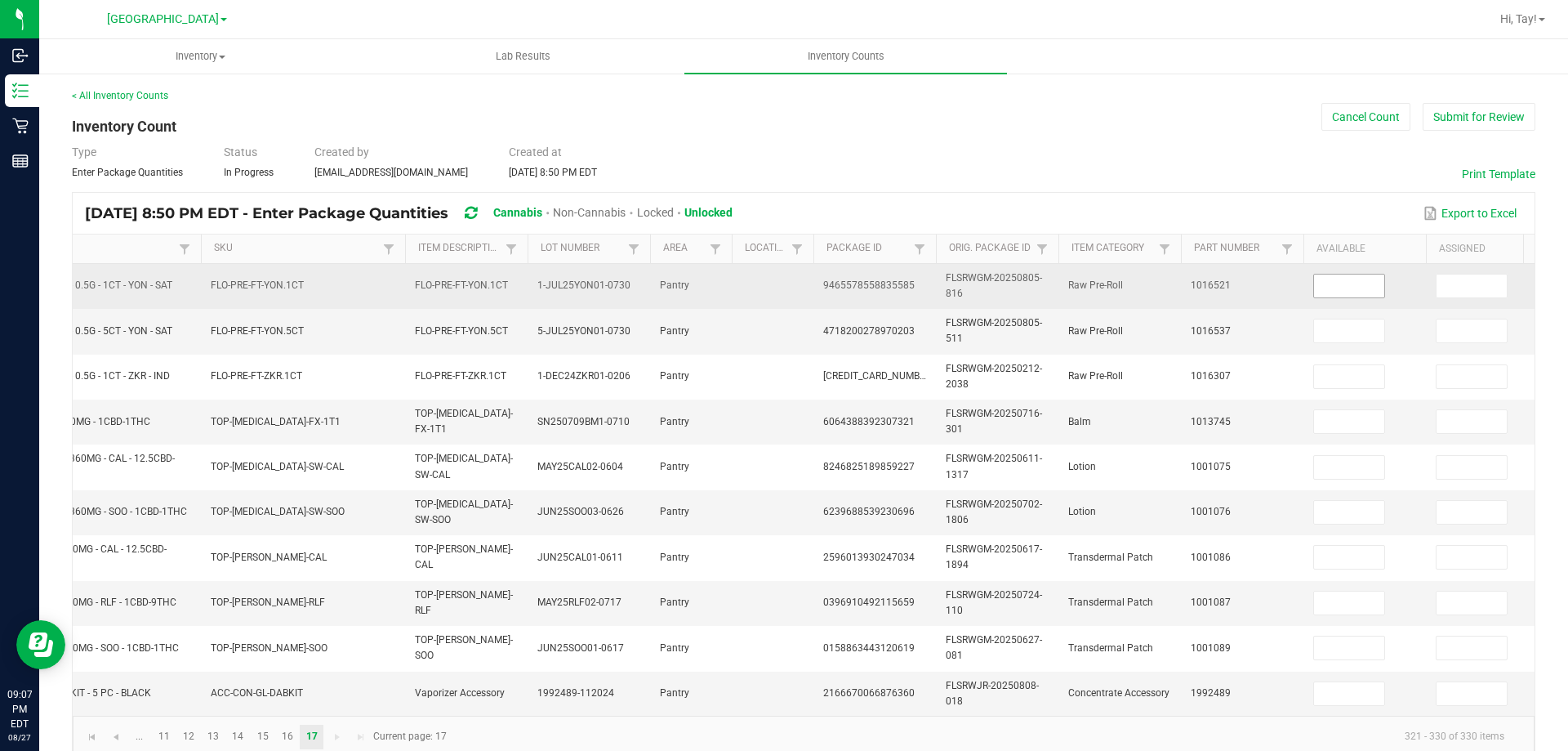
click at [1330, 288] on input at bounding box center [1349, 286] width 70 height 23
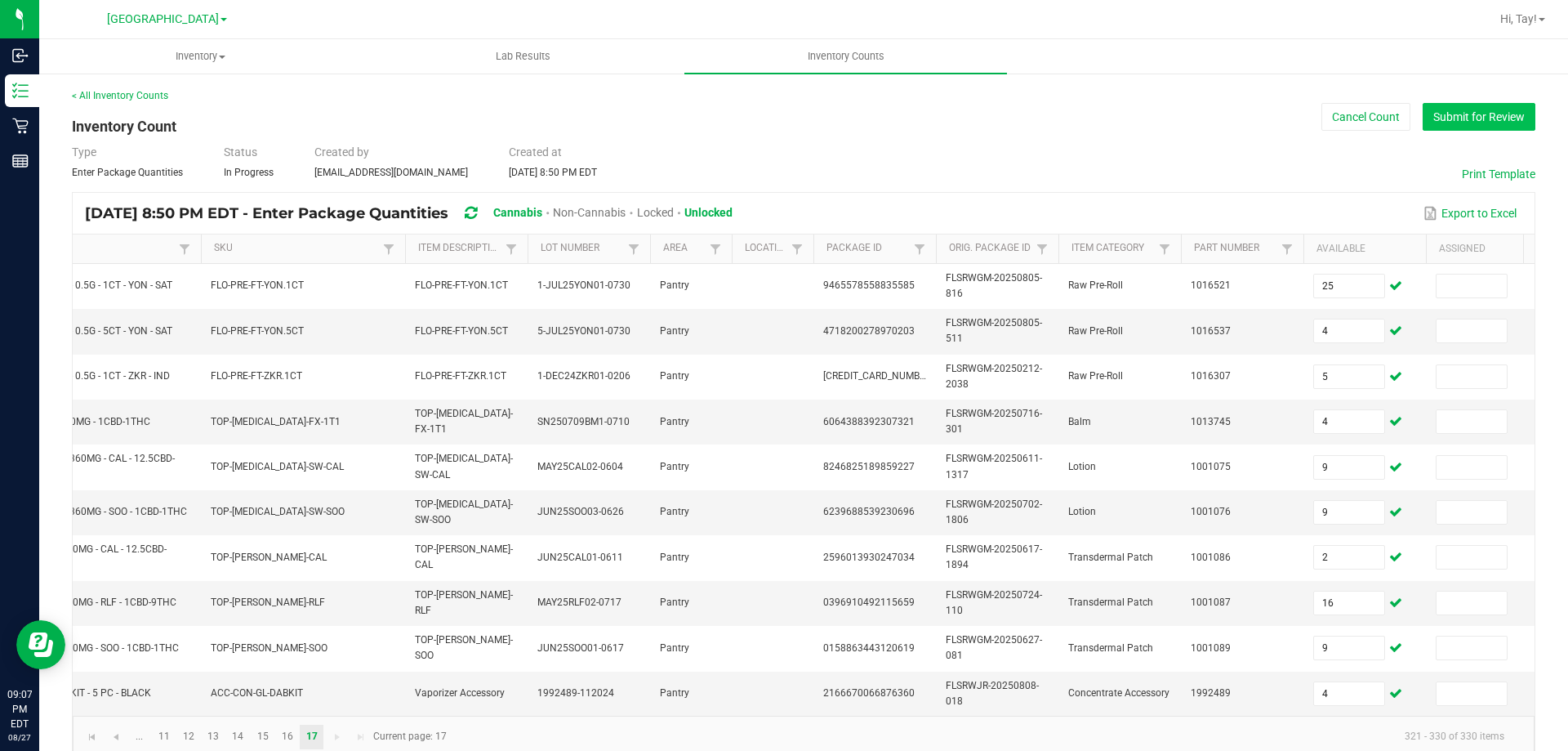
click at [1454, 116] on button "Submit for Review" at bounding box center [1479, 117] width 113 height 28
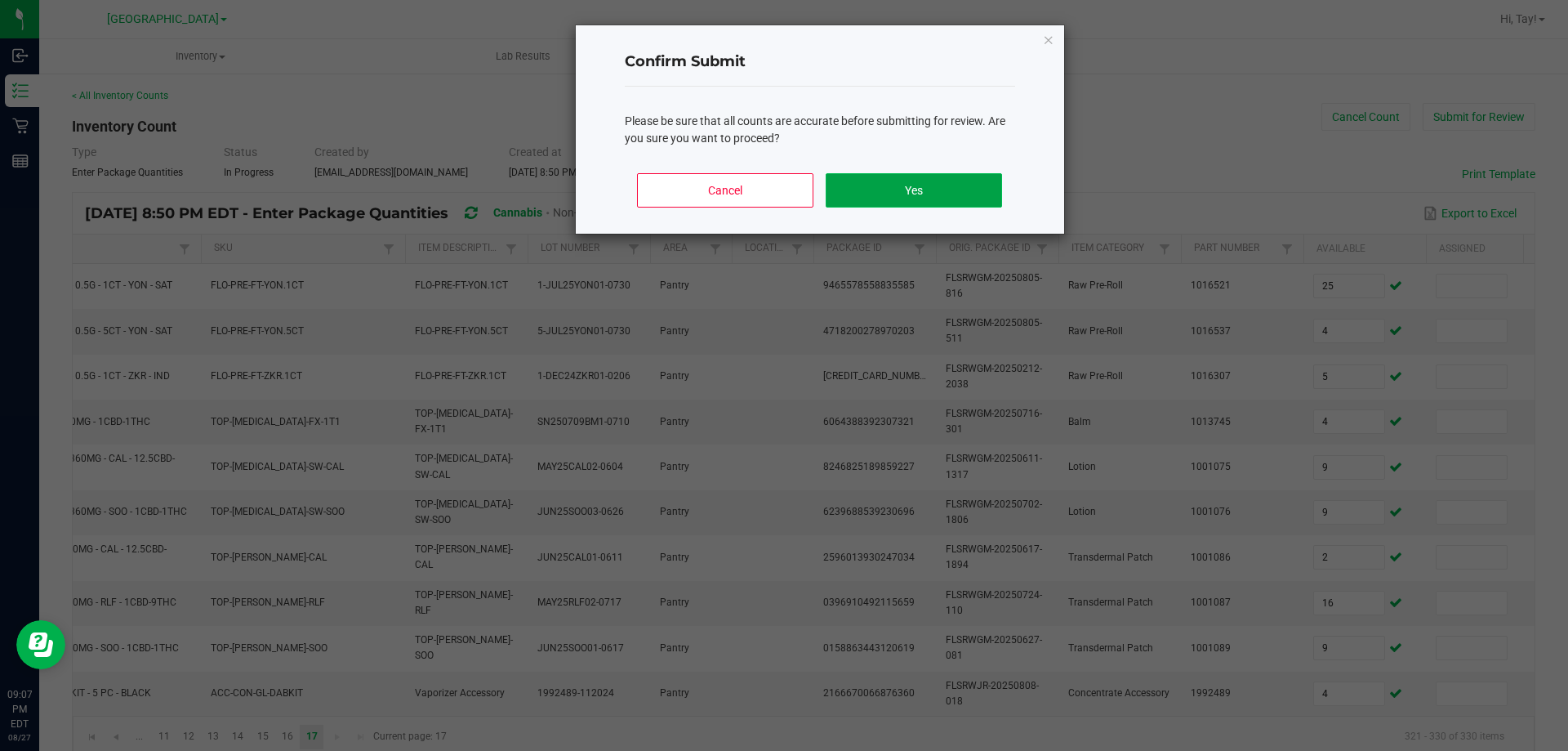
click at [935, 188] on button "Yes" at bounding box center [914, 190] width 176 height 34
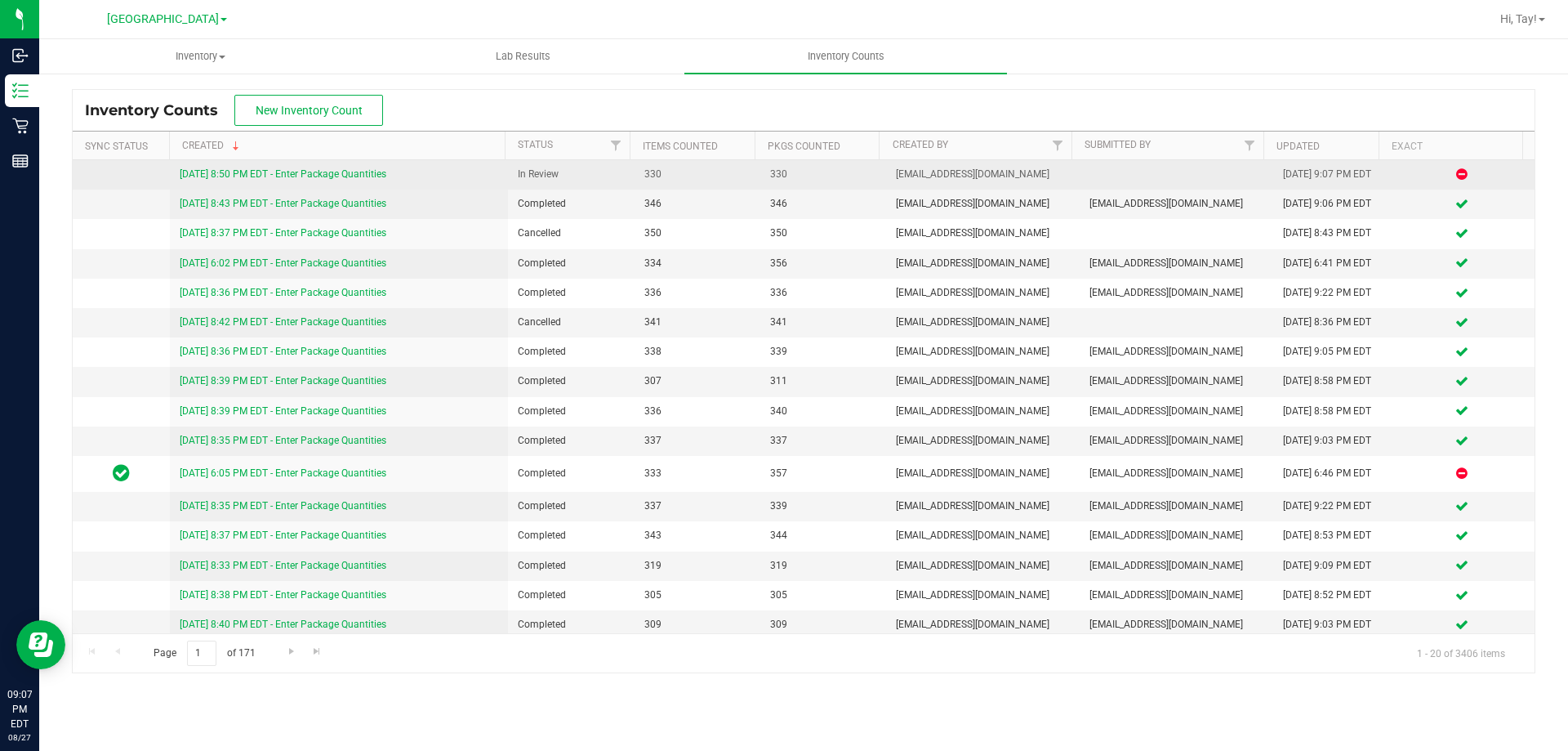
click at [298, 179] on link "[DATE] 8:50 PM EDT - Enter Package Quantities" at bounding box center [283, 174] width 207 height 11
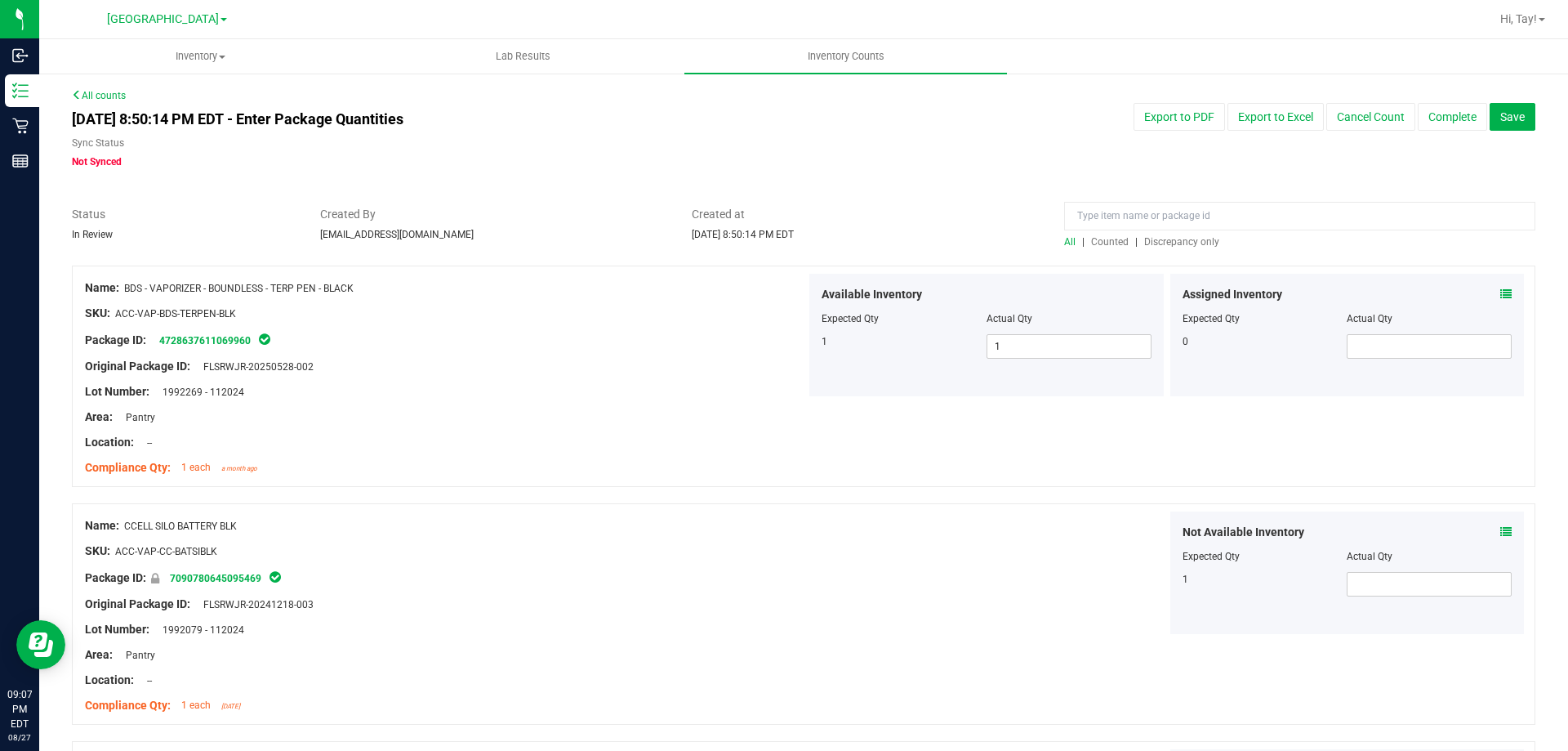
click at [1187, 237] on span "Discrepancy only" at bounding box center [1182, 242] width 76 height 11
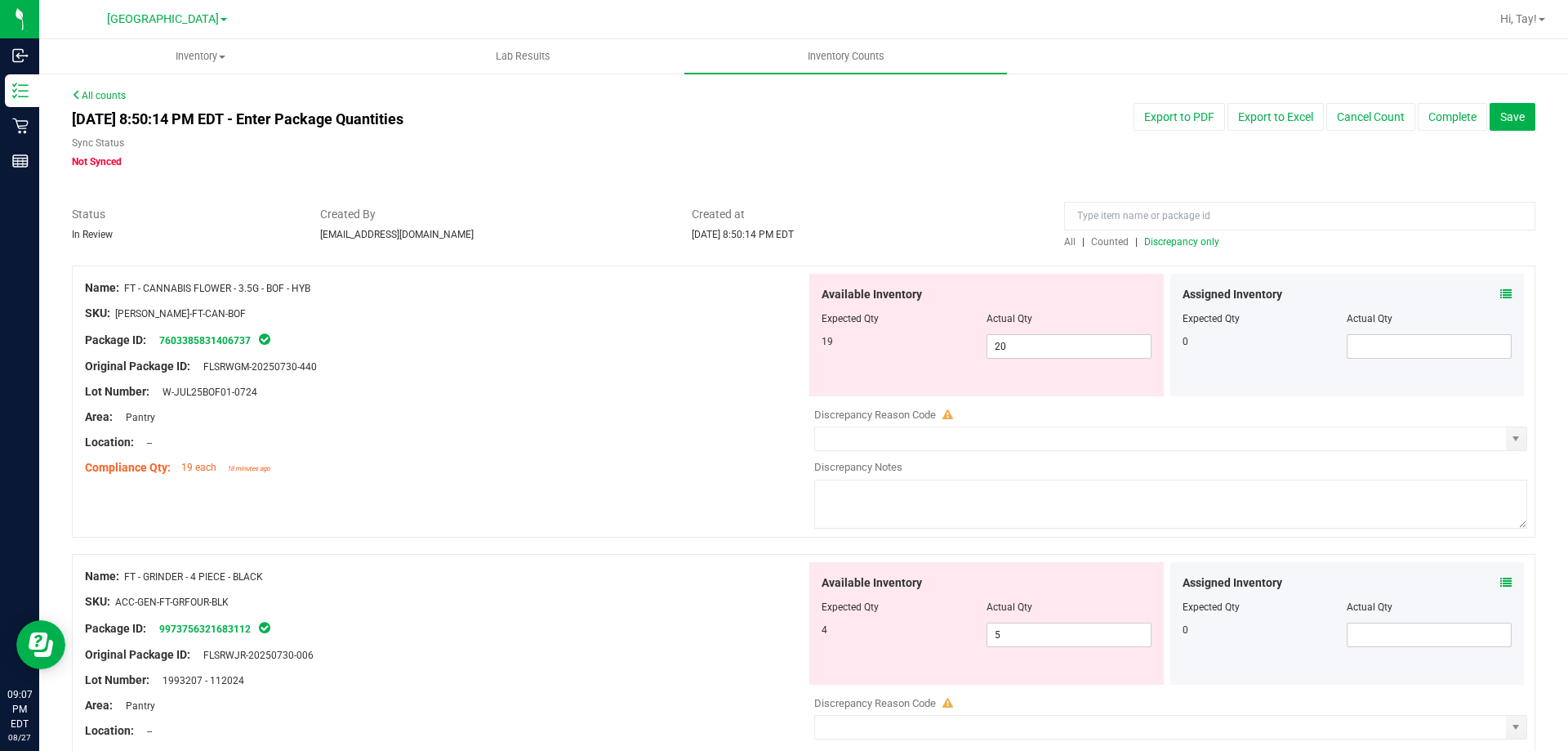
click at [585, 400] on div at bounding box center [446, 404] width 721 height 9
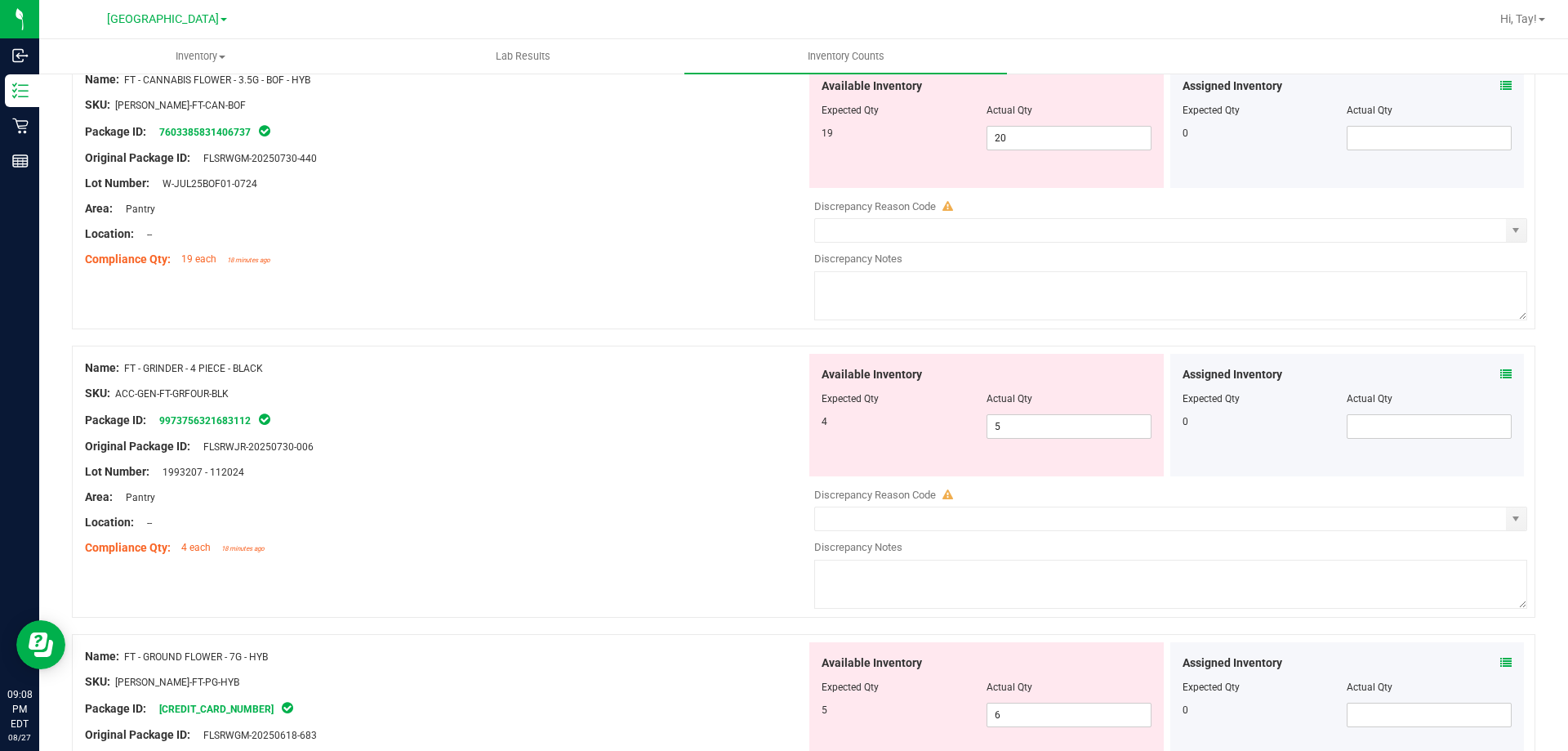
scroll to position [245, 0]
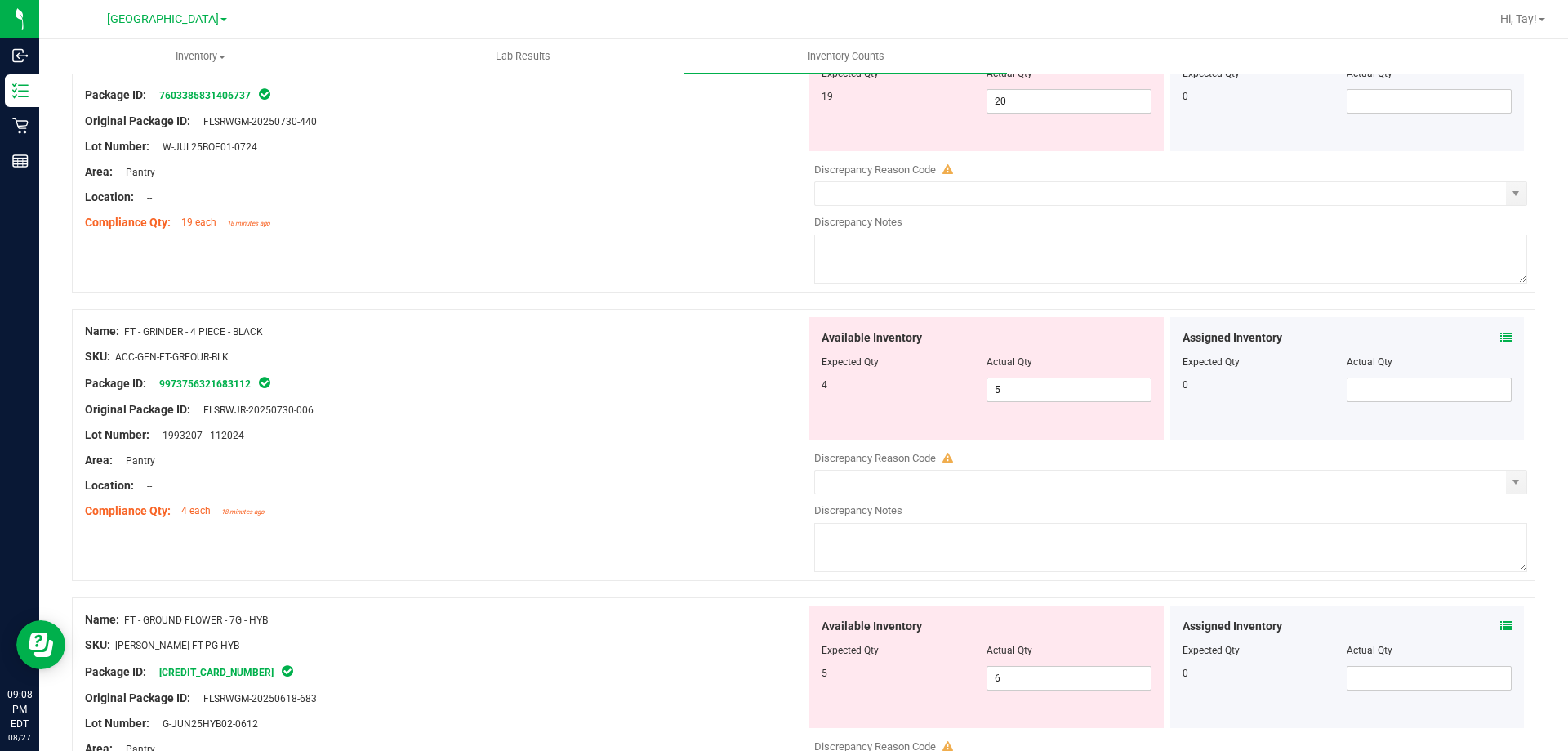
click at [661, 391] on div "Package ID: 9973756321683112" at bounding box center [446, 383] width 721 height 19
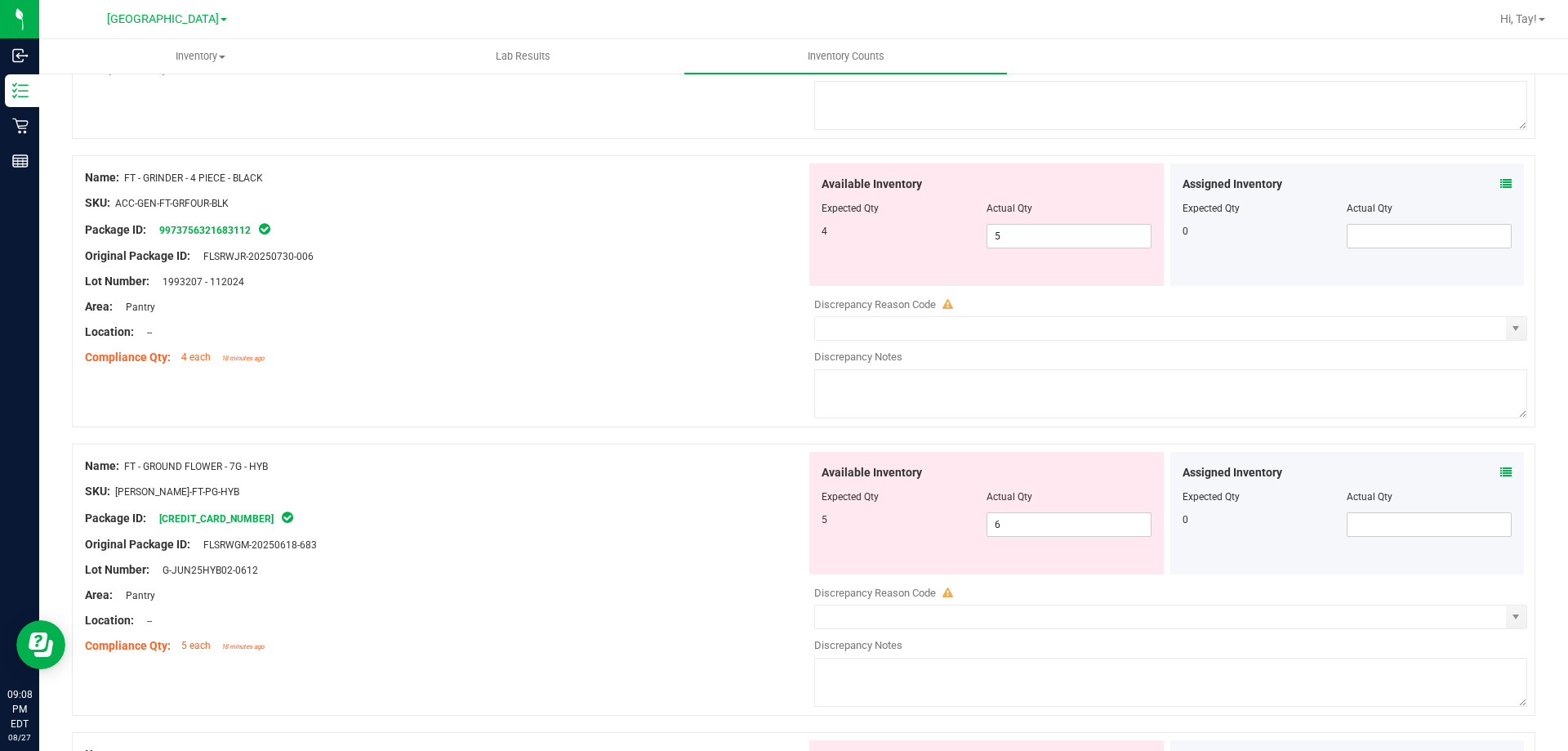
scroll to position [409, 0]
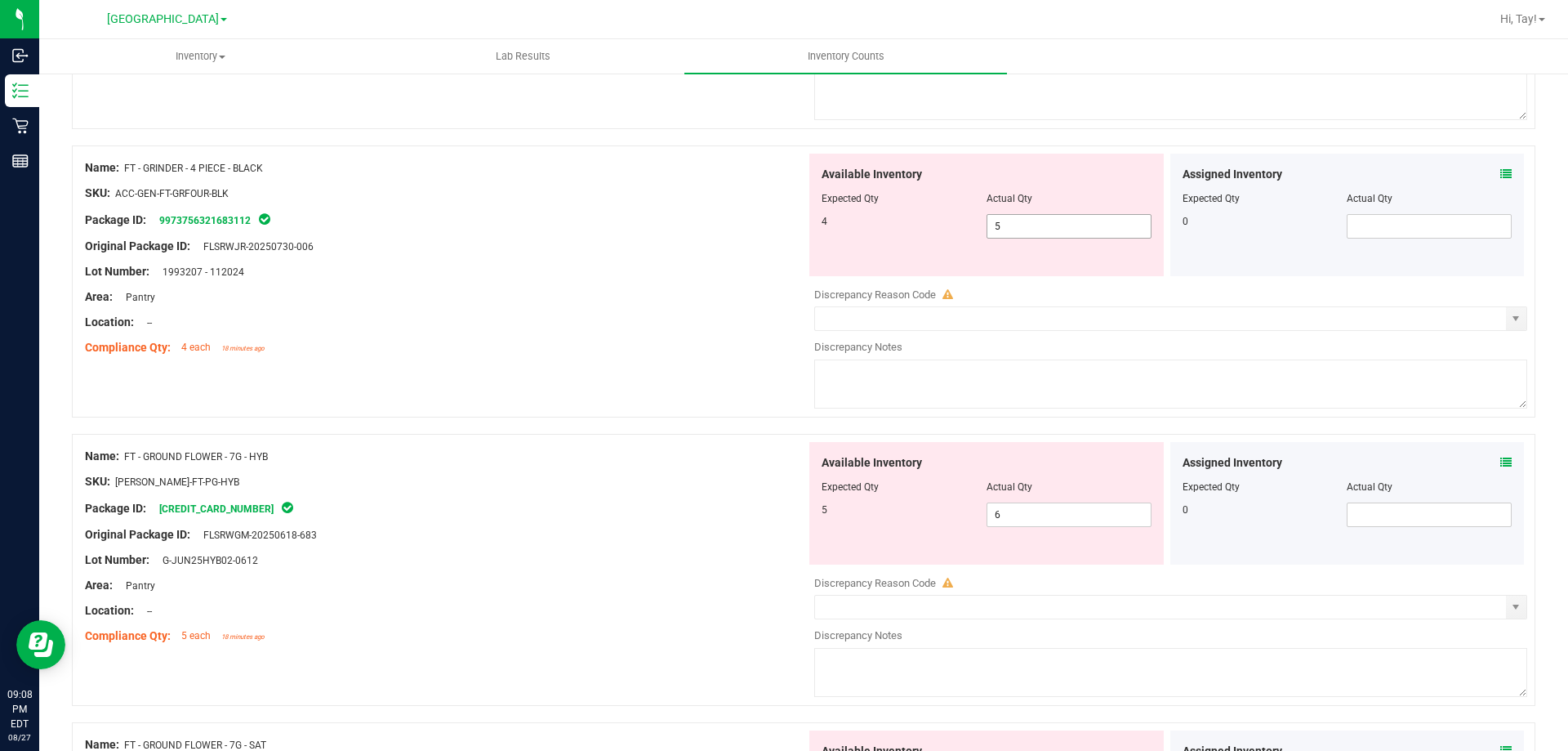
click at [1020, 233] on span "5 5" at bounding box center [1069, 227] width 165 height 25
click at [1020, 233] on input "5" at bounding box center [1069, 227] width 164 height 23
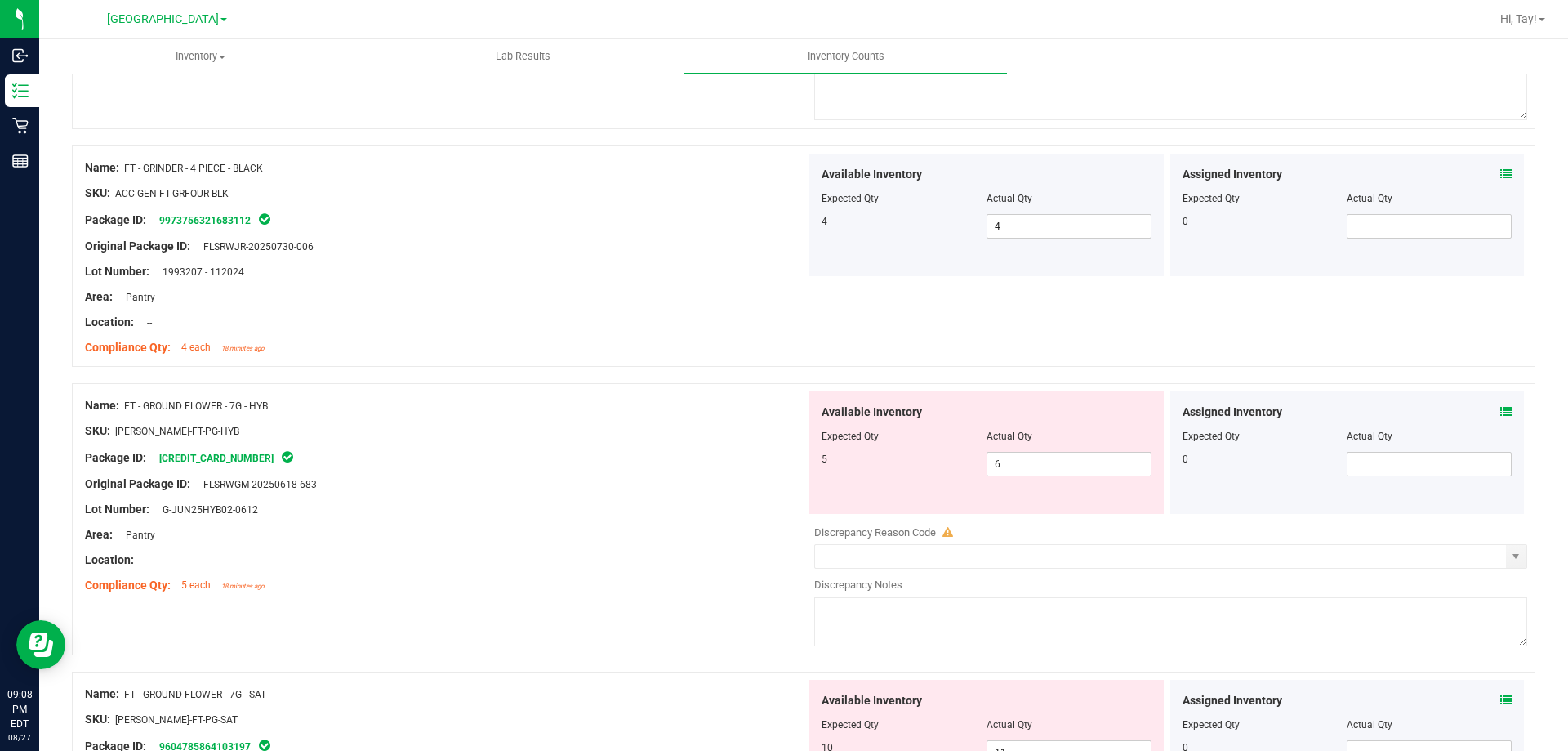
click at [580, 349] on div "Compliance Qty: 4 each 18 minutes ago" at bounding box center [446, 347] width 721 height 17
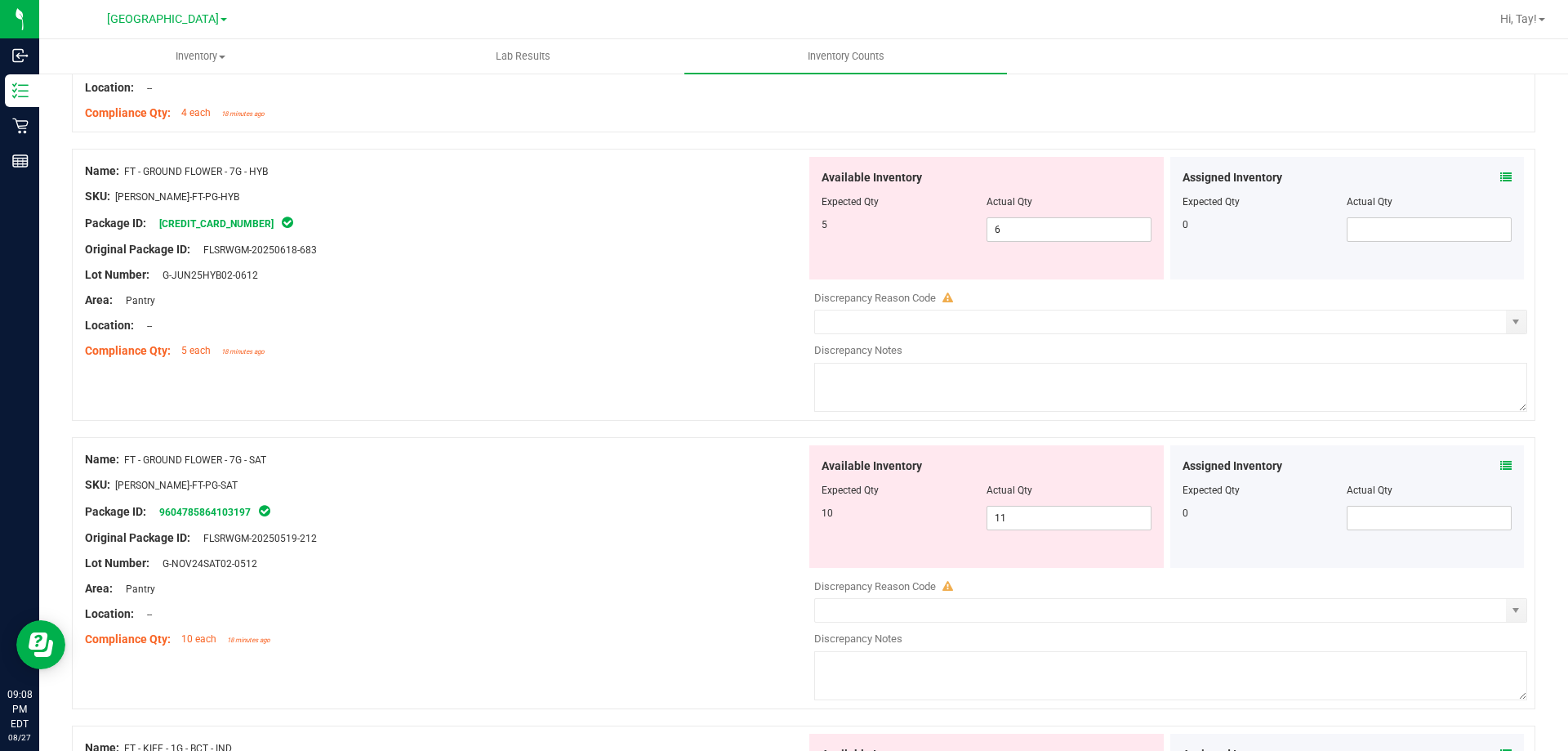
scroll to position [653, 0]
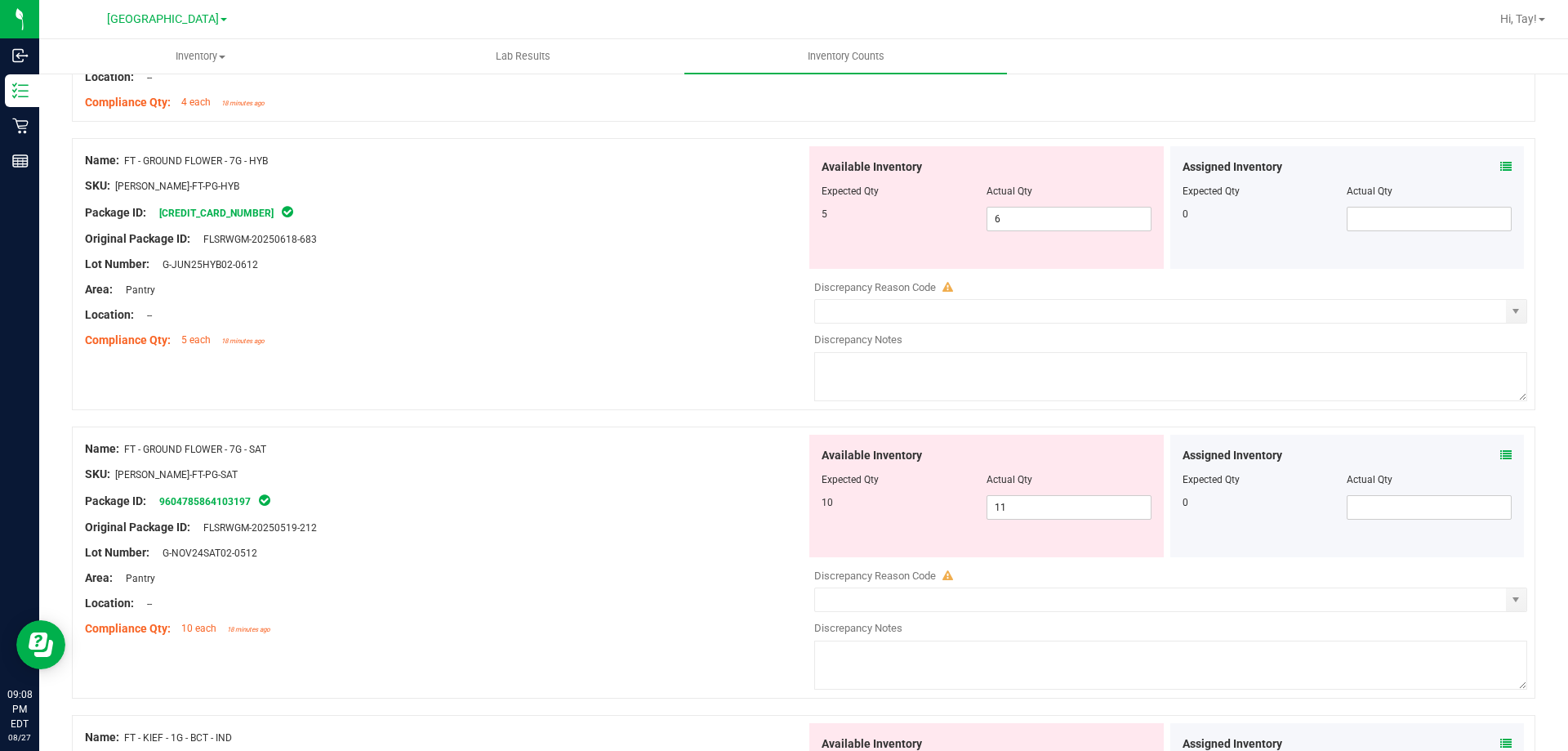
click at [617, 338] on div "Compliance Qty: 5 each 18 minutes ago" at bounding box center [446, 341] width 721 height 17
click at [1052, 511] on span "11 11" at bounding box center [1069, 507] width 165 height 25
click at [0, 0] on input "11" at bounding box center [0, 0] width 0 height 0
click at [748, 432] on div "Name: FT - GROUND FLOWER - 7G - SAT SKU: [PERSON_NAME]-FT-PG-SAT Package ID: 96…" at bounding box center [804, 563] width 1464 height 272
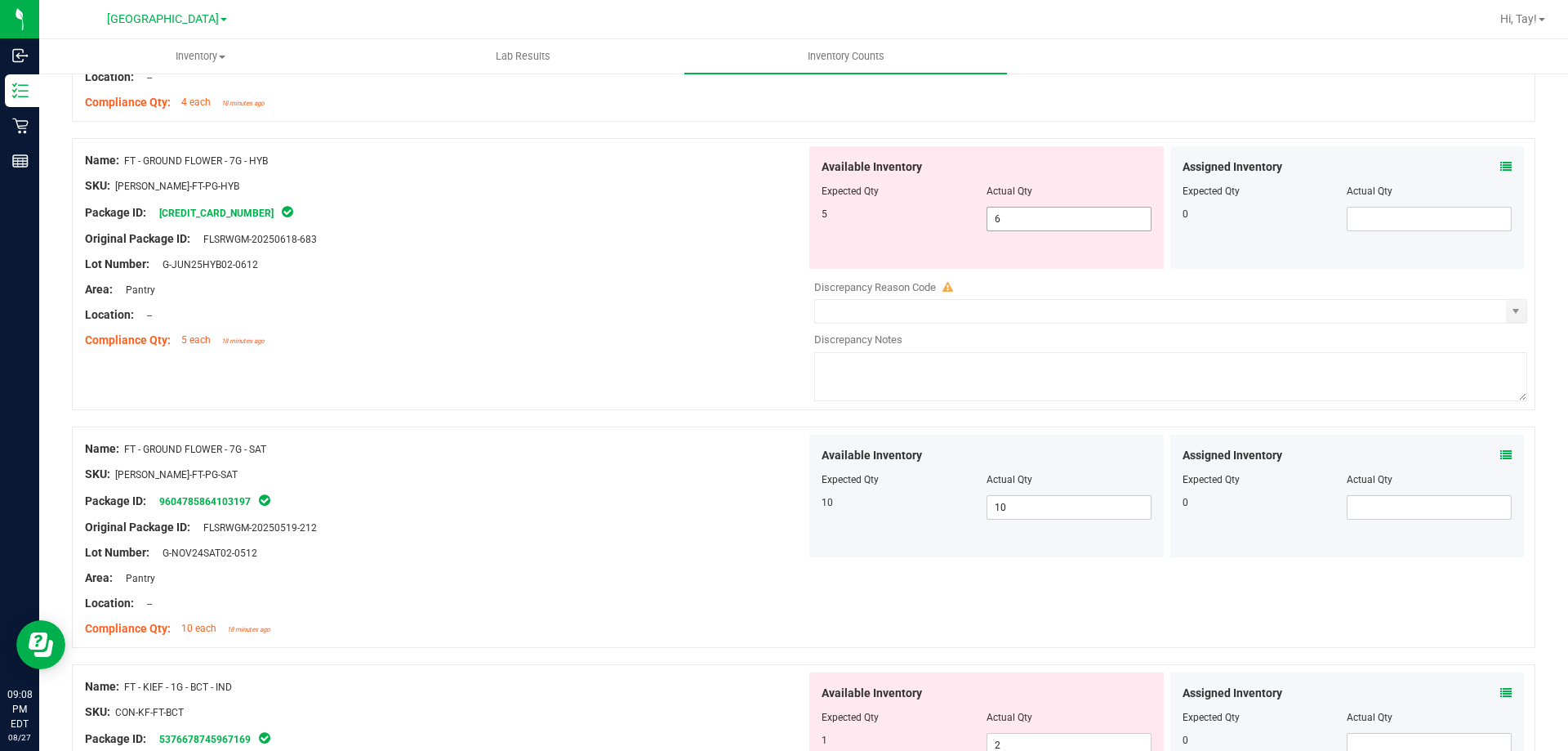
click at [1014, 207] on span "6 6" at bounding box center [1069, 219] width 165 height 25
click at [1014, 215] on span "6 6" at bounding box center [1069, 219] width 165 height 25
click at [1014, 215] on input "6" at bounding box center [1069, 219] width 164 height 23
click at [628, 263] on div "Lot Number: G-JUN25HYB02-0612" at bounding box center [446, 264] width 721 height 17
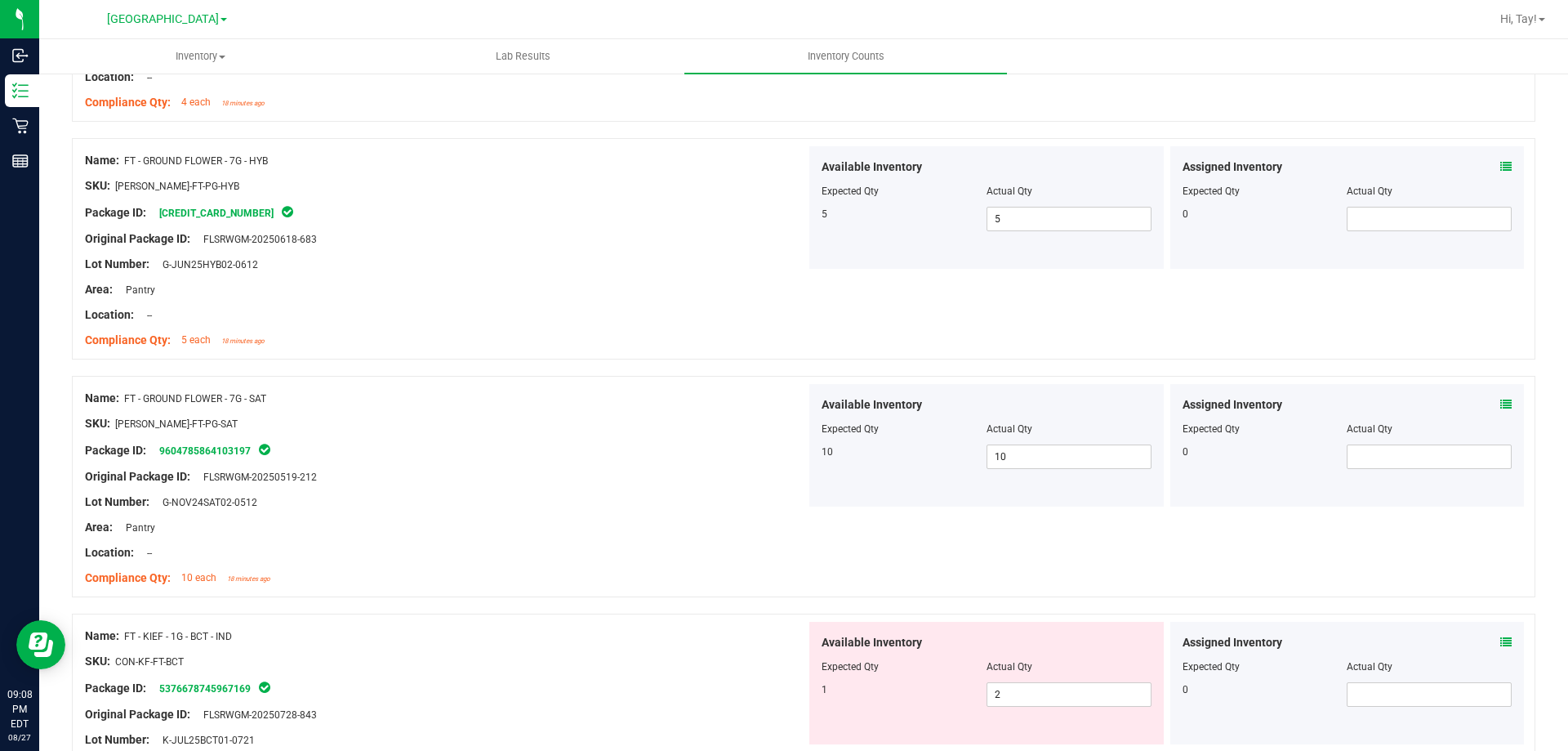
scroll to position [817, 0]
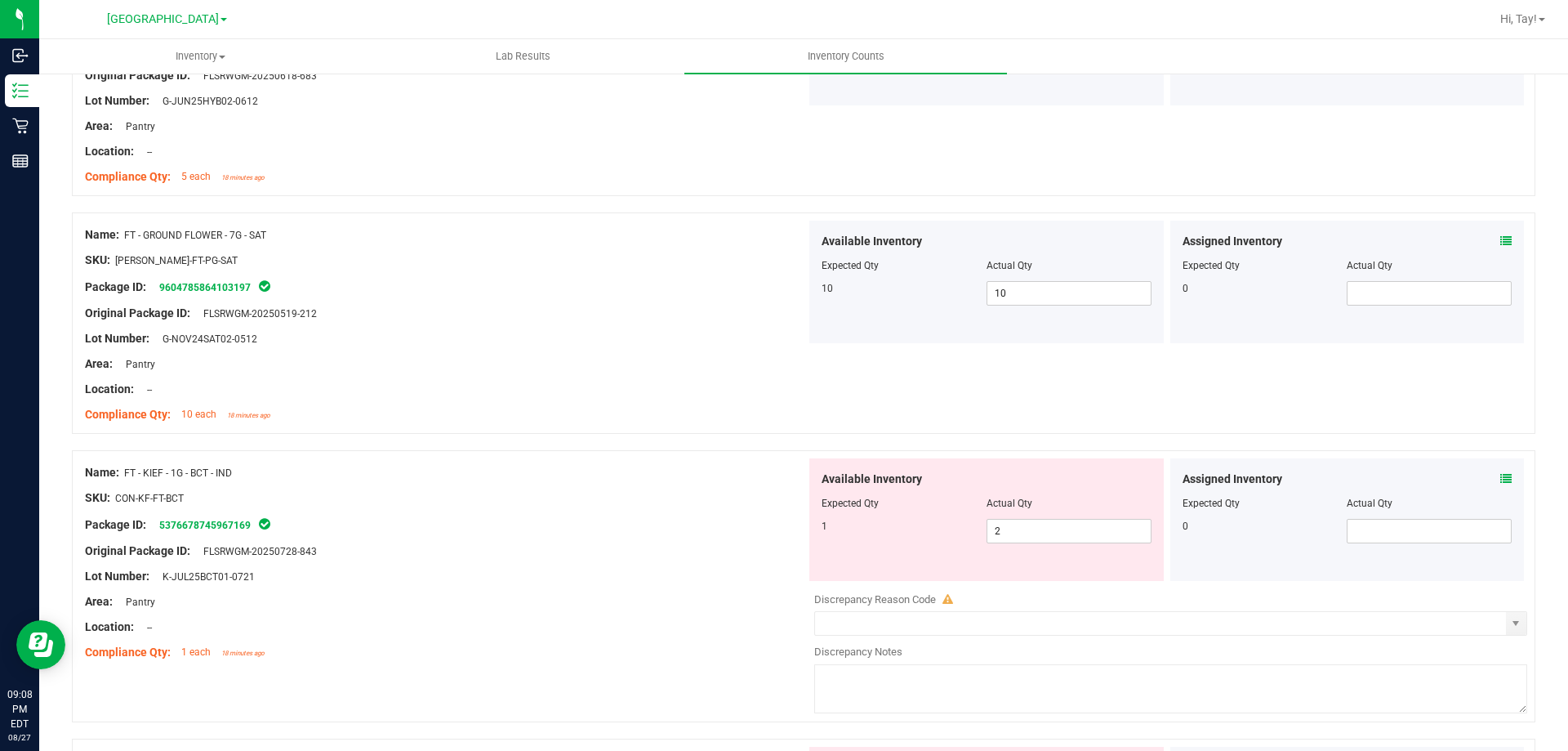
click at [628, 520] on div "Package ID: 5376678745967169" at bounding box center [446, 524] width 721 height 19
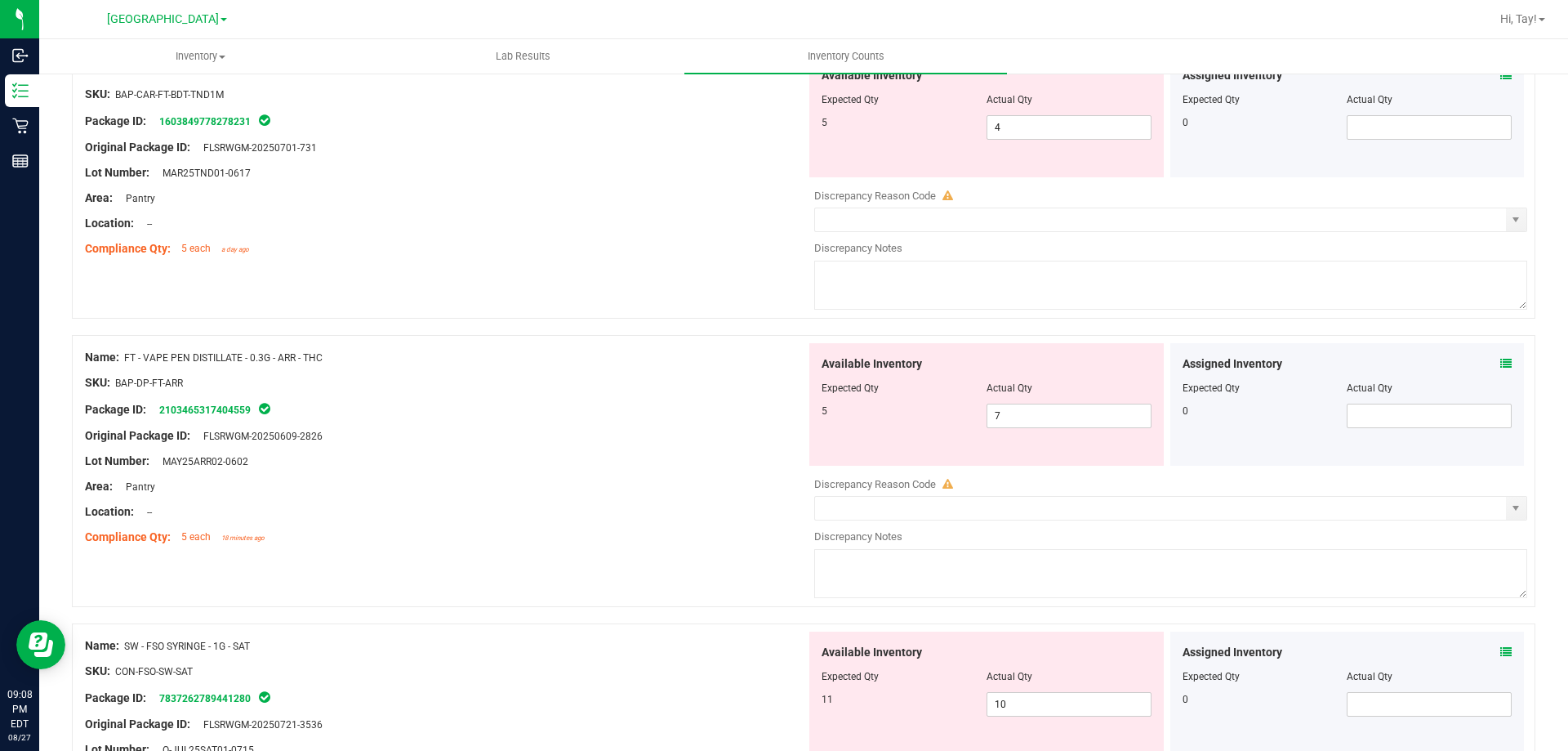
scroll to position [1879, 0]
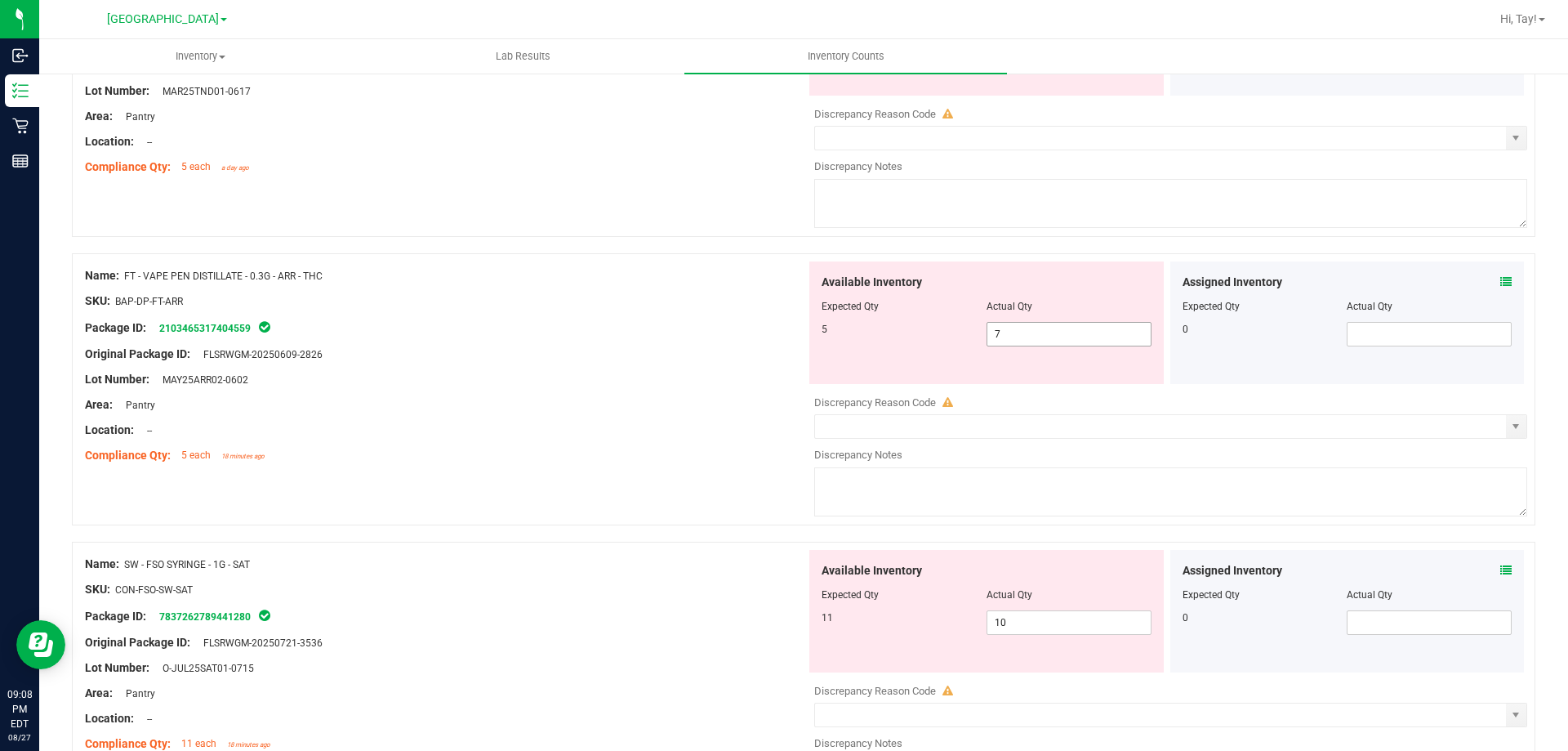
click at [1019, 338] on span "7 7" at bounding box center [1069, 334] width 165 height 25
click at [1019, 338] on input "7" at bounding box center [1069, 334] width 164 height 23
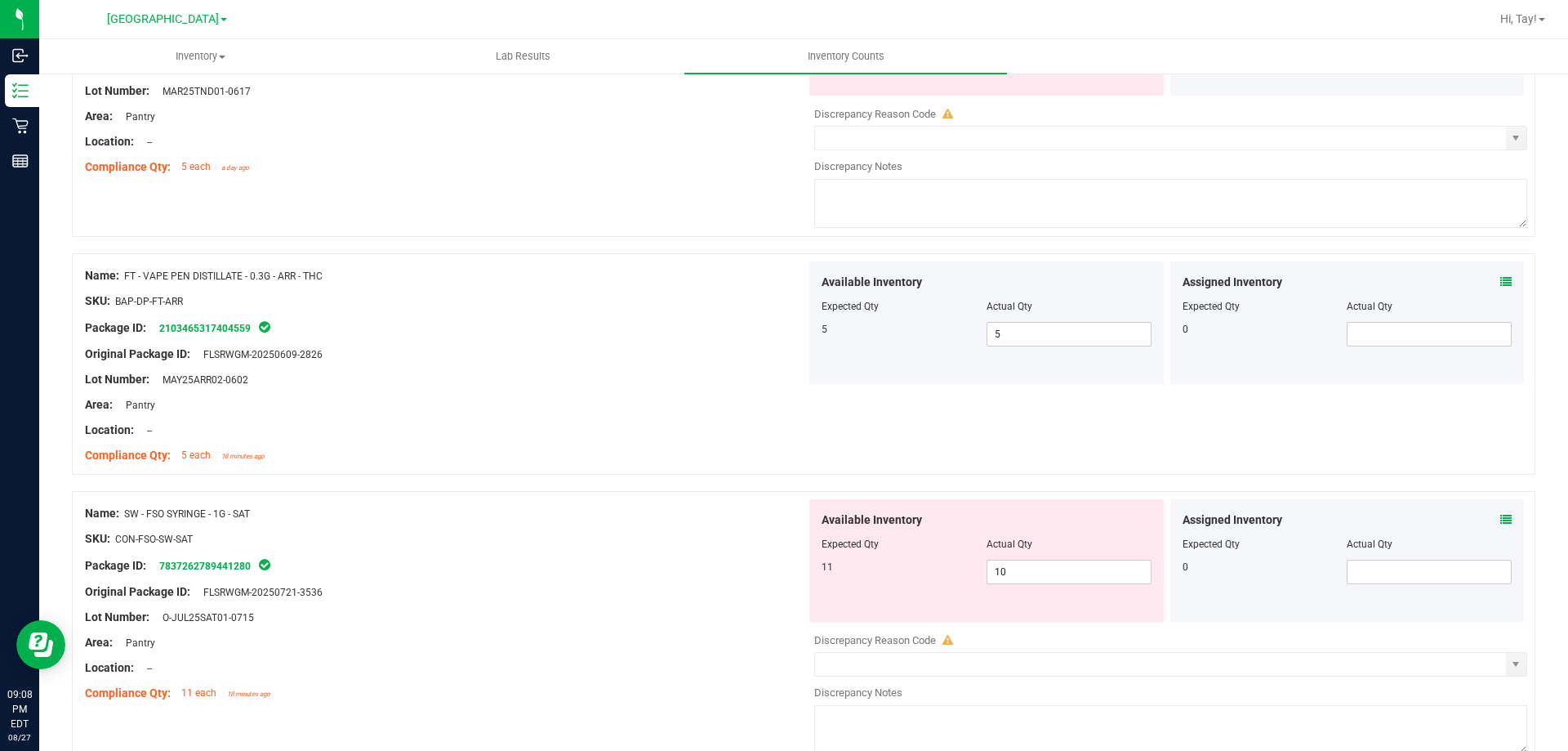
click at [591, 354] on div "Original Package ID: FLSRWGM-20250609-2826" at bounding box center [446, 354] width 721 height 17
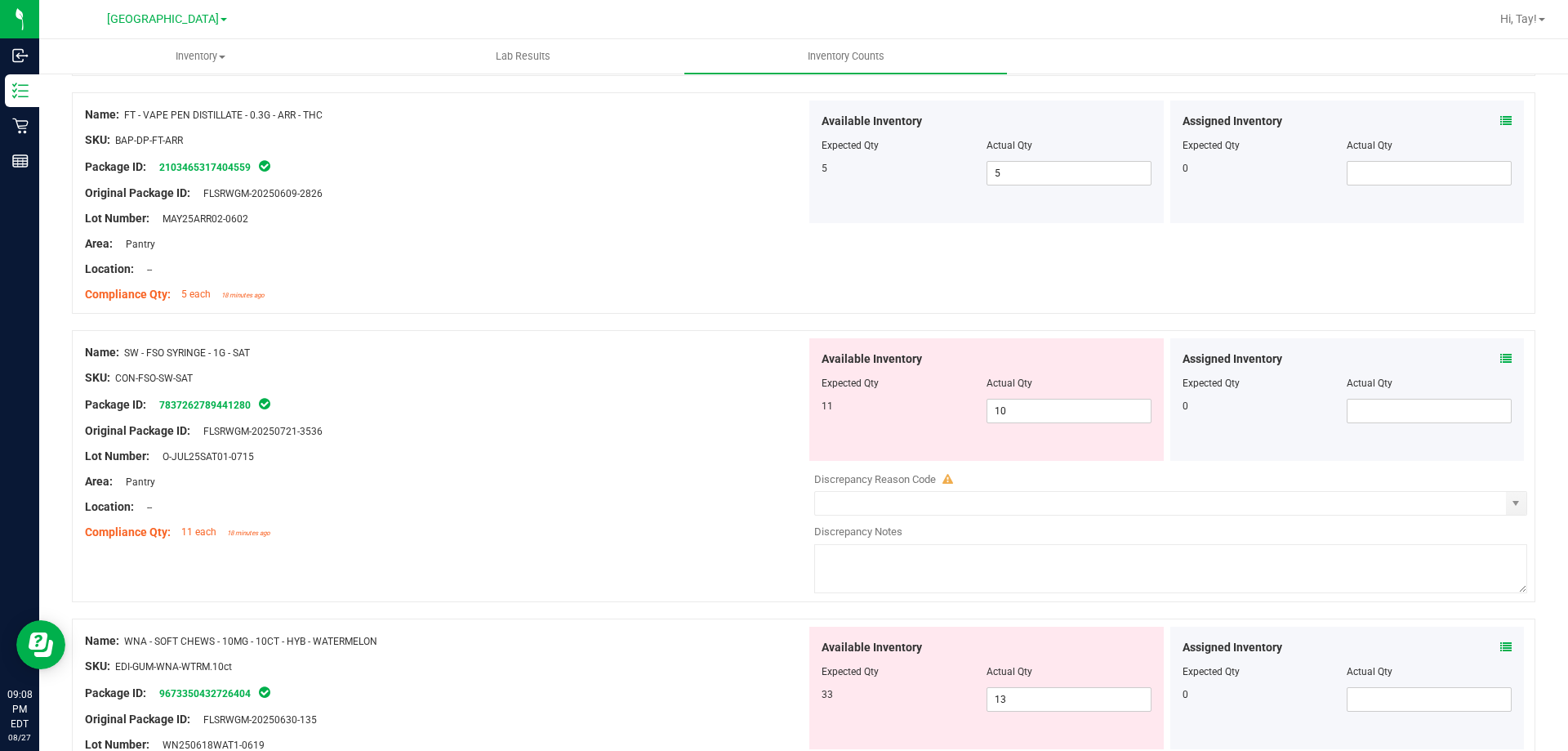
scroll to position [2042, 0]
click at [1071, 412] on span "10 10" at bounding box center [1069, 409] width 165 height 25
click at [1071, 412] on input "10" at bounding box center [1069, 409] width 164 height 23
click at [518, 458] on div "Lot Number: O-JUL25SAT01-0715" at bounding box center [446, 453] width 721 height 17
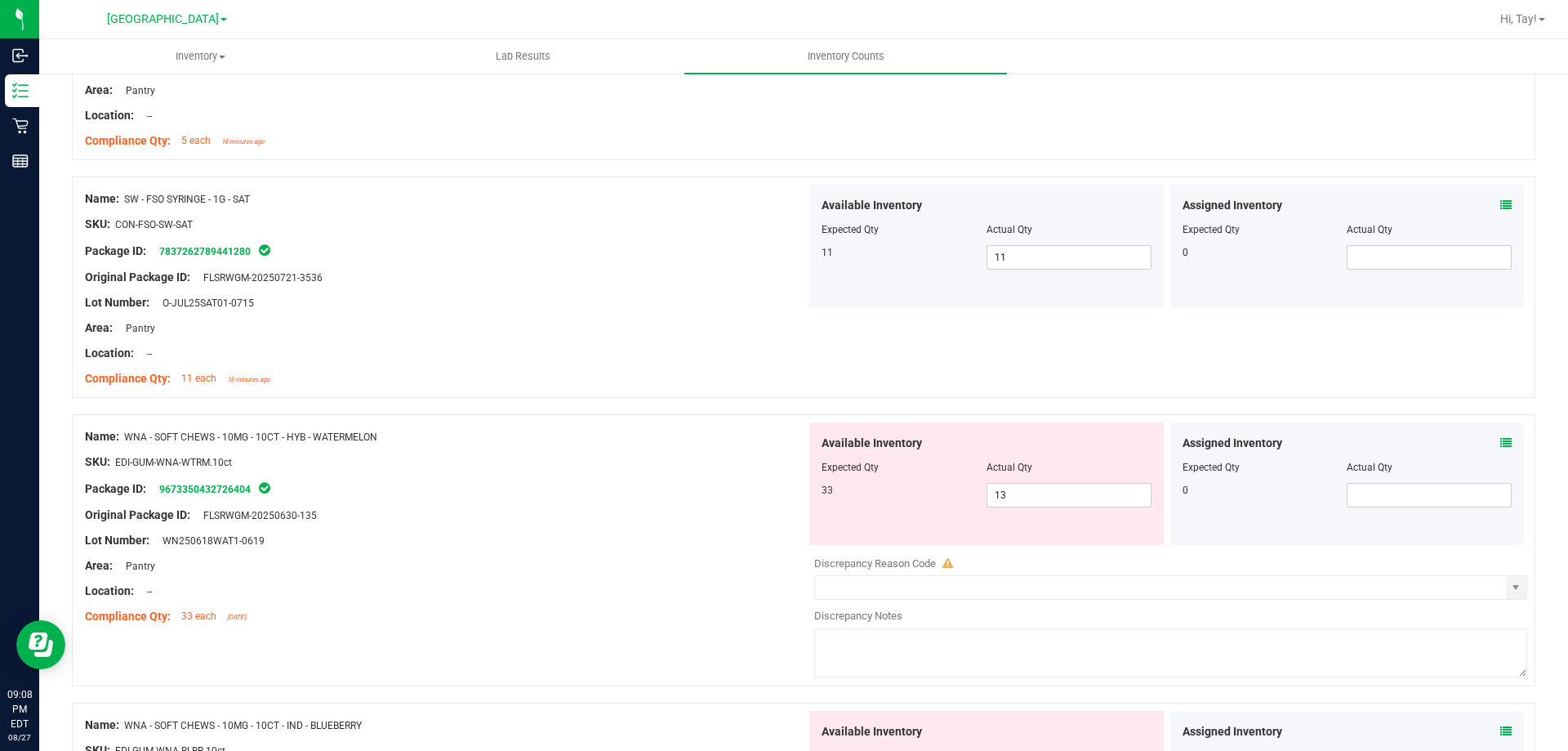
scroll to position [2205, 0]
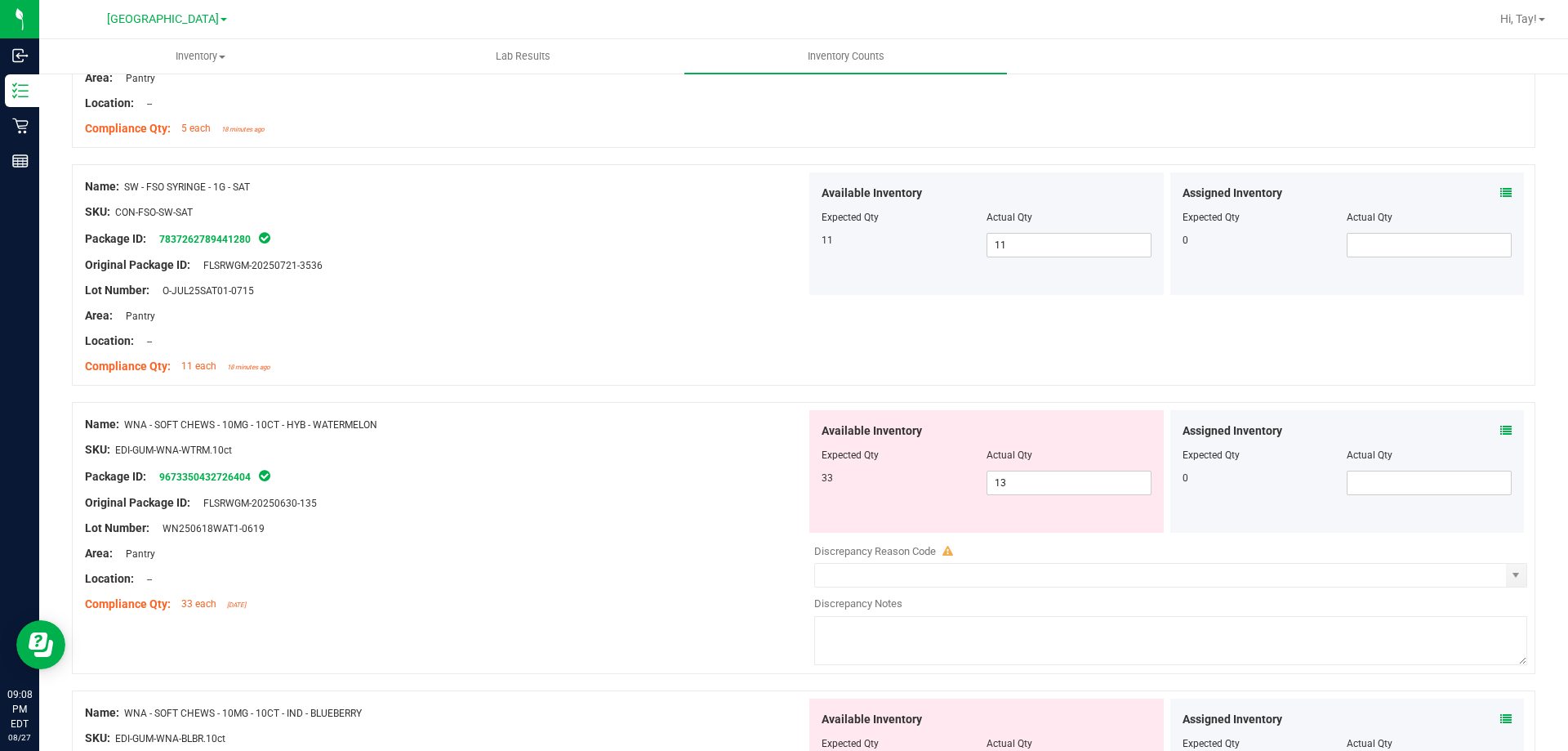
click at [536, 472] on div "Package ID: 9673350432726404" at bounding box center [446, 475] width 721 height 19
click at [1038, 480] on span "13 13" at bounding box center [1069, 483] width 165 height 25
click at [1038, 480] on input "13" at bounding box center [1069, 483] width 164 height 23
click at [749, 495] on div "Original Package ID: FLSRWGM-20250630-135" at bounding box center [446, 502] width 721 height 17
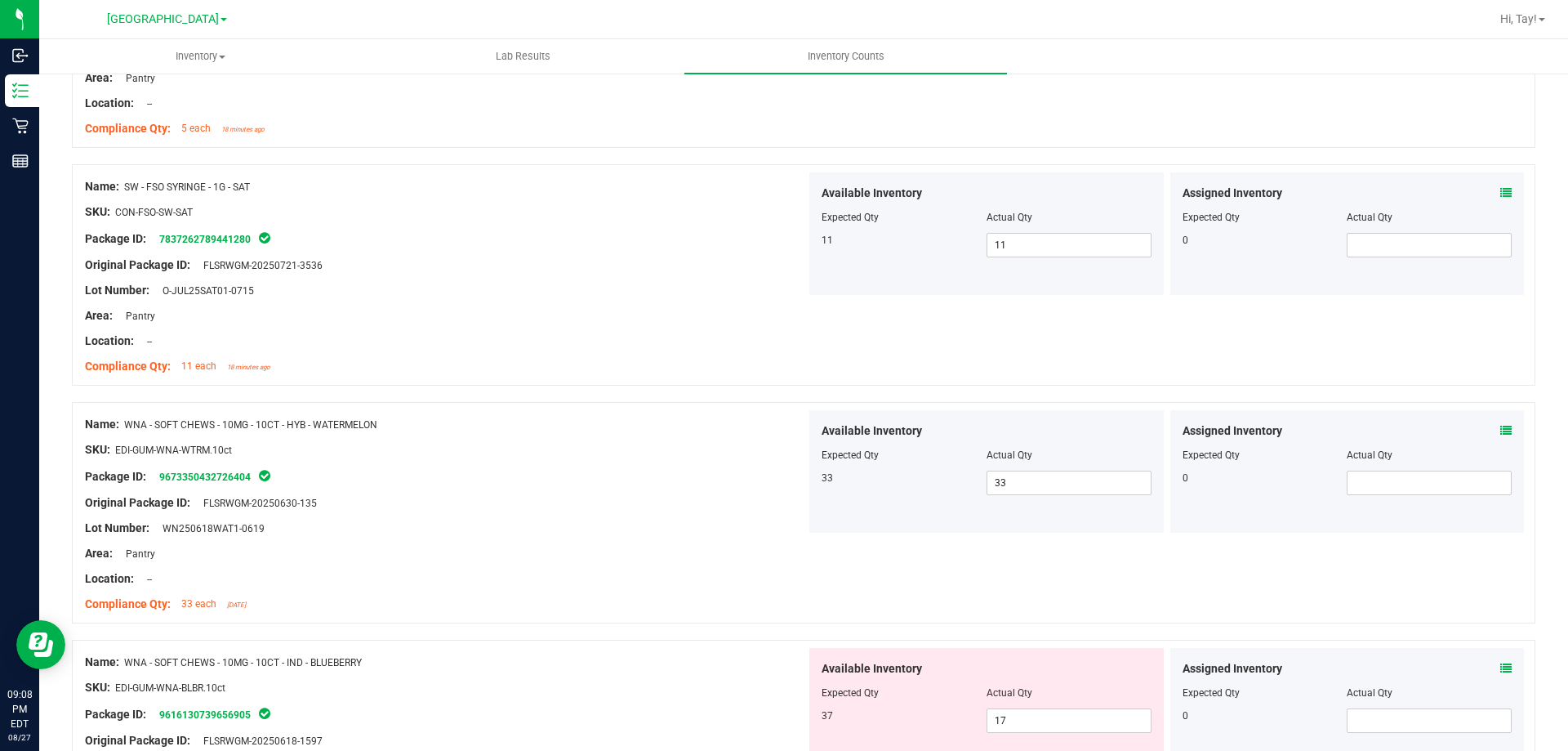
scroll to position [2369, 0]
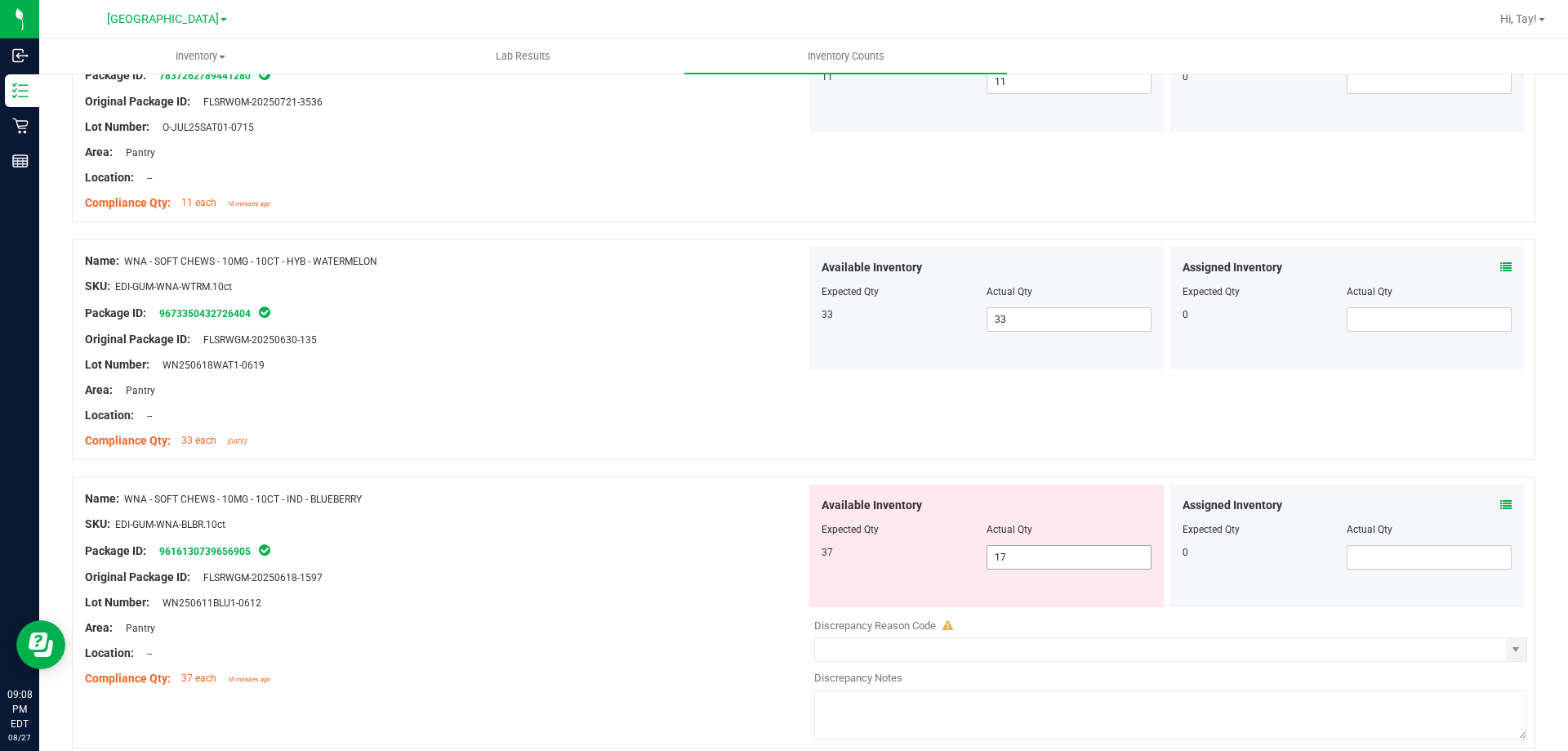
click at [1017, 544] on span "17 17" at bounding box center [1069, 557] width 165 height 25
click at [1017, 551] on span "17 17" at bounding box center [1069, 557] width 165 height 25
click at [1017, 551] on input "17" at bounding box center [1069, 557] width 164 height 23
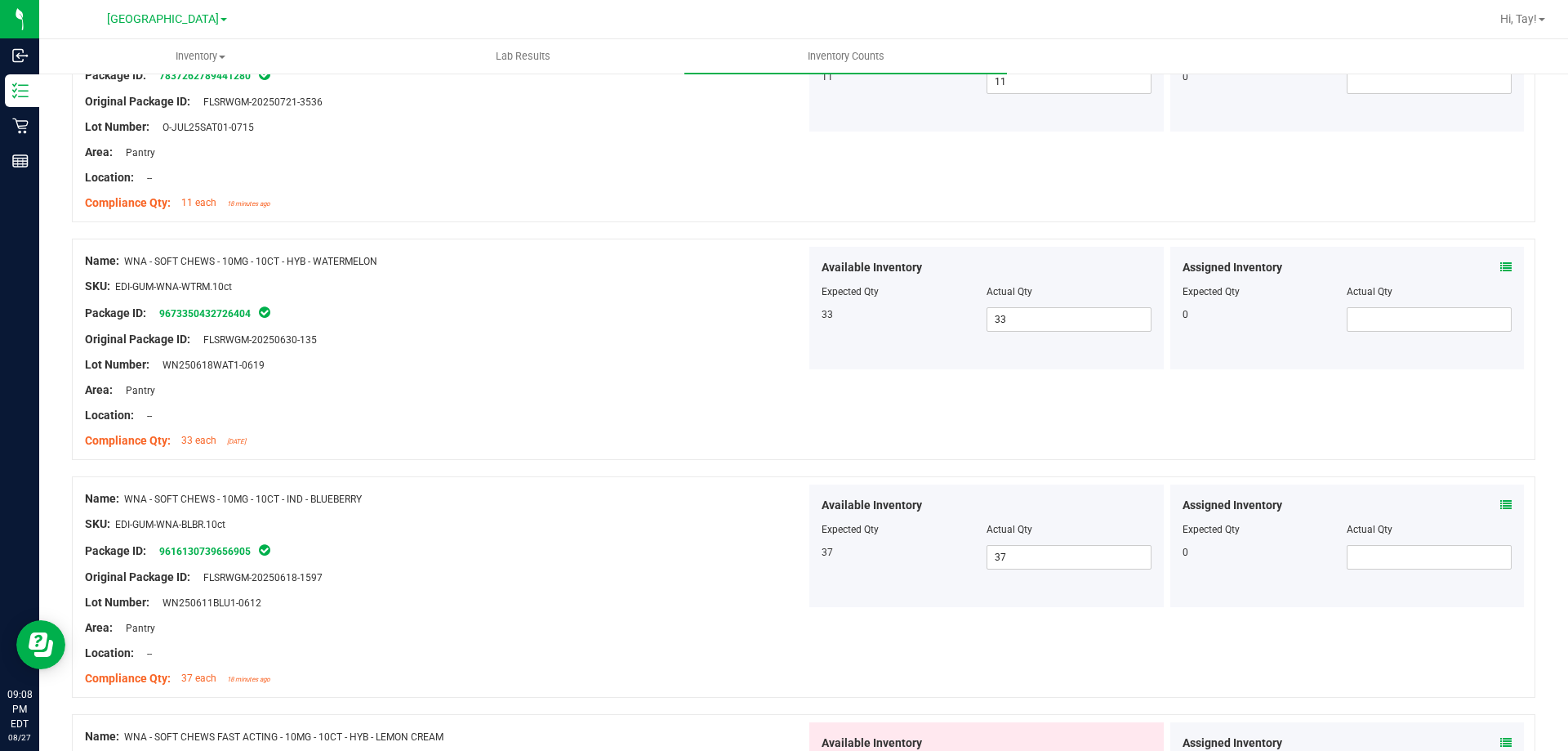
click at [723, 563] on div at bounding box center [446, 564] width 721 height 9
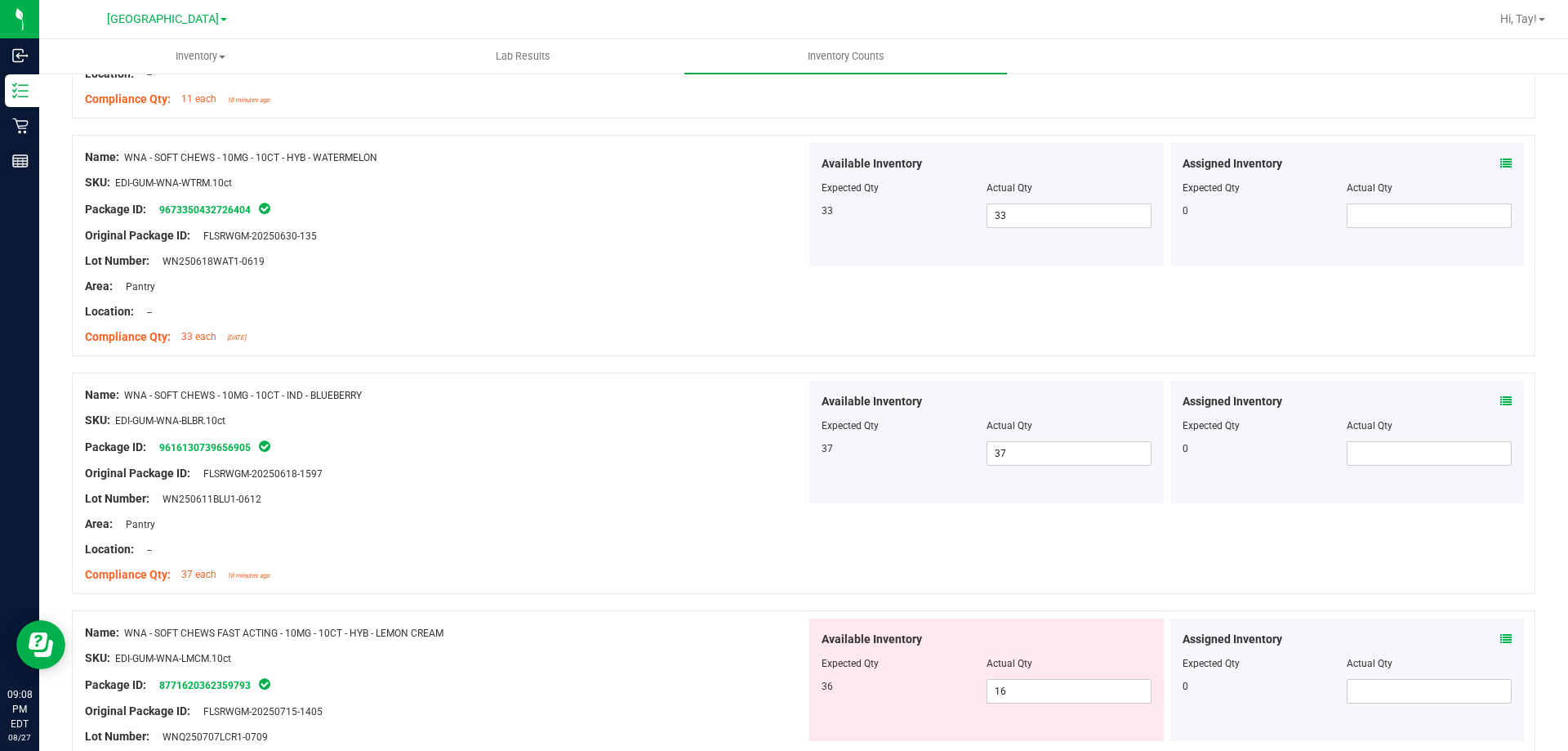
scroll to position [2676, 0]
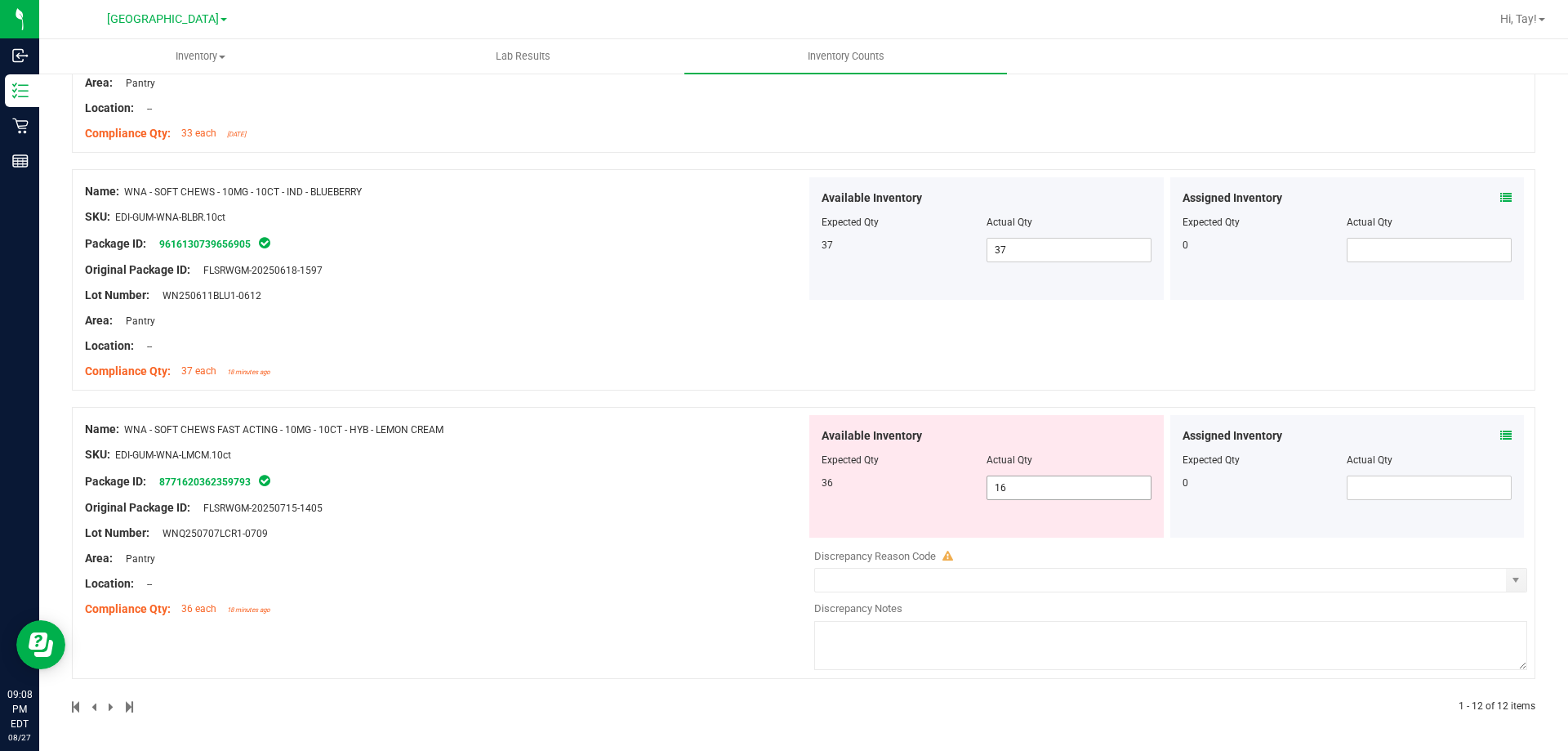
click at [1050, 495] on span "16 16" at bounding box center [1069, 488] width 165 height 25
click at [1050, 495] on input "16" at bounding box center [1069, 488] width 164 height 23
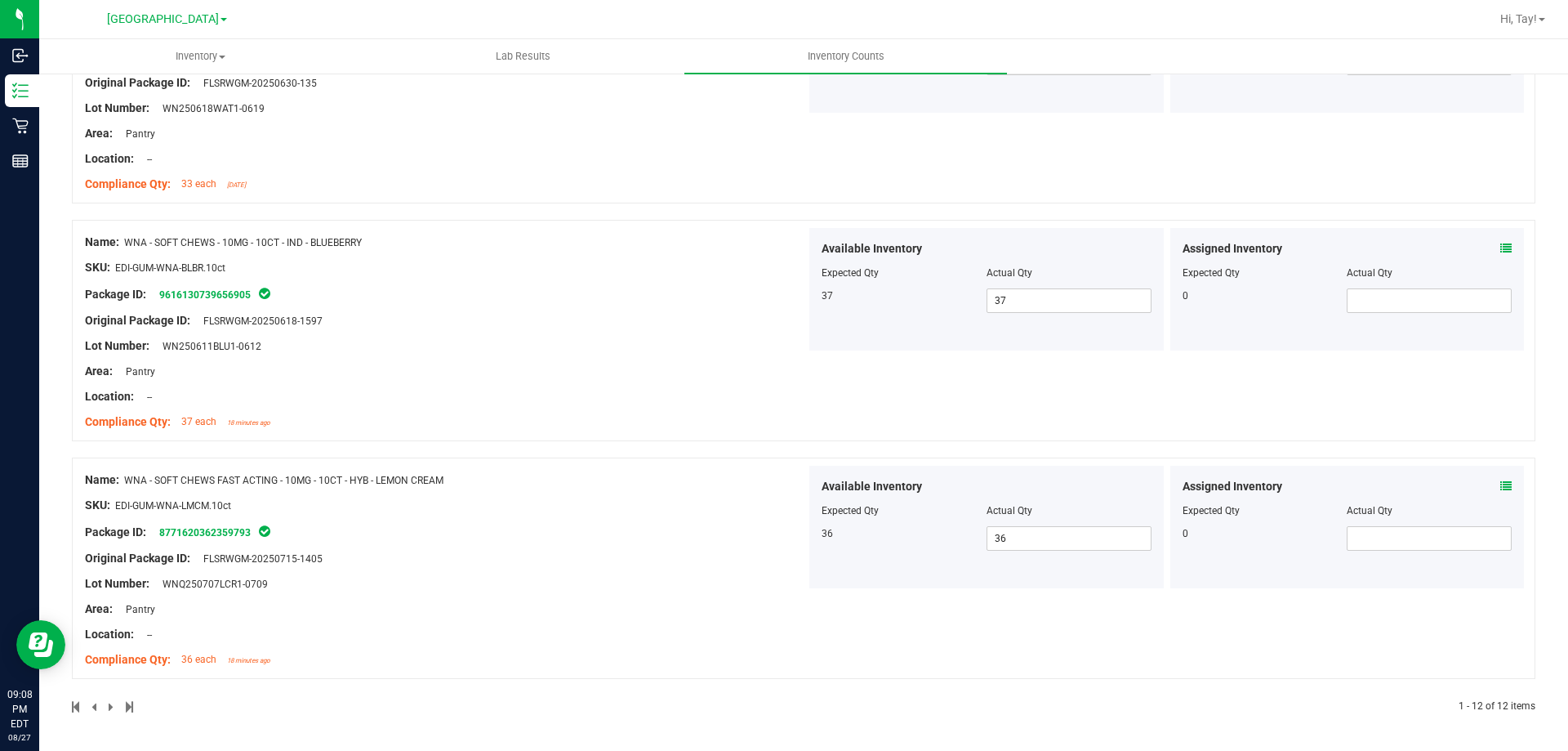
click at [714, 527] on div "Package ID: 8771620362359793" at bounding box center [446, 532] width 721 height 19
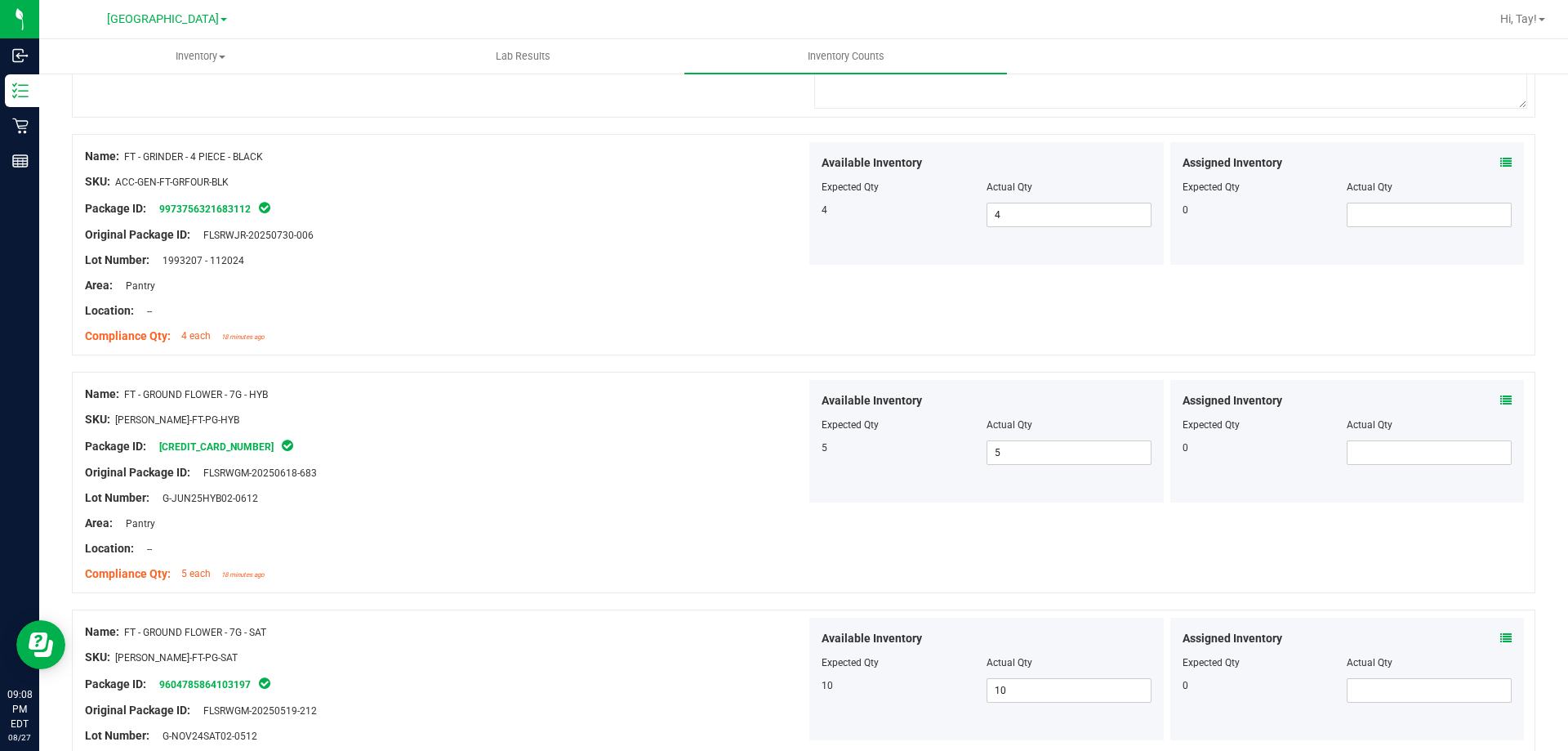
scroll to position [0, 0]
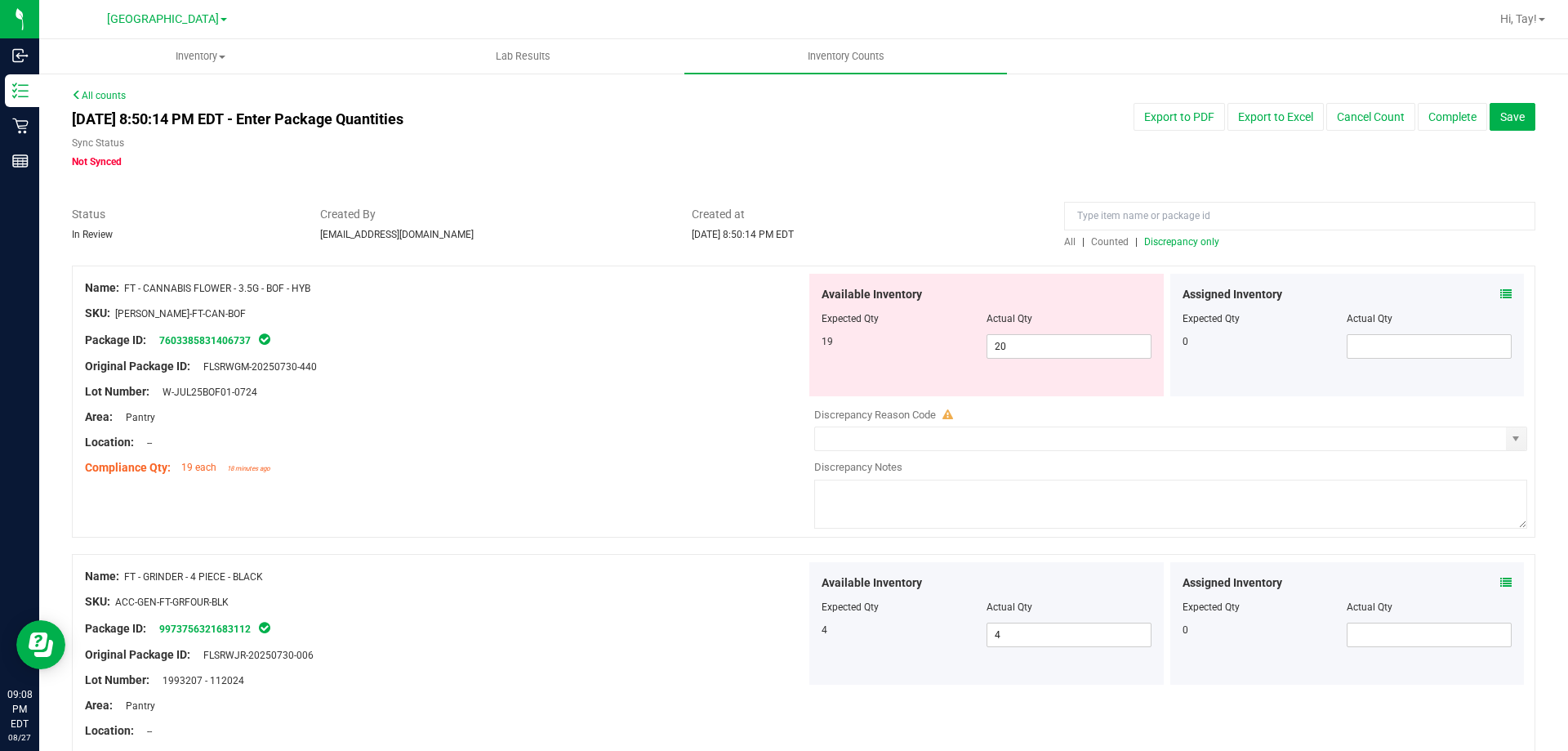
click at [1181, 241] on span "Discrepancy only" at bounding box center [1182, 242] width 76 height 11
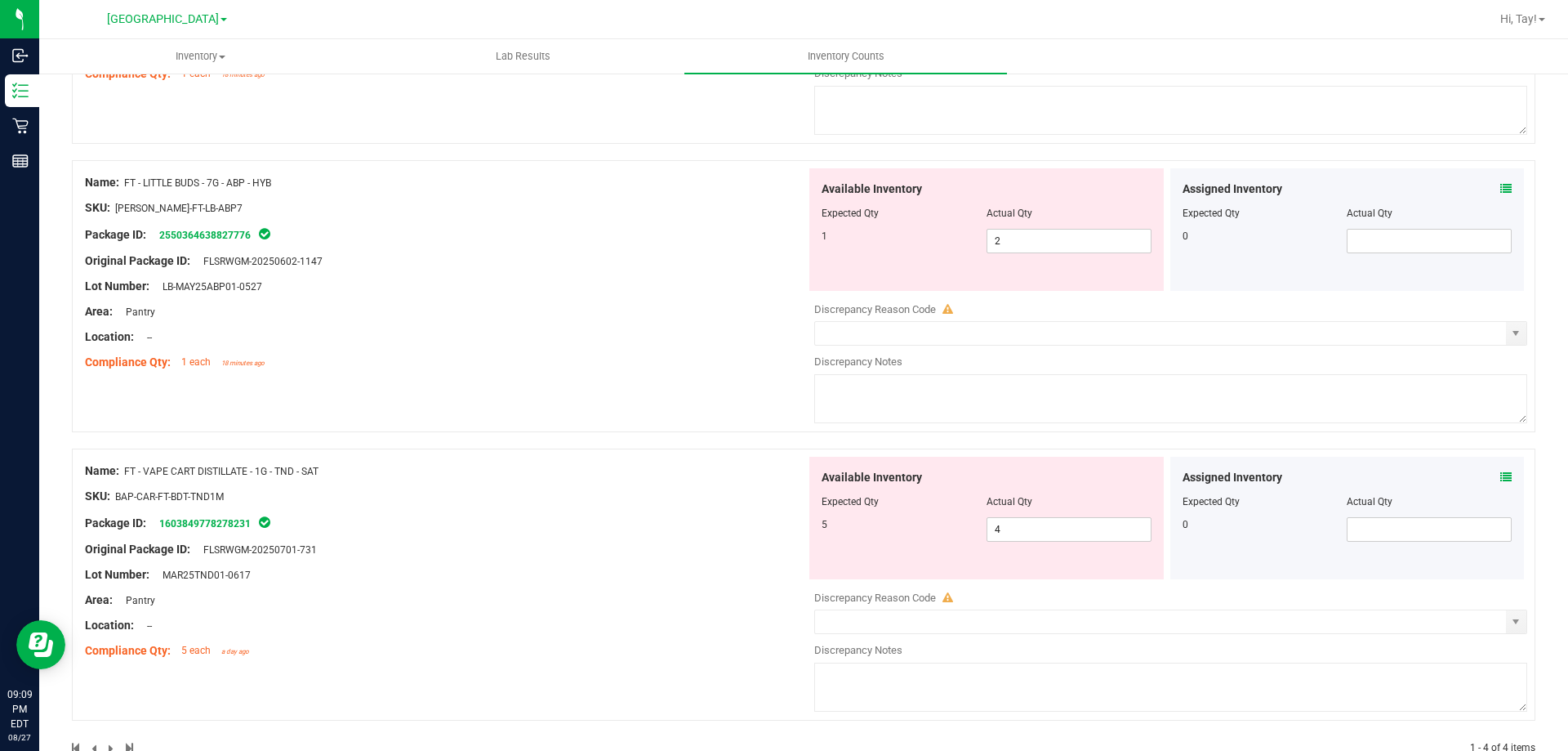
scroll to position [723, 0]
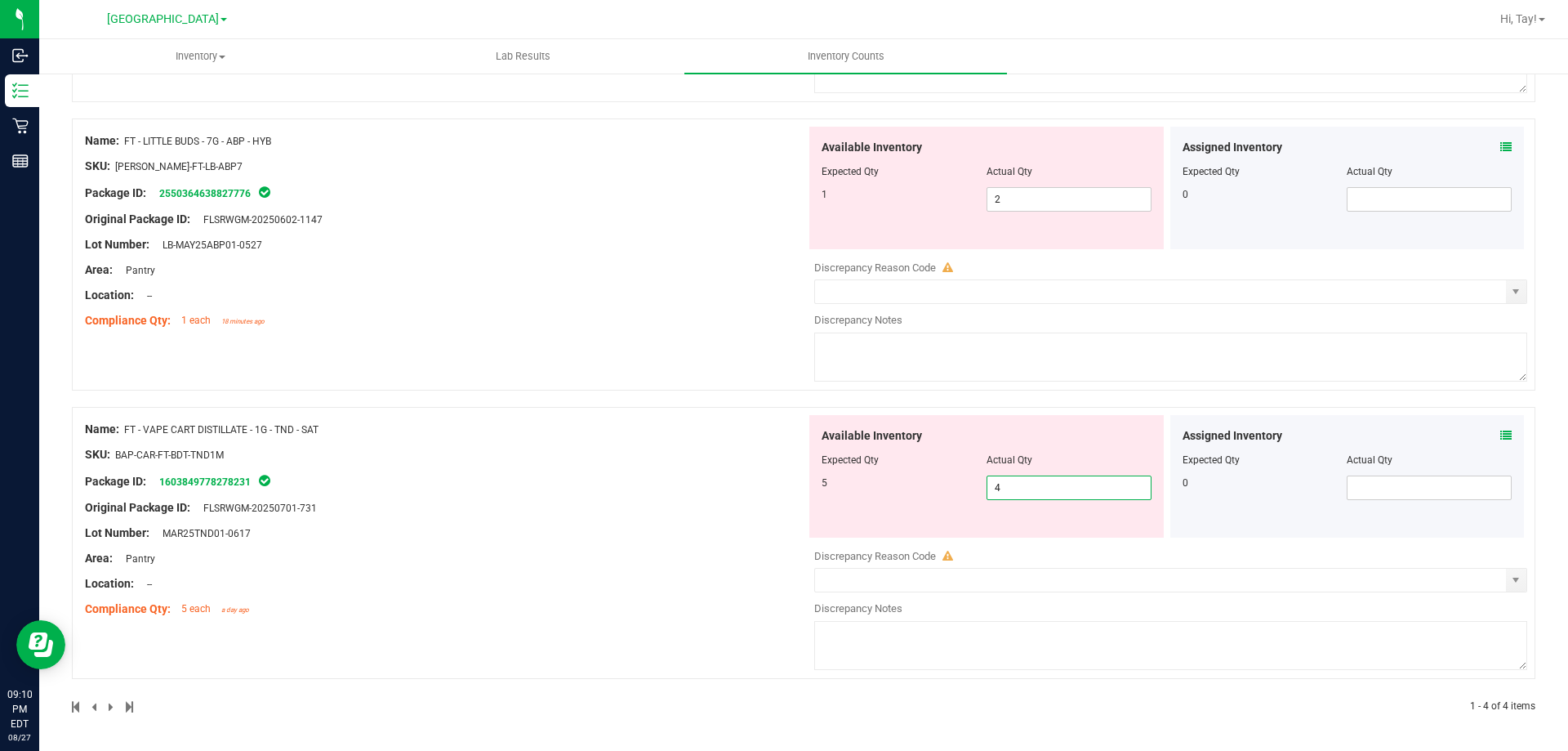
click at [1036, 498] on span "4 4" at bounding box center [1069, 488] width 165 height 25
click at [1036, 498] on input "4" at bounding box center [1069, 488] width 164 height 23
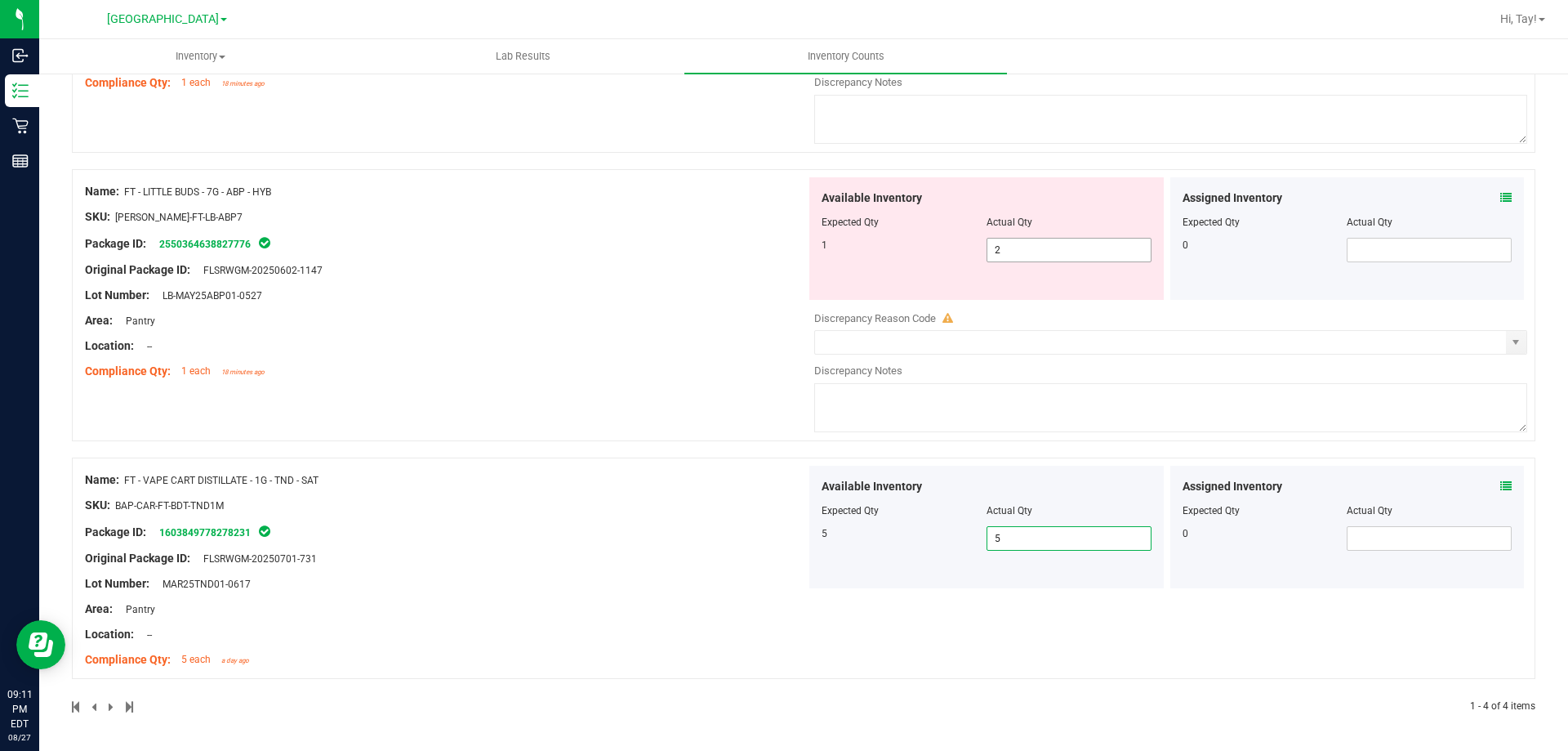
click at [1014, 252] on span "2 2" at bounding box center [1069, 250] width 165 height 25
click at [1014, 252] on input "2" at bounding box center [1069, 250] width 164 height 23
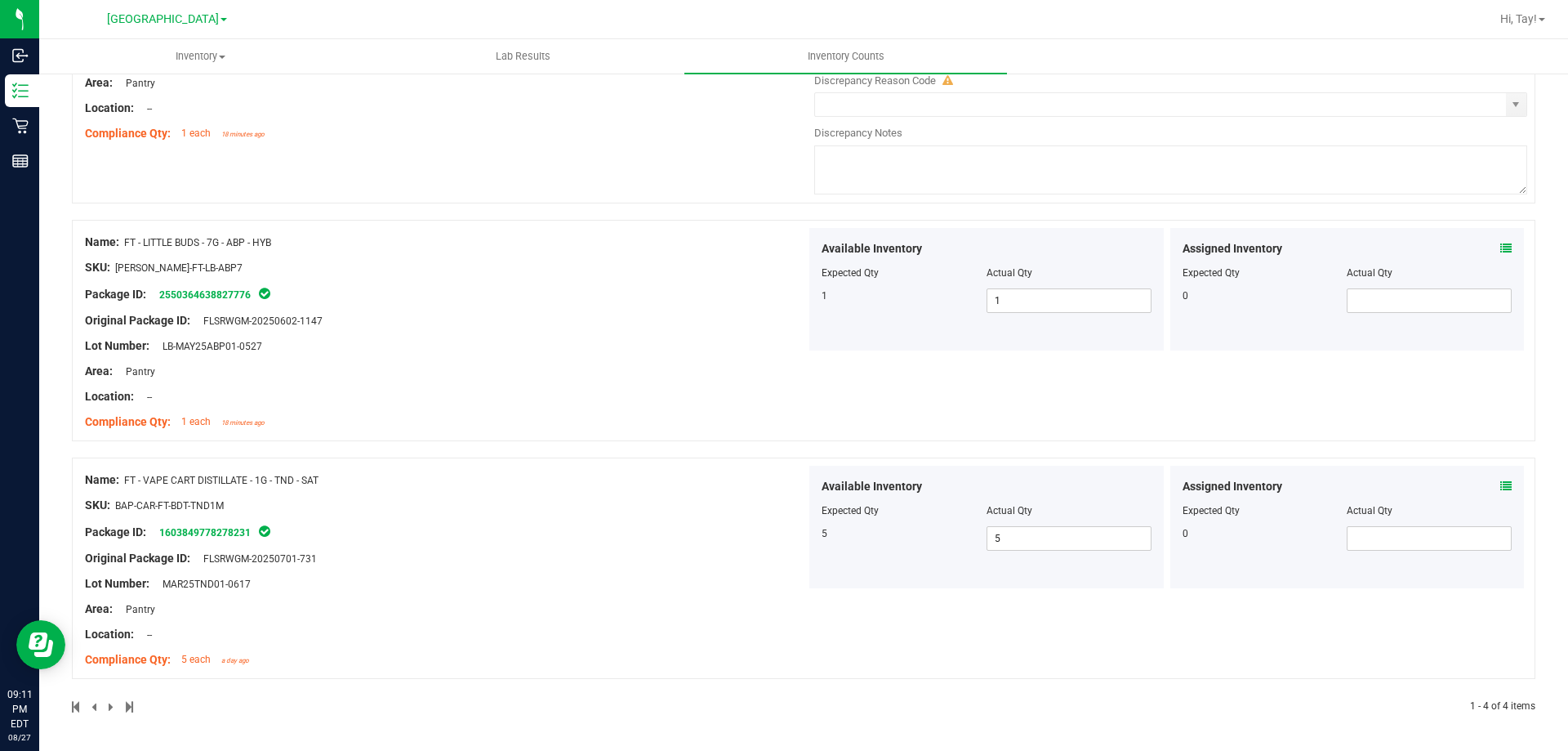
click at [564, 317] on div "Original Package ID: FLSRWGM-20250602-1147" at bounding box center [446, 320] width 721 height 17
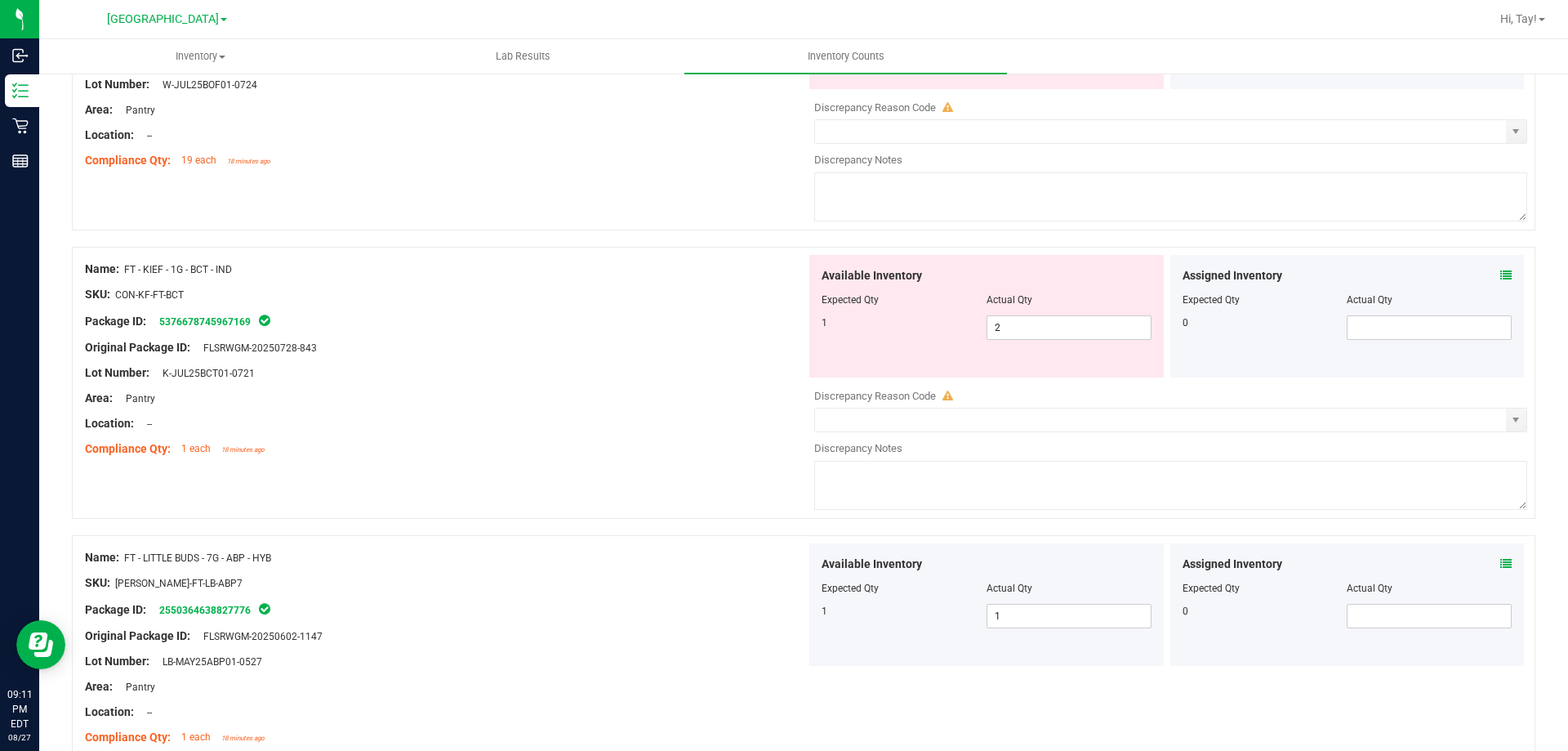
scroll to position [296, 0]
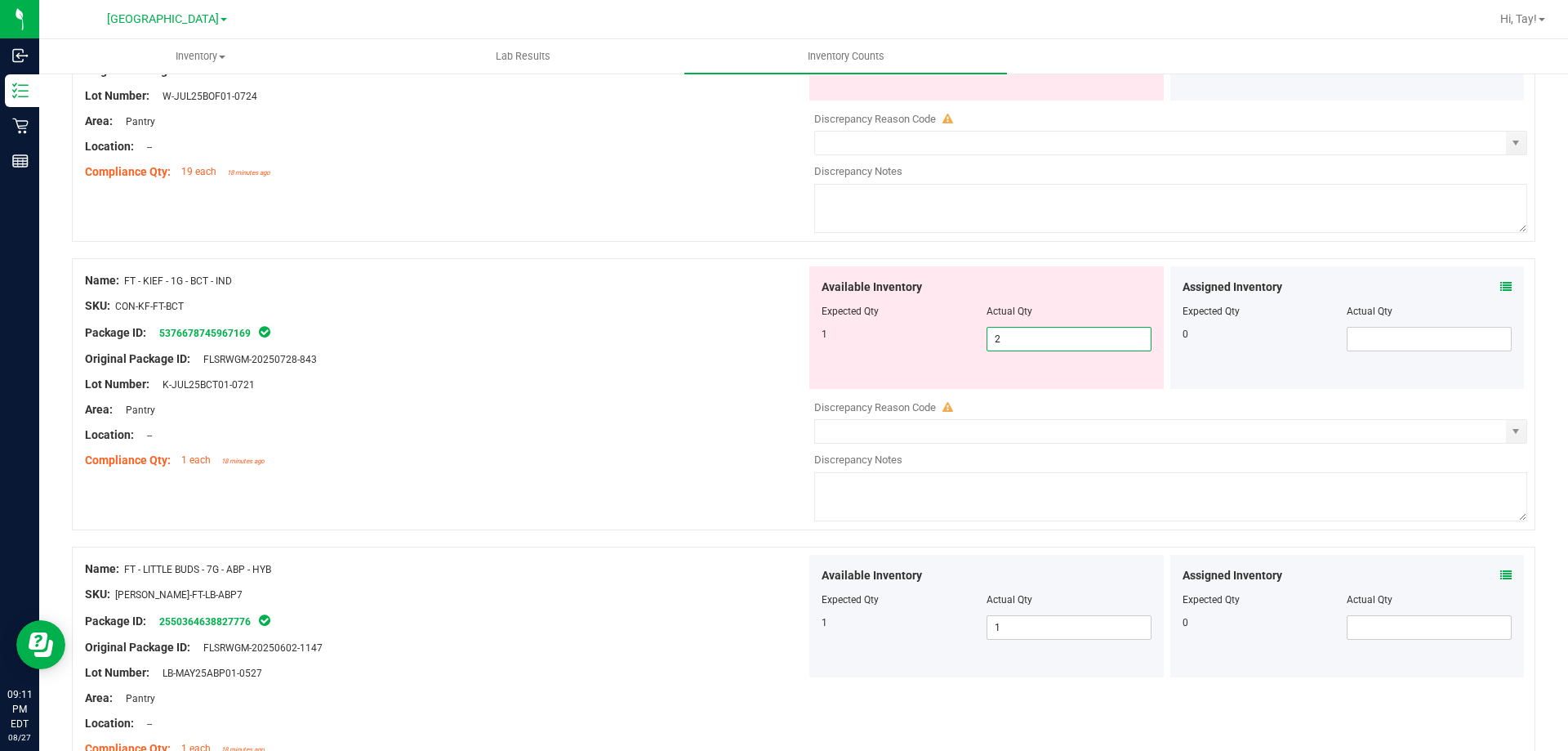
click at [995, 337] on span "2 2" at bounding box center [1069, 339] width 165 height 25
click at [995, 337] on input "2" at bounding box center [1069, 339] width 164 height 23
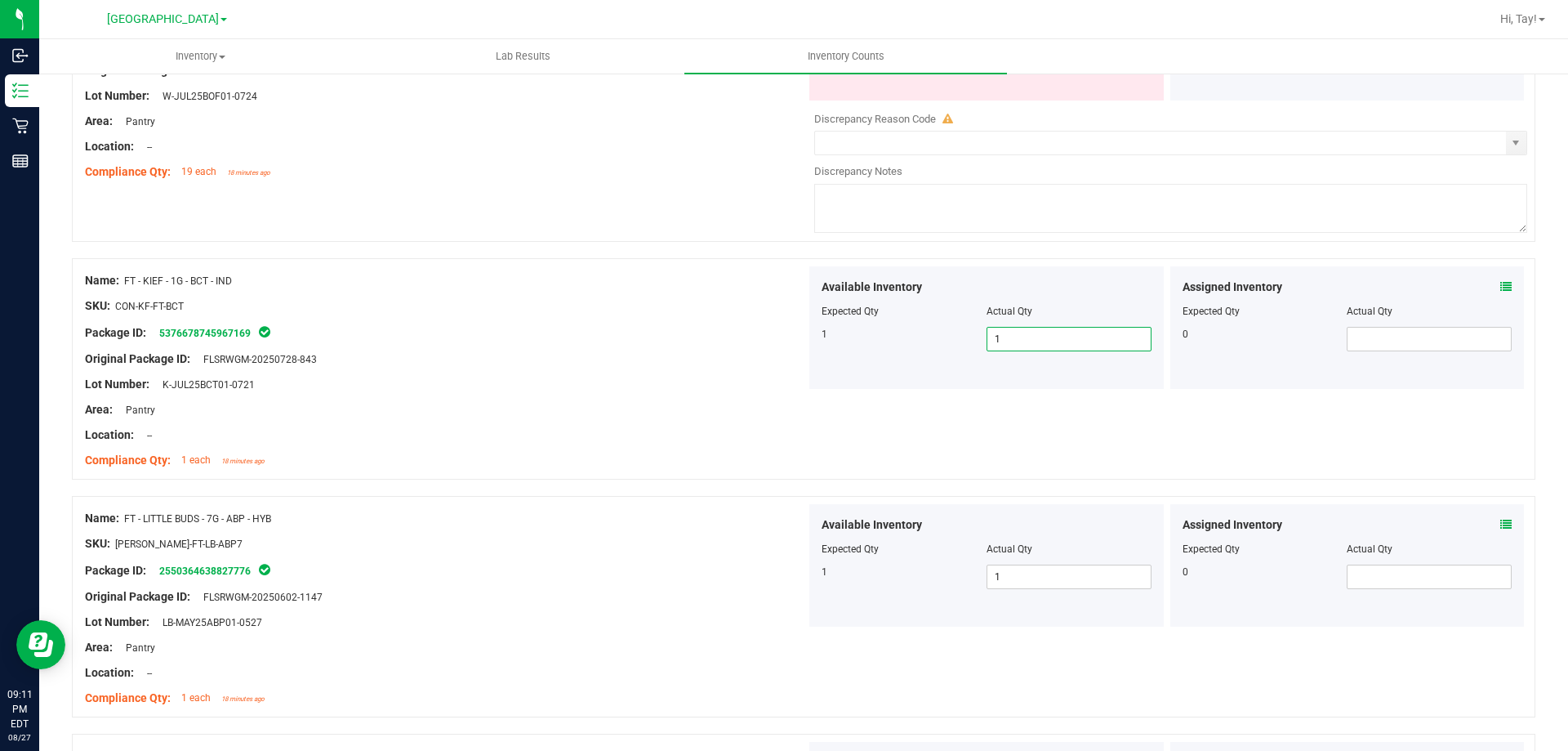
click at [709, 360] on div "Original Package ID: FLSRWGM-20250728-843" at bounding box center [446, 359] width 721 height 17
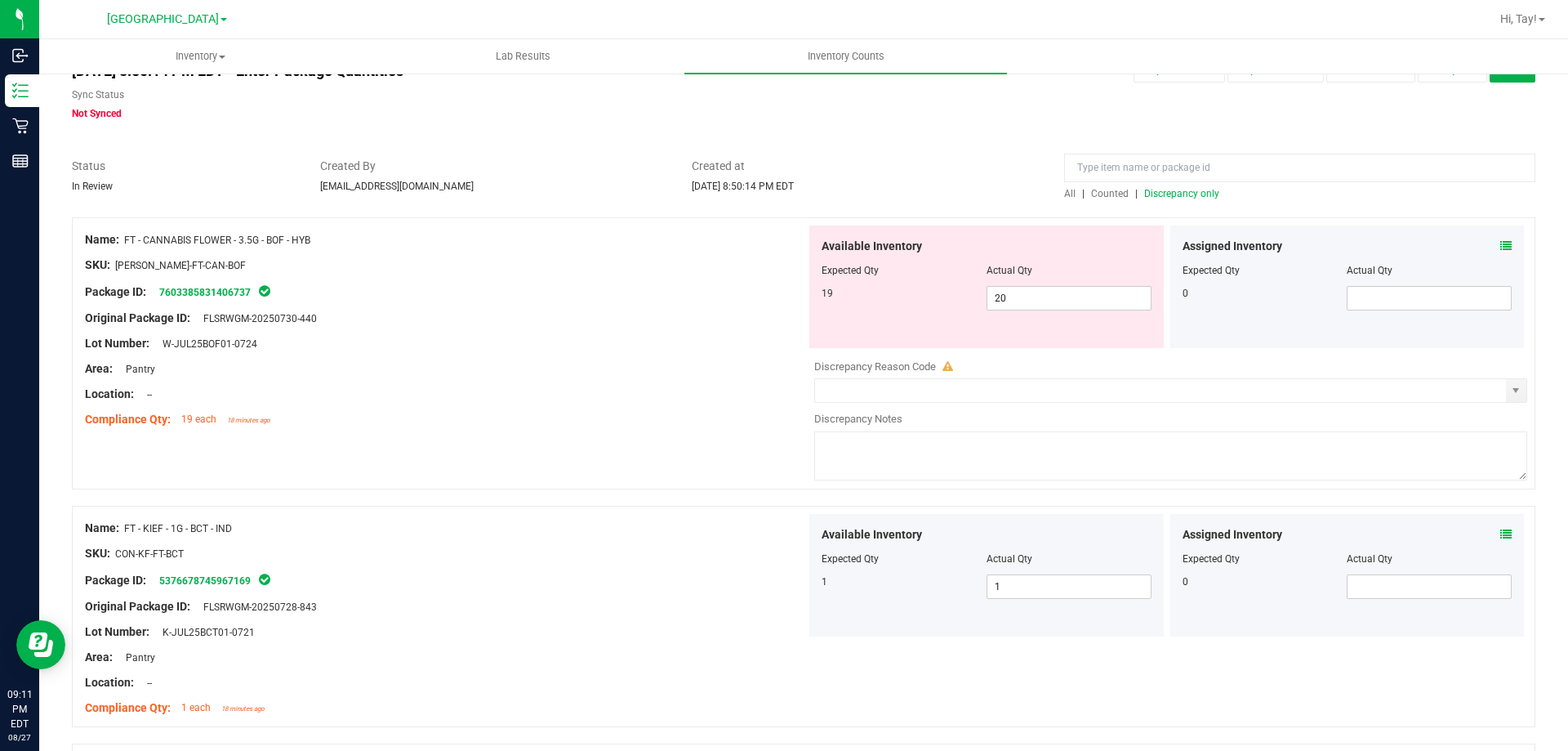
scroll to position [0, 0]
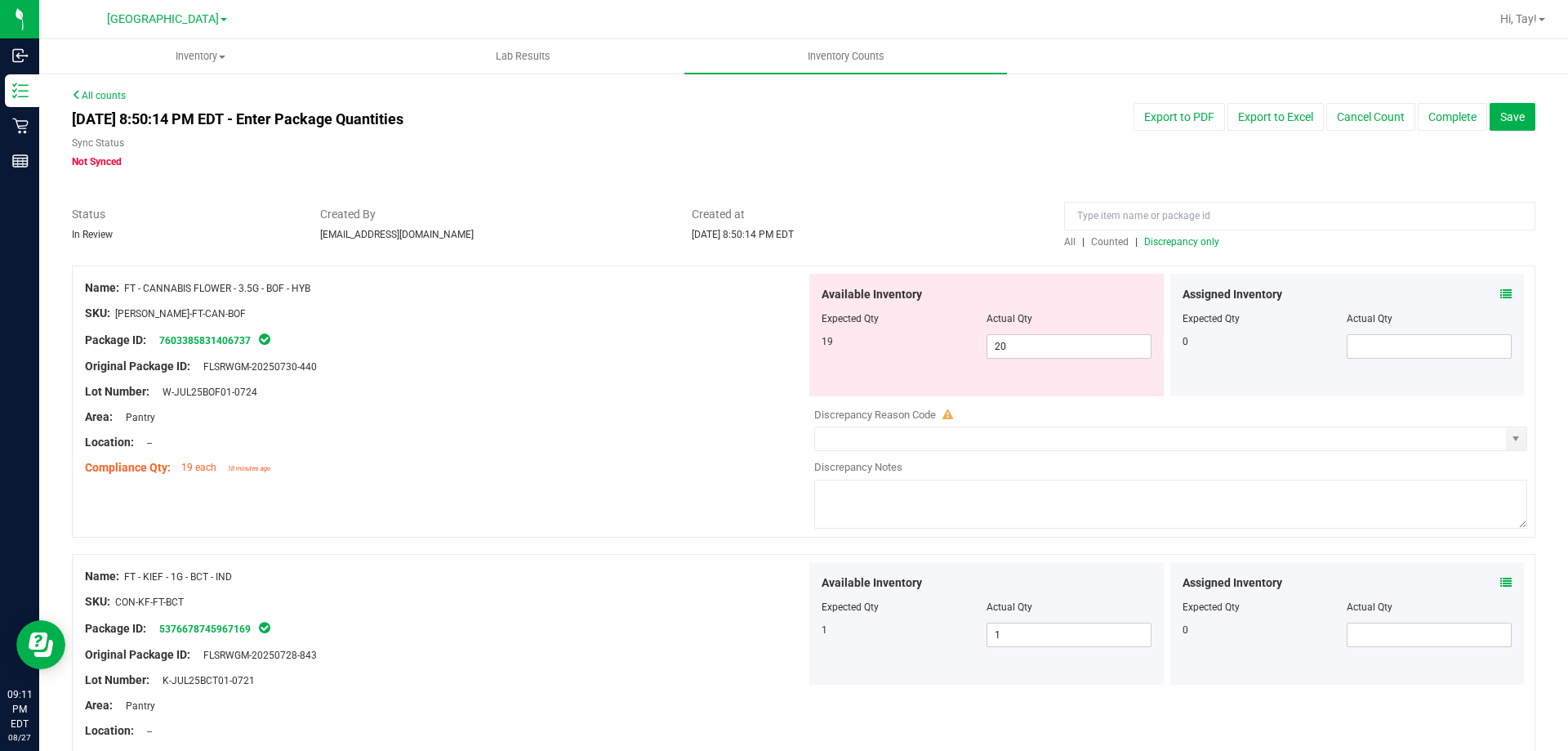
click at [657, 346] on div "Package ID: 7603385831406737" at bounding box center [446, 340] width 721 height 19
click at [1145, 243] on span "Discrepancy only" at bounding box center [1182, 242] width 76 height 11
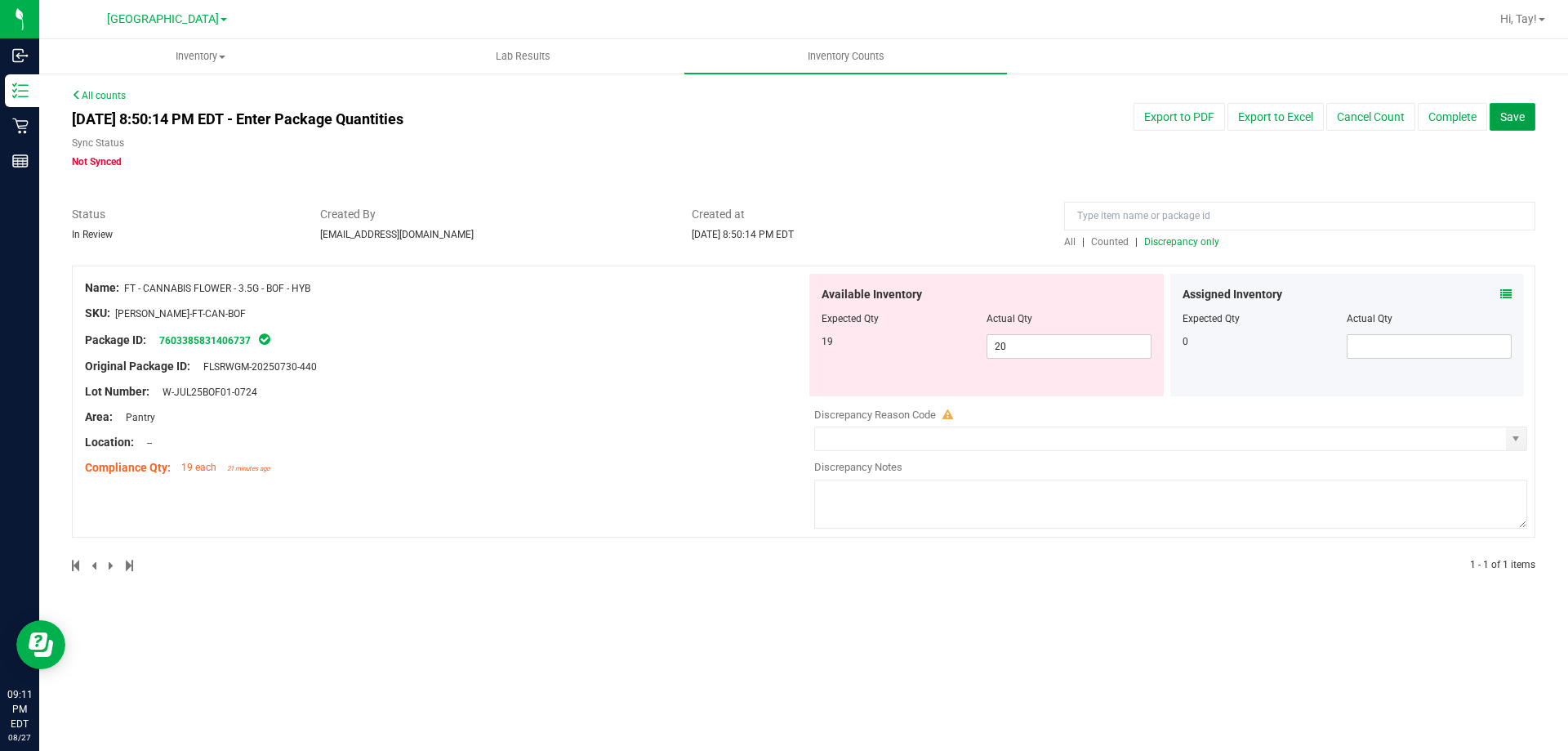
click at [1511, 112] on span "Save" at bounding box center [1513, 117] width 25 height 13
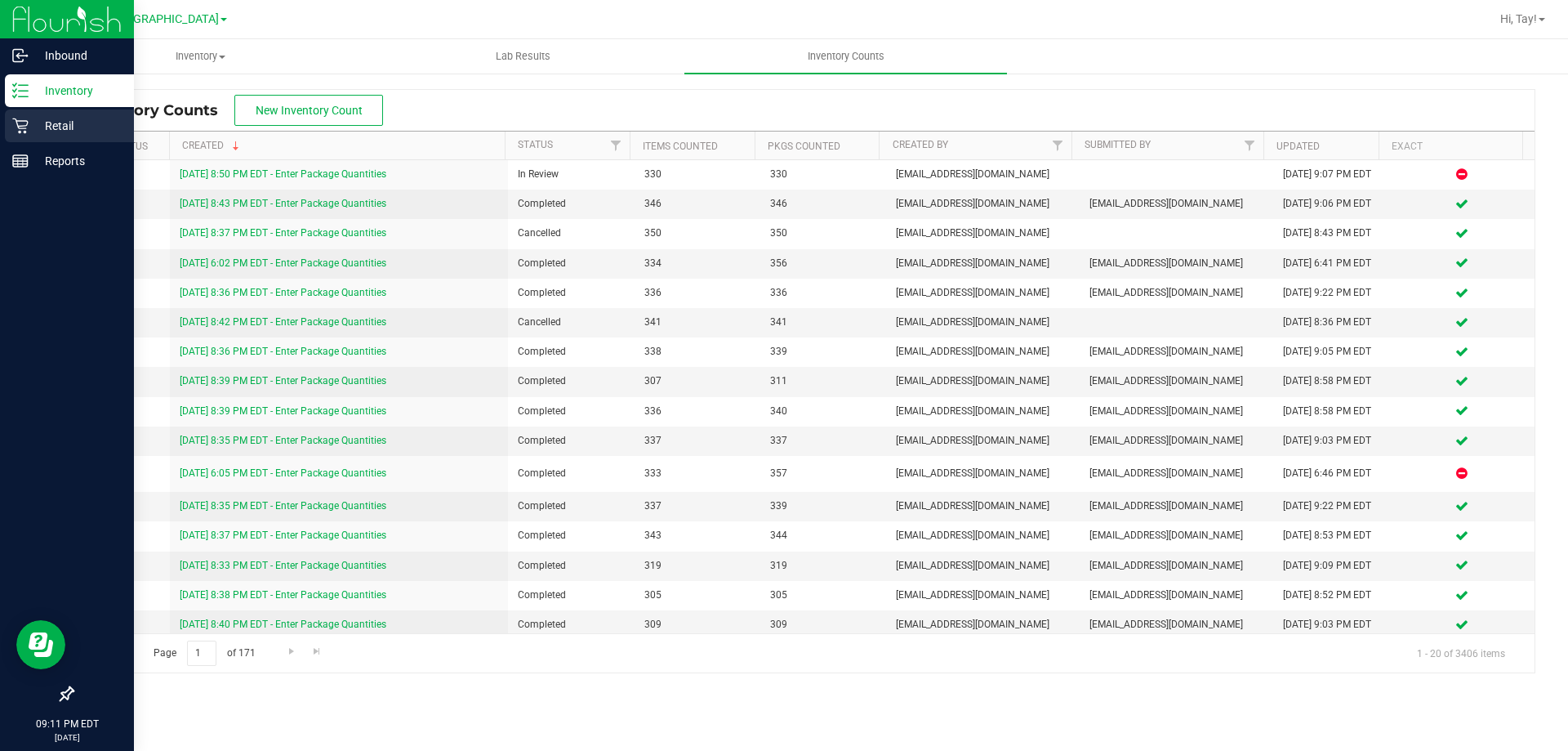
click at [27, 122] on icon at bounding box center [20, 125] width 16 height 16
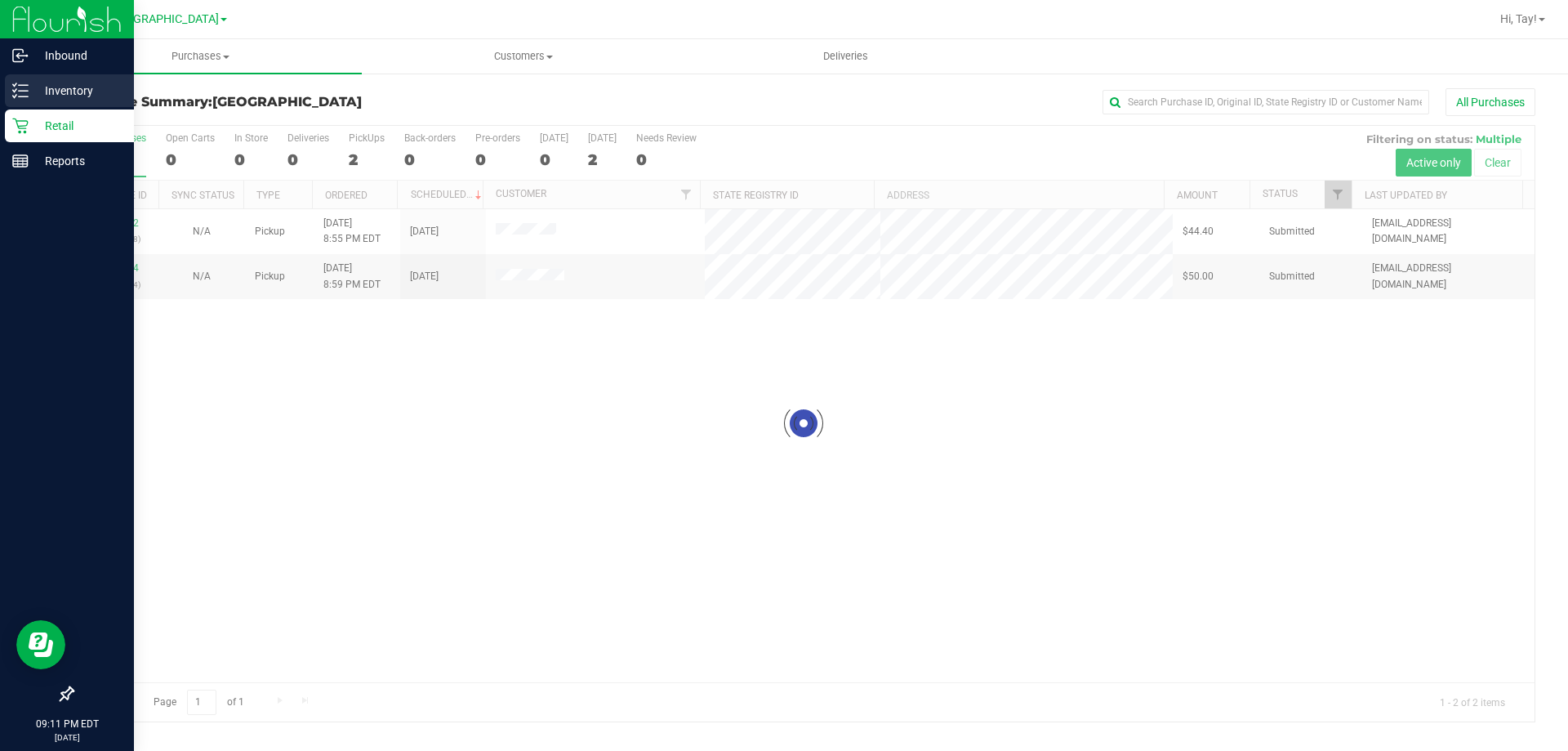
click at [75, 95] on p "Inventory" at bounding box center [77, 91] width 98 height 19
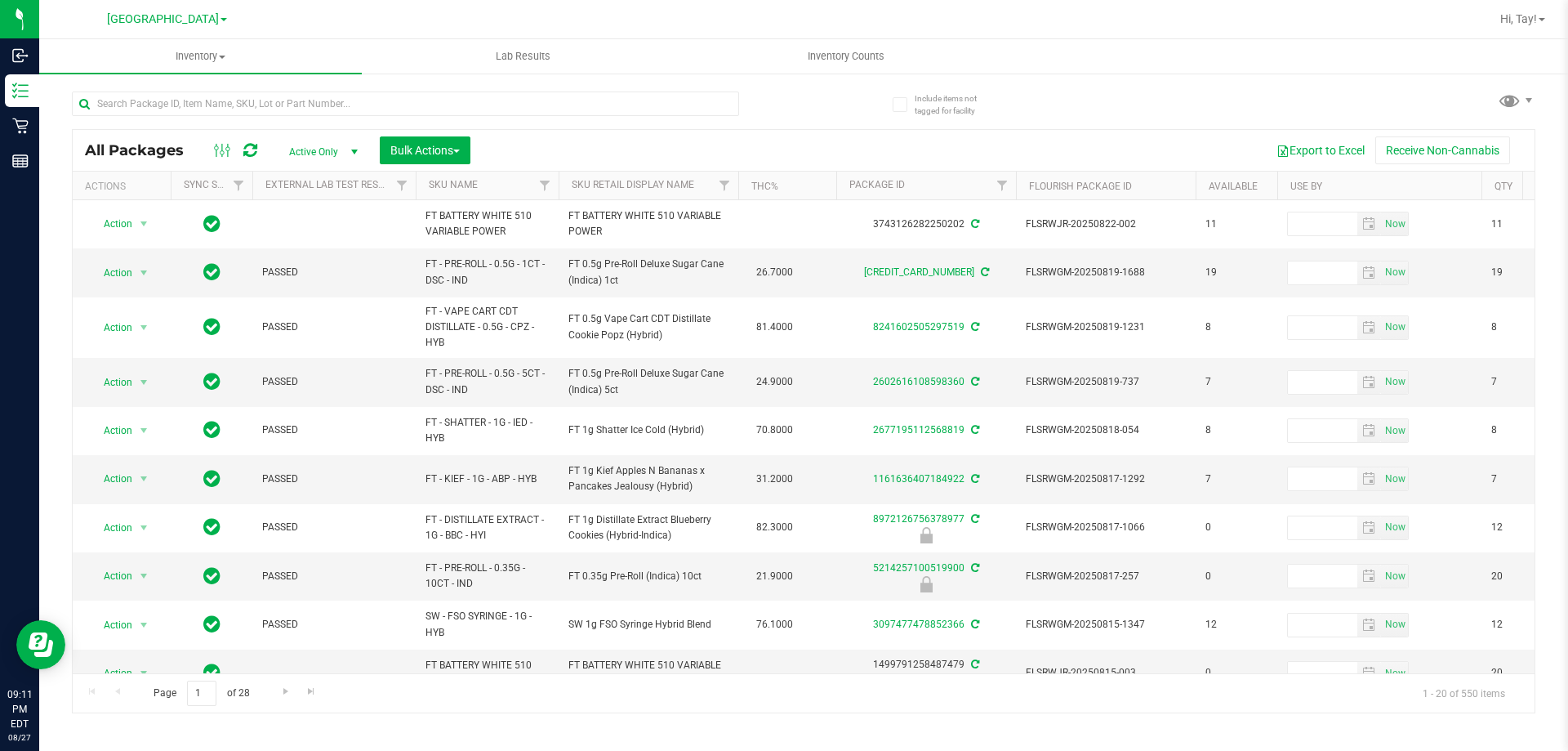
click at [701, 191] on th "Sku Retail Display Name" at bounding box center [649, 186] width 180 height 29
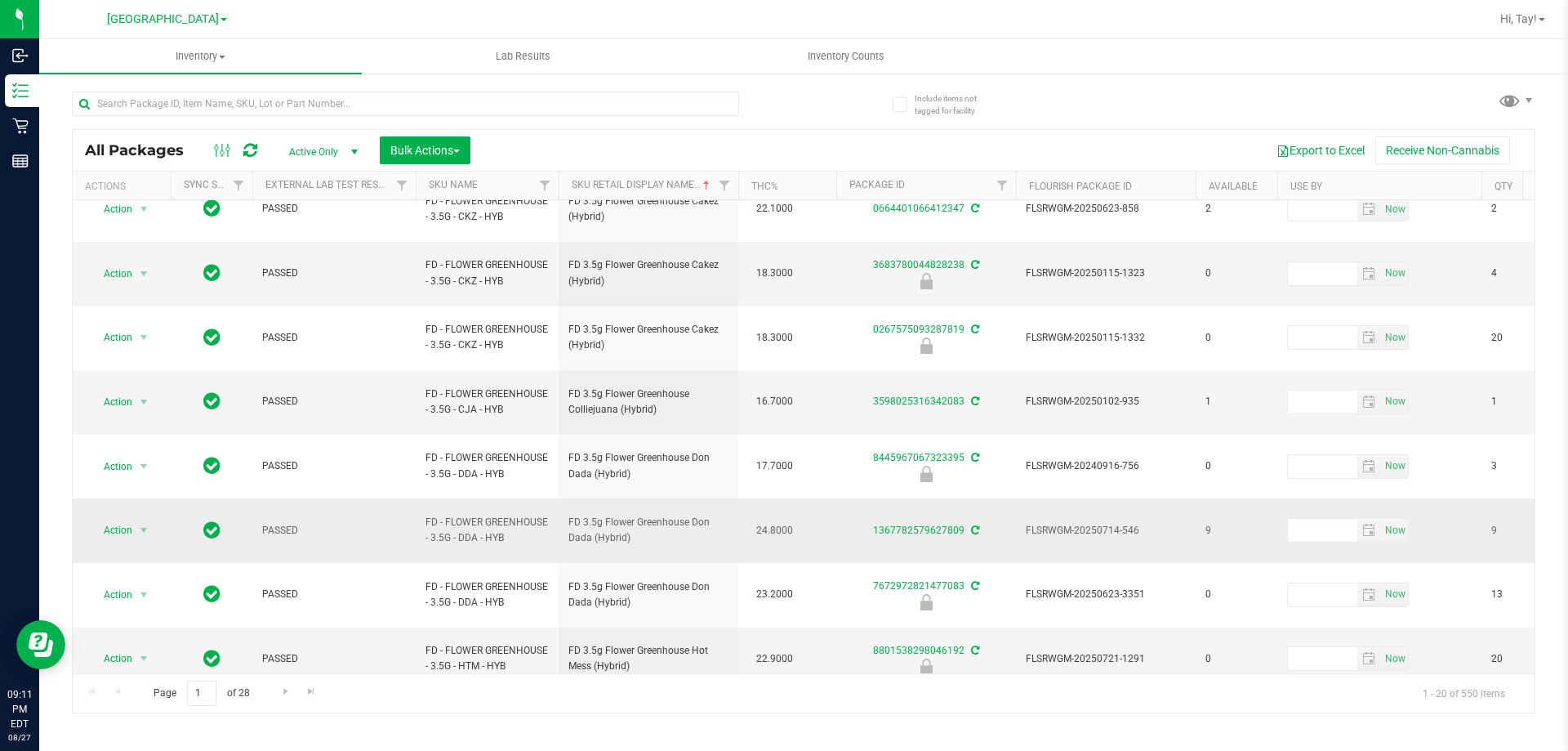
scroll to position [524, 0]
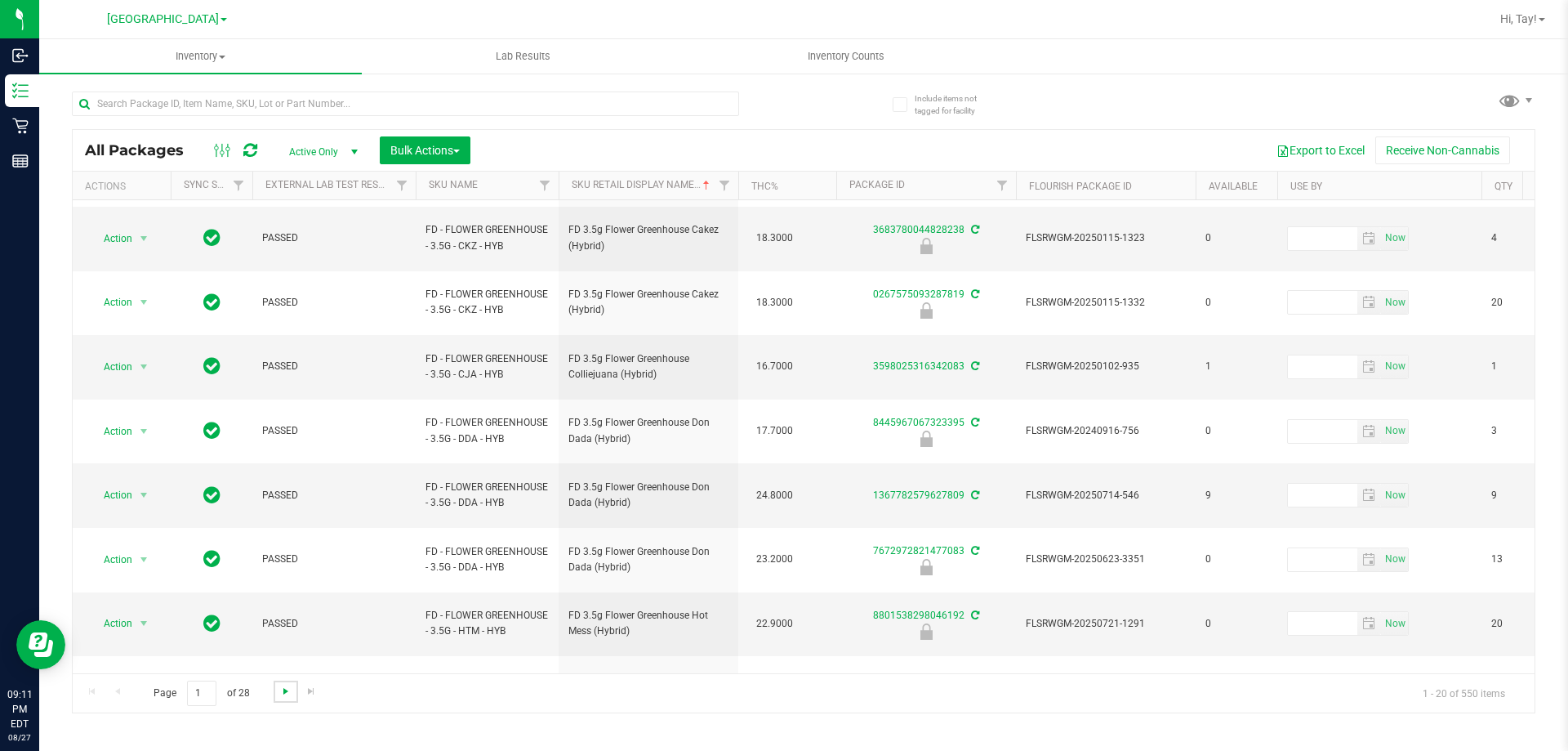
click at [288, 691] on span "Go to the next page" at bounding box center [286, 691] width 13 height 13
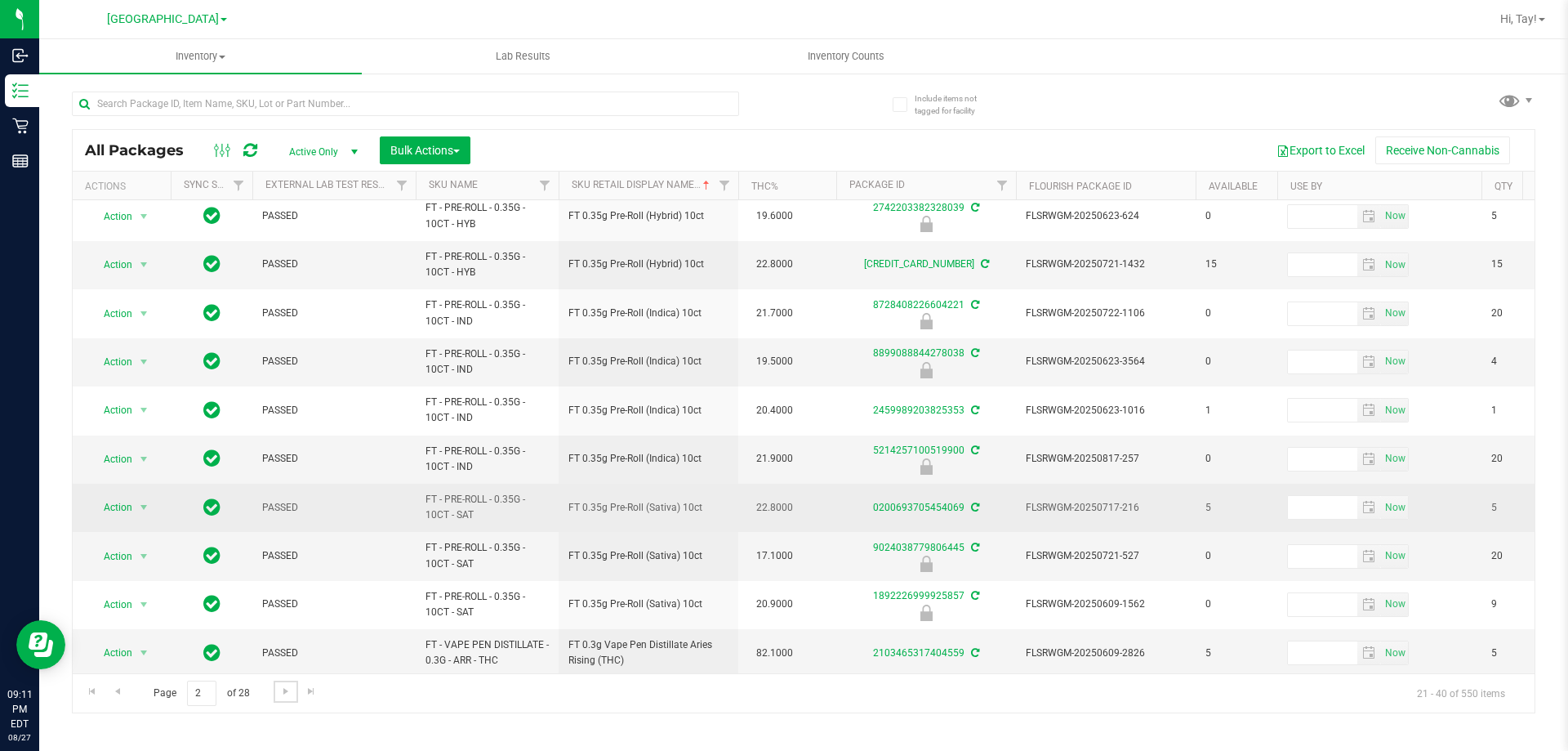
scroll to position [509, 0]
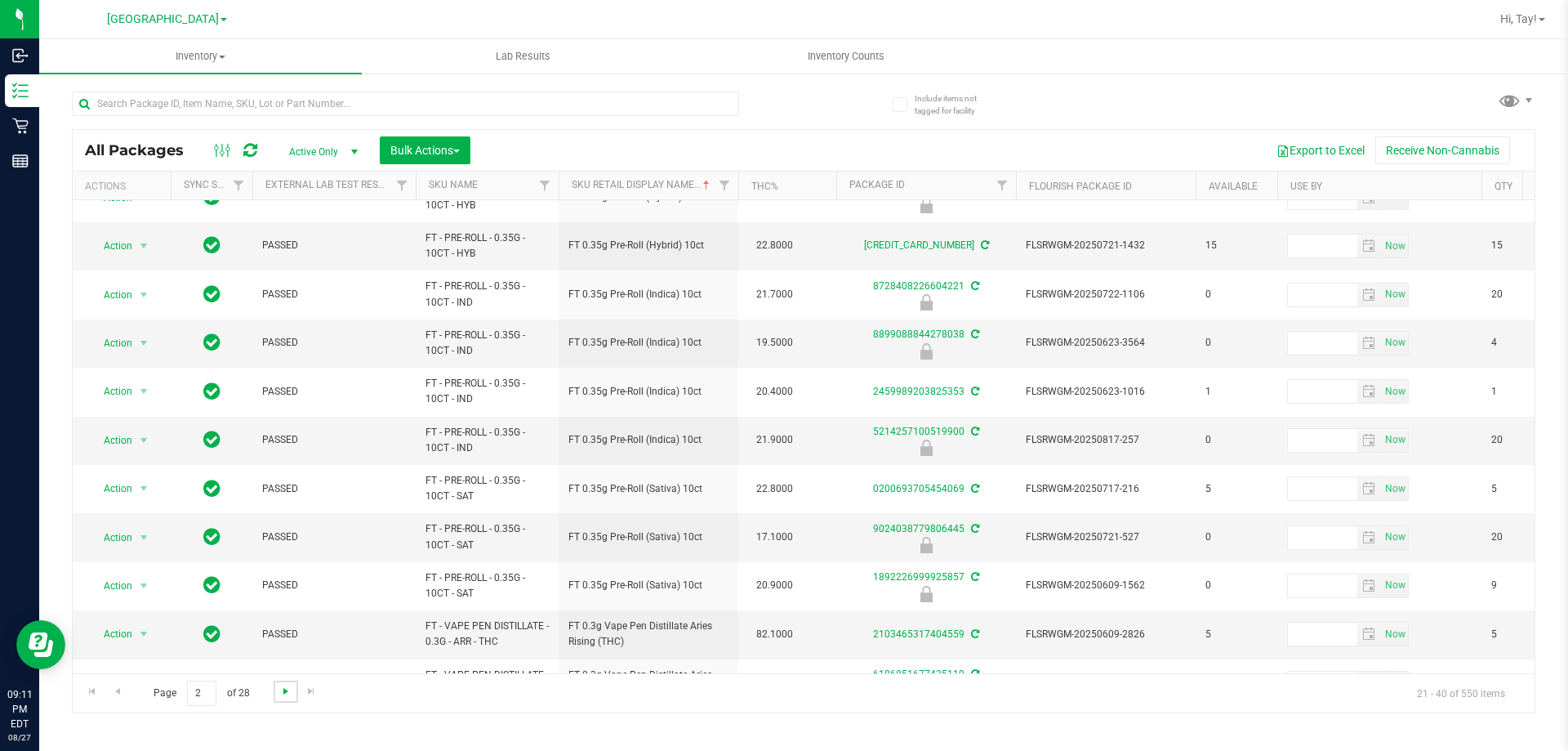
click at [281, 696] on span "Go to the next page" at bounding box center [286, 691] width 13 height 13
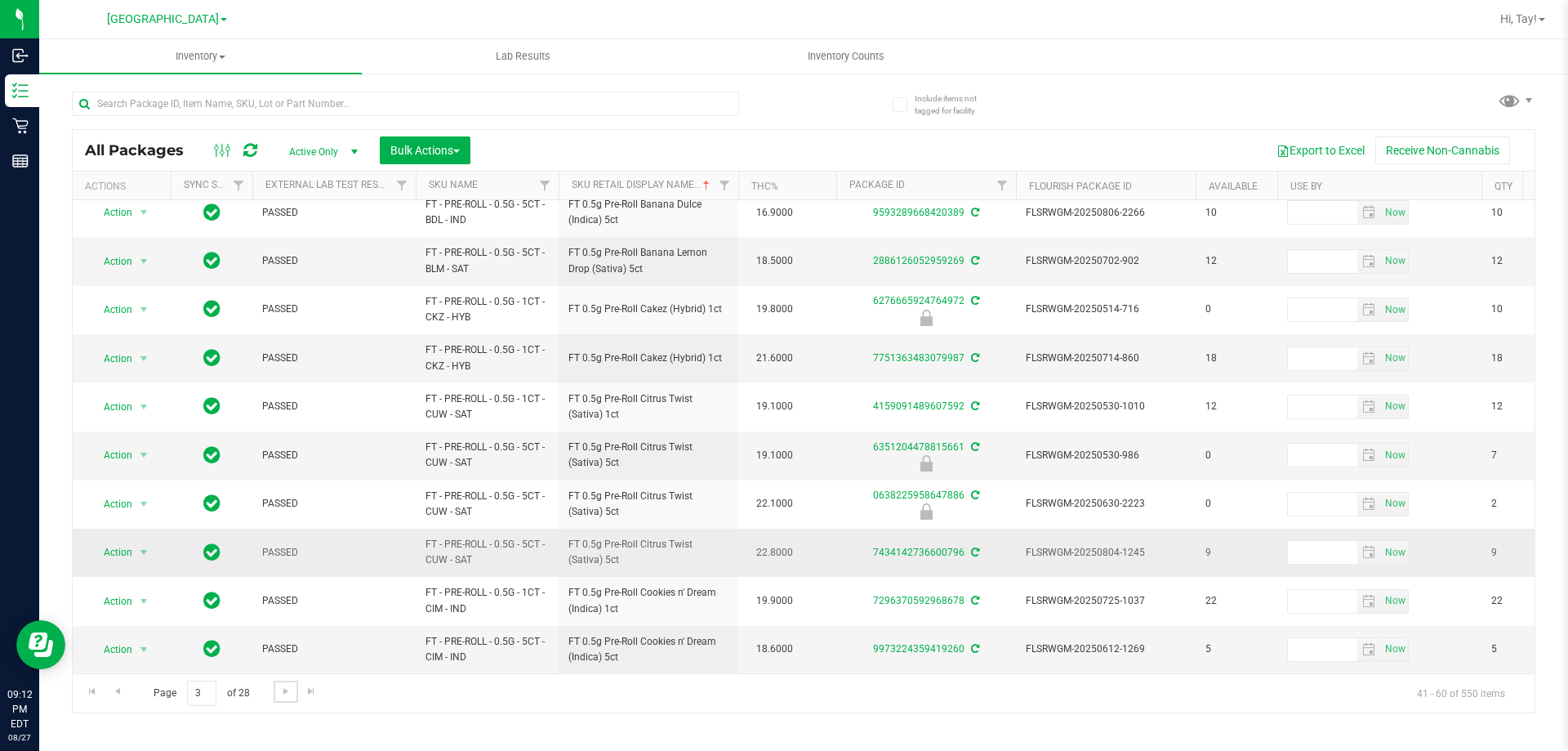
scroll to position [509, 0]
click at [280, 697] on link "Go to the next page" at bounding box center [285, 691] width 24 height 22
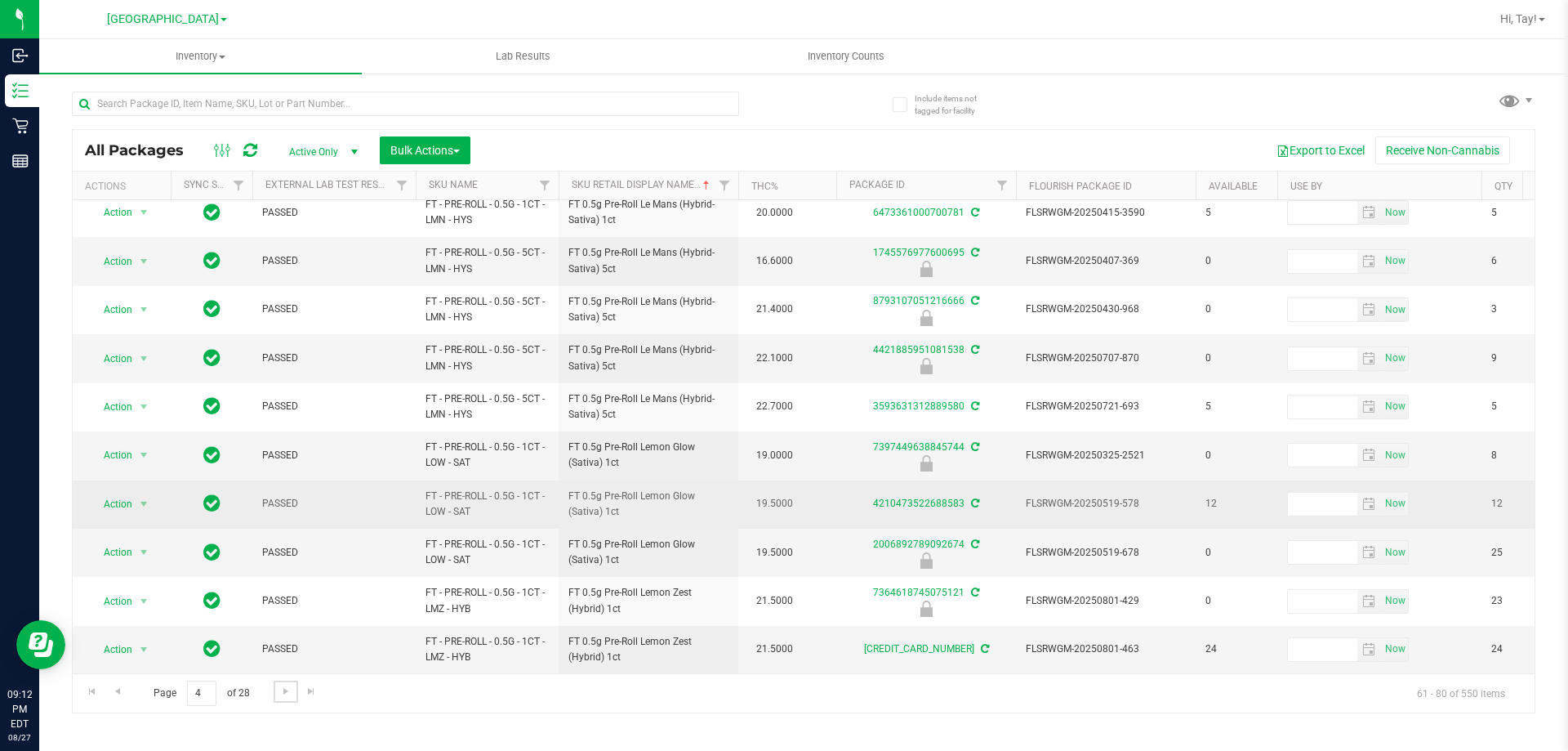
scroll to position [509, 0]
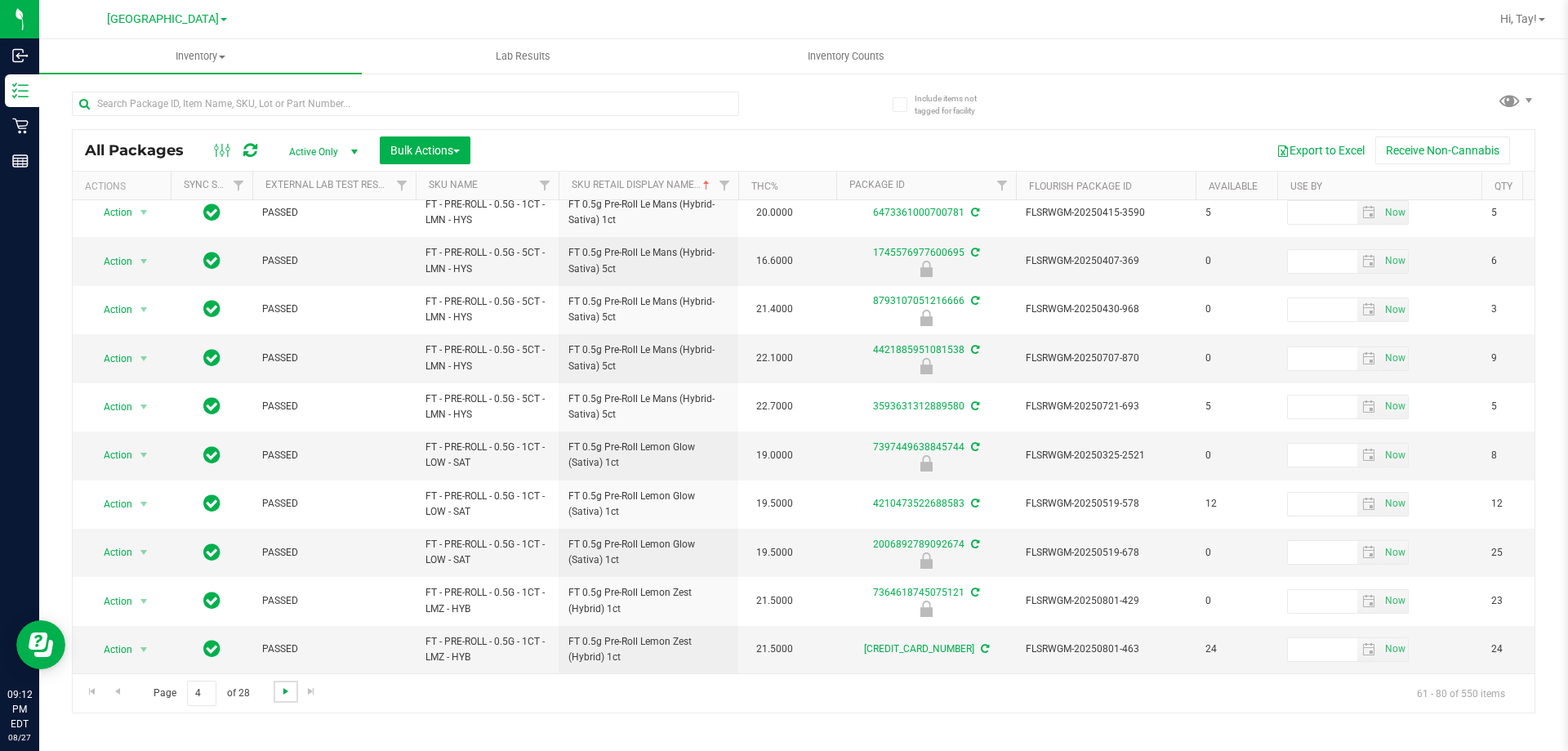
click at [288, 690] on span "Go to the next page" at bounding box center [286, 691] width 13 height 13
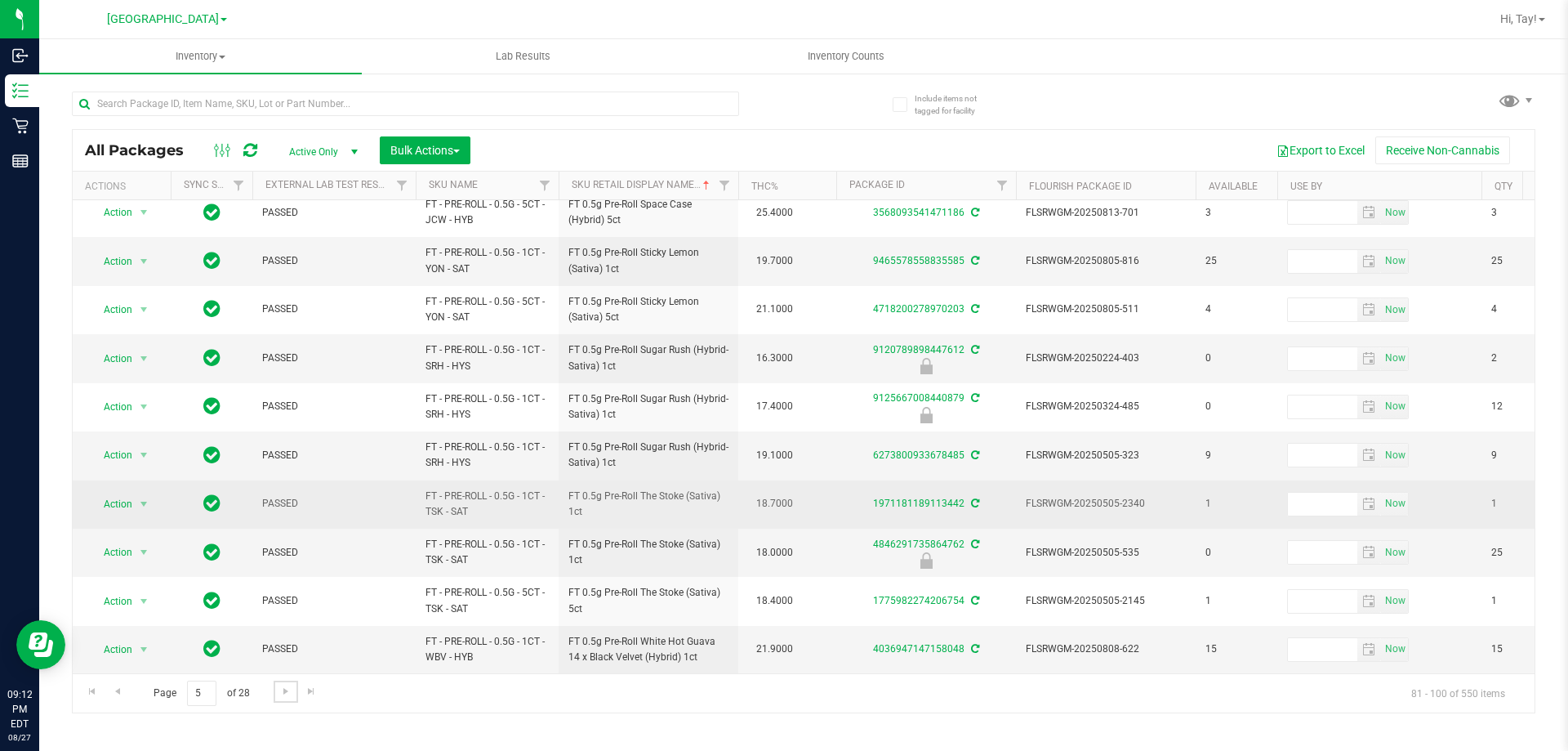
scroll to position [509, 0]
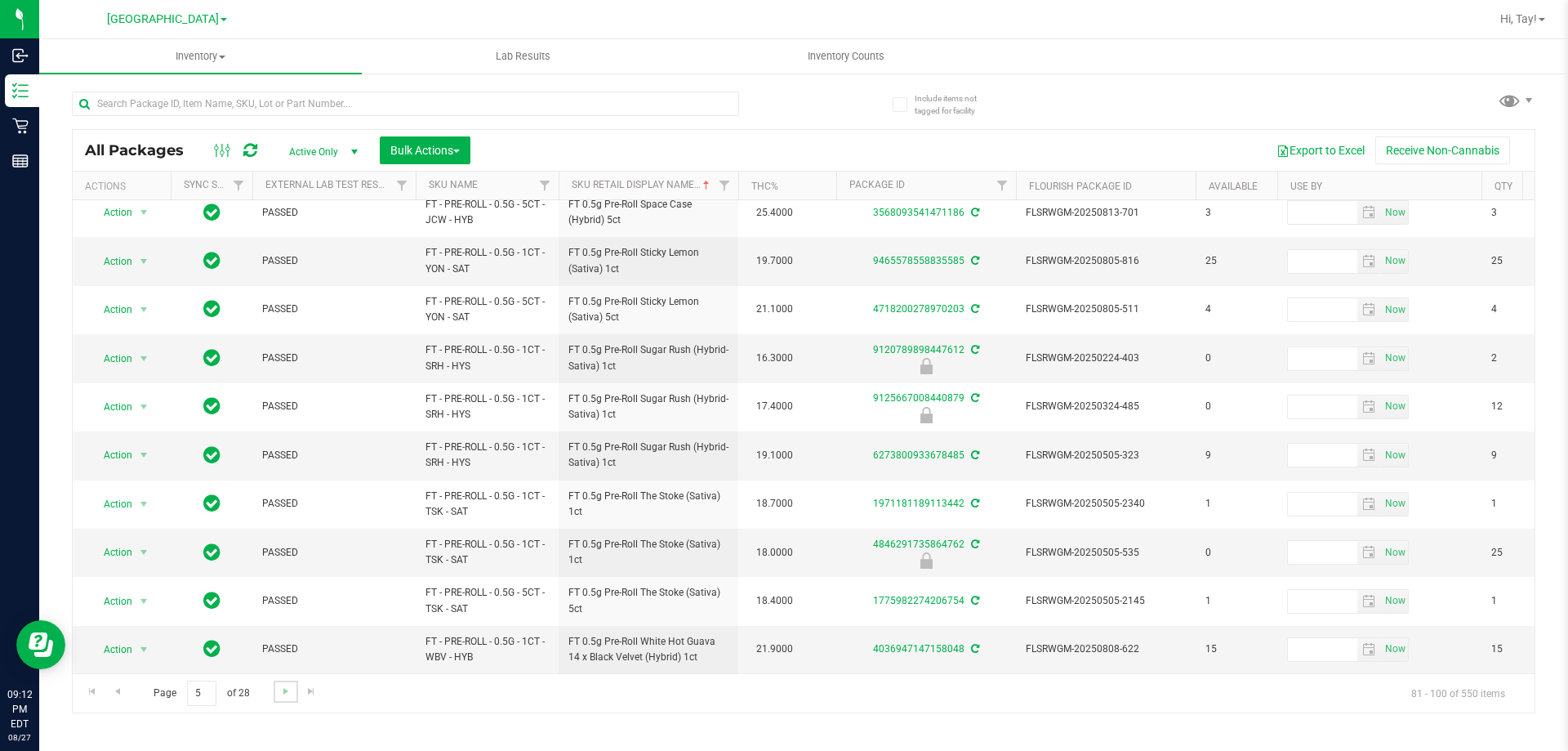
click at [276, 696] on link "Go to the next page" at bounding box center [285, 691] width 24 height 22
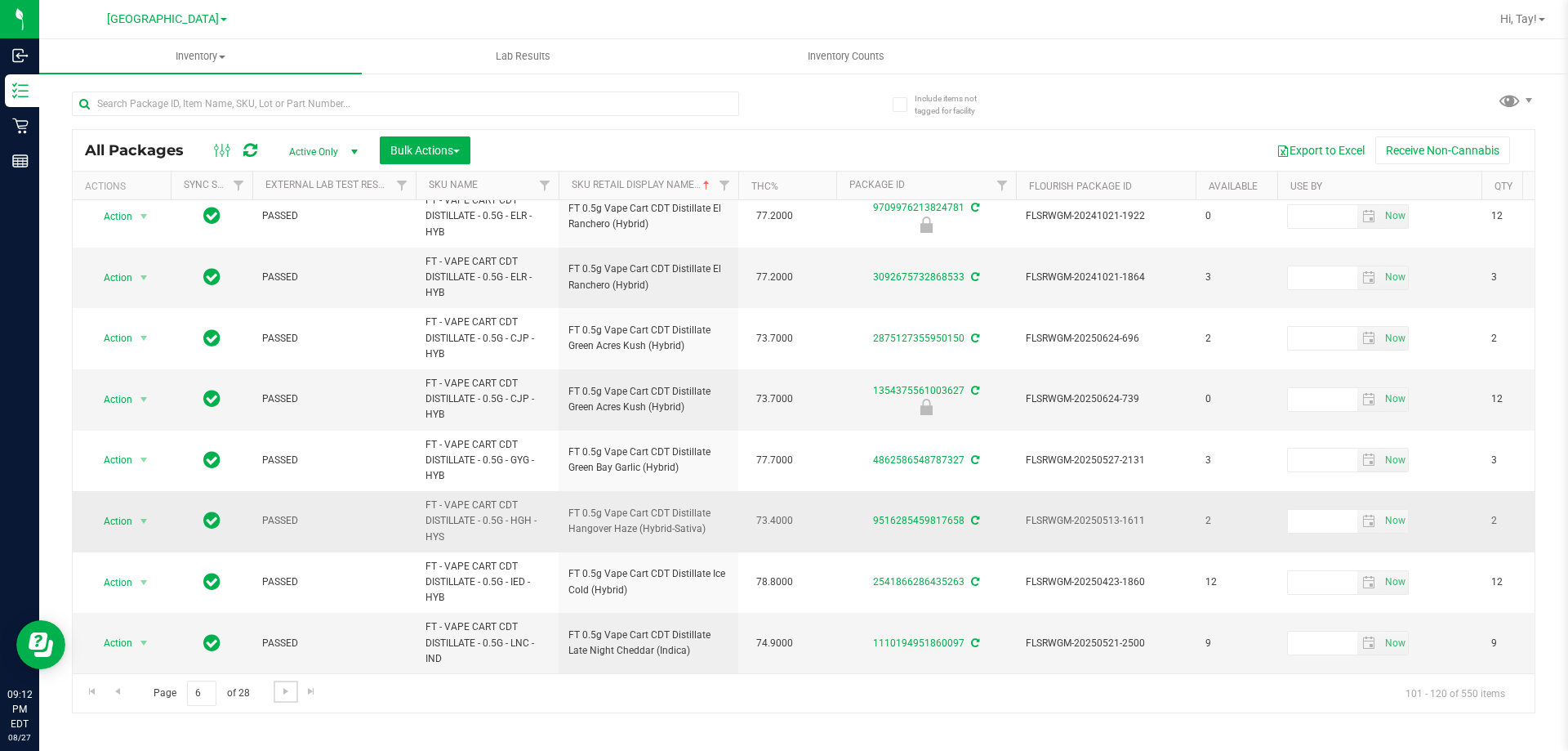
scroll to position [745, 0]
click at [280, 696] on span "Go to the next page" at bounding box center [286, 691] width 13 height 13
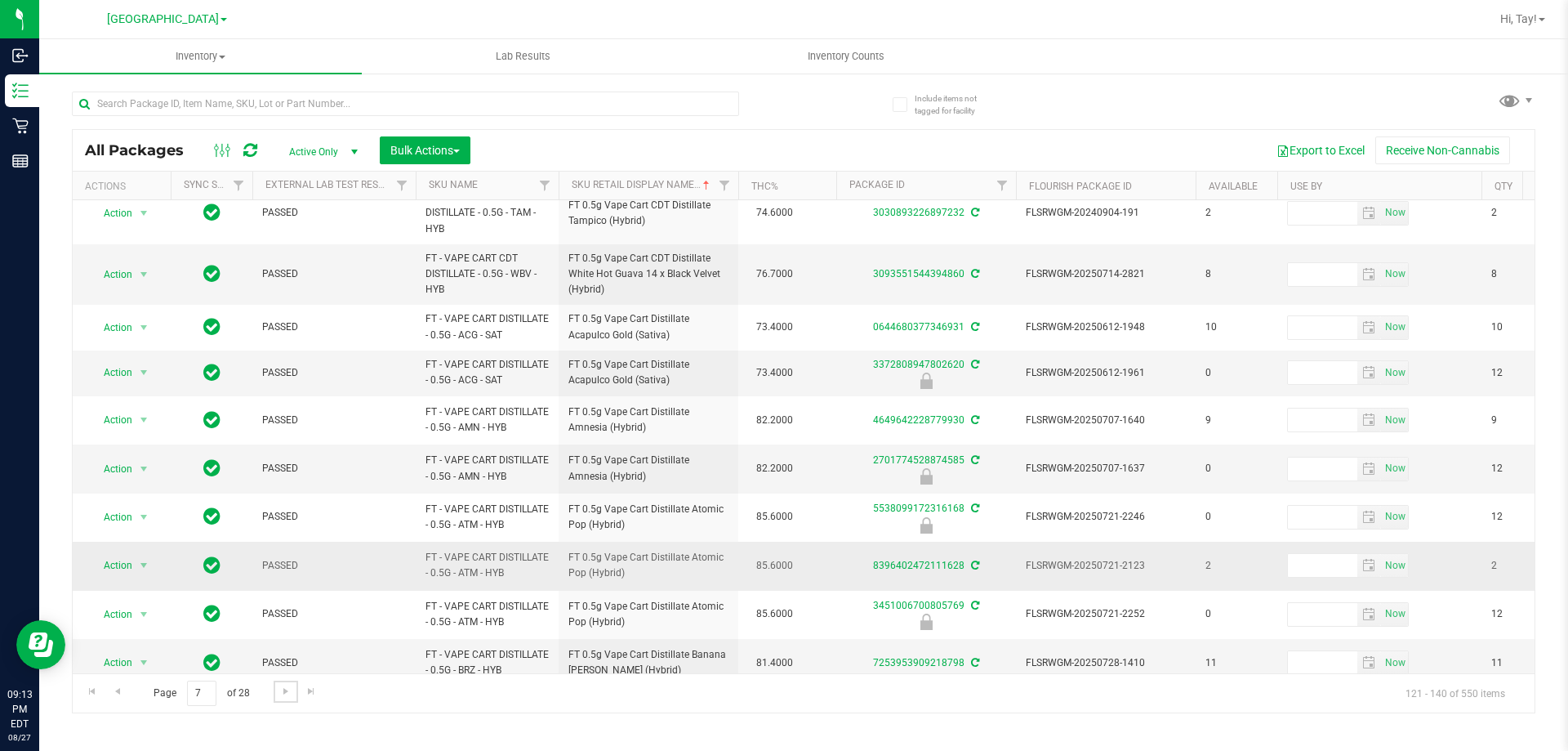
scroll to position [652, 0]
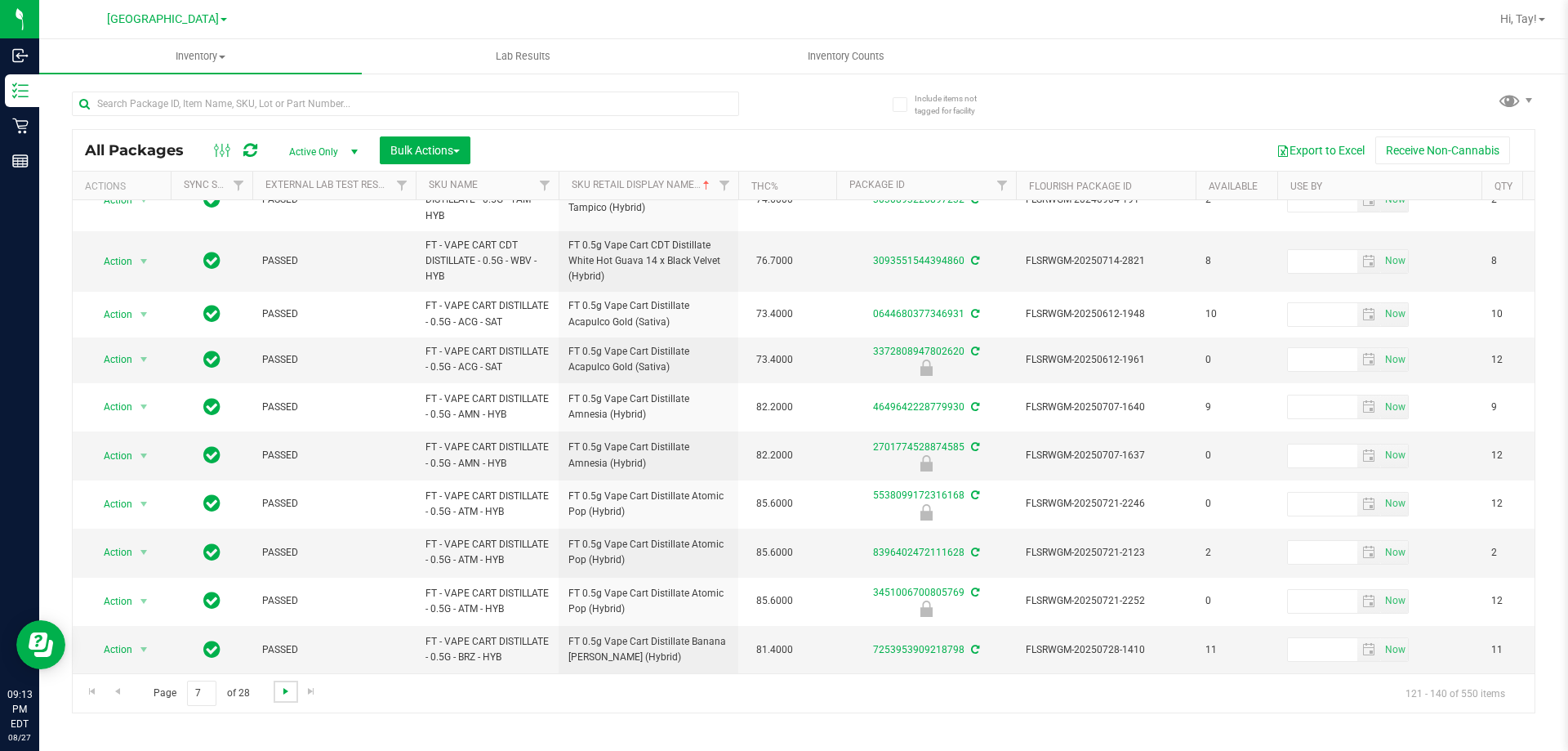
click at [281, 696] on span "Go to the next page" at bounding box center [286, 691] width 13 height 13
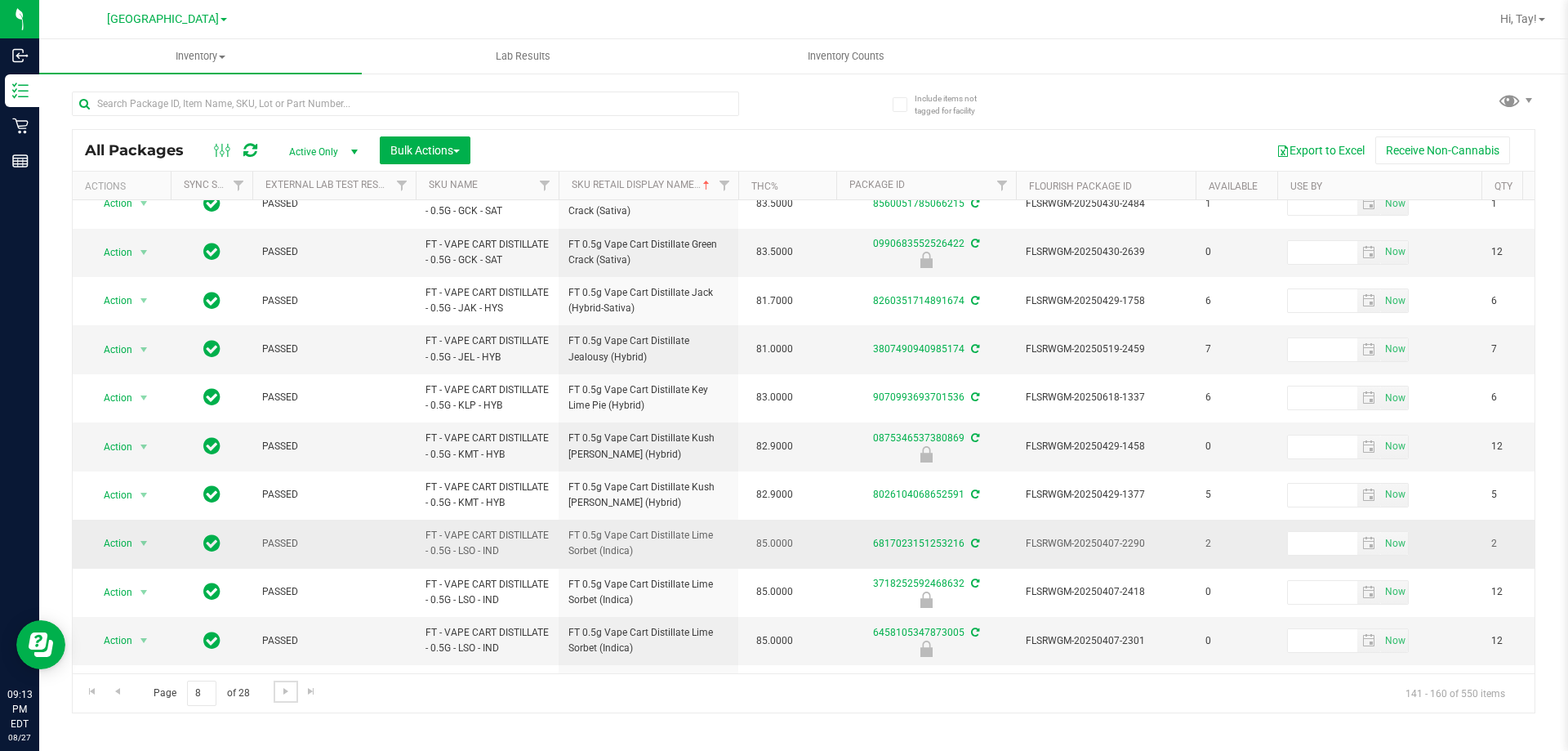
scroll to position [503, 0]
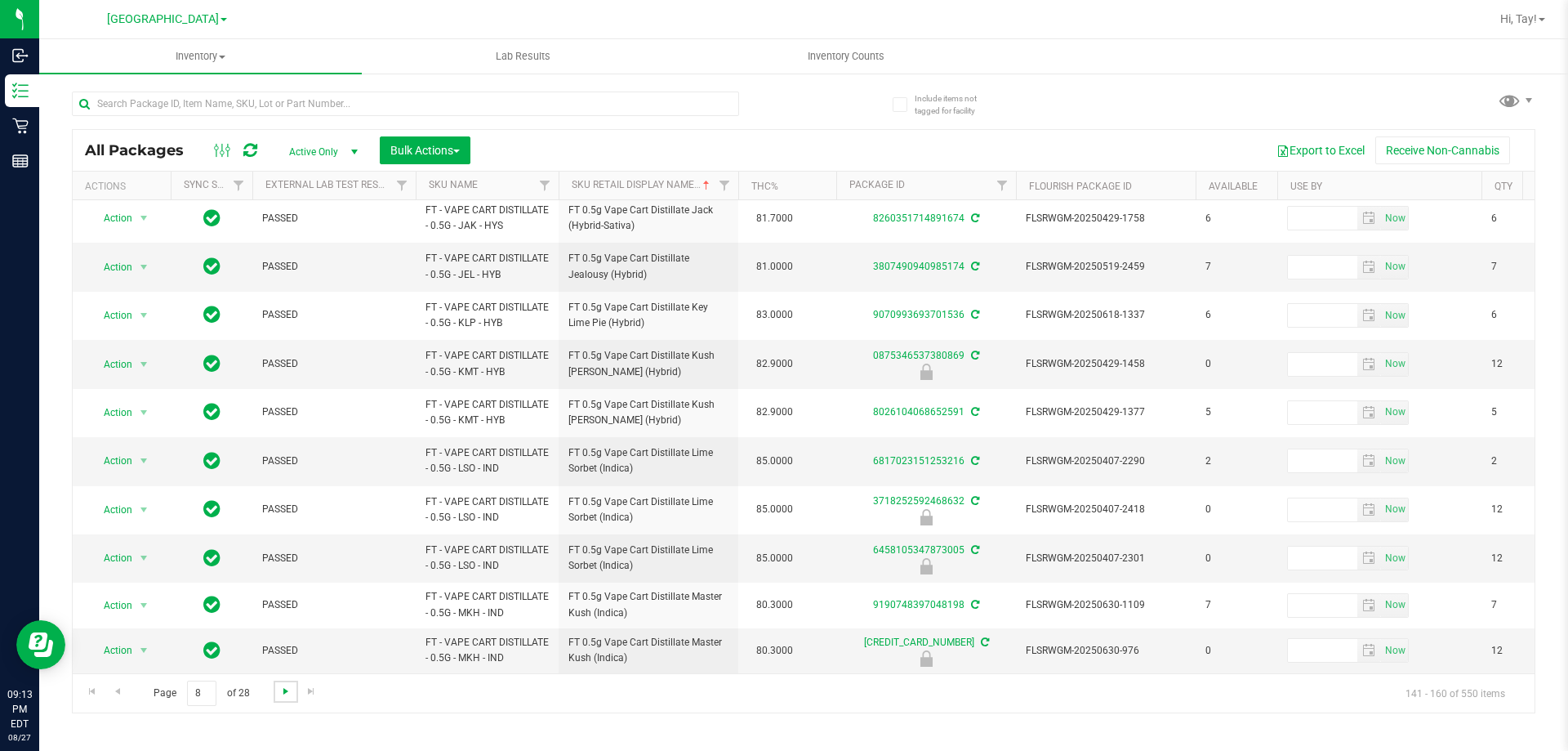
click at [284, 693] on span "Go to the next page" at bounding box center [286, 691] width 13 height 13
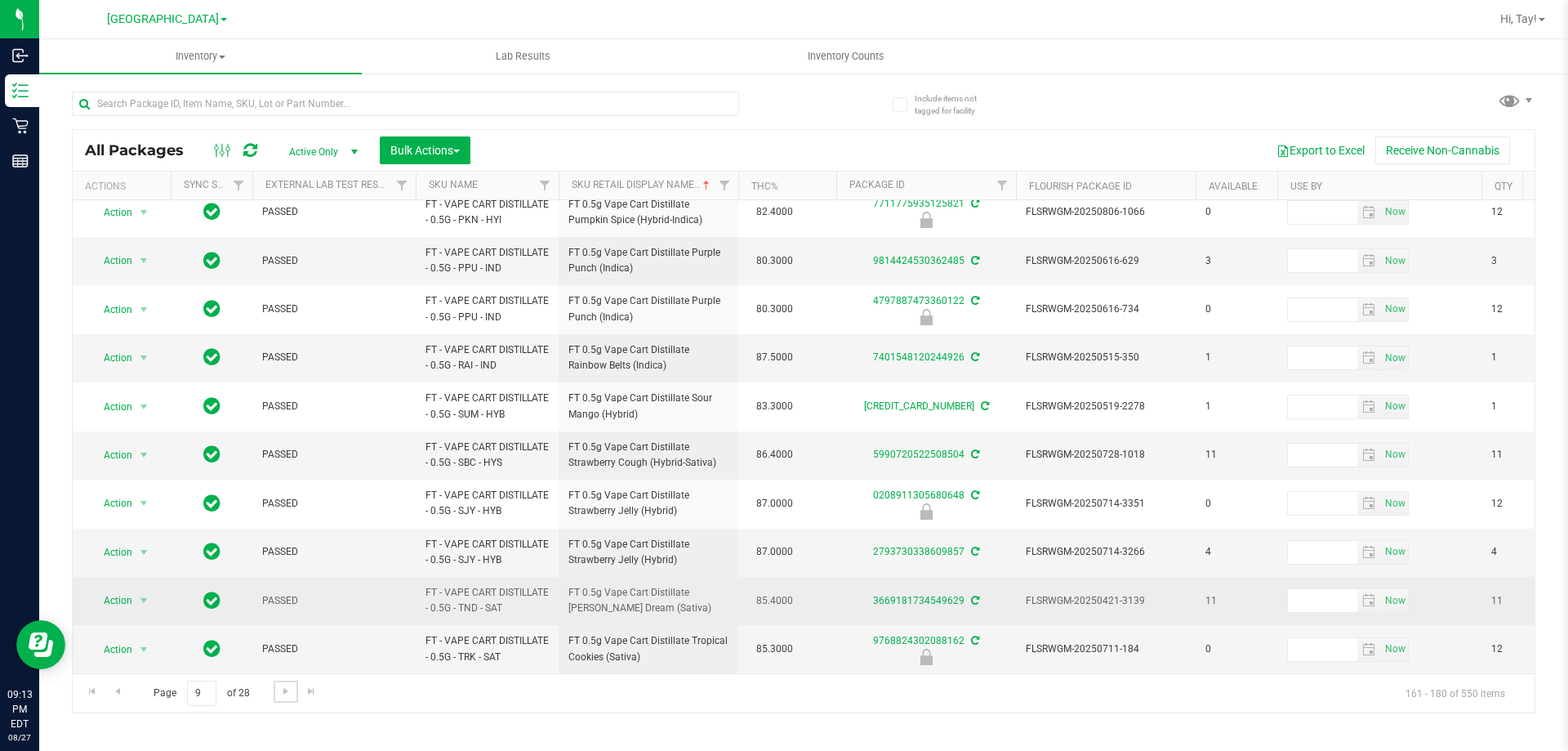
scroll to position [500, 0]
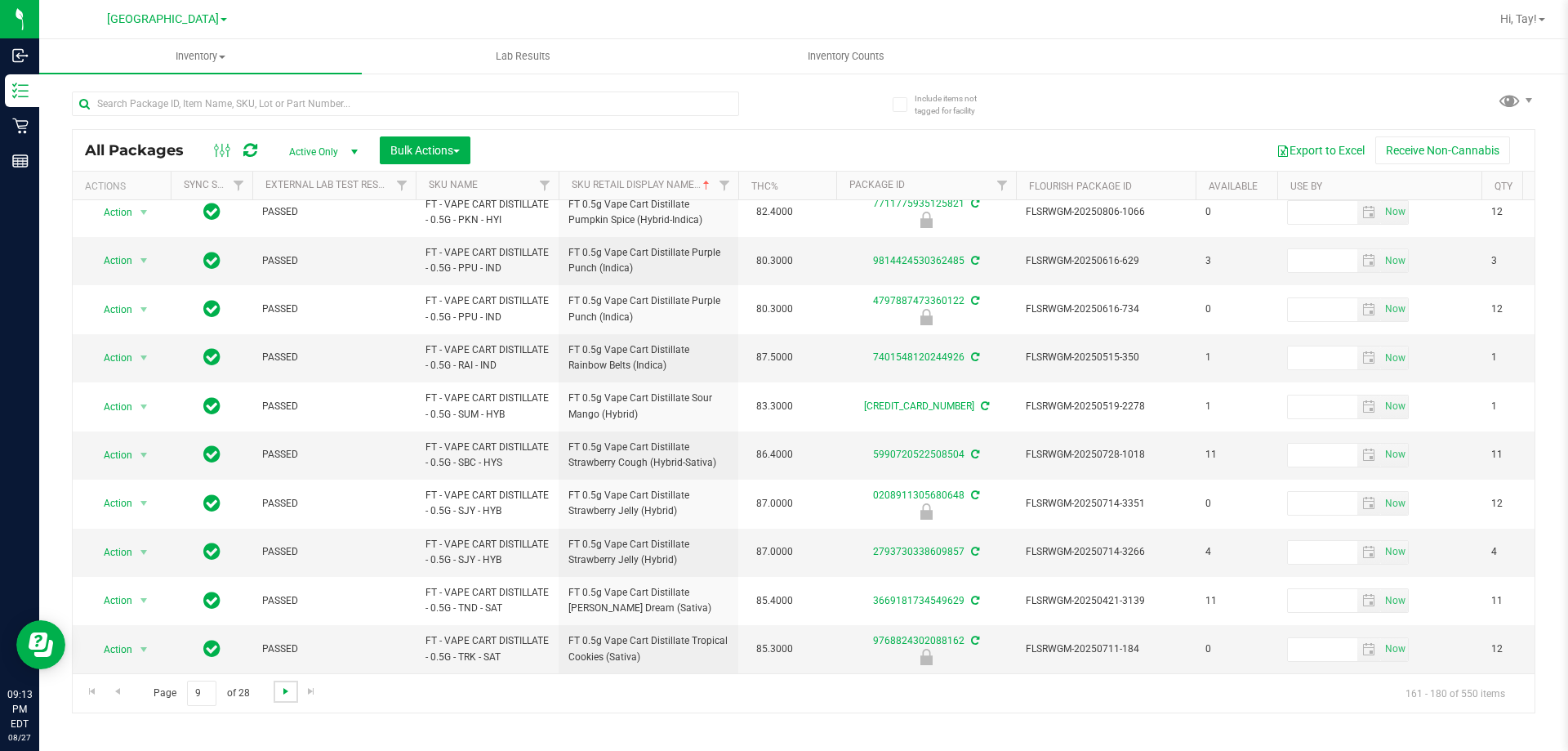
click at [281, 696] on span "Go to the next page" at bounding box center [286, 691] width 13 height 13
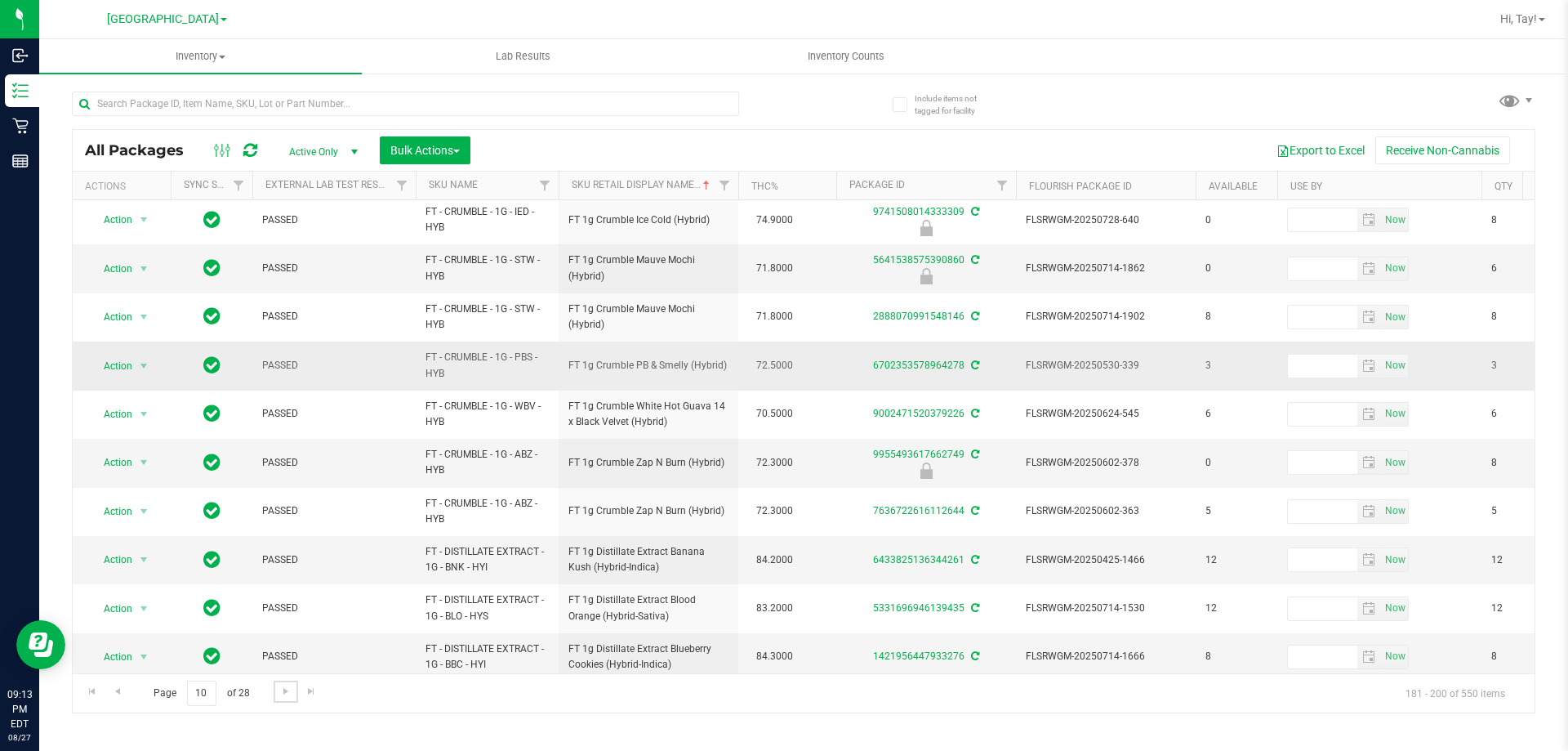
scroll to position [556, 0]
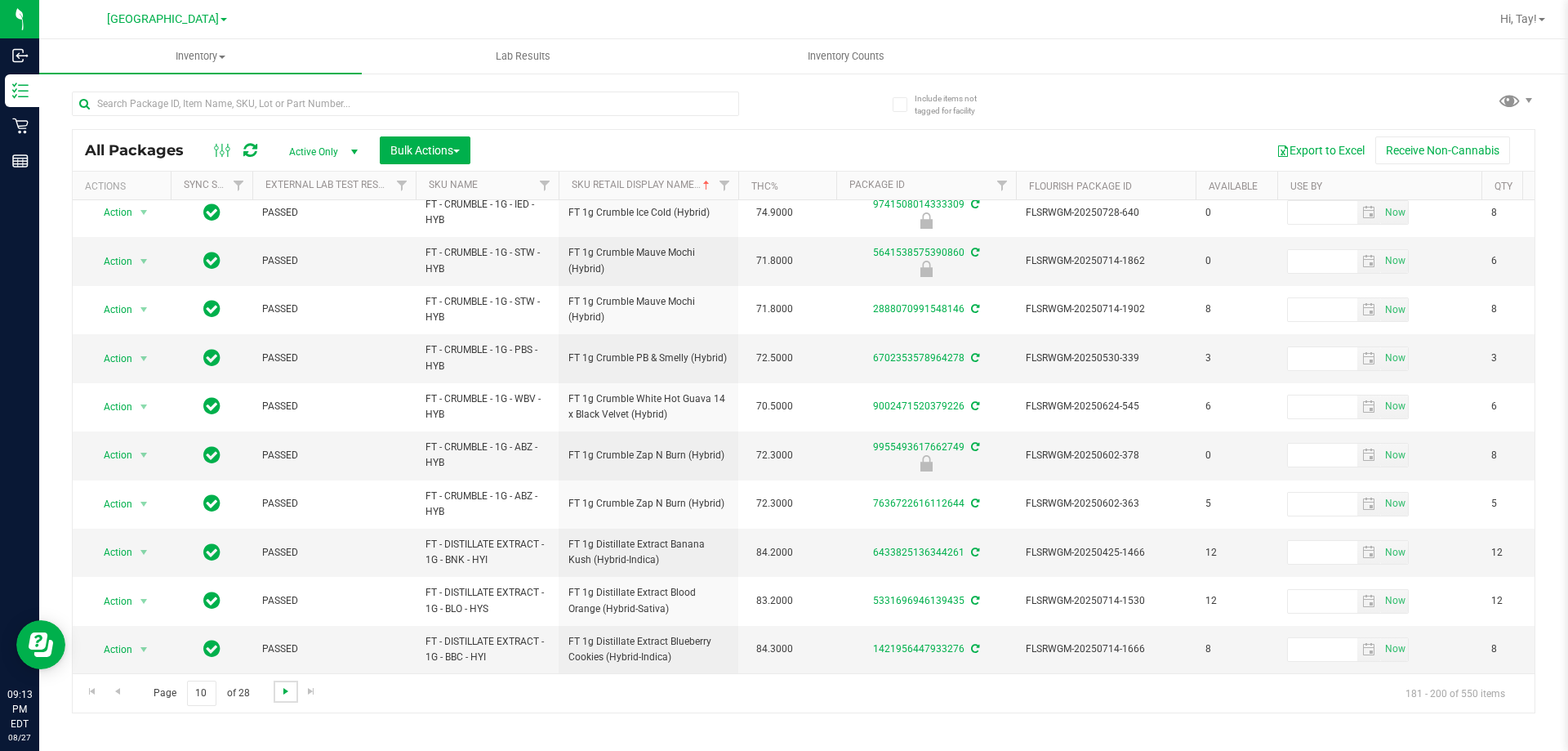
click at [279, 691] on span "Go to the next page" at bounding box center [286, 691] width 13 height 13
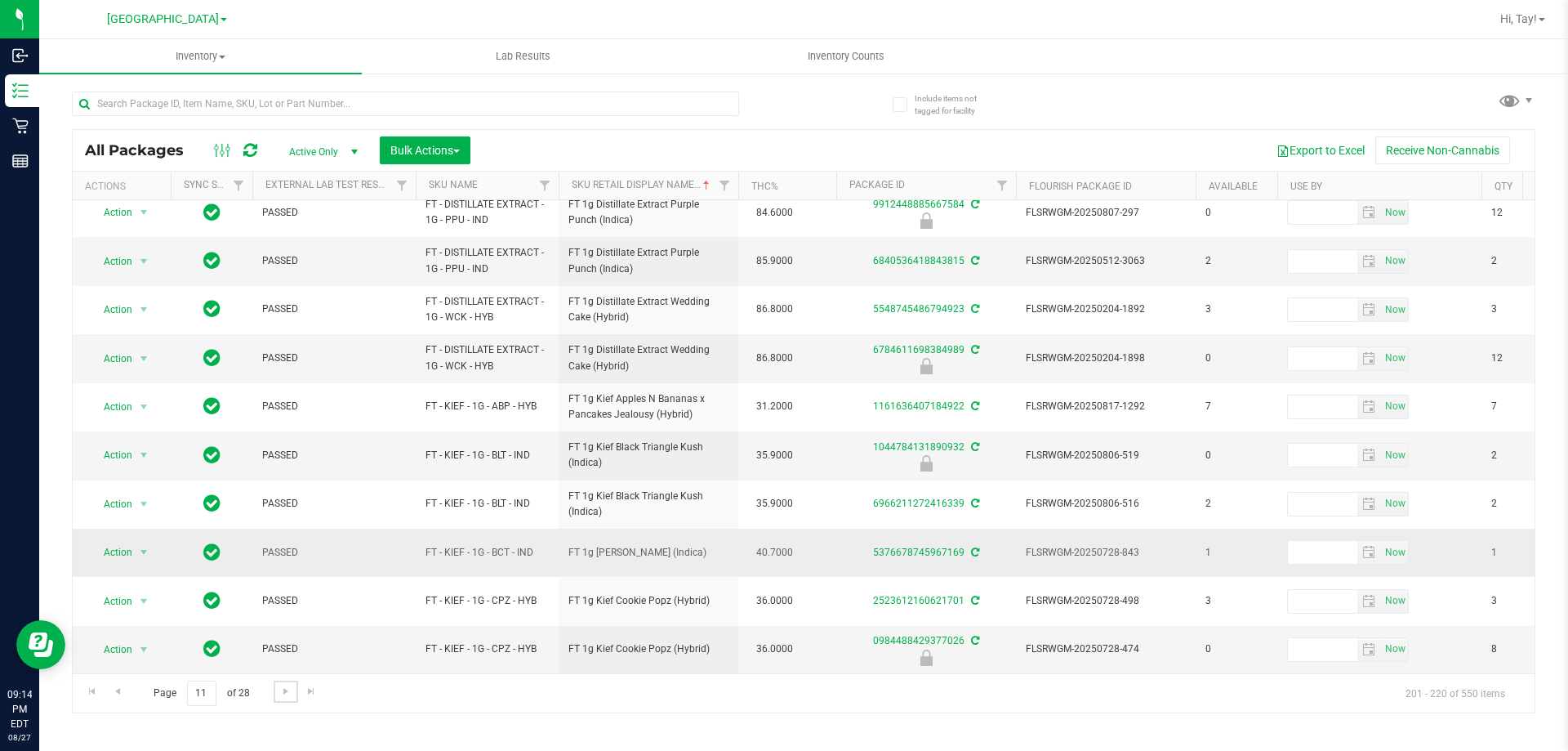
scroll to position [509, 0]
click at [289, 697] on link "Go to the next page" at bounding box center [285, 691] width 24 height 22
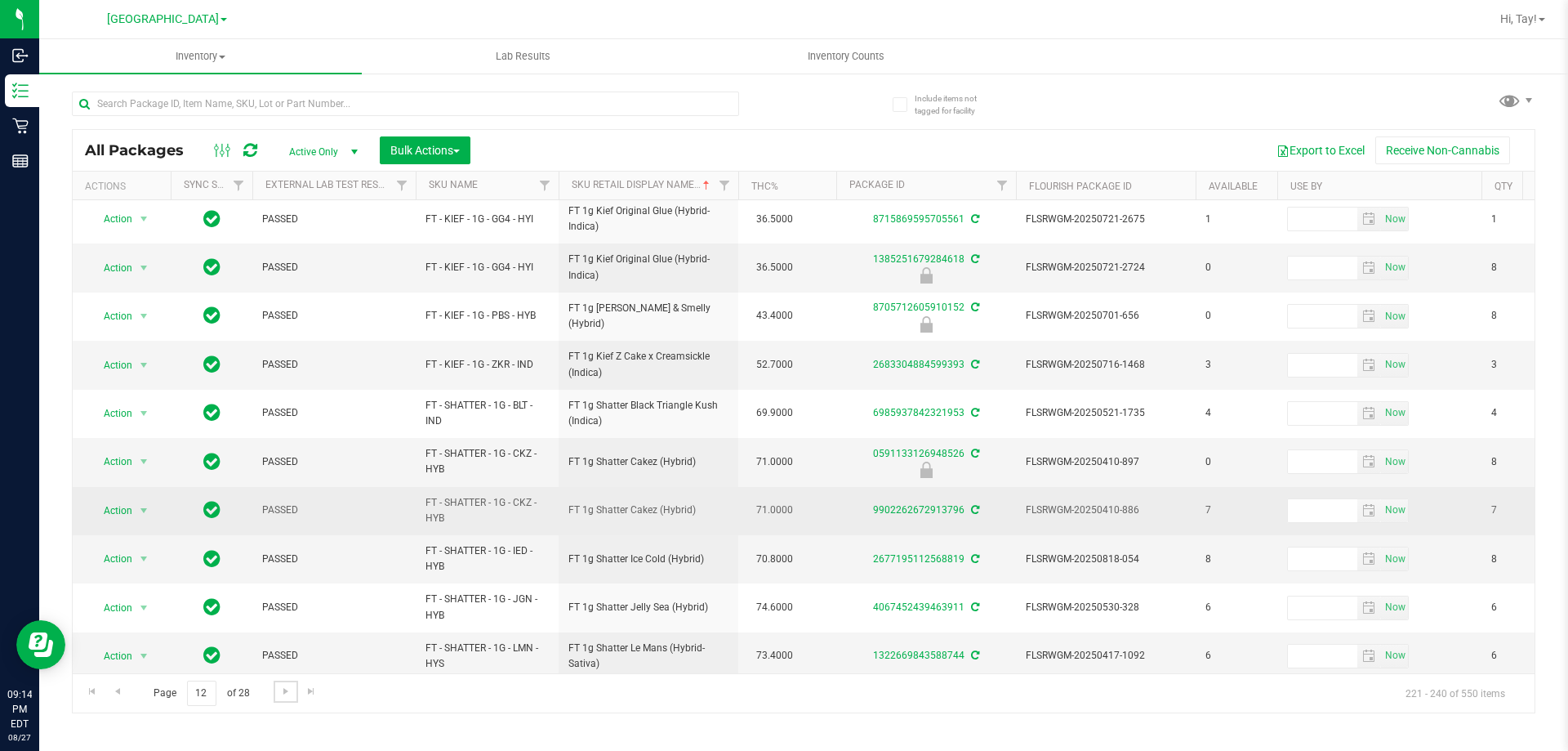
scroll to position [509, 0]
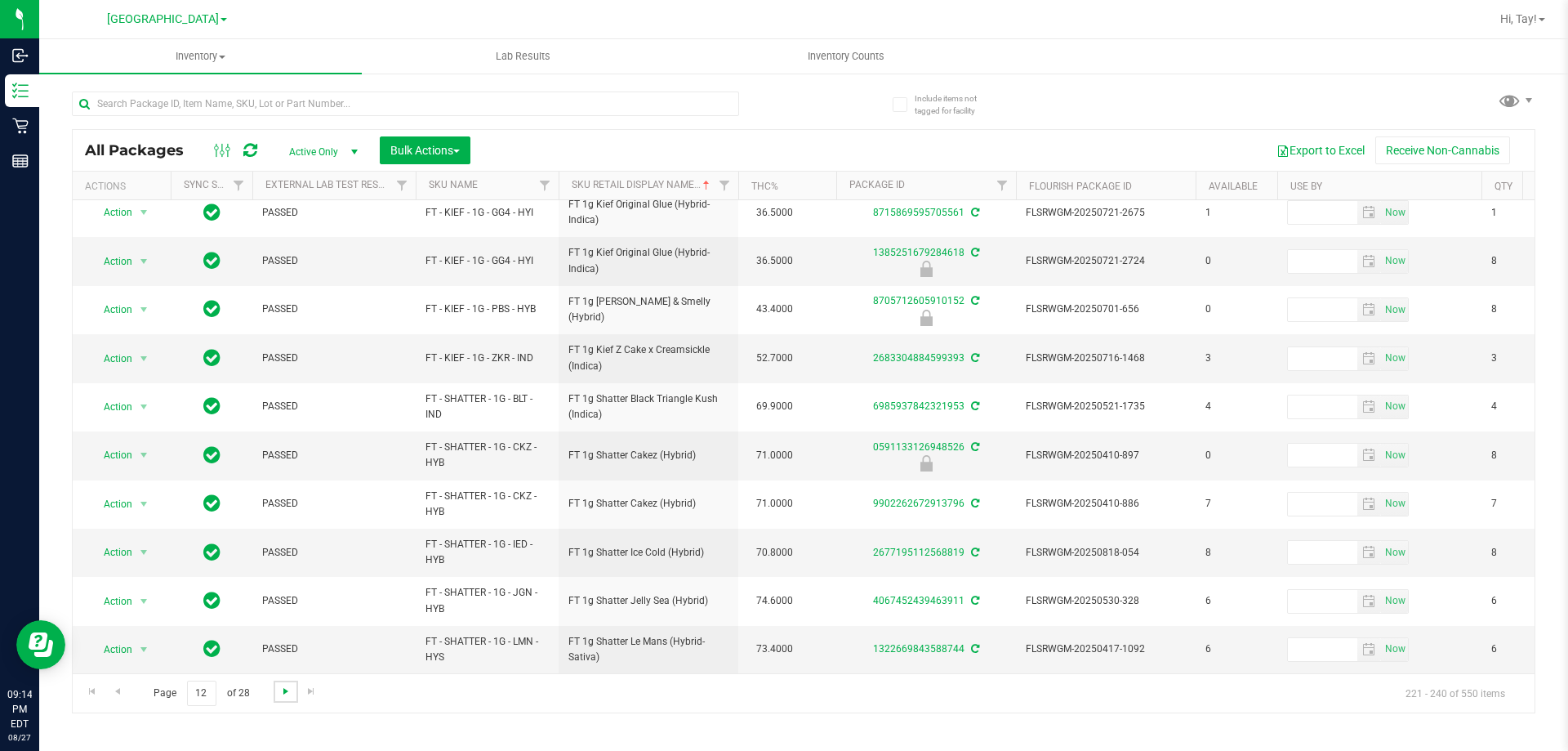
click at [290, 692] on span "Go to the next page" at bounding box center [286, 691] width 13 height 13
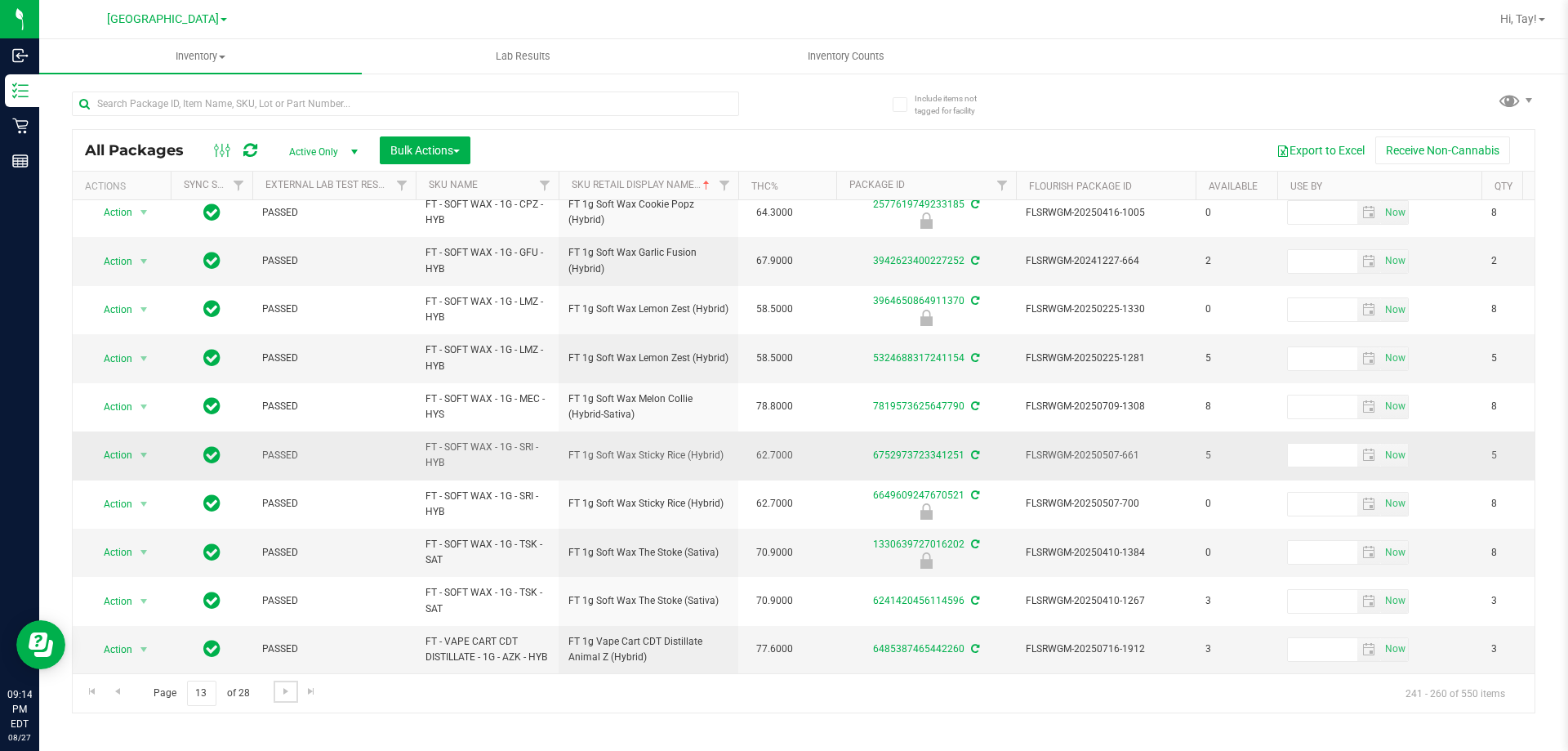
scroll to position [521, 0]
click at [279, 691] on span "Go to the next page" at bounding box center [286, 691] width 13 height 13
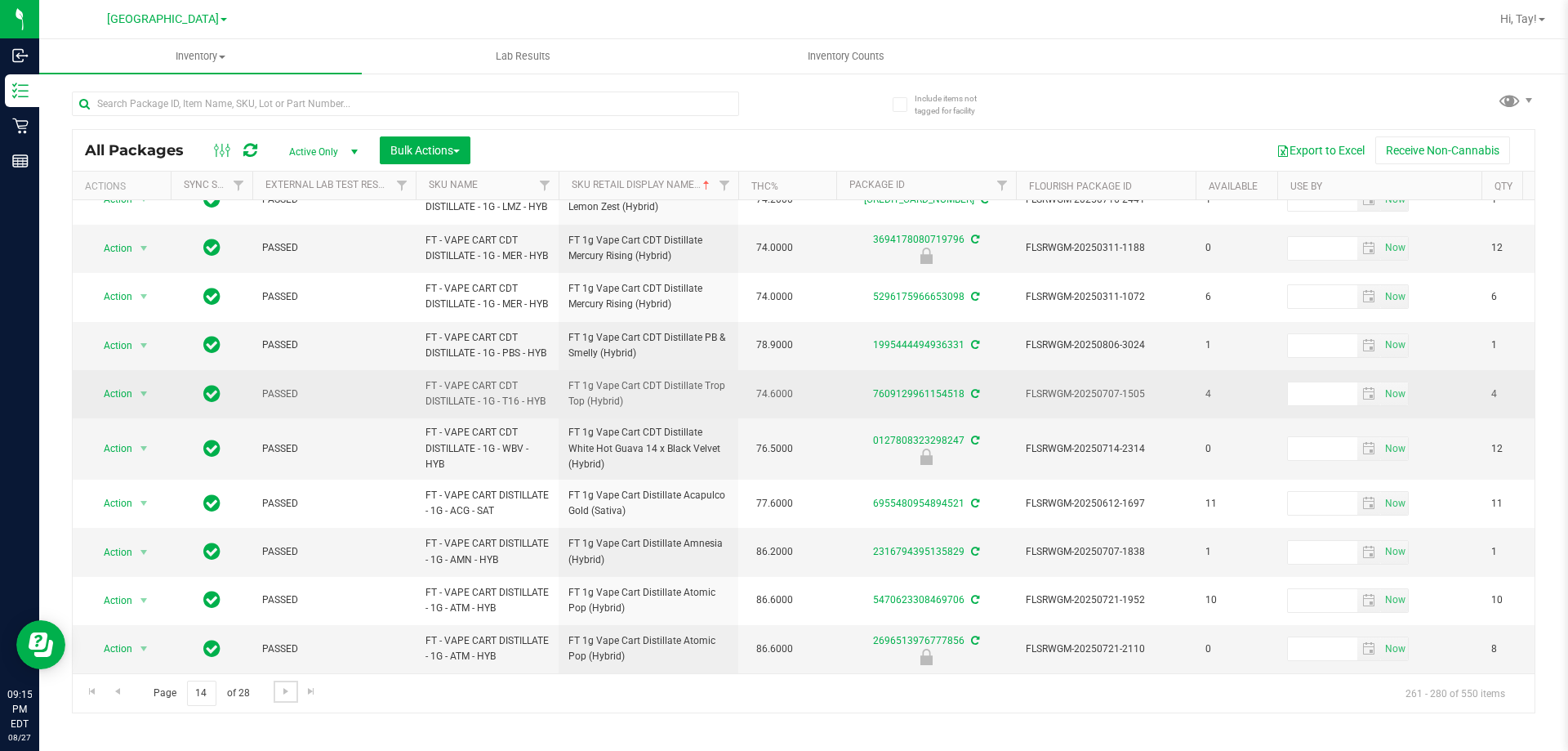
scroll to position [572, 0]
click at [824, 418] on td "74.6000" at bounding box center [787, 394] width 98 height 48
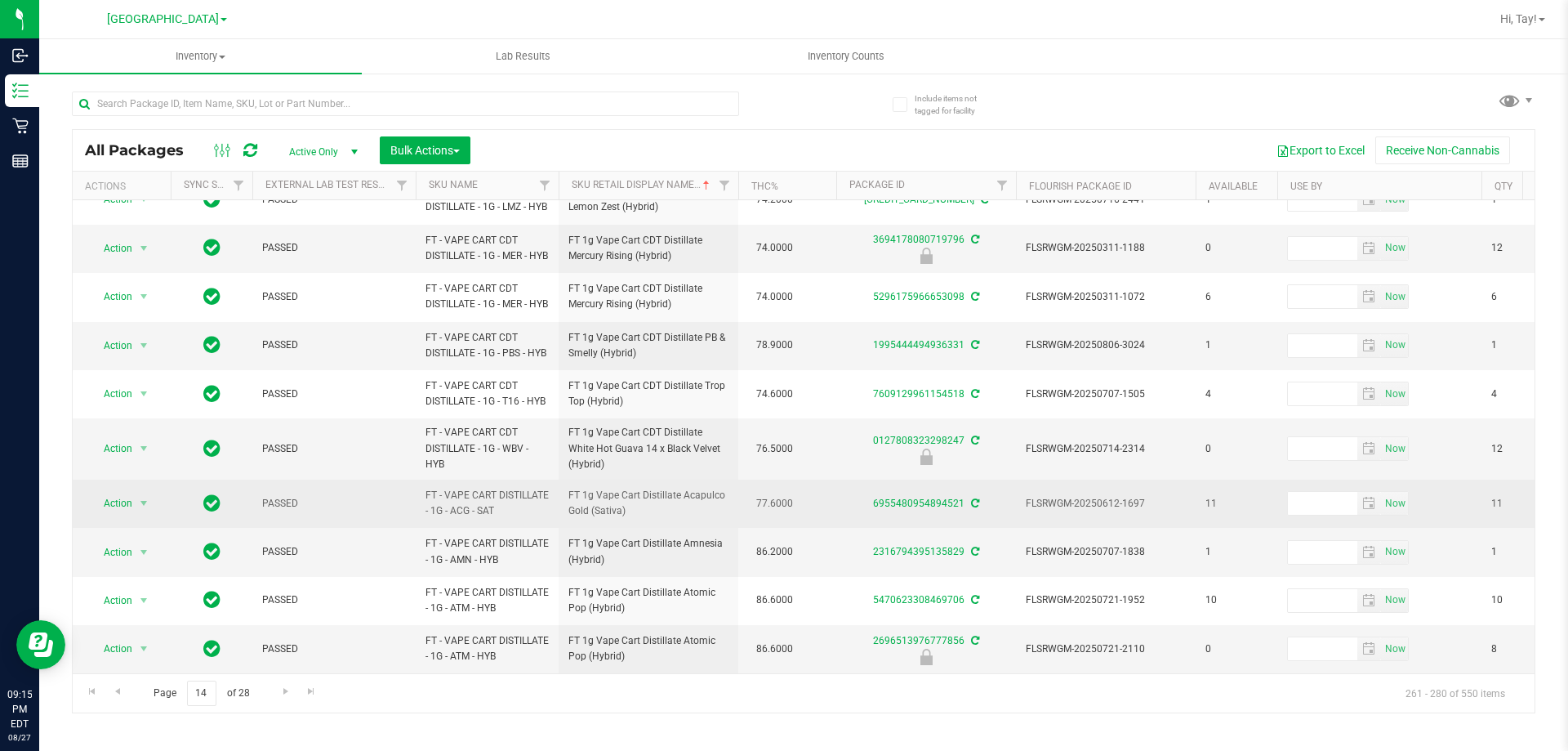
scroll to position [621, 0]
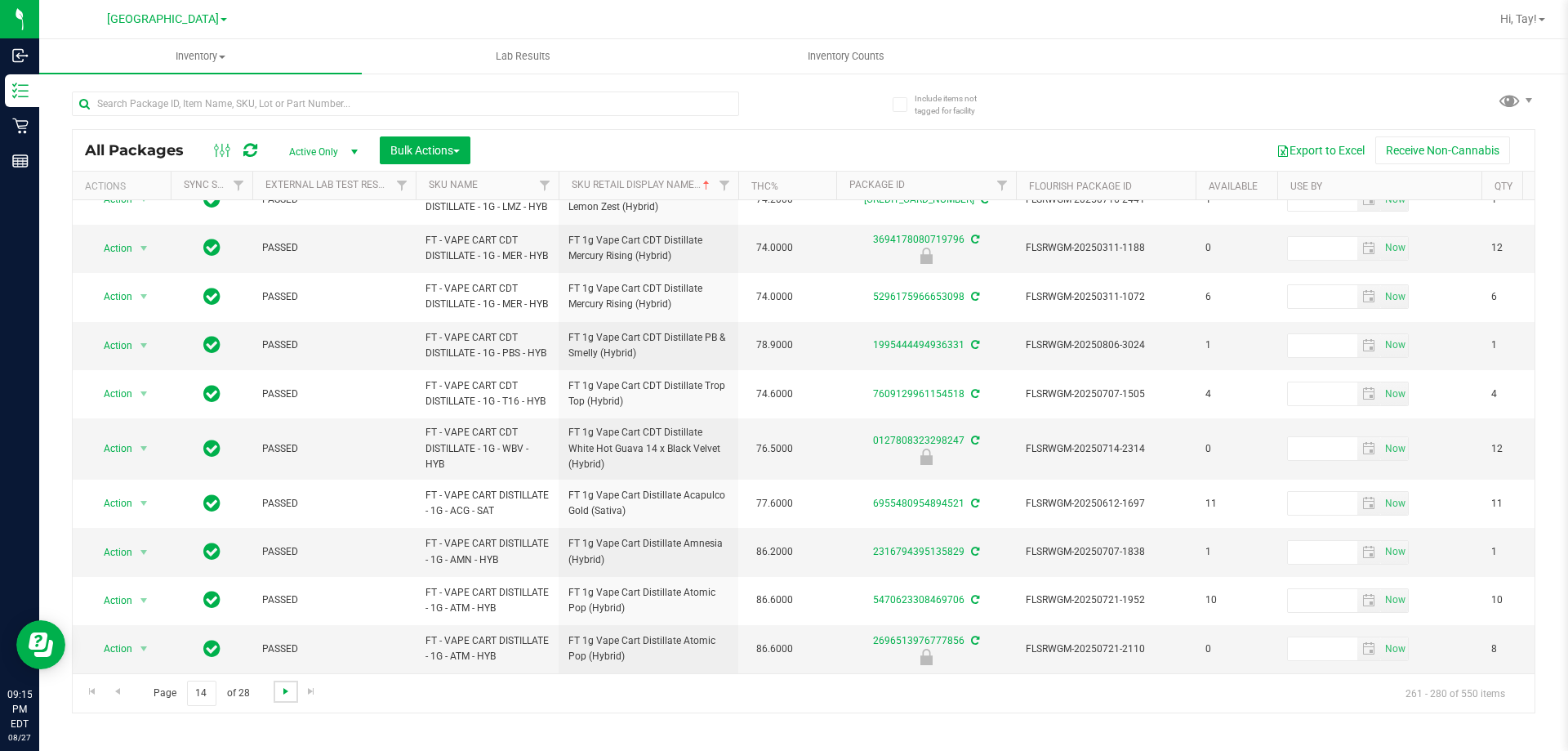
click at [279, 694] on span "Go to the next page" at bounding box center [286, 691] width 13 height 13
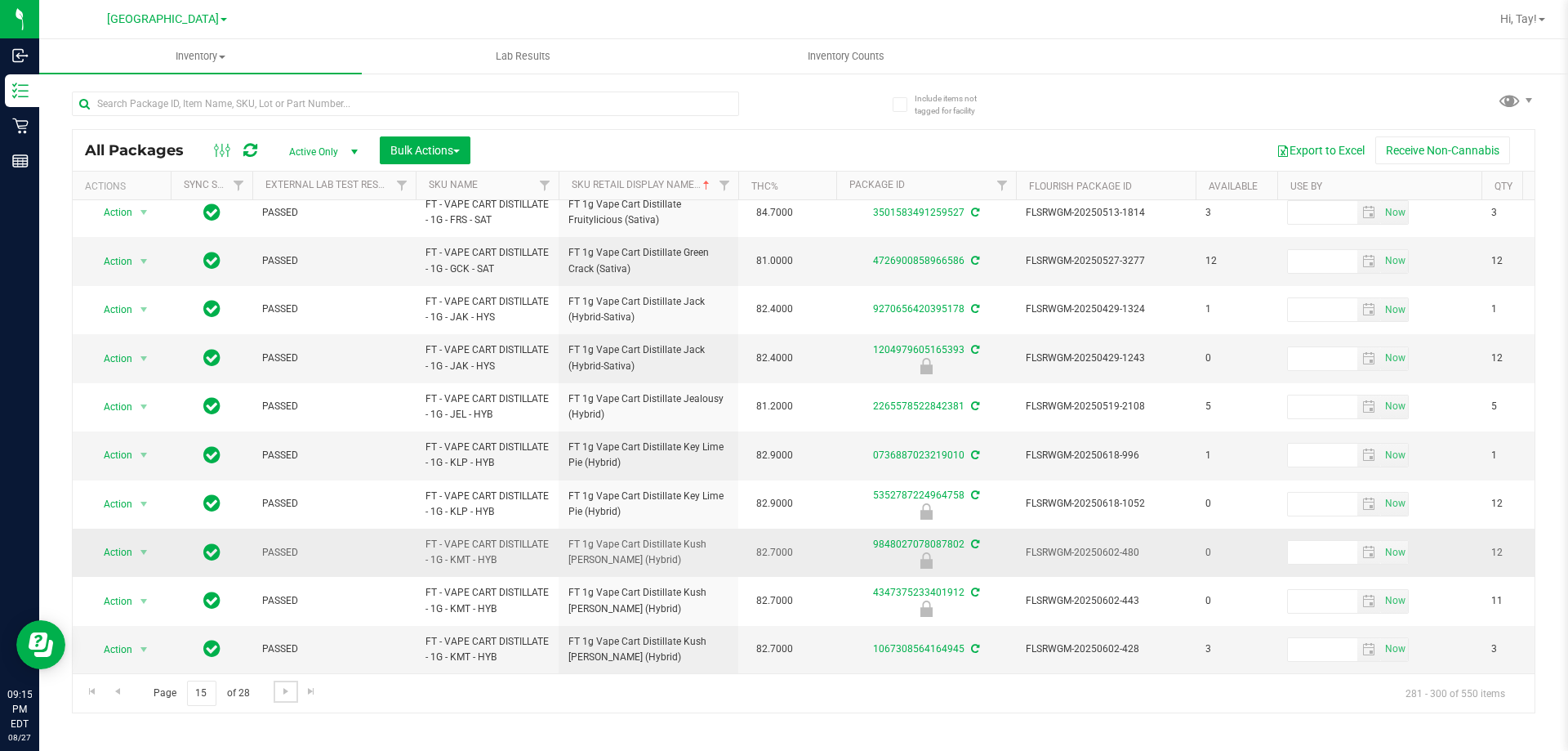
scroll to position [509, 0]
click at [279, 690] on span "Go to the next page" at bounding box center [286, 691] width 13 height 13
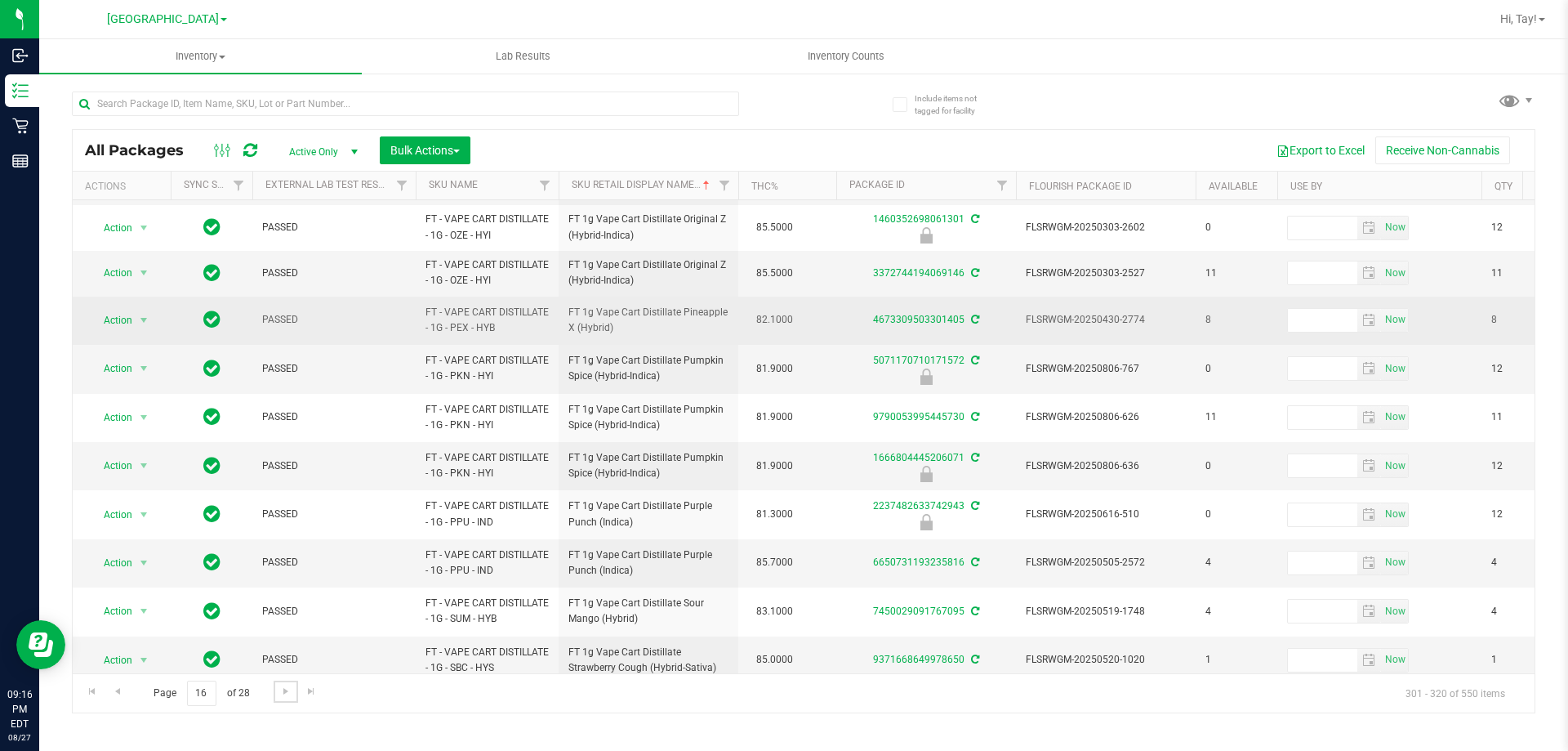
scroll to position [503, 0]
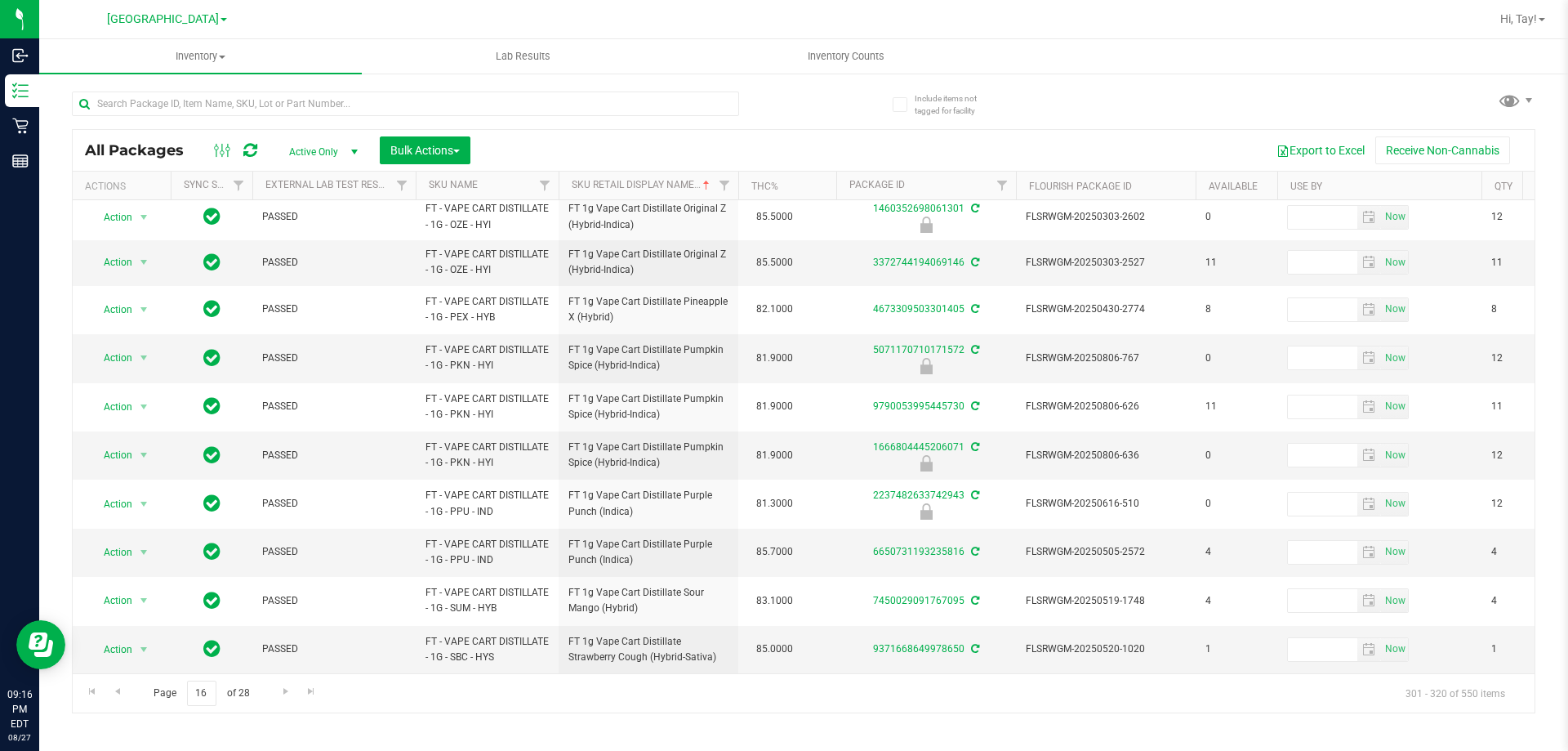
click at [271, 696] on div "Page 16 of 28 301 - 320 of 550 items" at bounding box center [804, 692] width 1462 height 39
click at [279, 690] on span "Go to the next page" at bounding box center [286, 691] width 13 height 13
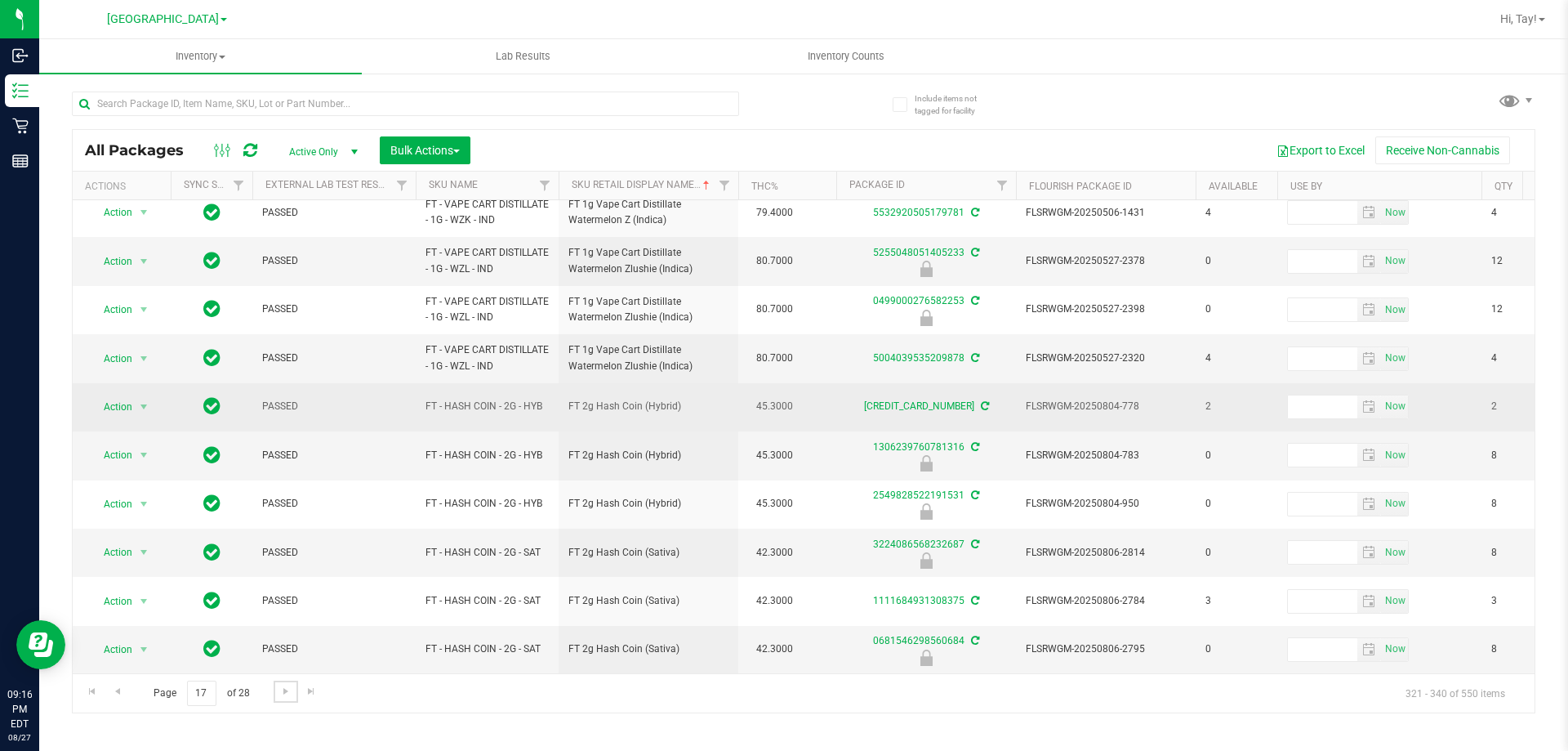
scroll to position [509, 0]
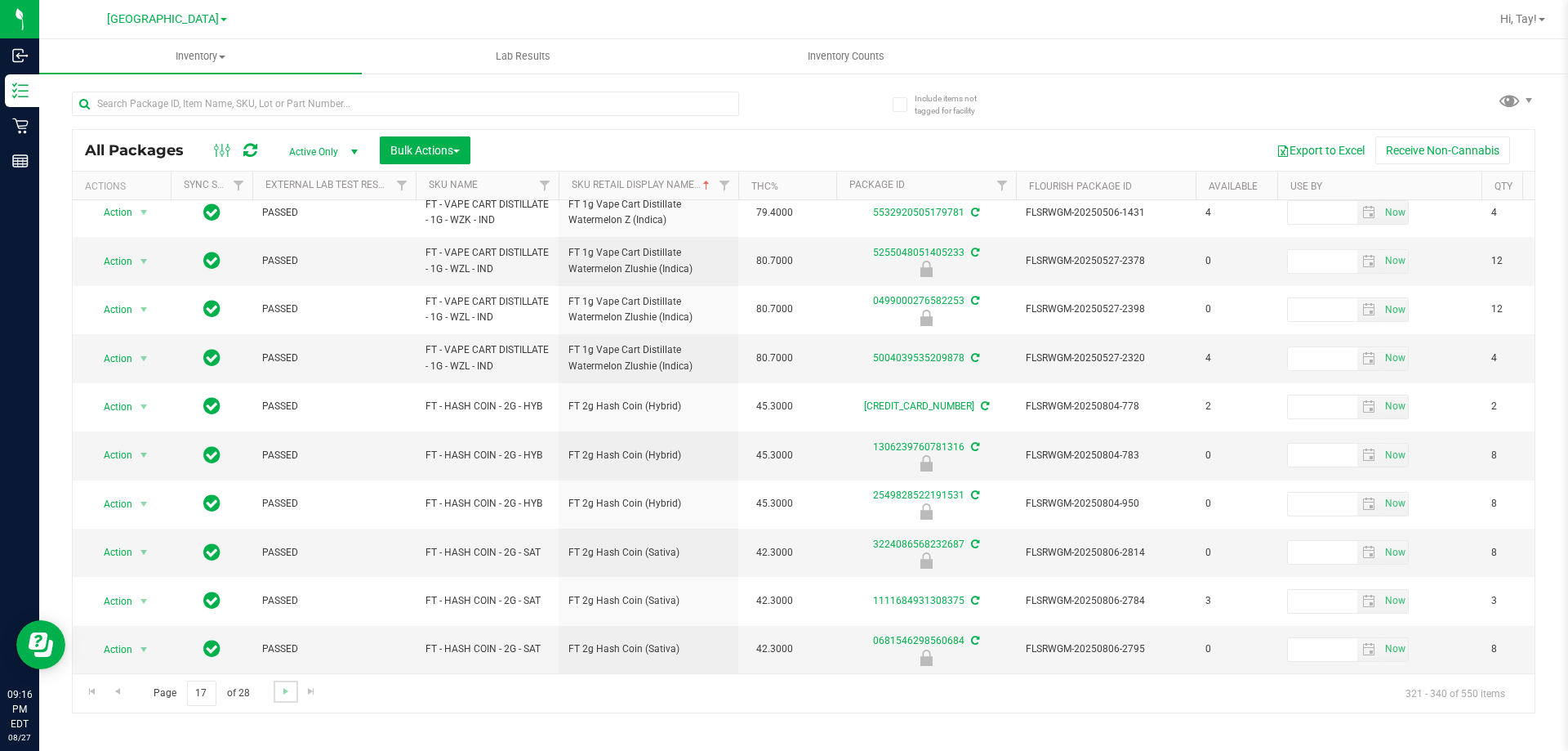
click at [293, 695] on link "Go to the next page" at bounding box center [285, 691] width 24 height 22
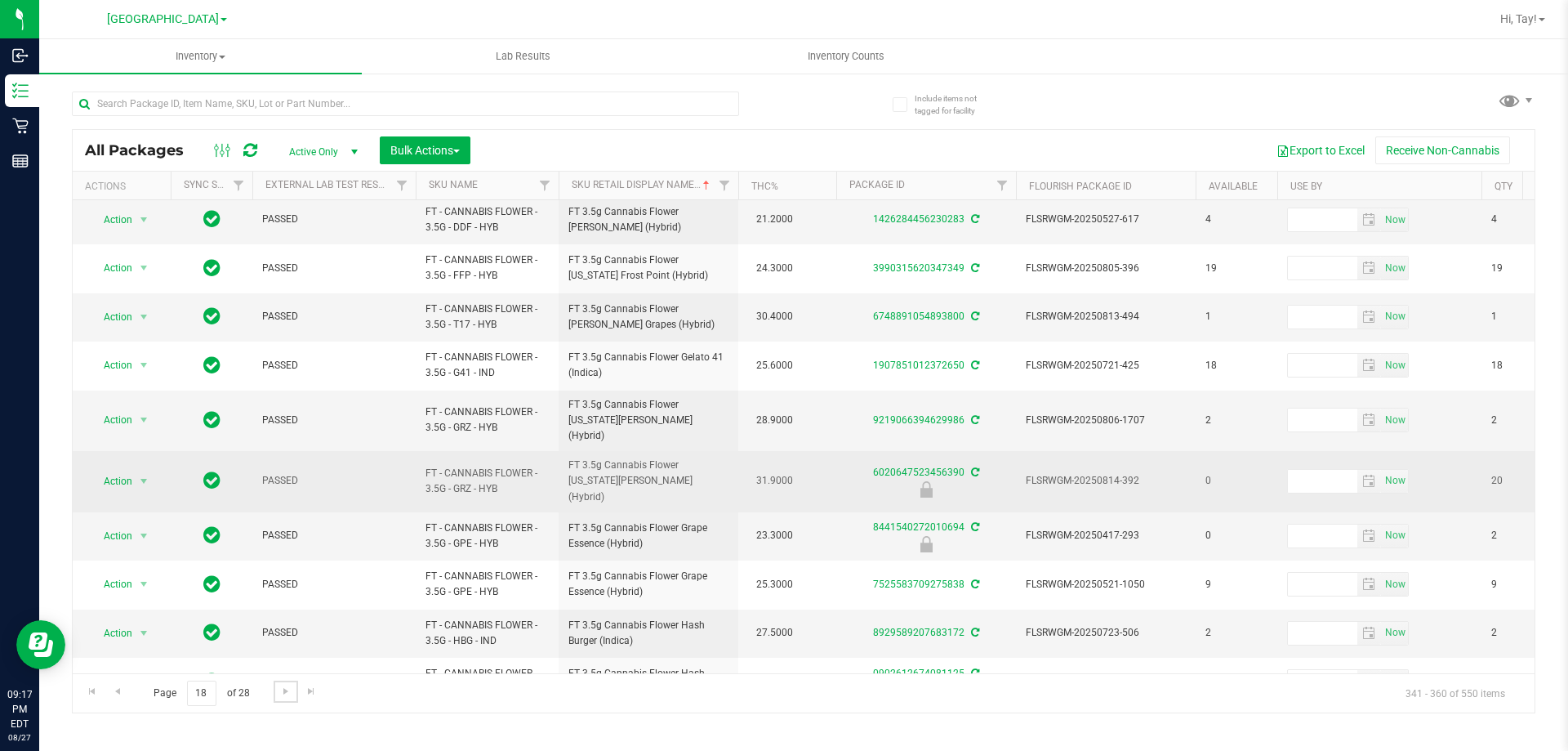
scroll to position [521, 0]
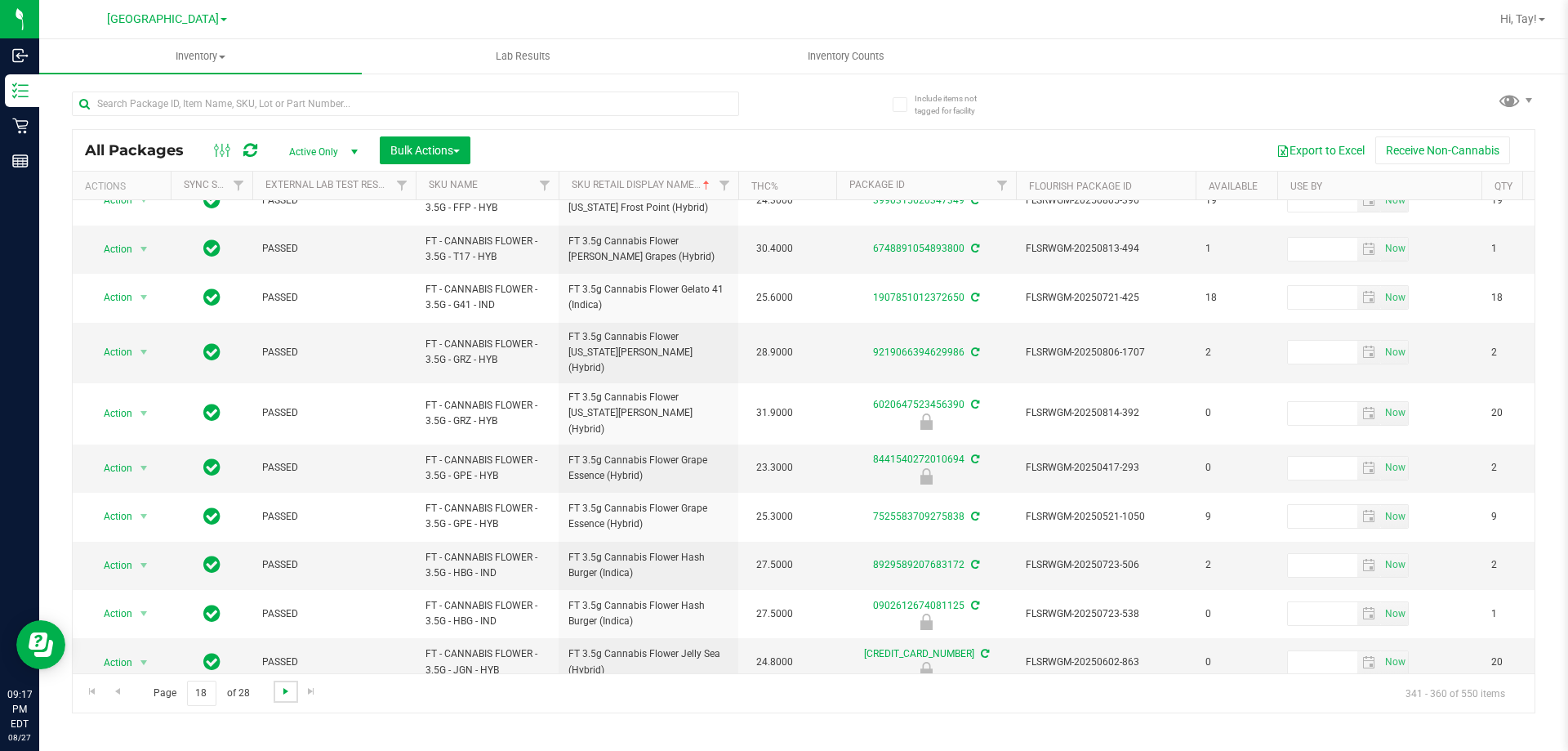
click at [280, 696] on span "Go to the next page" at bounding box center [286, 691] width 13 height 13
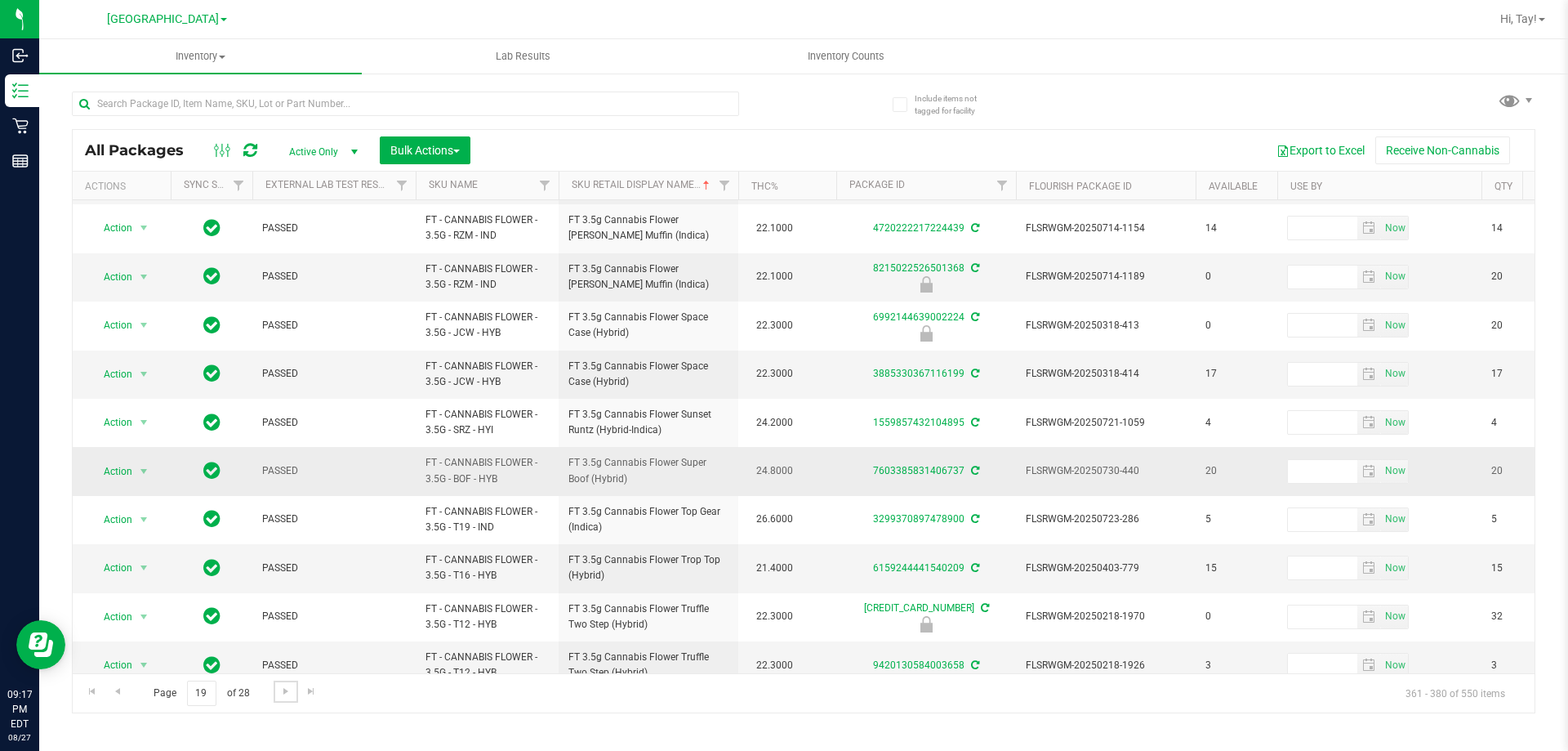
scroll to position [509, 0]
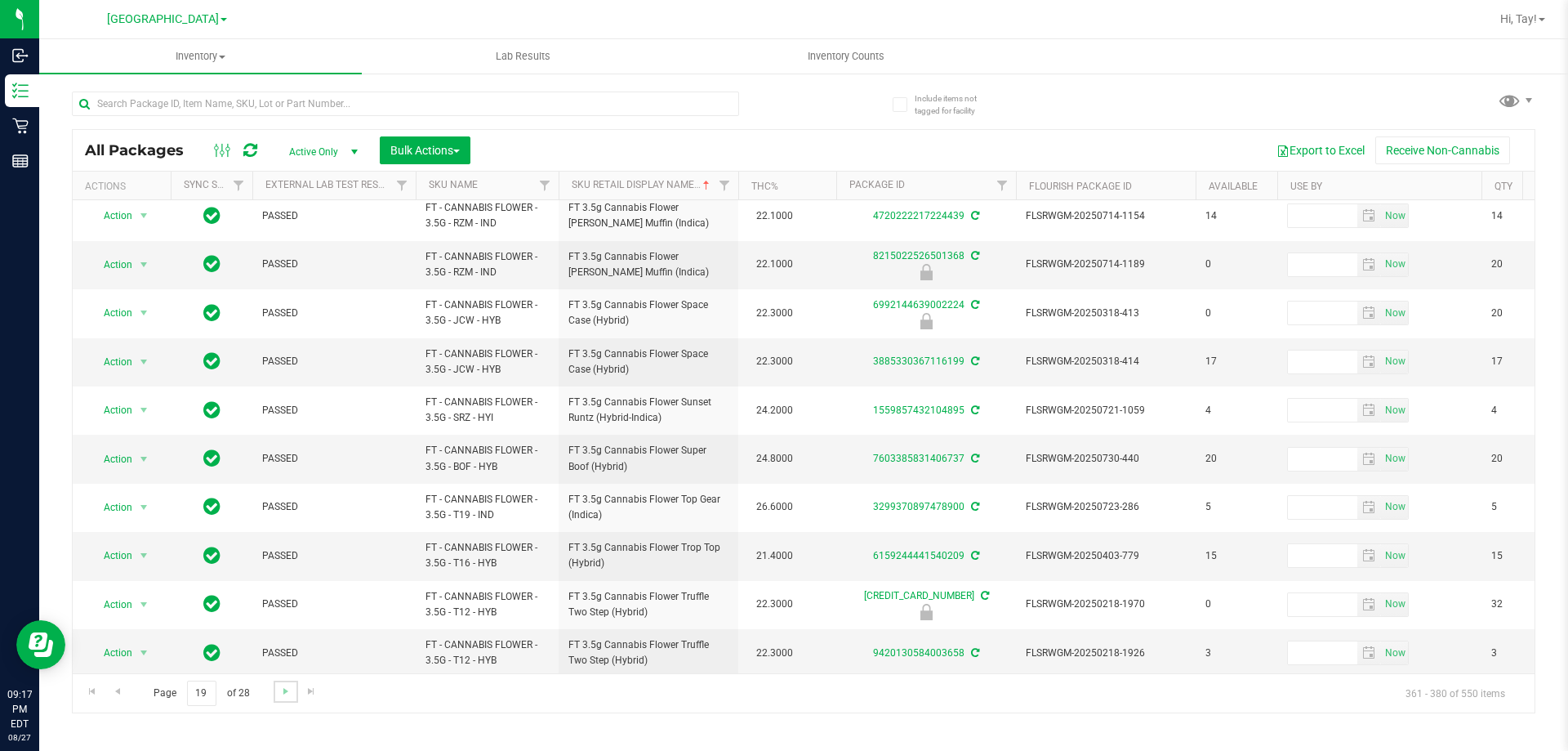
click at [274, 691] on link "Go to the next page" at bounding box center [285, 691] width 24 height 22
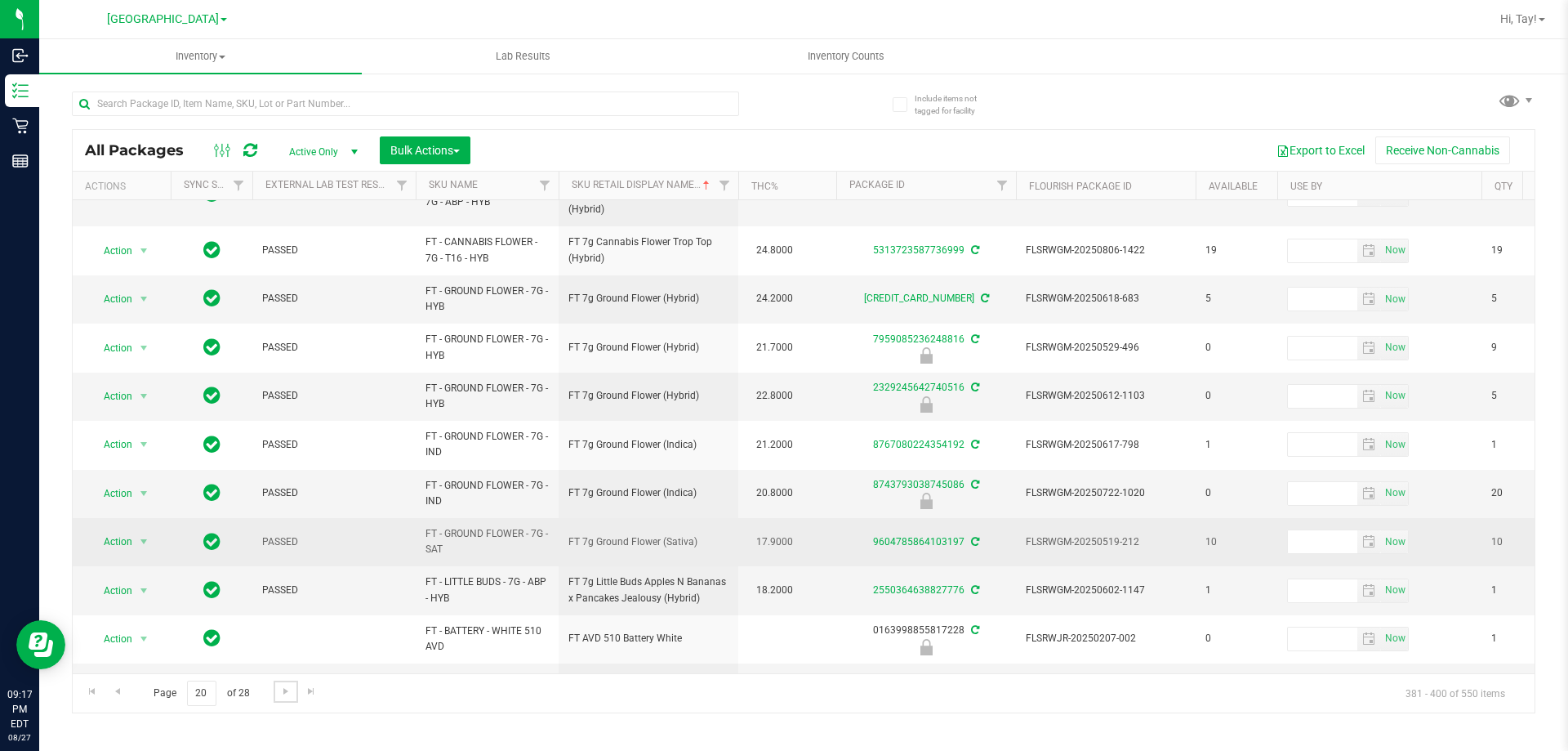
scroll to position [521, 0]
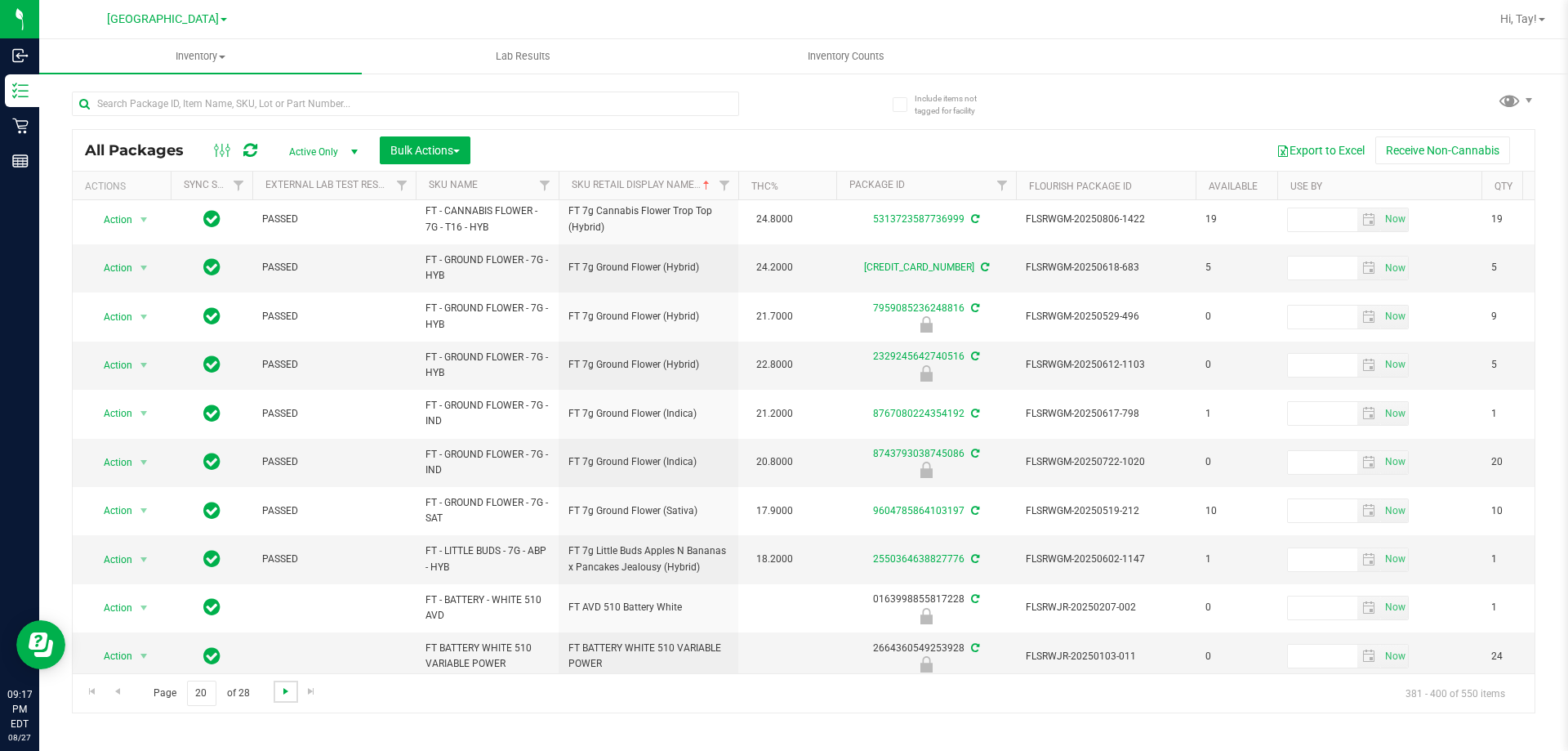
click at [288, 696] on span "Go to the next page" at bounding box center [286, 691] width 13 height 13
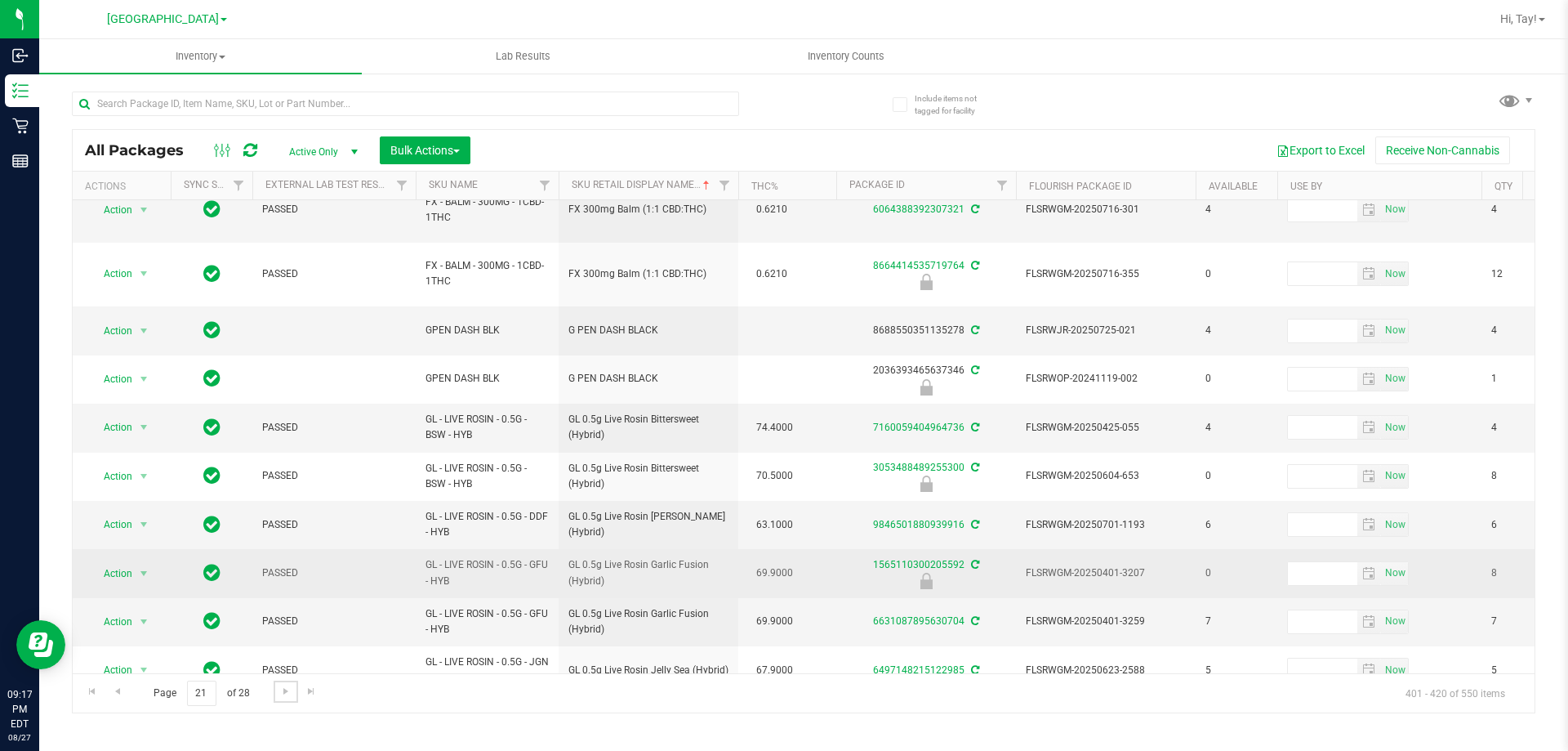
scroll to position [524, 0]
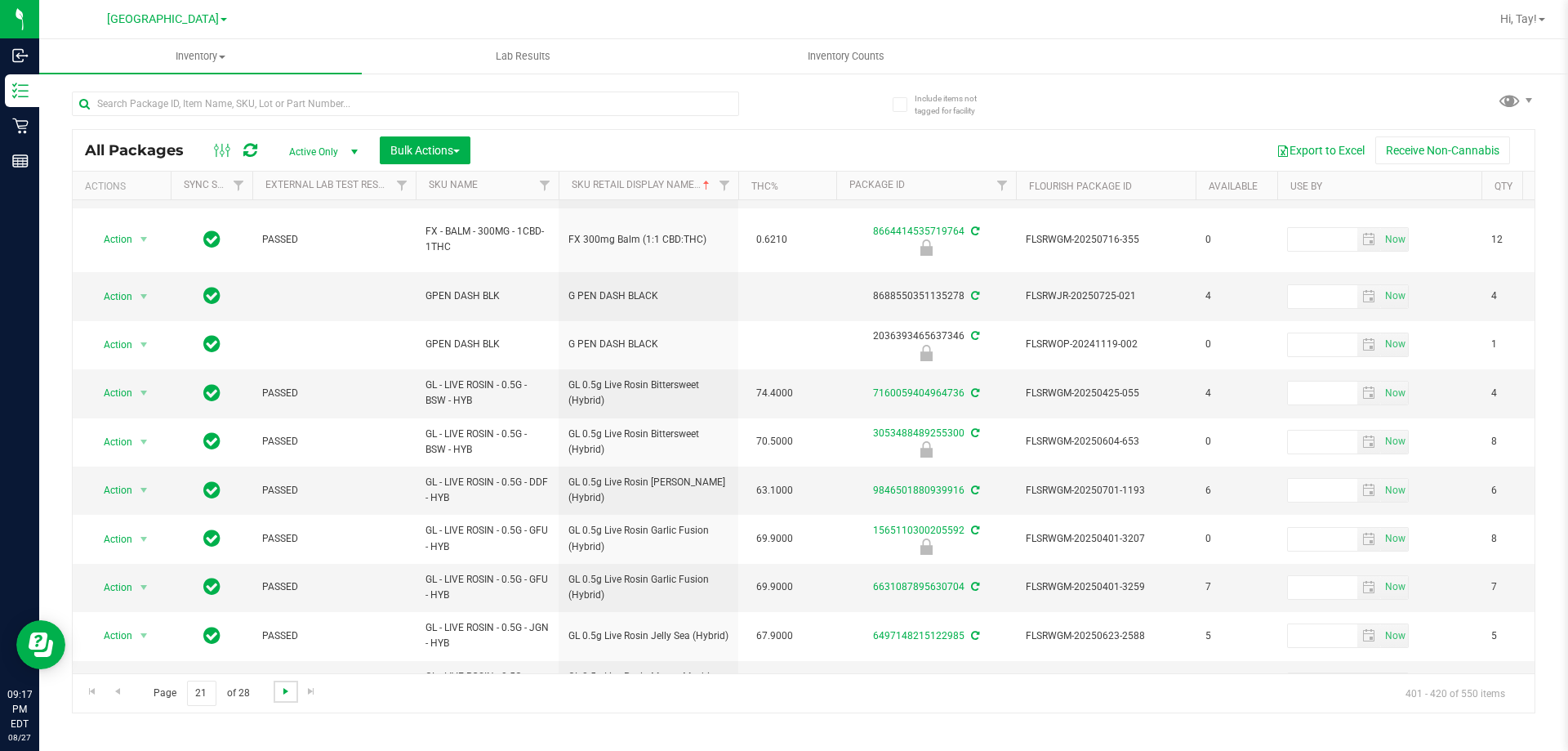
click at [279, 695] on span "Go to the next page" at bounding box center [286, 691] width 13 height 13
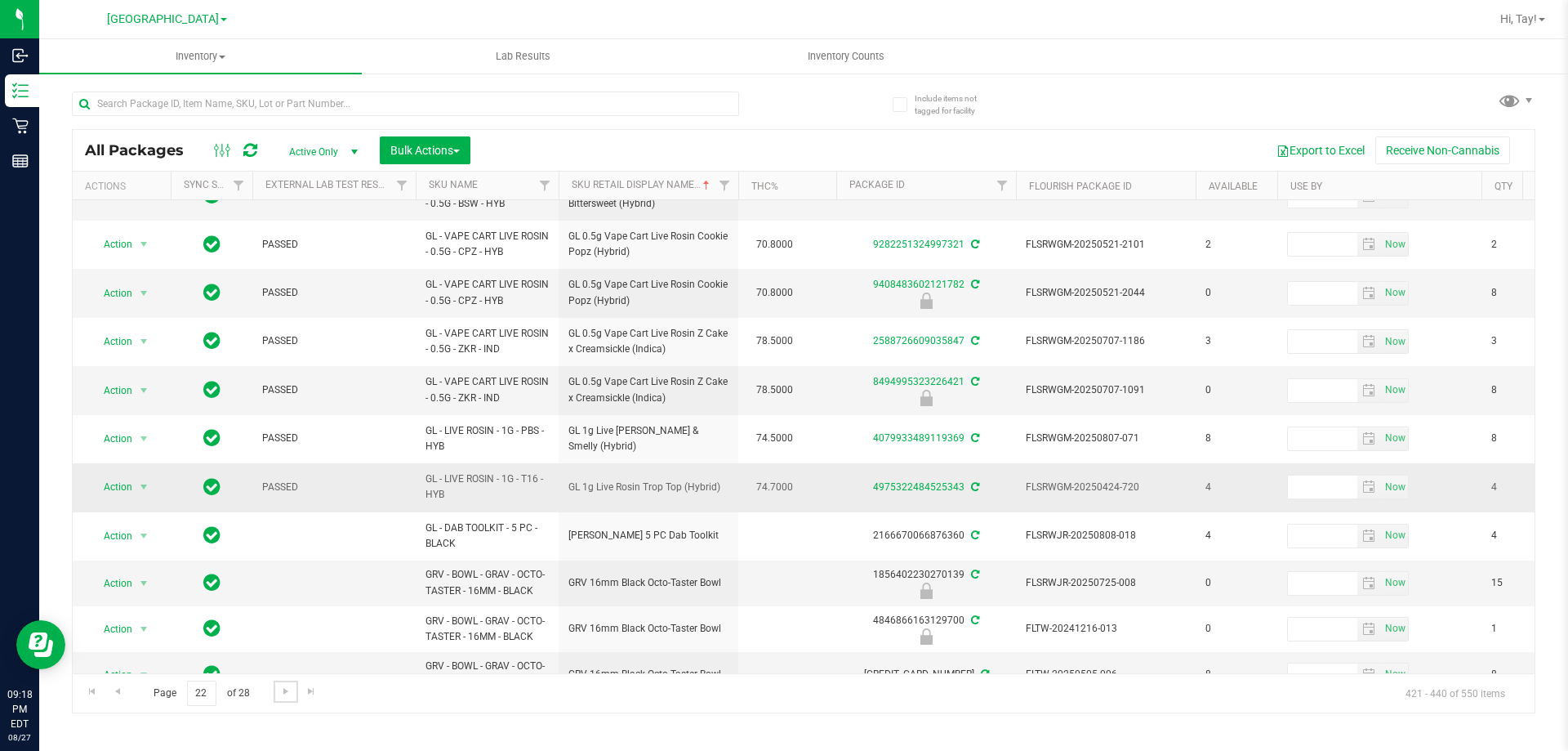
scroll to position [500, 0]
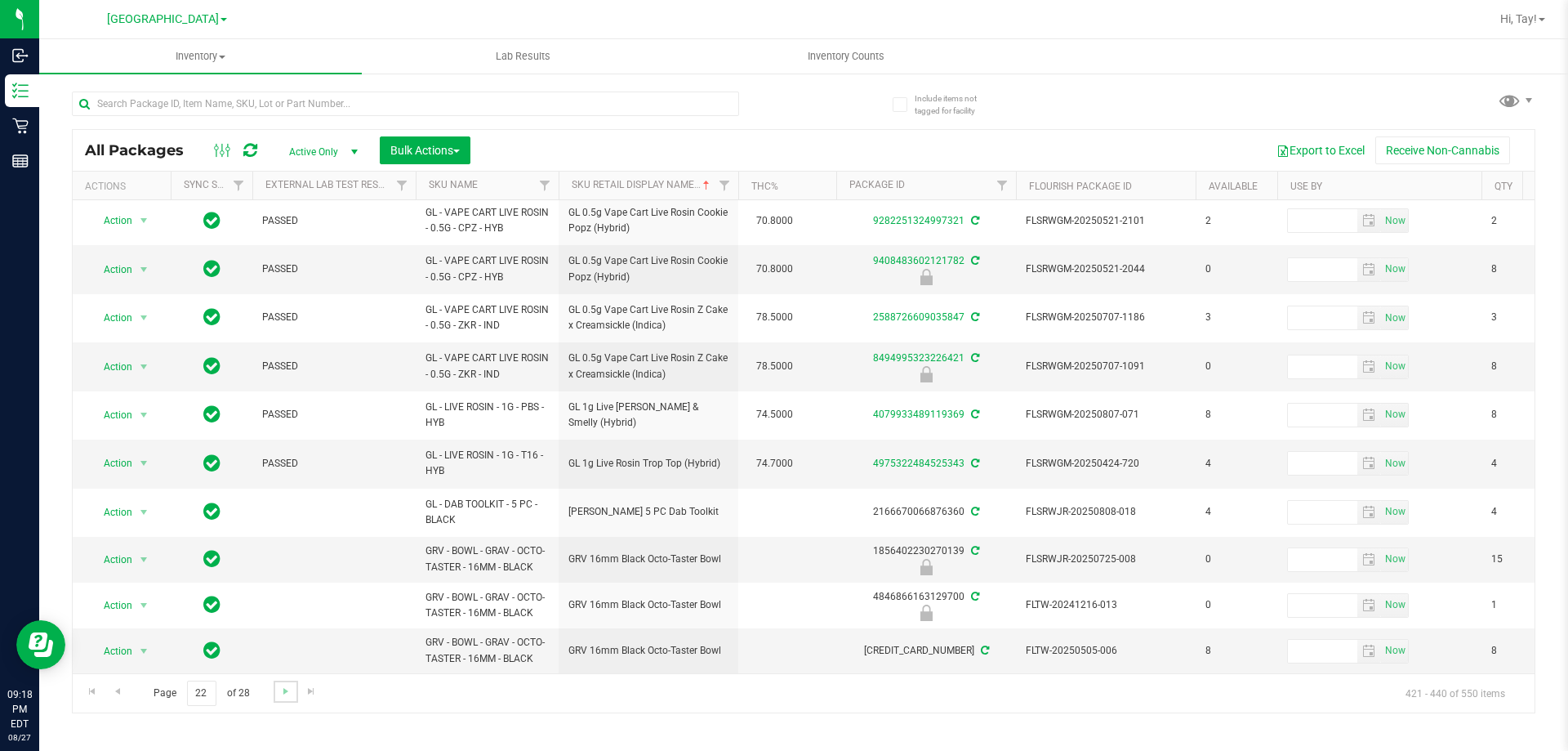
click at [276, 691] on link "Go to the next page" at bounding box center [285, 691] width 24 height 22
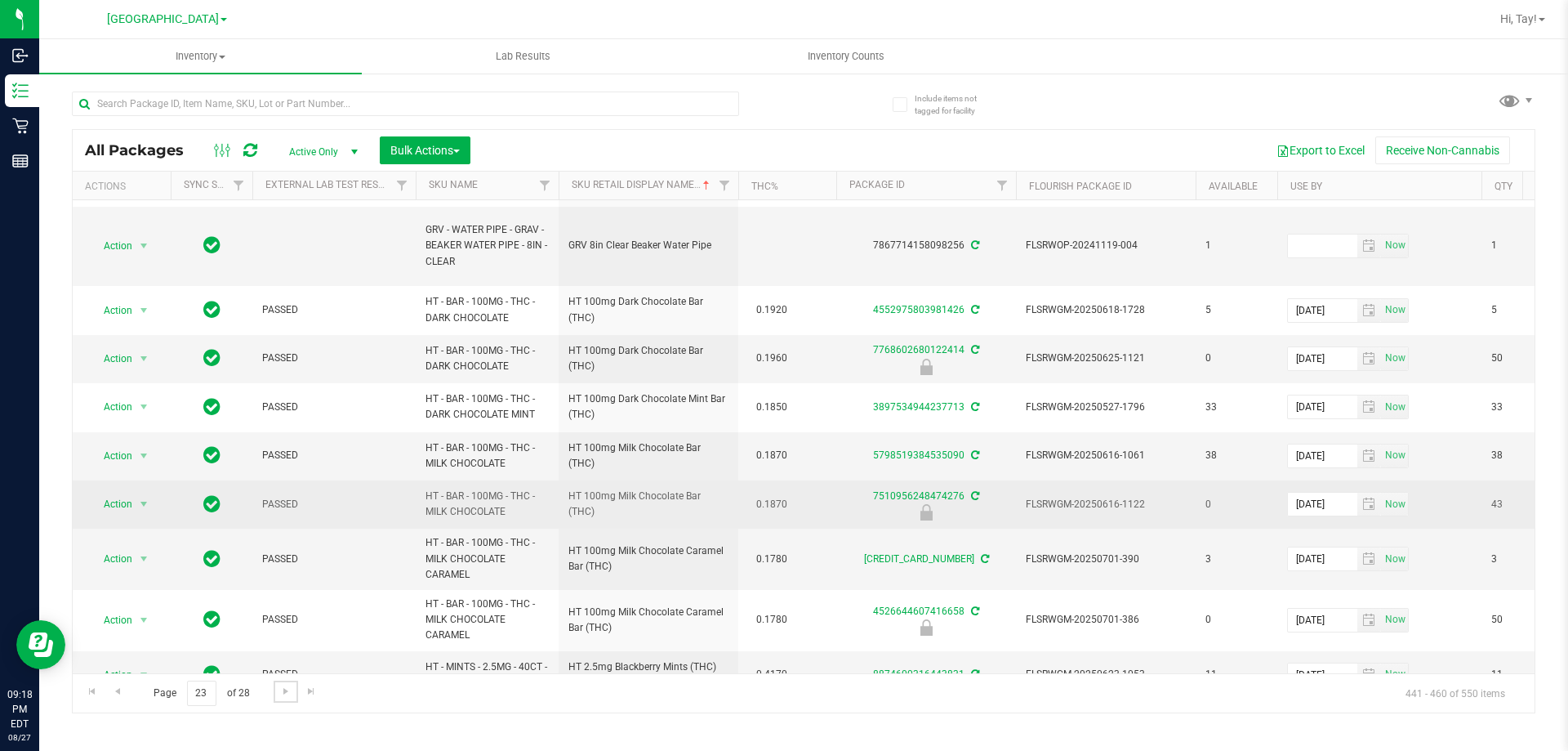
scroll to position [810, 0]
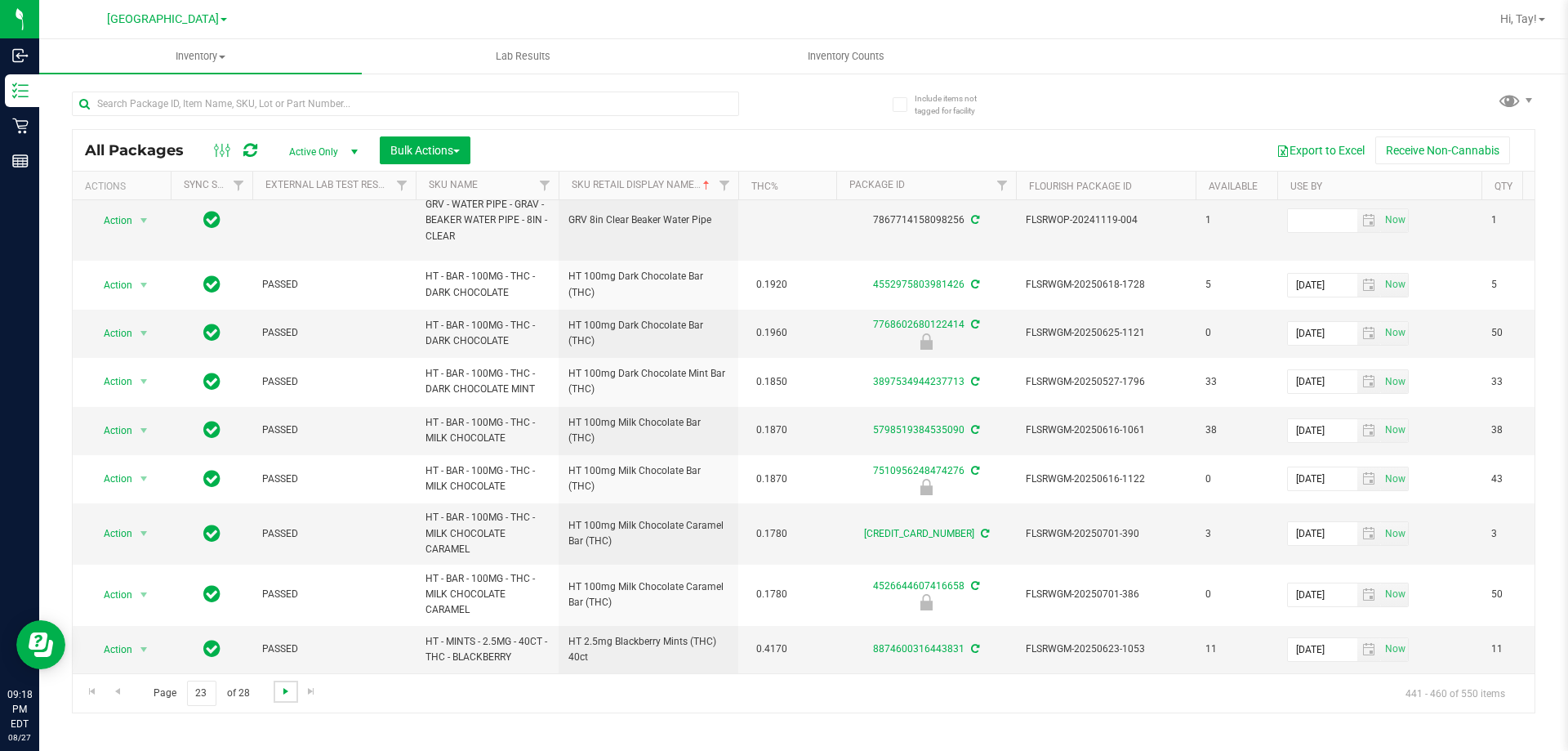
click at [282, 696] on span "Go to the next page" at bounding box center [286, 691] width 13 height 13
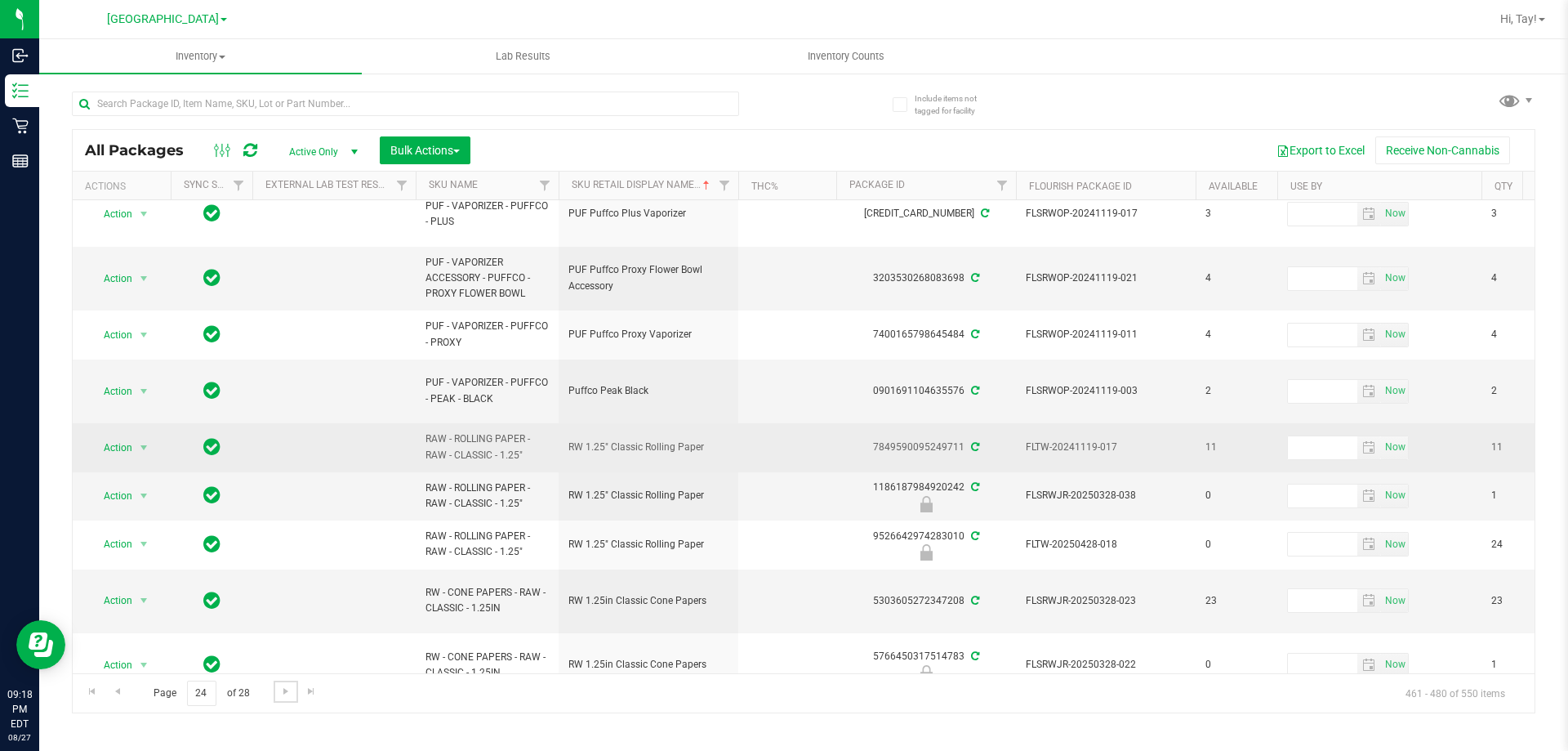
scroll to position [659, 0]
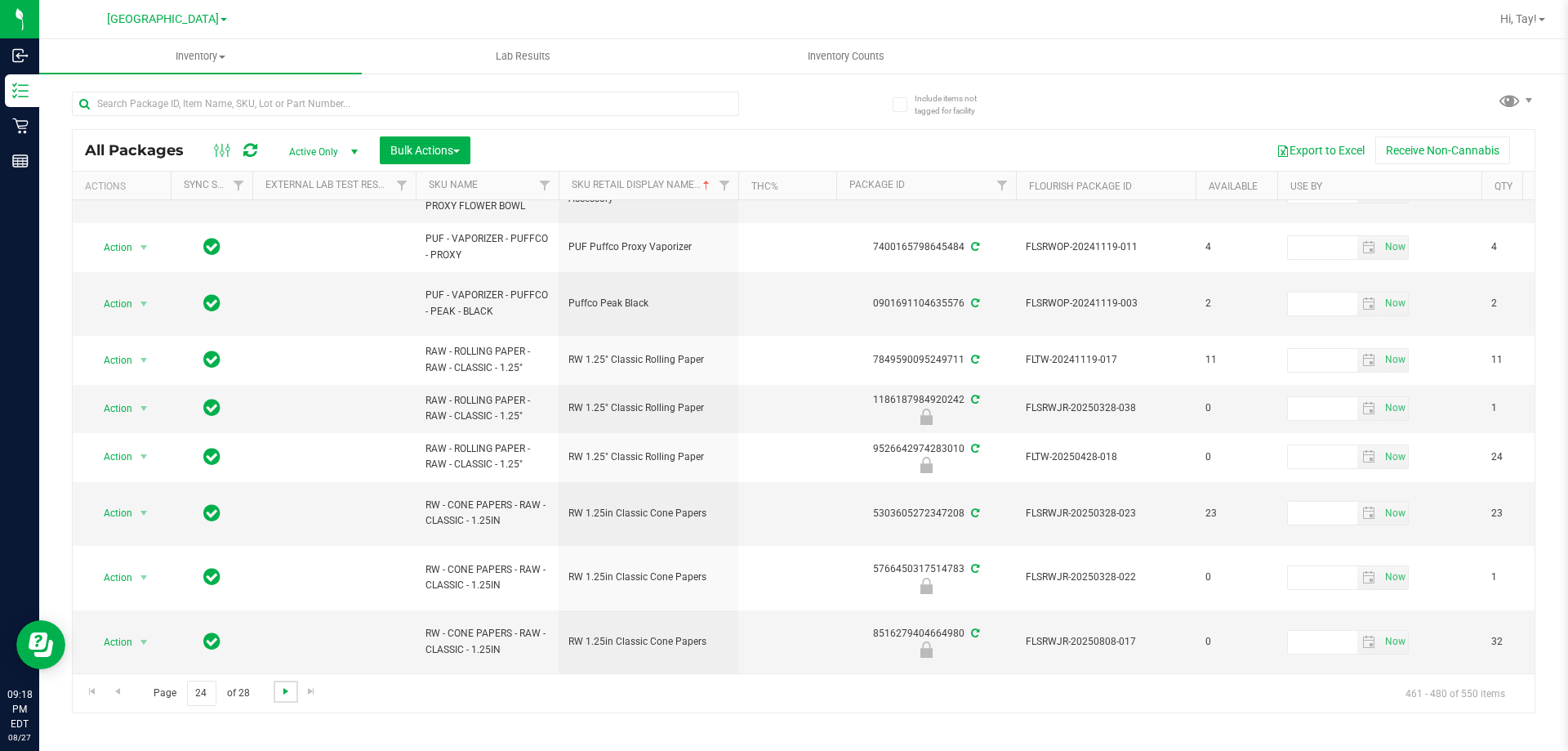
click at [279, 693] on span "Go to the next page" at bounding box center [286, 691] width 13 height 13
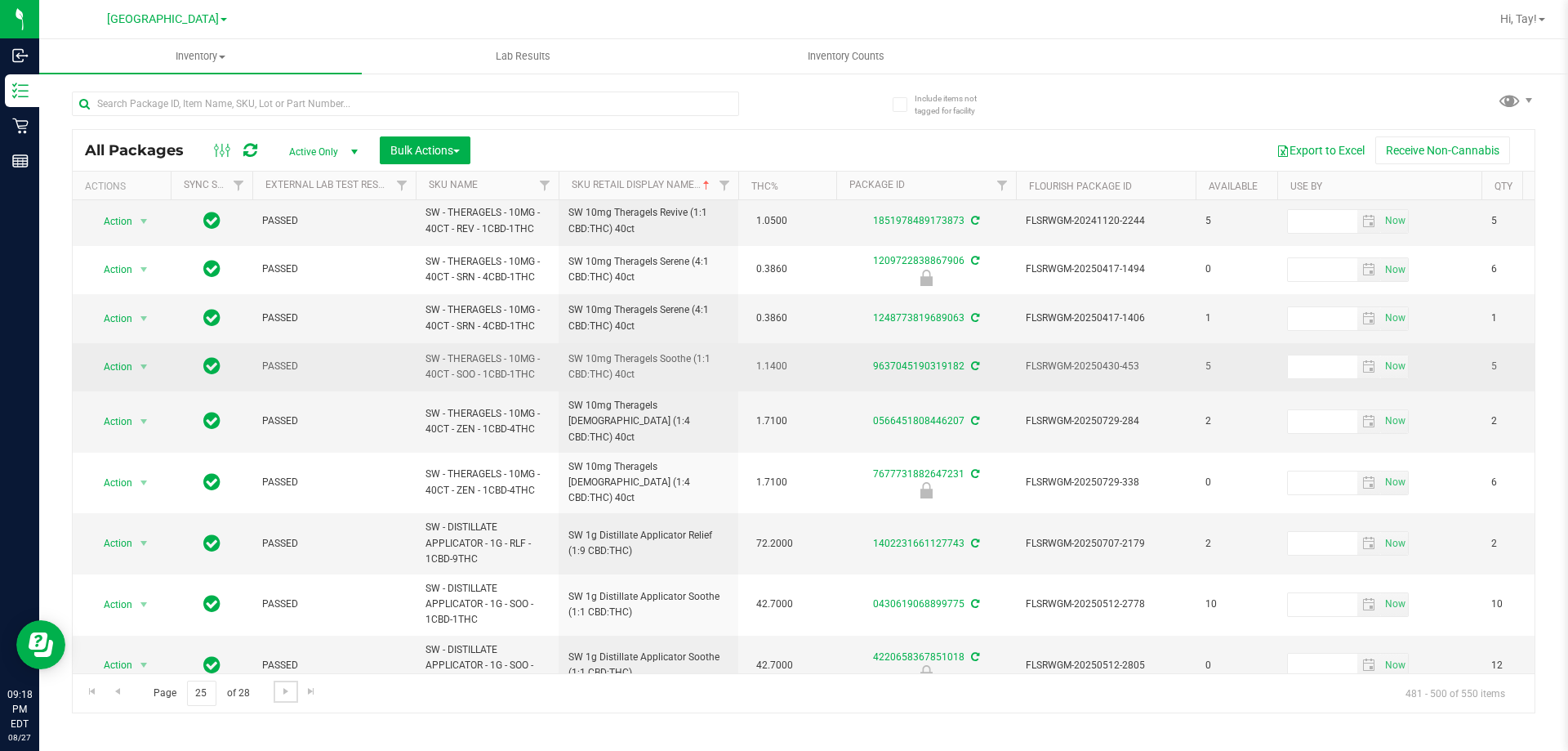
scroll to position [546, 0]
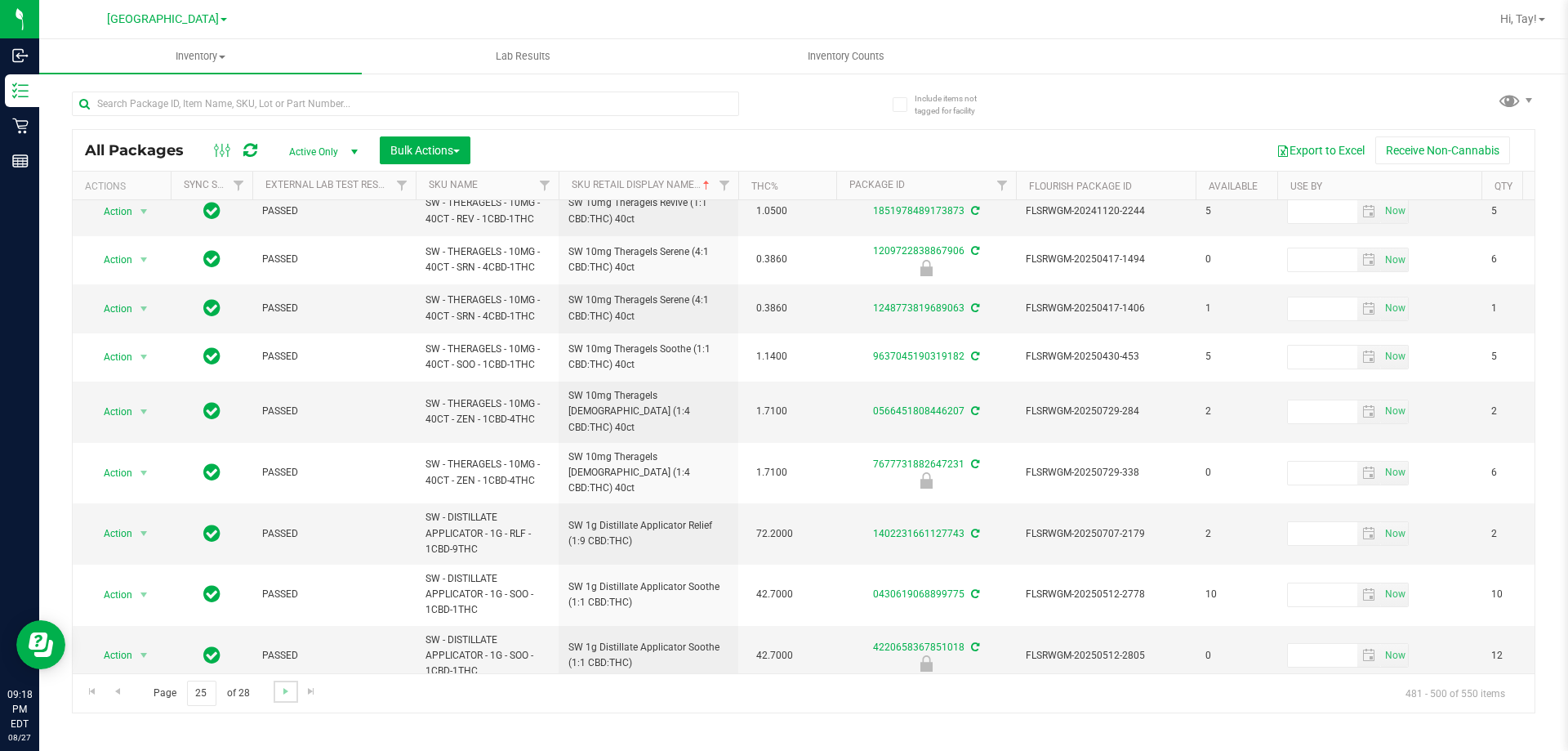
click at [276, 696] on link "Go to the next page" at bounding box center [285, 691] width 24 height 22
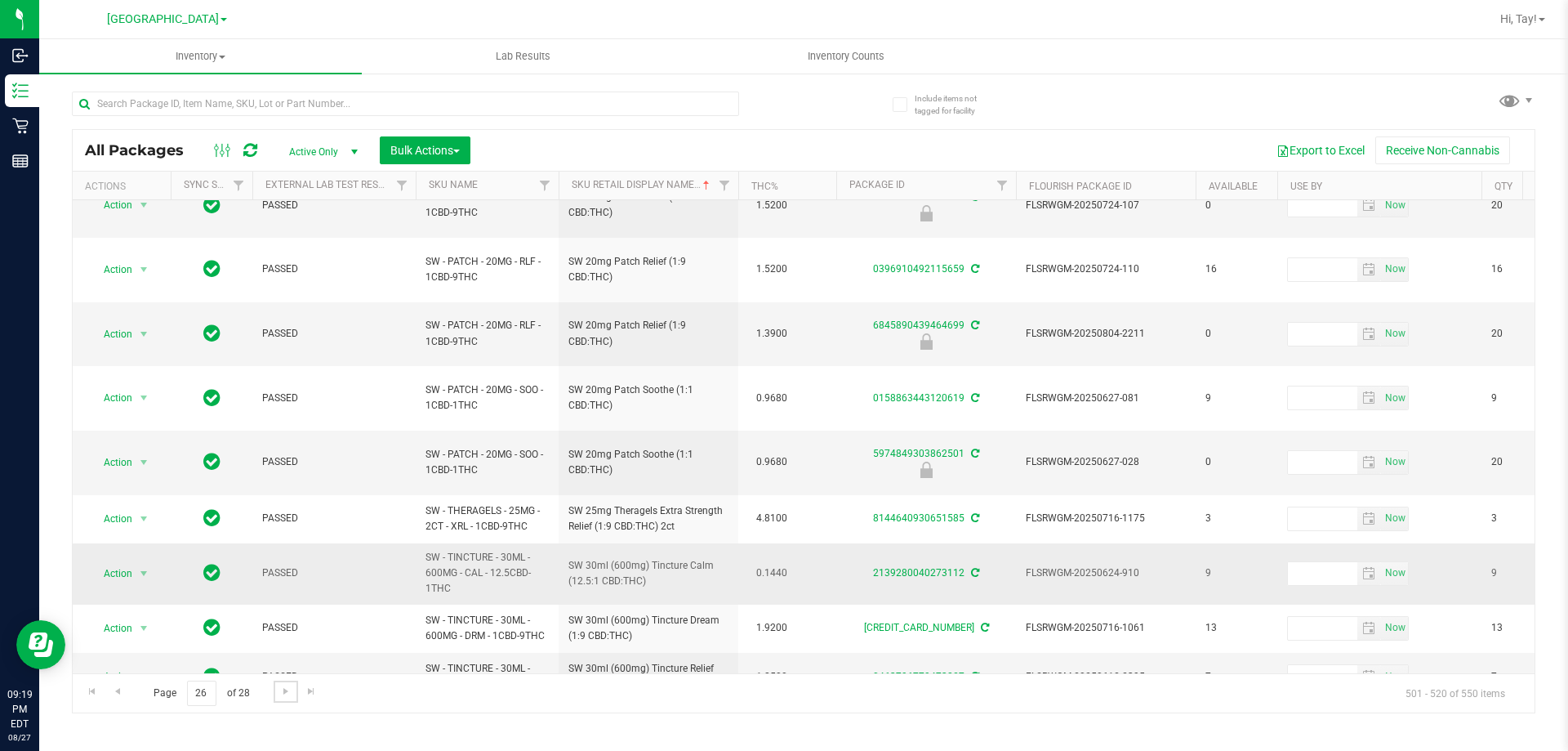
scroll to position [546, 0]
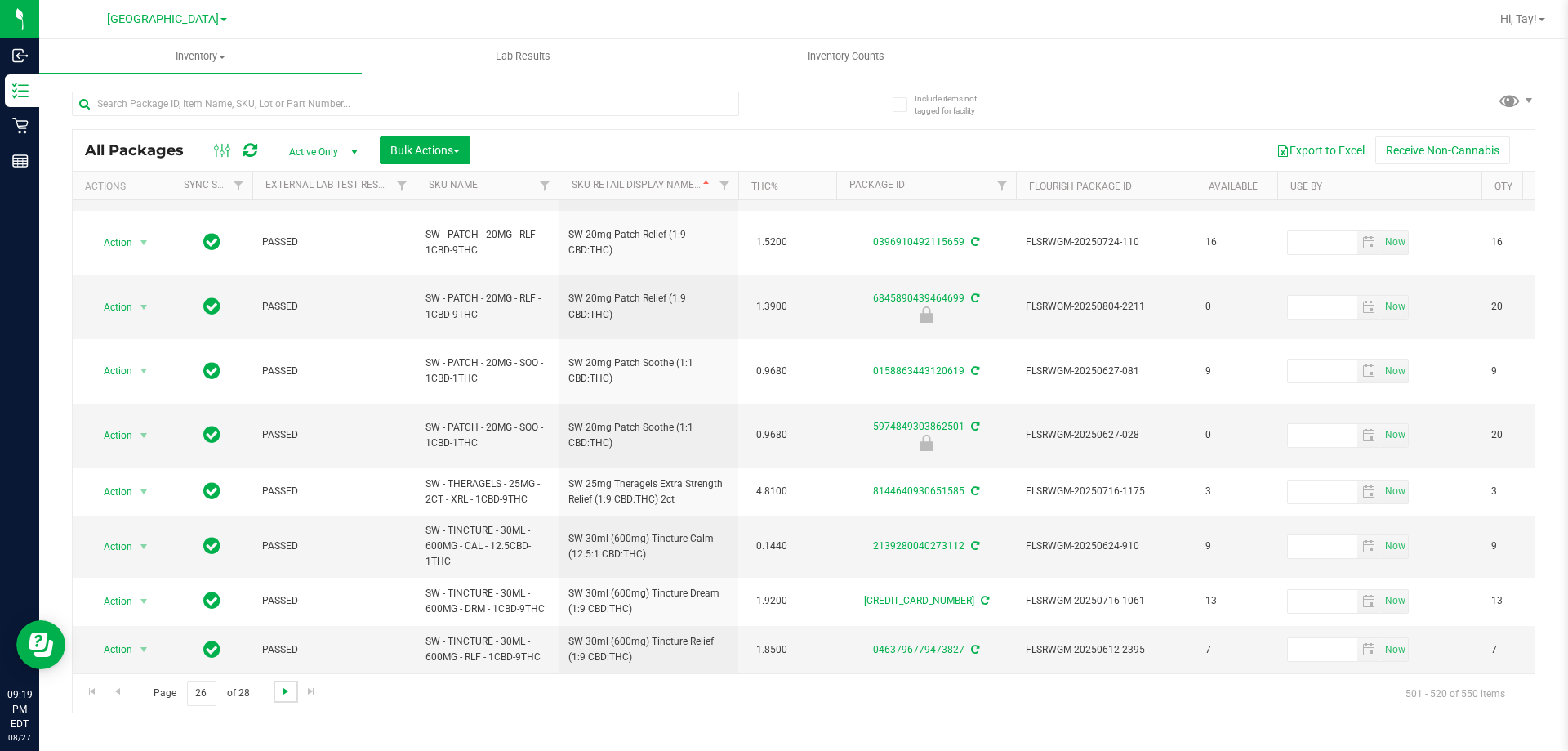
click at [286, 695] on span "Go to the next page" at bounding box center [286, 691] width 13 height 13
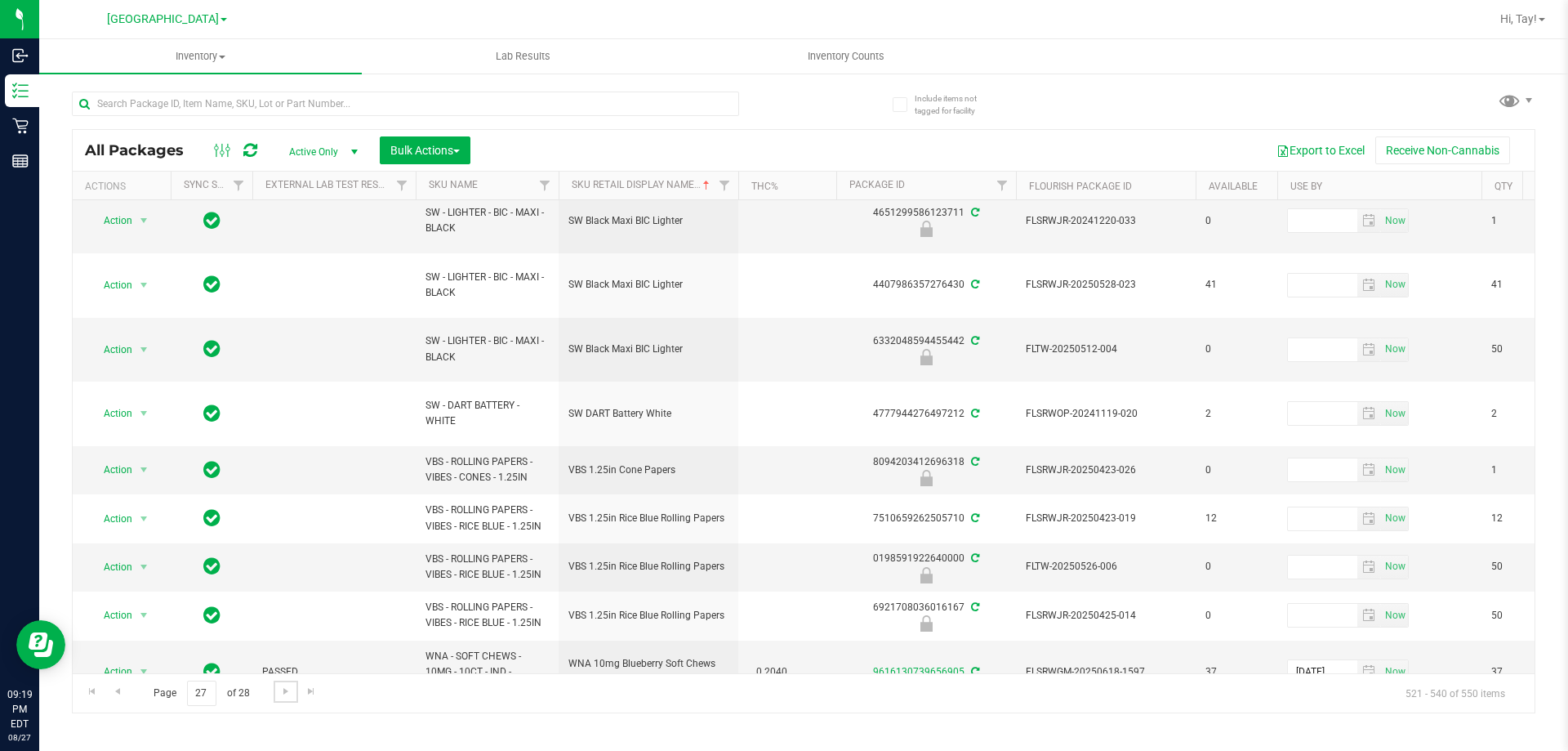
scroll to position [652, 0]
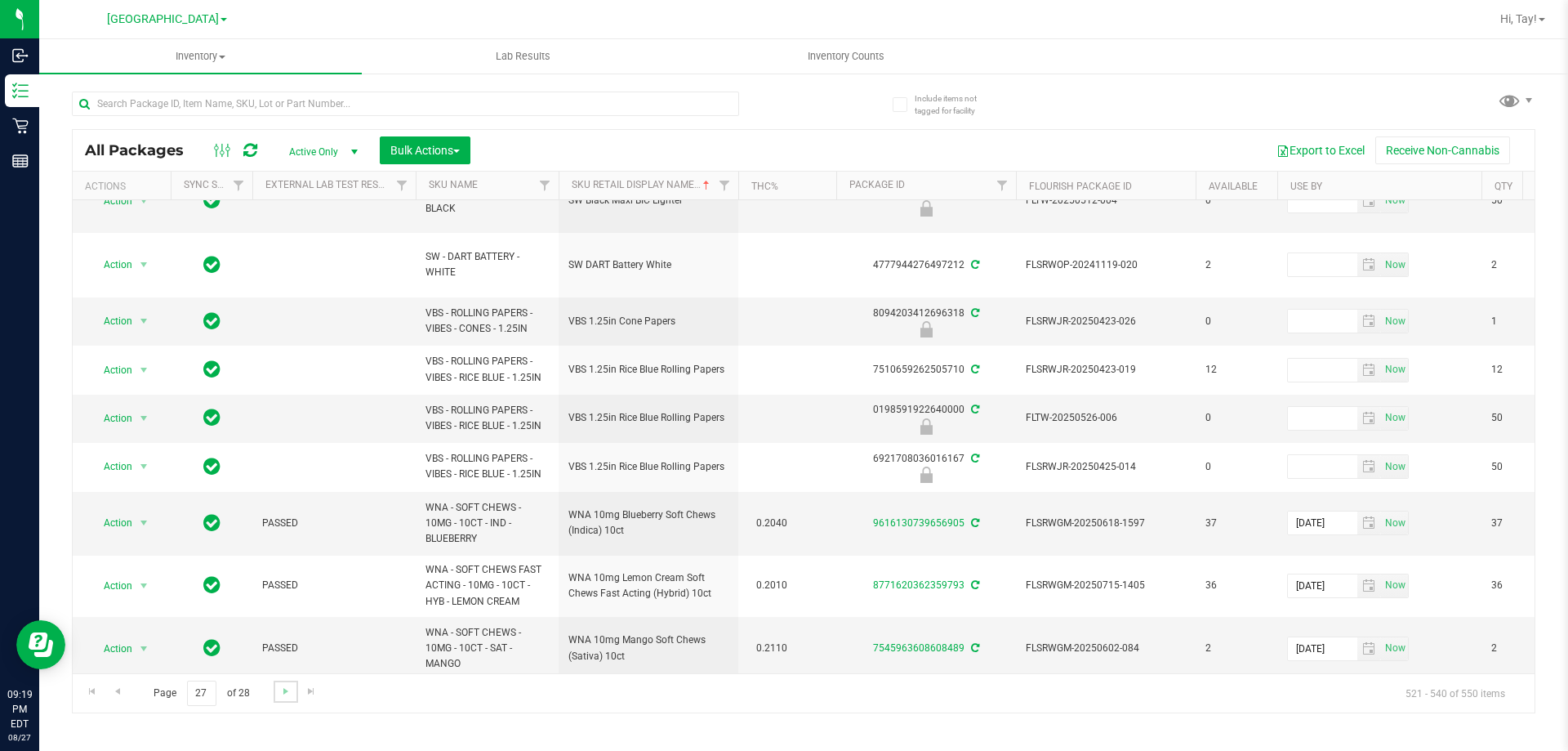
click at [282, 697] on link "Go to the next page" at bounding box center [285, 691] width 24 height 22
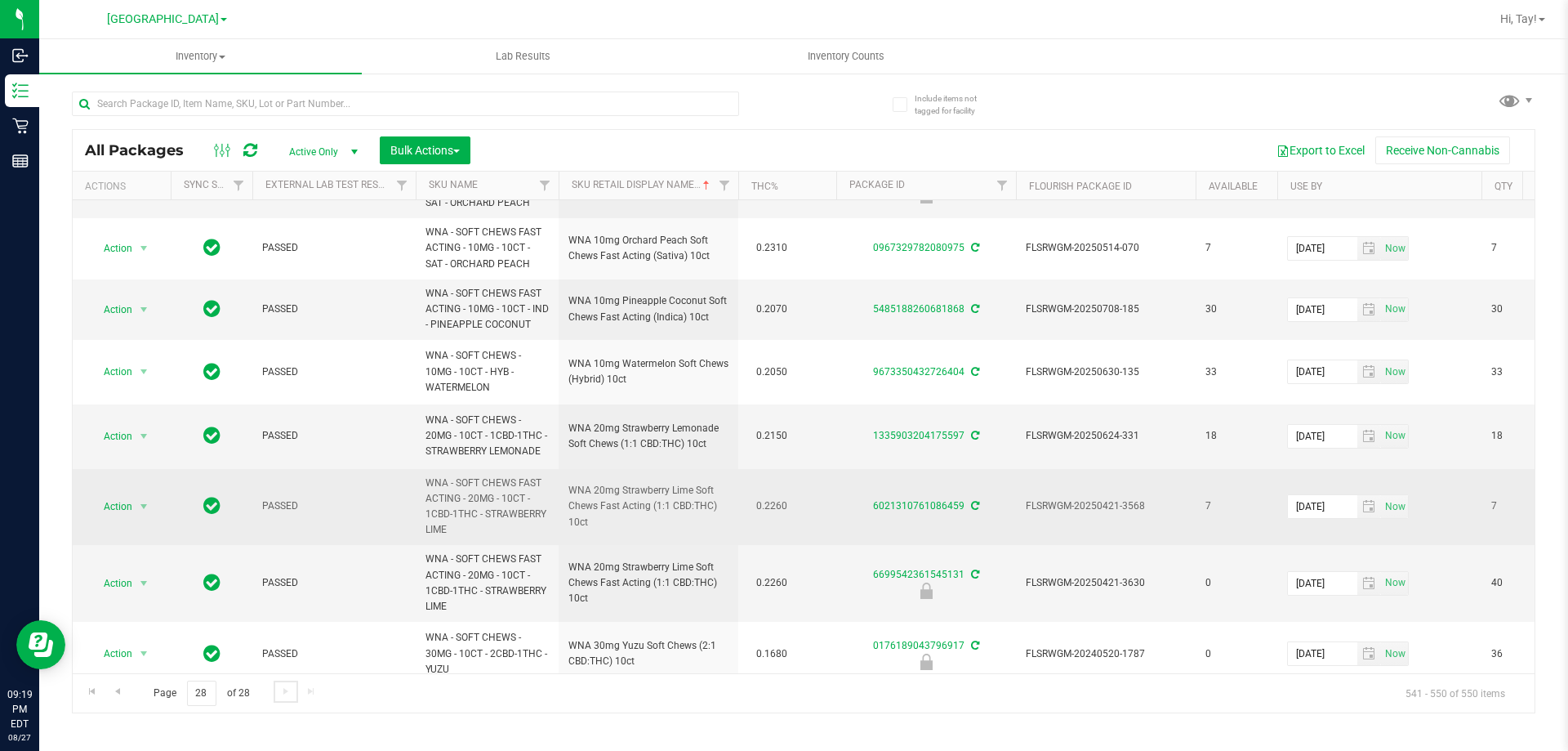
scroll to position [196, 0]
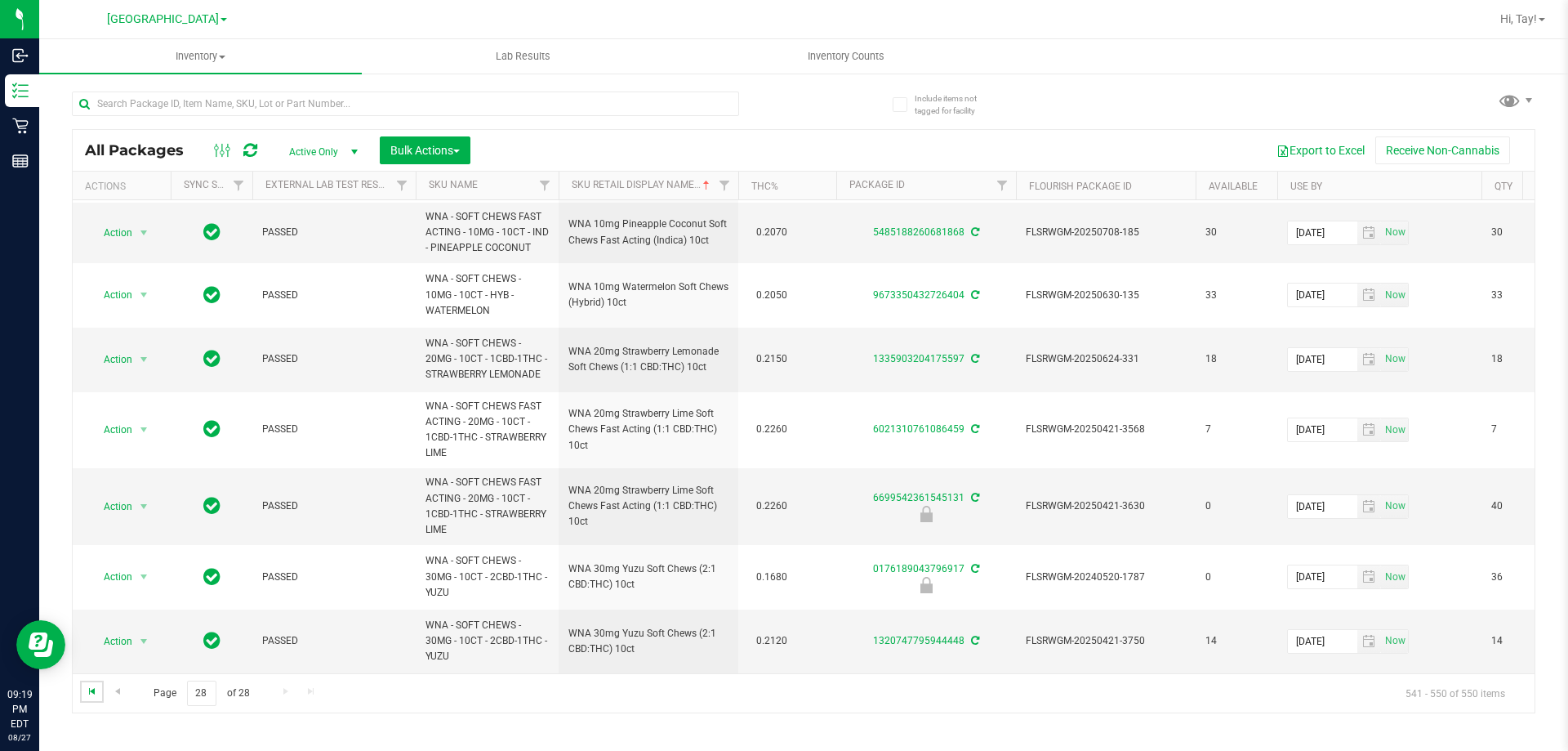
click at [92, 691] on span "Go to the first page" at bounding box center [93, 691] width 13 height 13
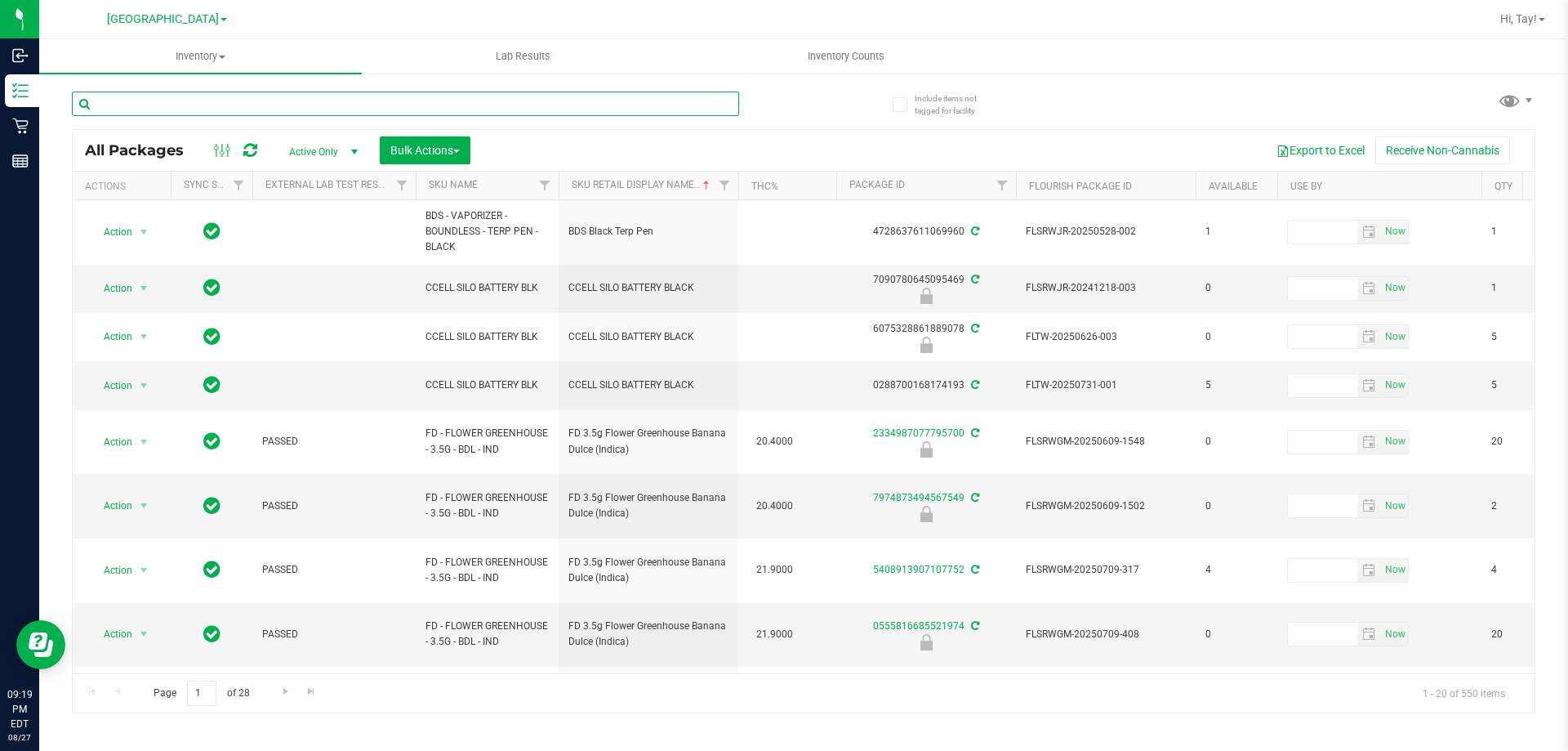
click at [266, 98] on input "text" at bounding box center [405, 104] width 667 height 25
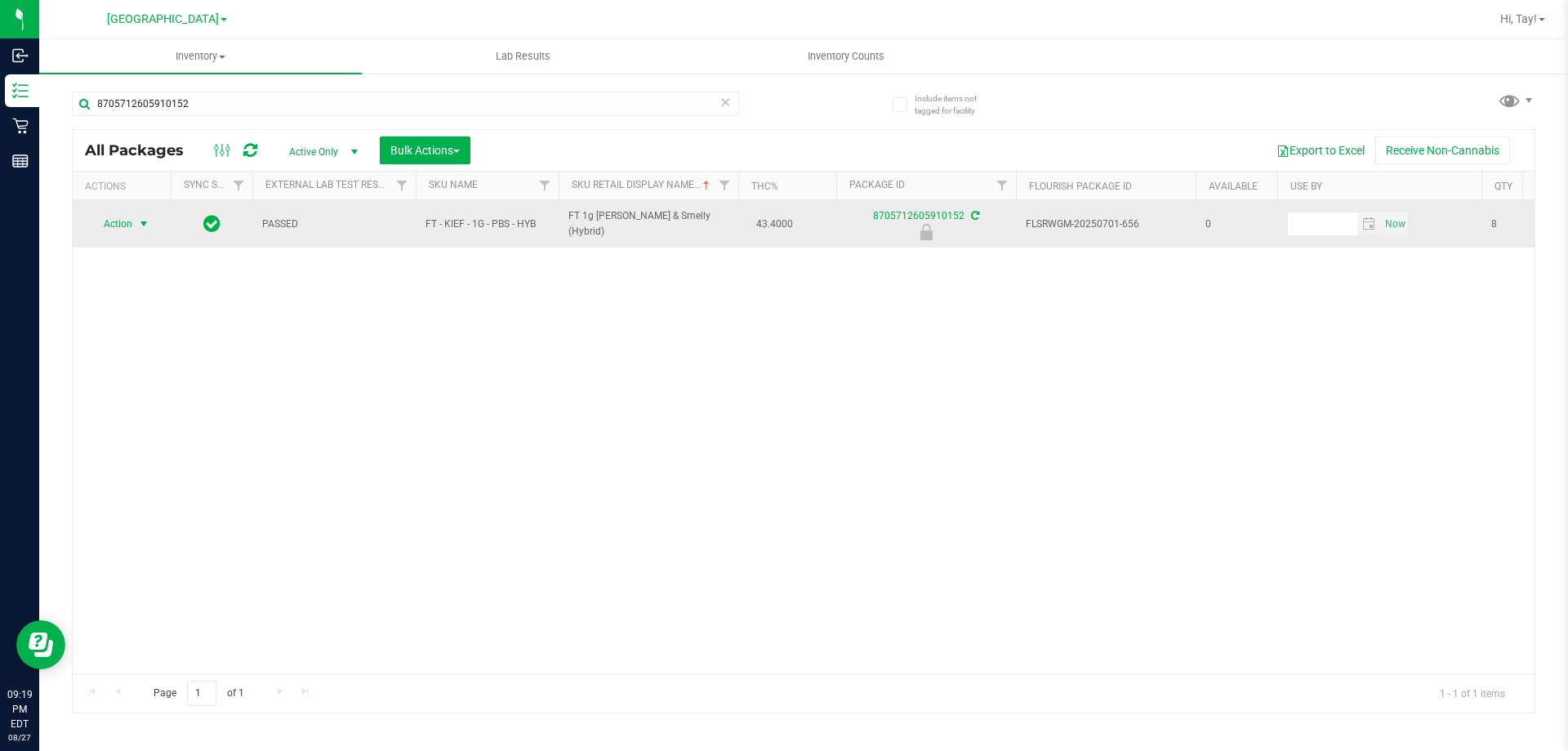
click at [103, 230] on span "Action" at bounding box center [111, 224] width 44 height 23
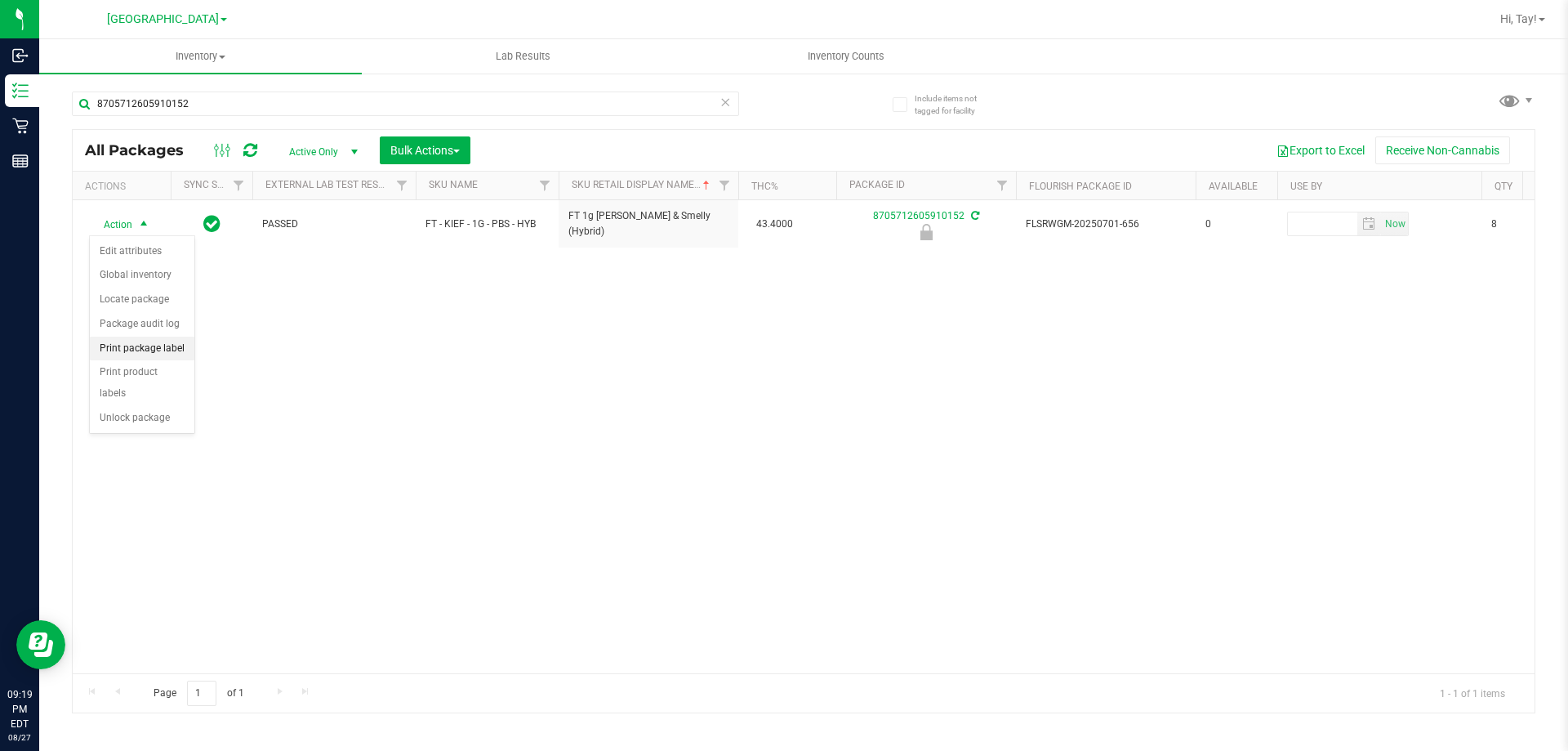
click at [170, 345] on li "Print package label" at bounding box center [142, 349] width 104 height 25
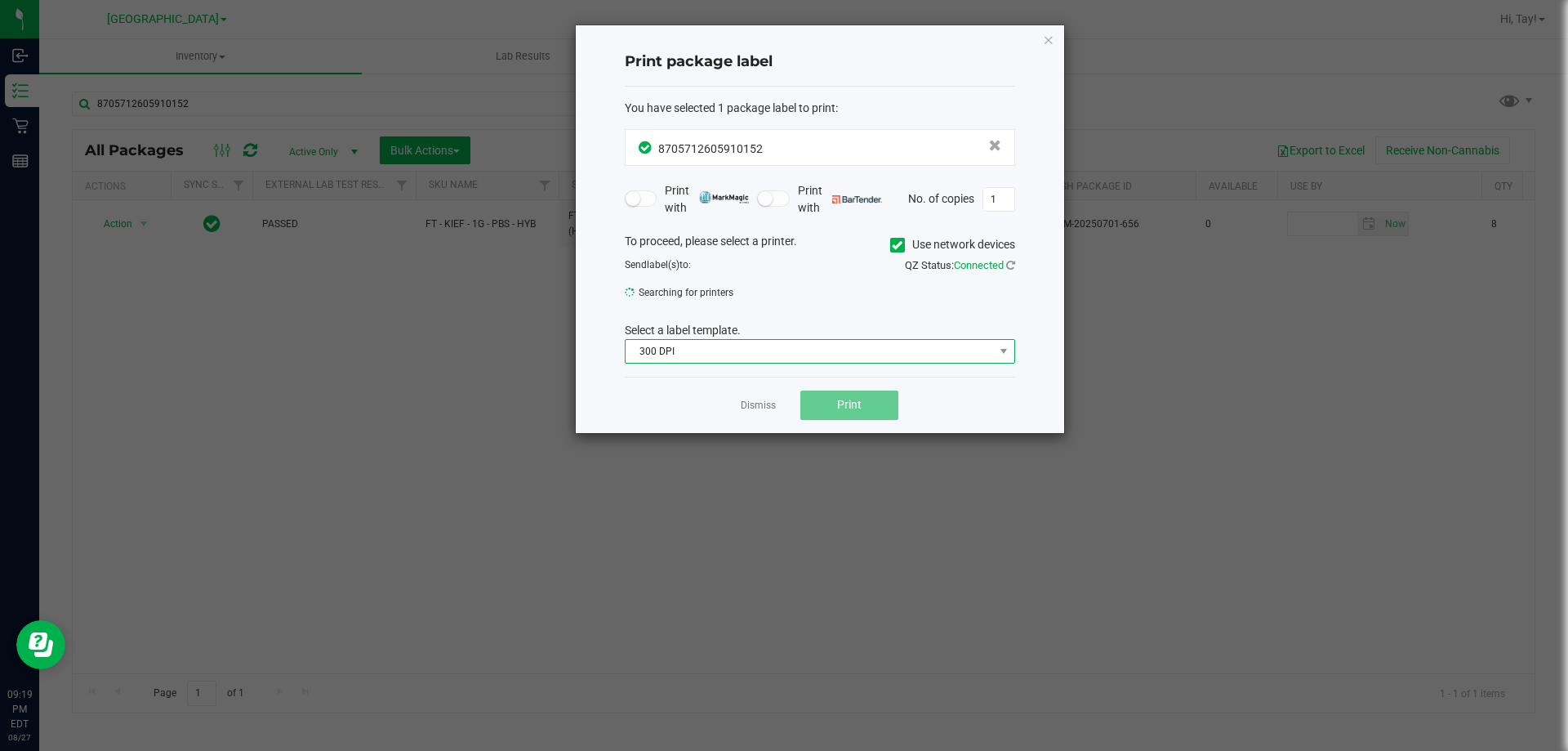
click at [670, 351] on span "300 DPI" at bounding box center [809, 351] width 368 height 23
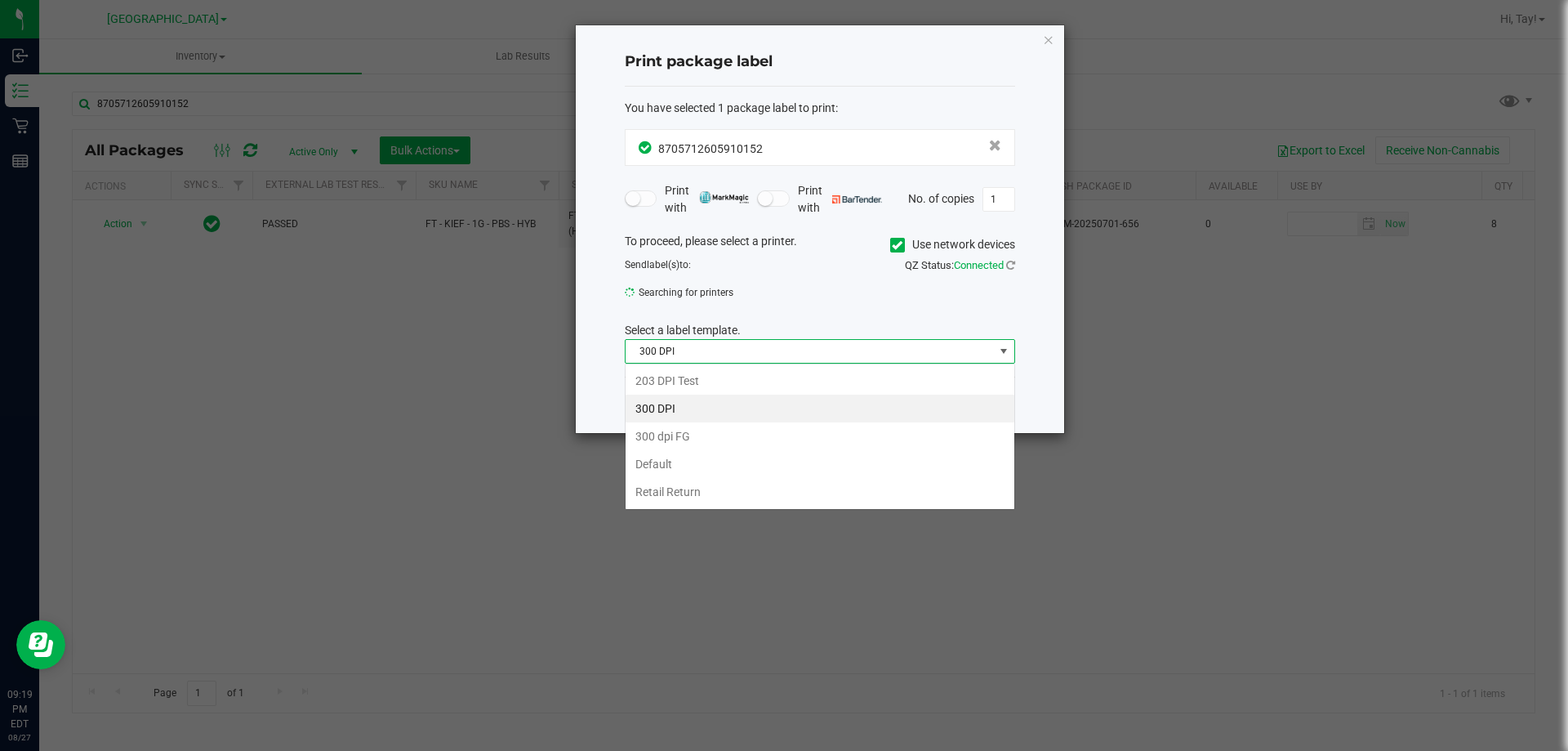
scroll to position [25, 390]
click at [678, 380] on li "203 DPI Test" at bounding box center [820, 380] width 388 height 28
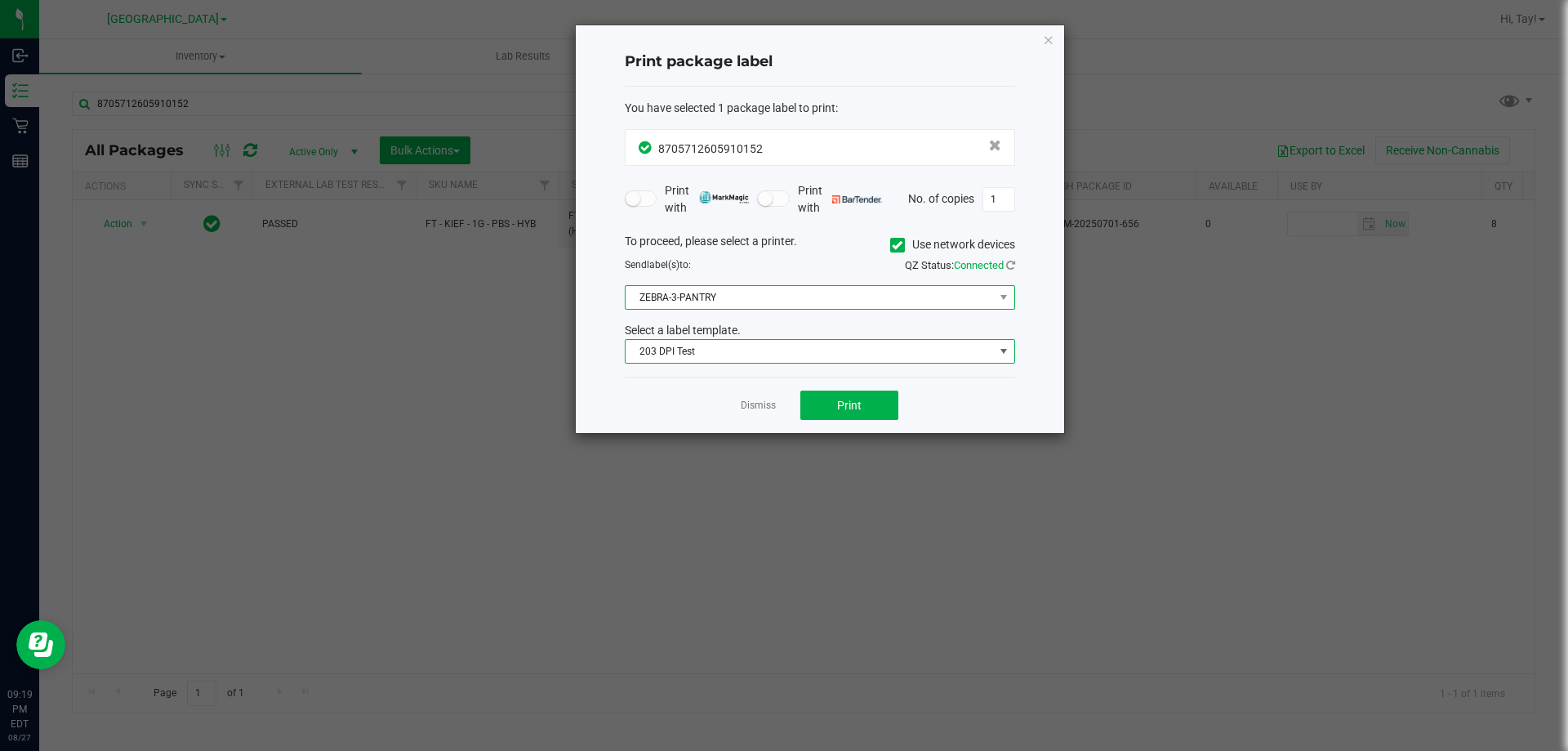
click at [707, 293] on span "ZEBRA-3-PANTRY" at bounding box center [809, 298] width 368 height 23
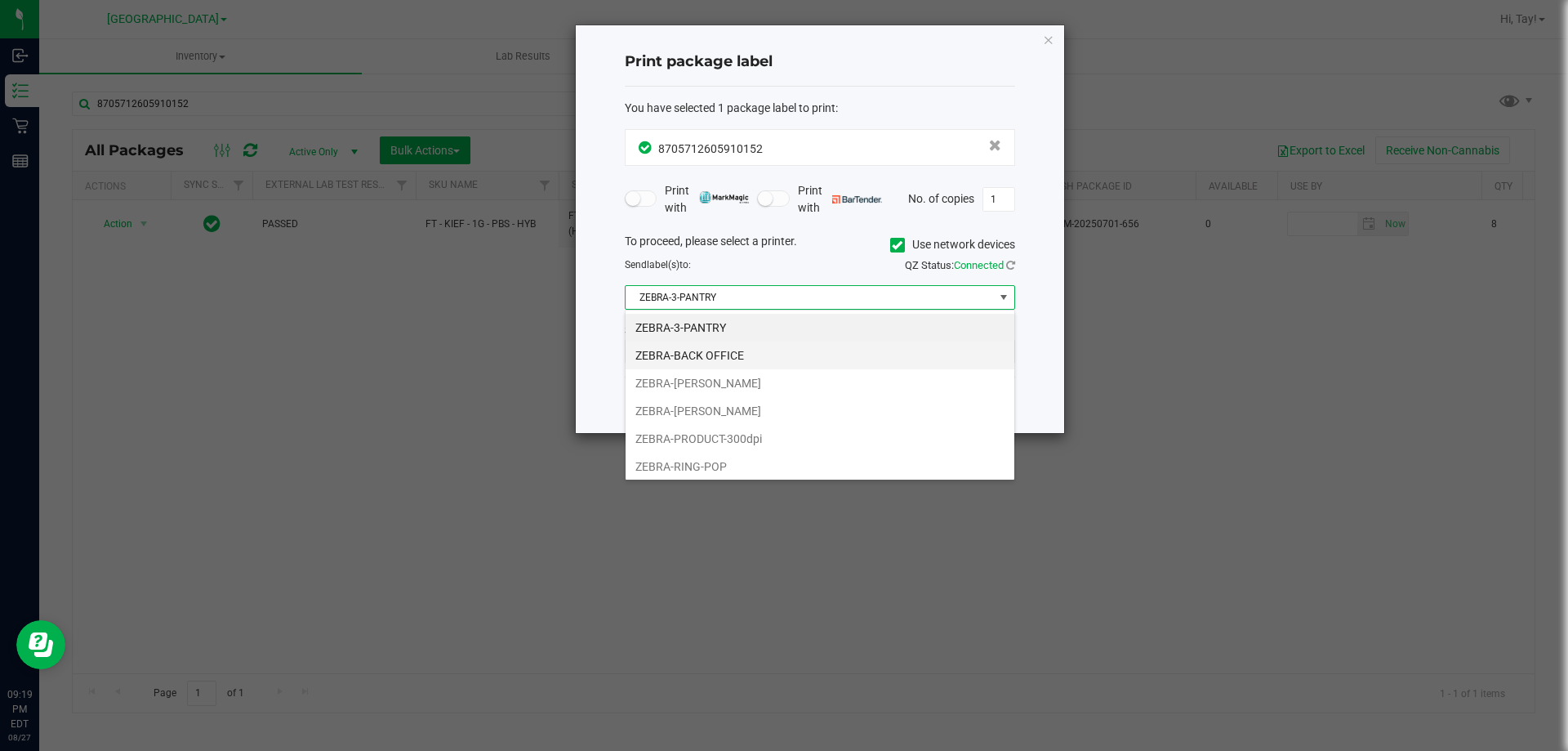
click at [734, 343] on li "ZEBRA-BACK OFFICE" at bounding box center [820, 355] width 388 height 28
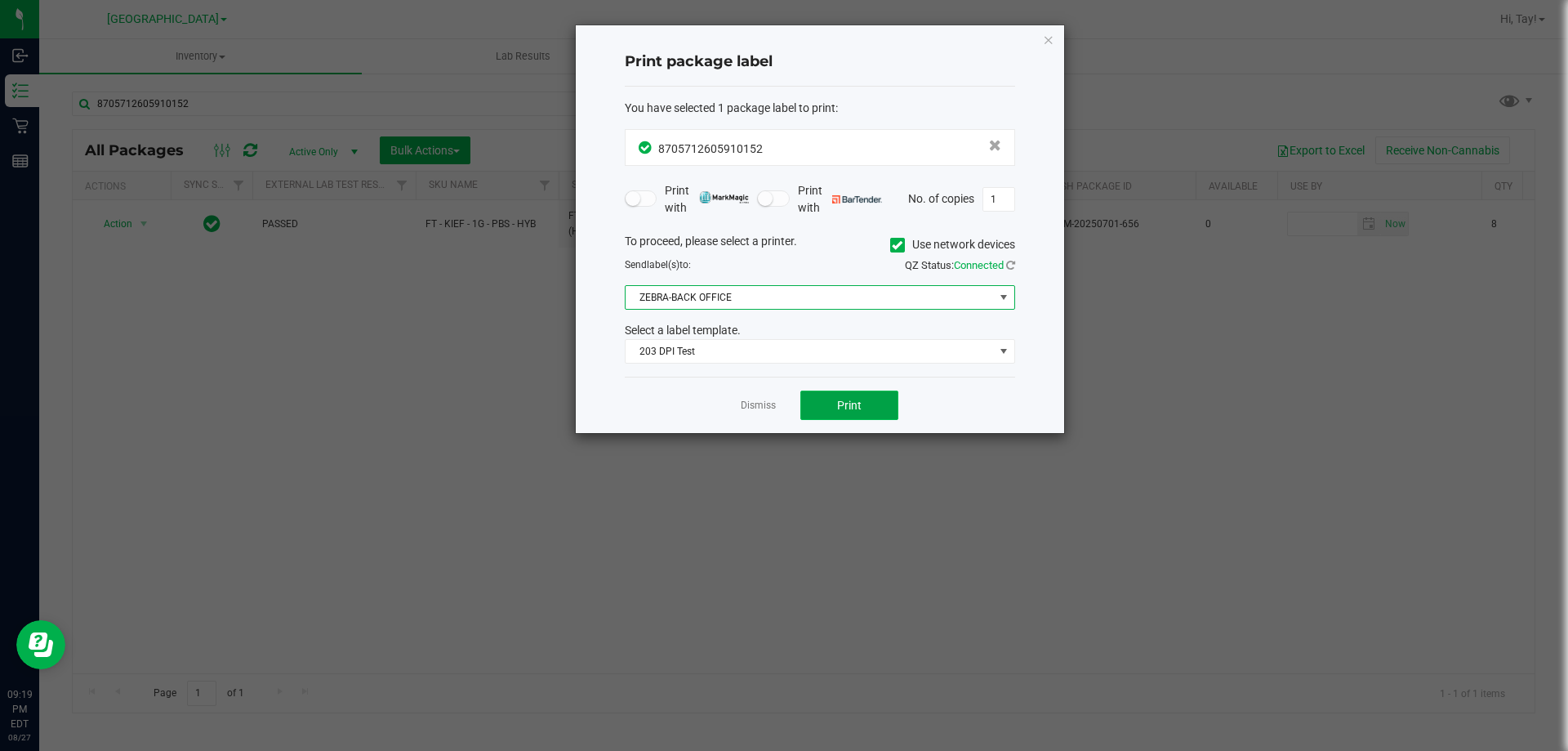
click at [845, 408] on span "Print" at bounding box center [850, 406] width 25 height 13
click at [776, 405] on div "Dismiss Print" at bounding box center [820, 405] width 390 height 56
click at [773, 405] on link "Dismiss" at bounding box center [758, 406] width 35 height 14
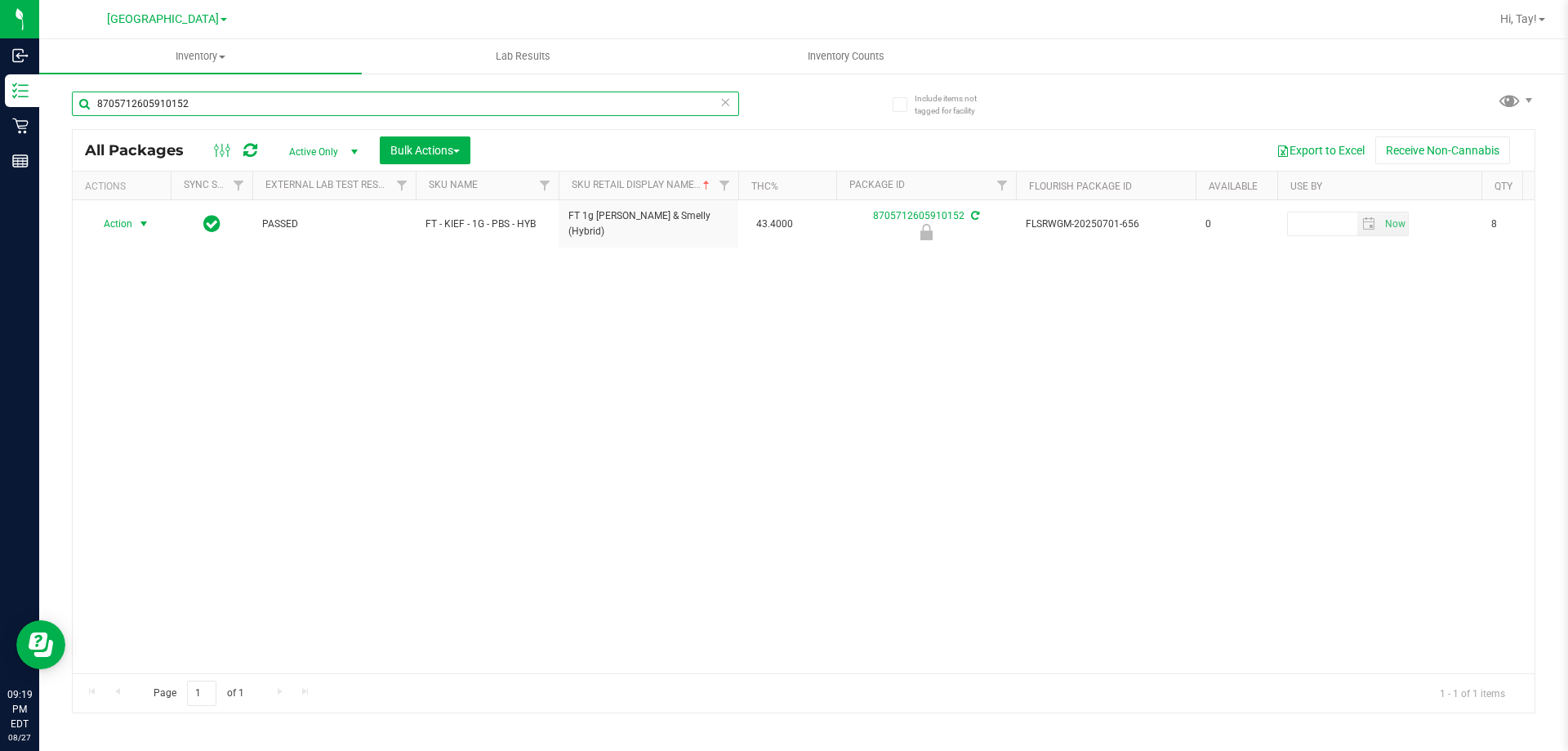
click at [304, 98] on input "8705712605910152" at bounding box center [405, 104] width 667 height 25
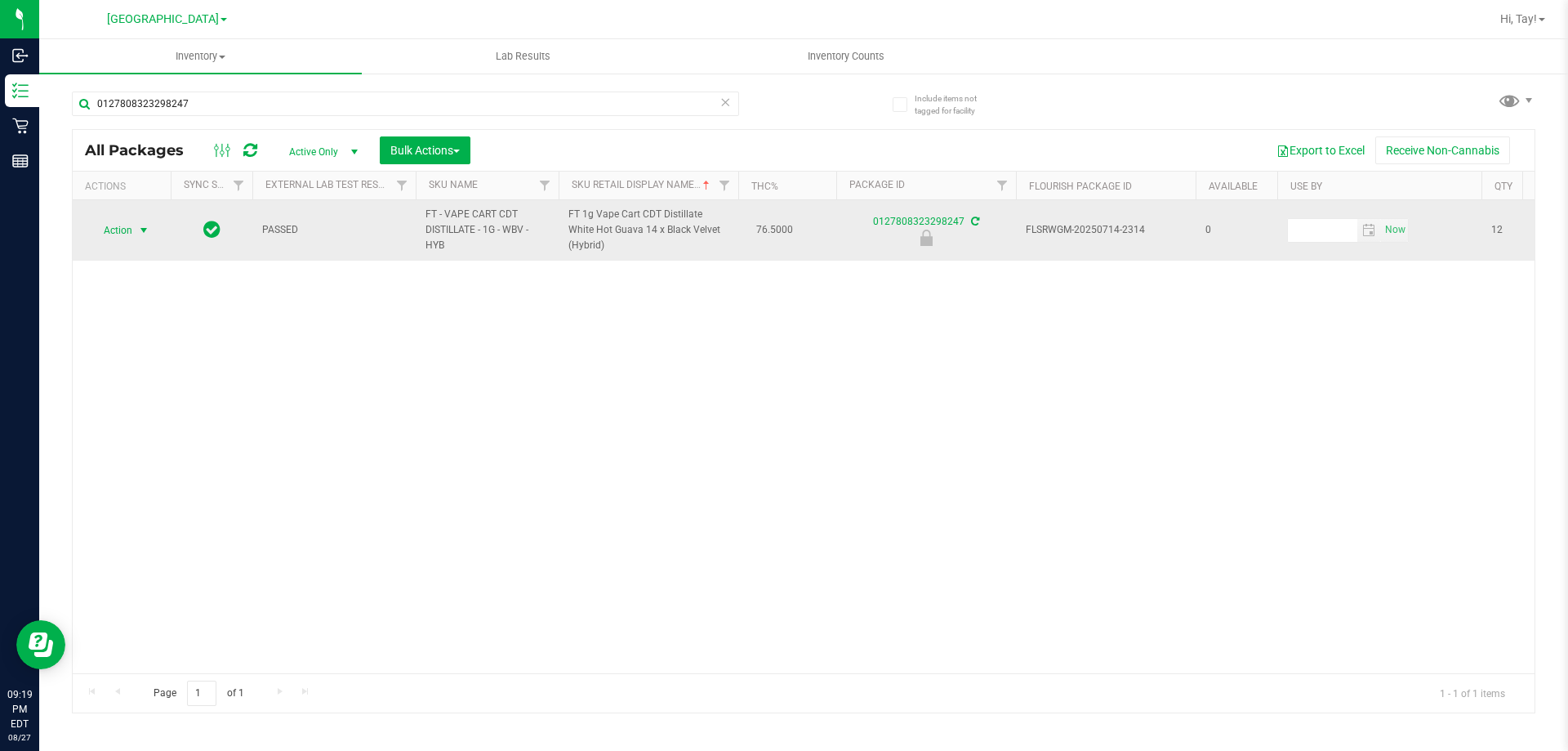
click at [137, 230] on span "select" at bounding box center [144, 231] width 20 height 23
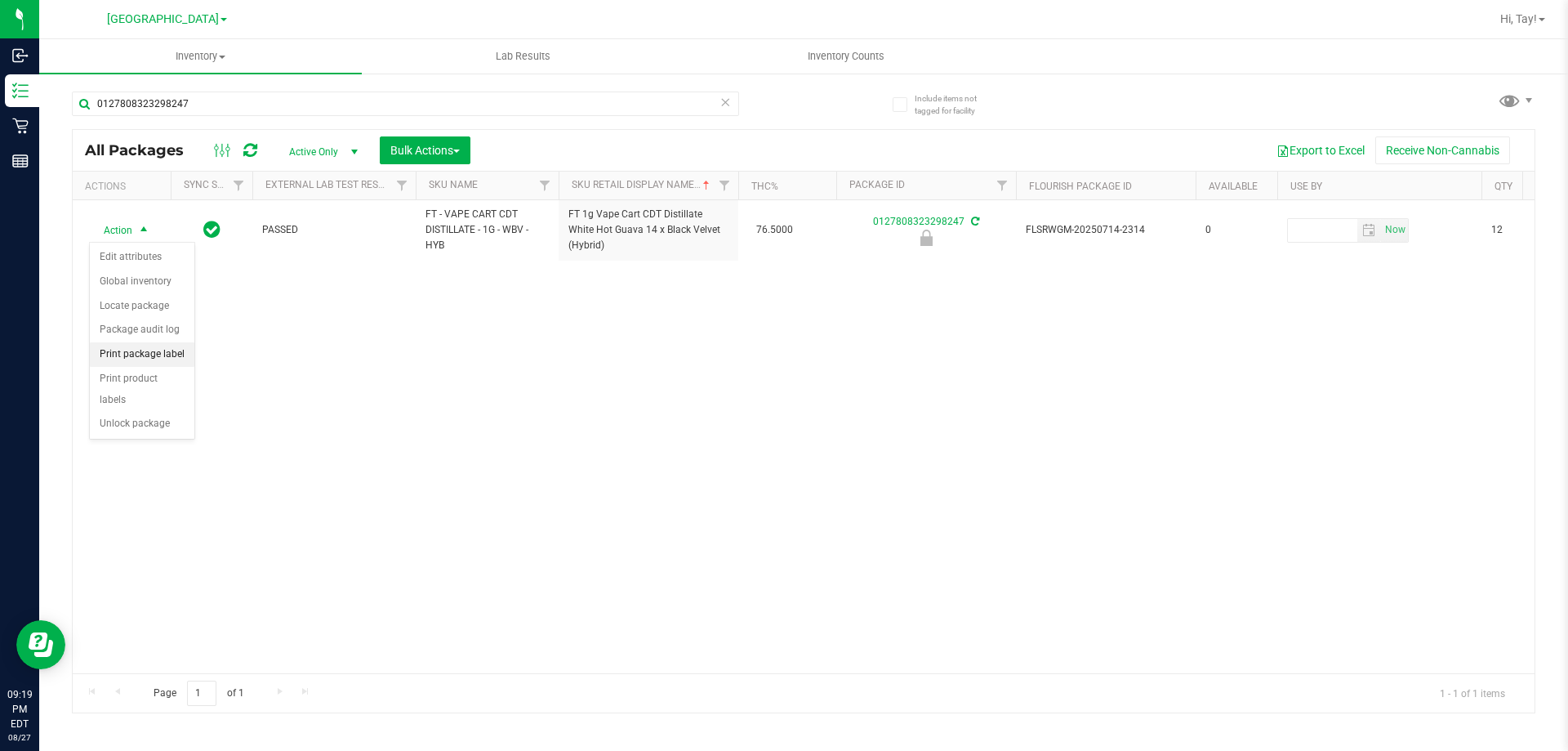
click at [156, 358] on li "Print package label" at bounding box center [142, 355] width 104 height 25
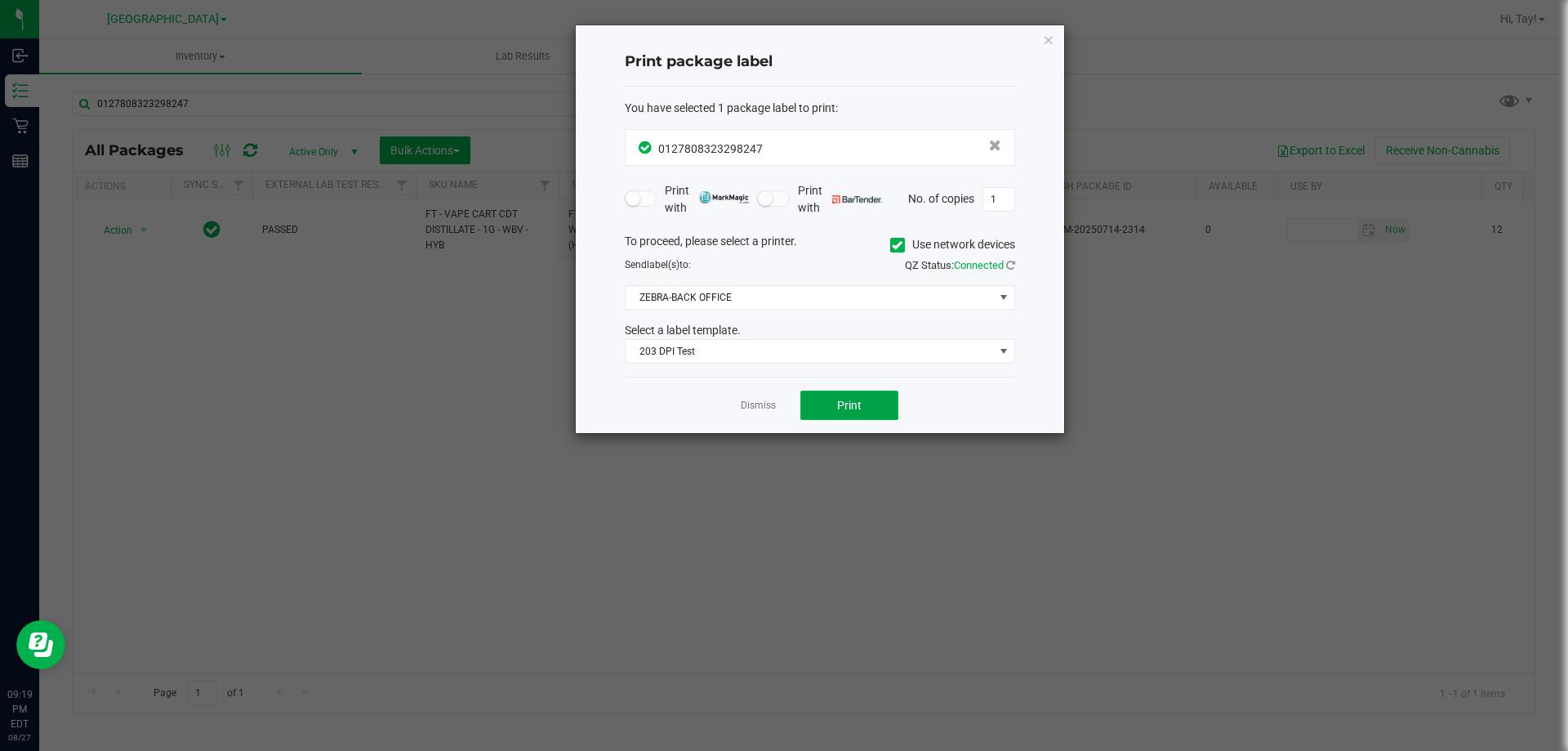
click at [829, 401] on button "Print" at bounding box center [850, 405] width 98 height 30
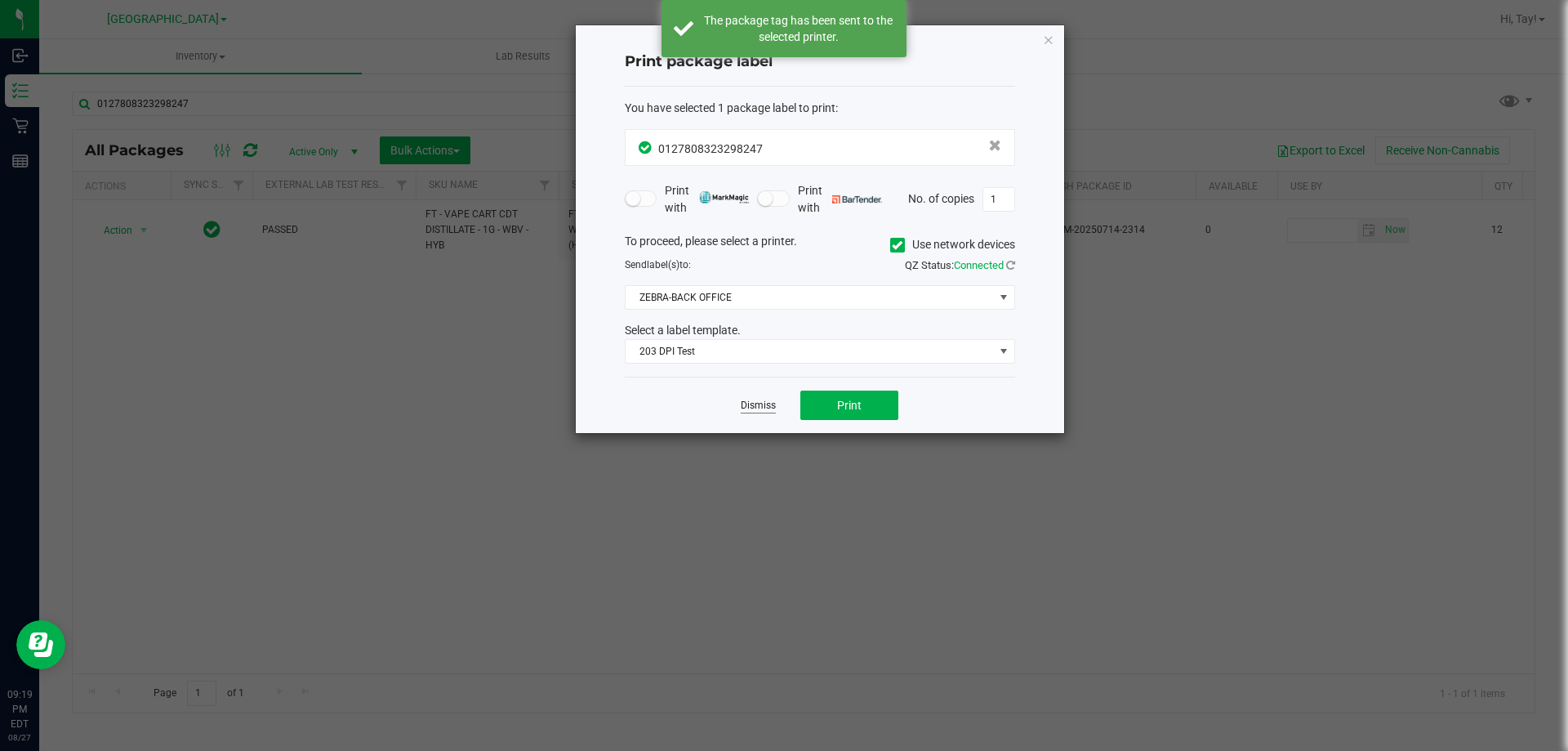
click at [758, 406] on link "Dismiss" at bounding box center [758, 406] width 35 height 14
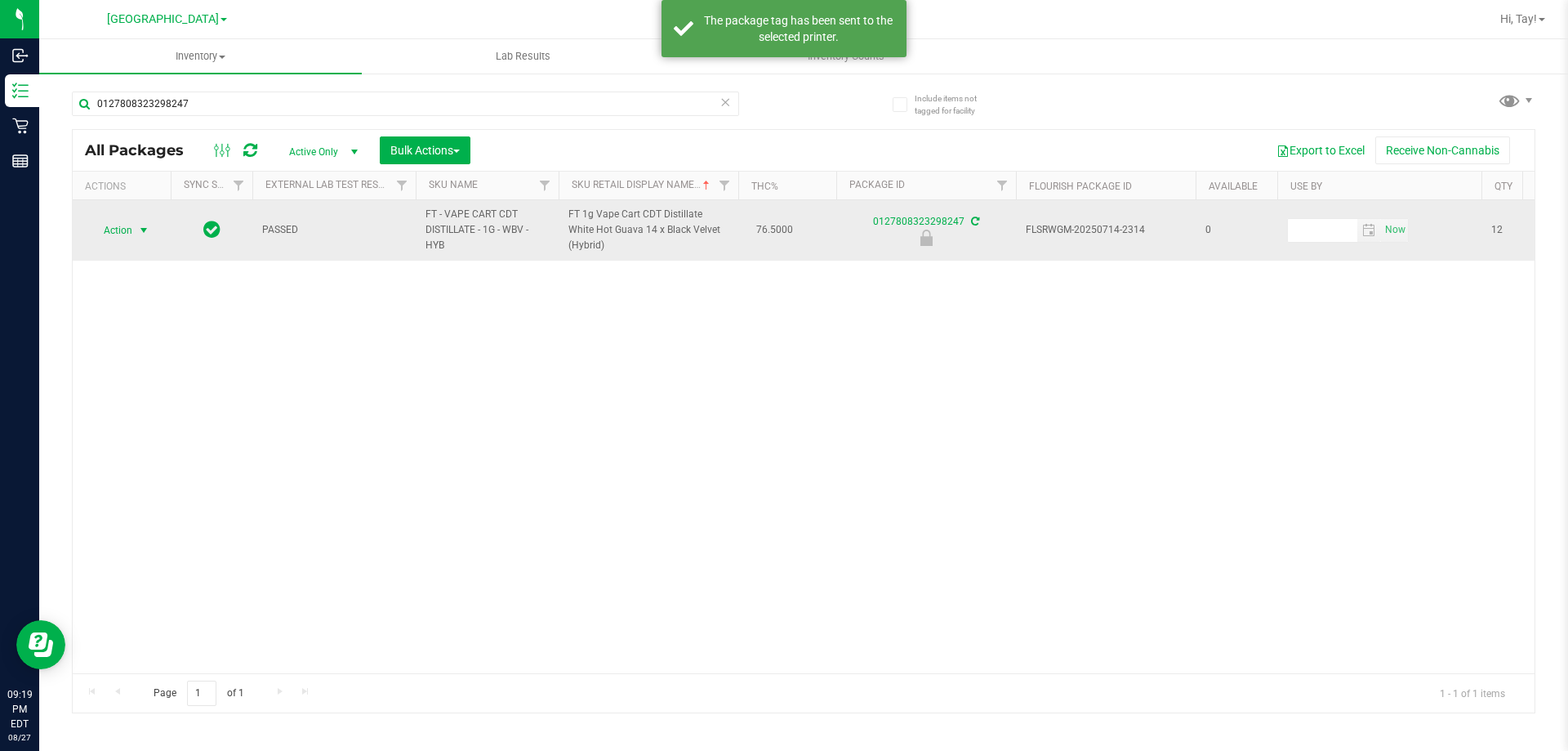
click at [125, 232] on span "Action" at bounding box center [111, 231] width 44 height 23
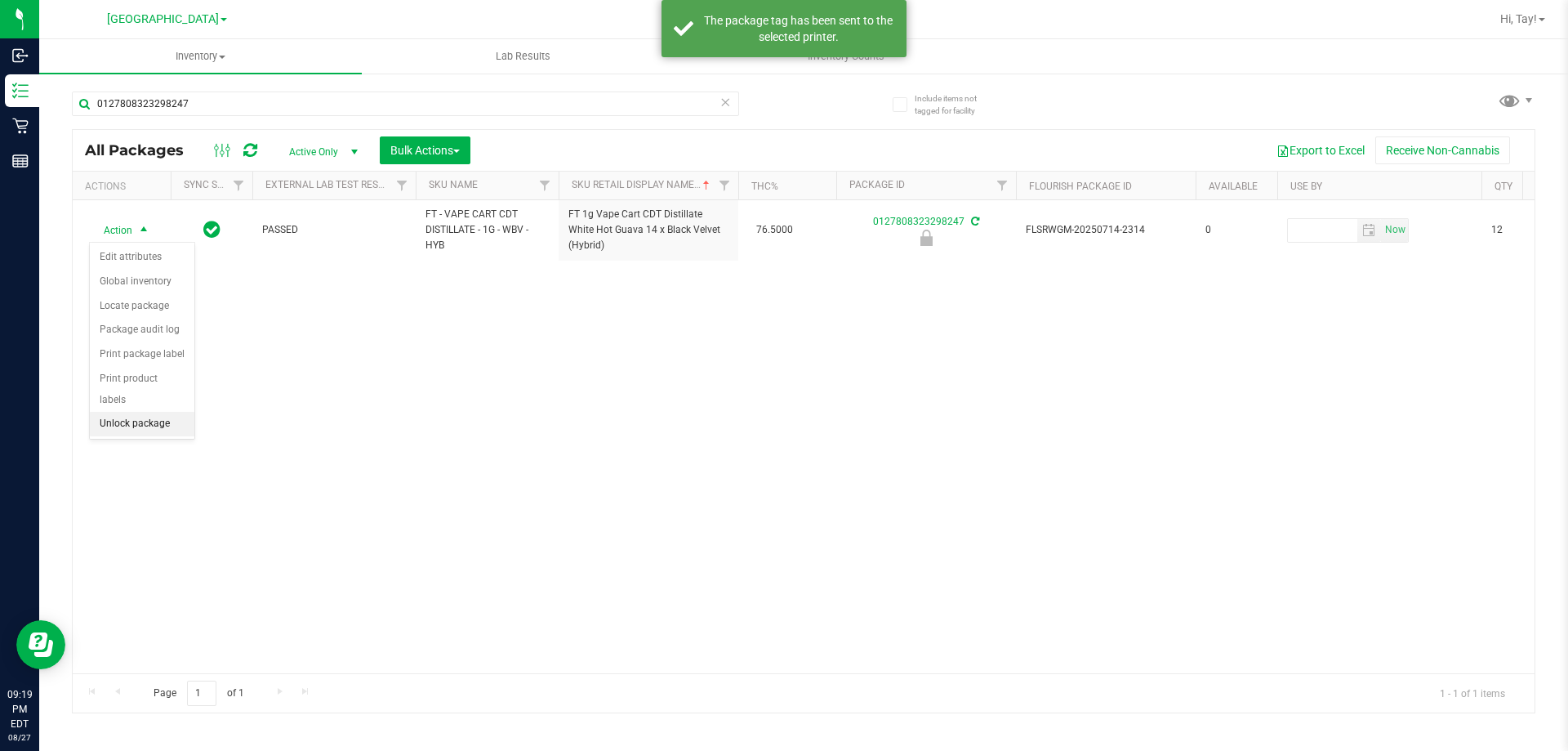
click at [143, 411] on li "Unlock package" at bounding box center [142, 424] width 104 height 25
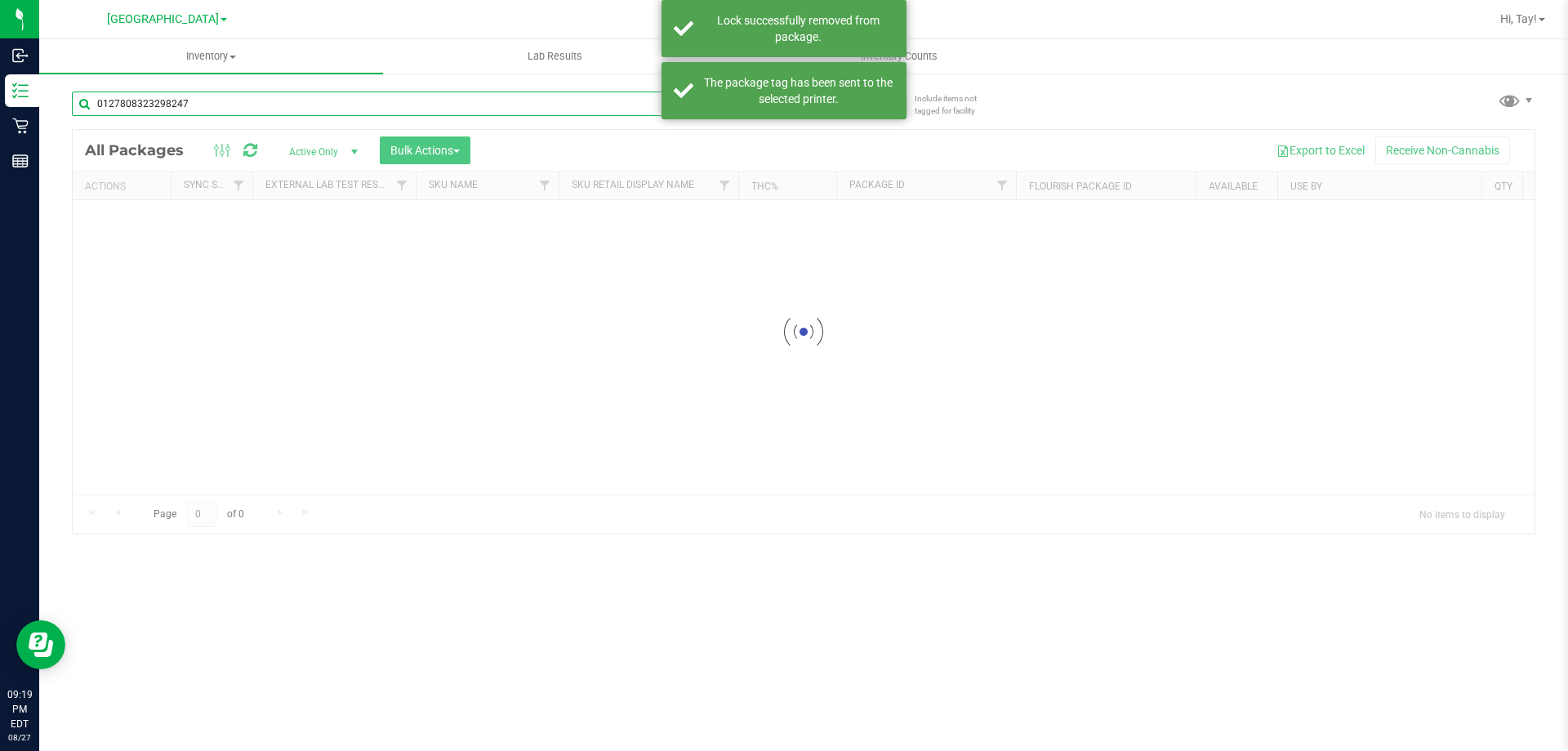
click at [202, 102] on div "Inventory All packages All inventory Waste log Create inventory Lab Results Inv…" at bounding box center [804, 395] width 1529 height 712
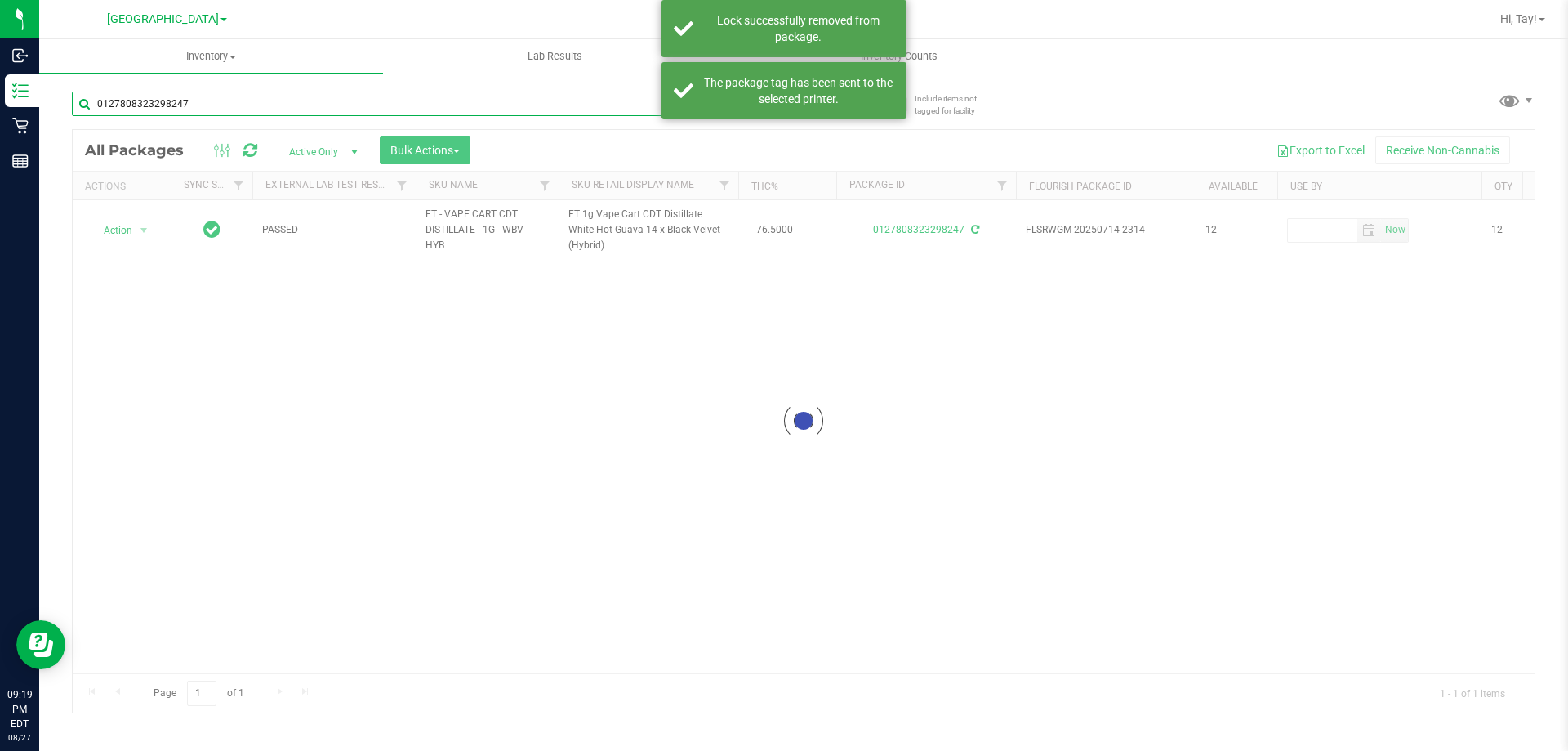
click at [202, 102] on input "0127808323298247" at bounding box center [405, 104] width 667 height 25
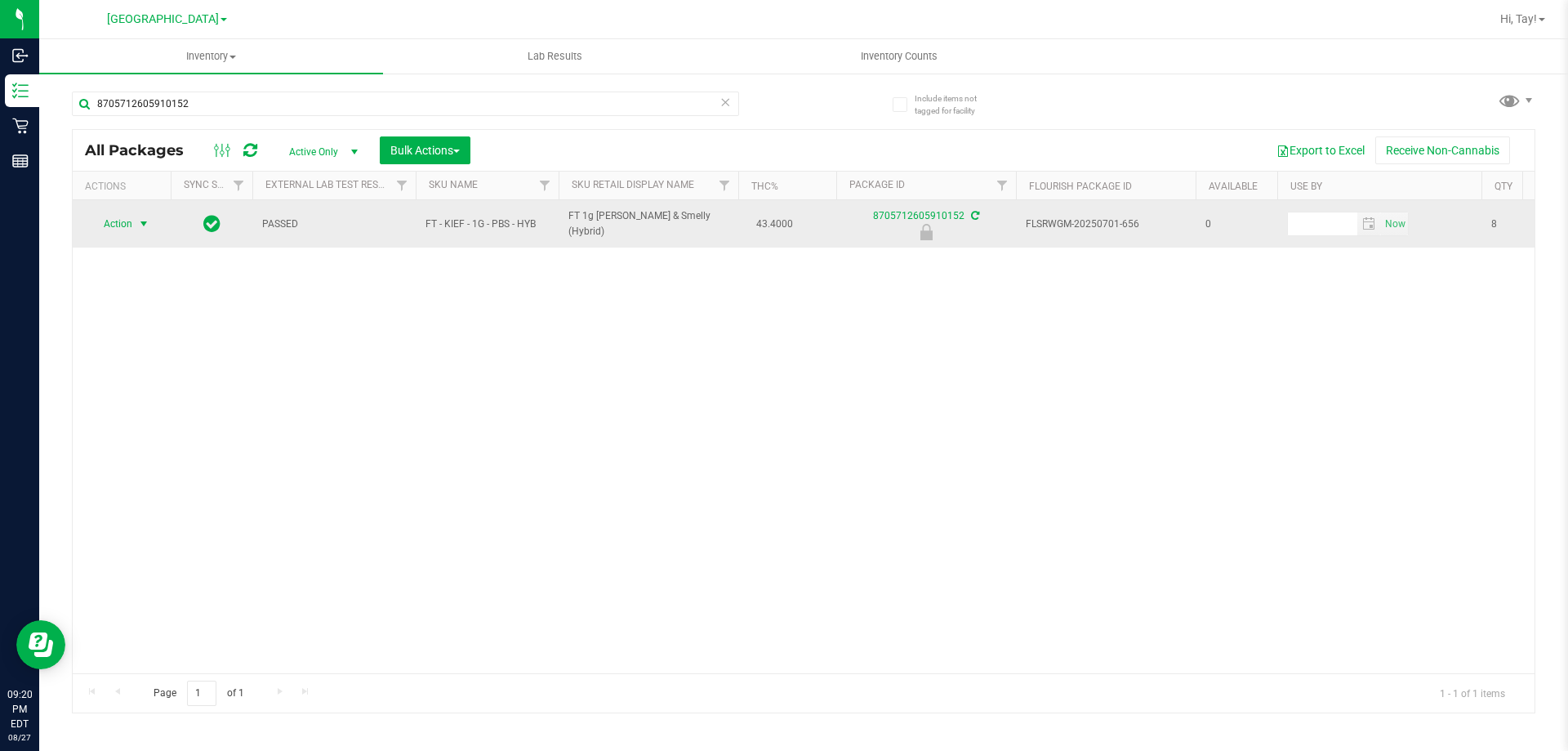
click at [125, 228] on span "Action" at bounding box center [111, 224] width 44 height 23
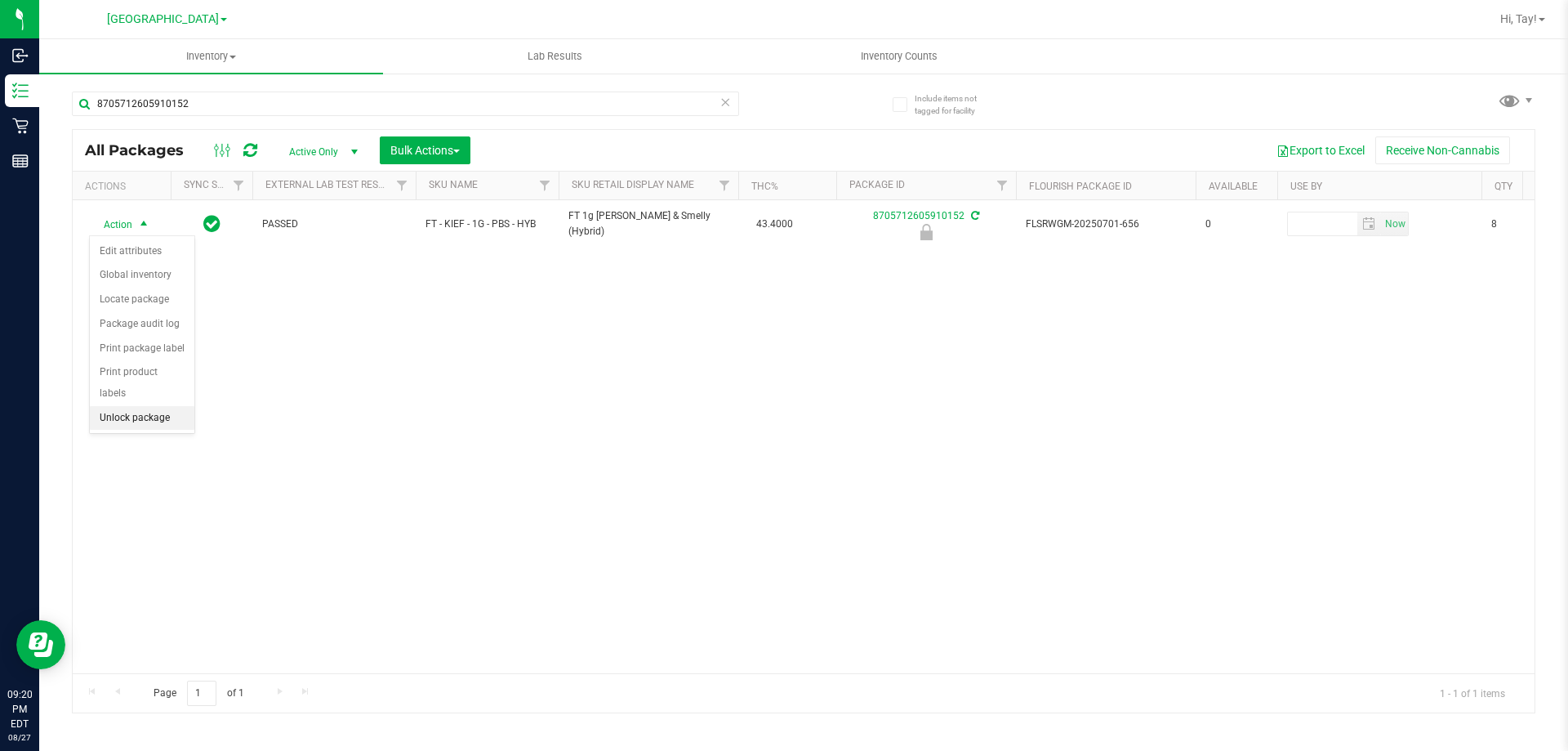
click at [154, 406] on li "Unlock package" at bounding box center [142, 418] width 104 height 25
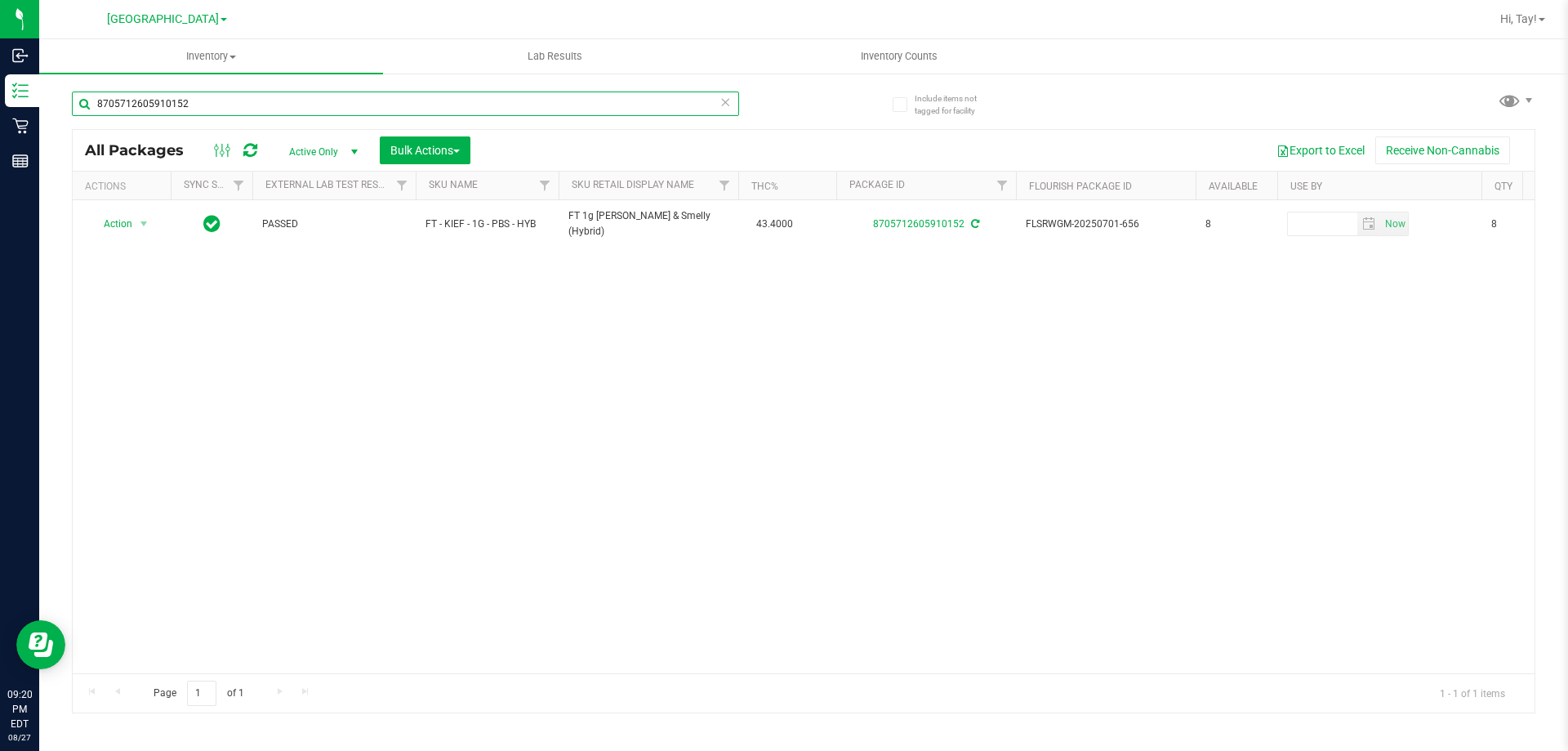
click at [359, 99] on input "8705712605910152" at bounding box center [405, 104] width 667 height 25
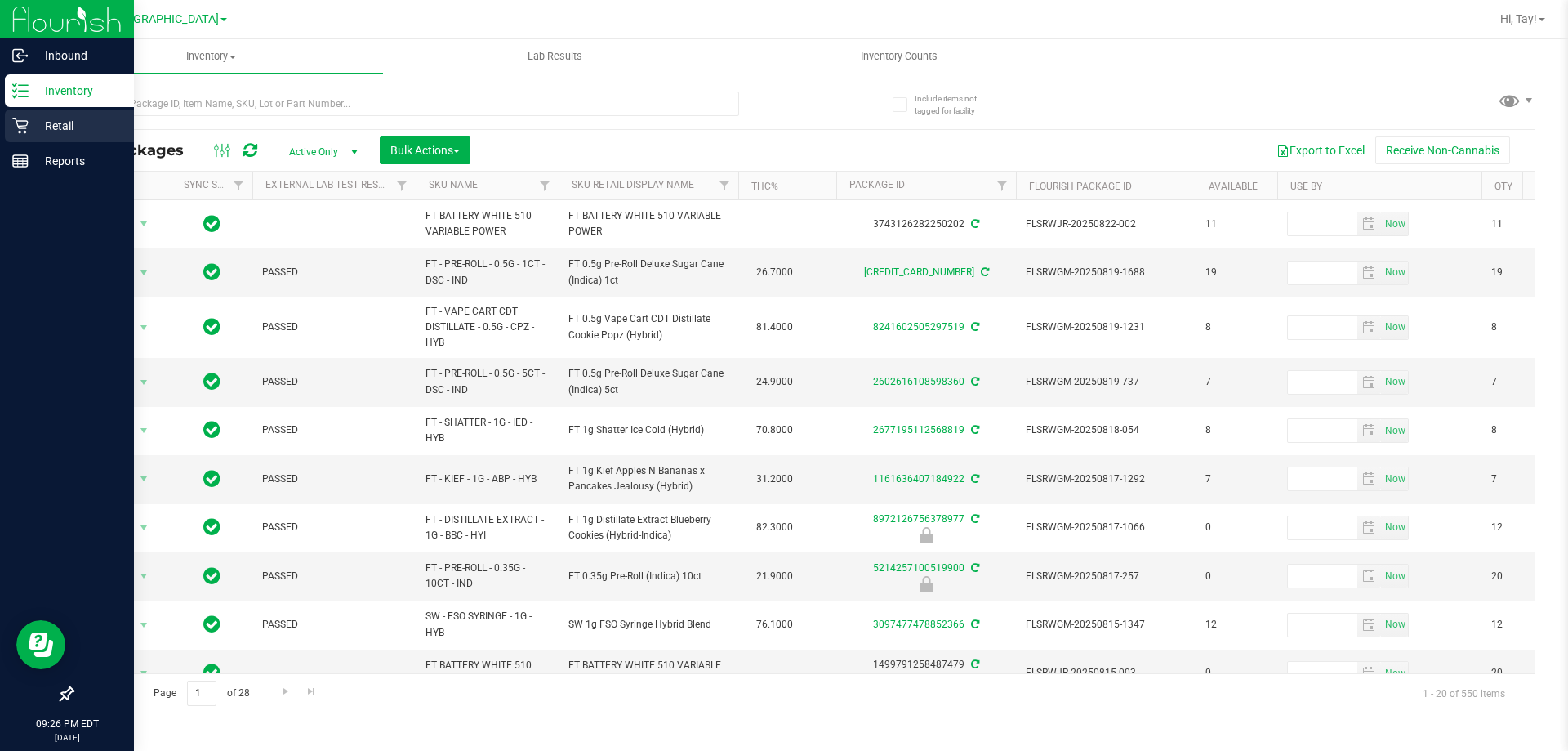
click at [45, 136] on div "Retail" at bounding box center [69, 125] width 129 height 33
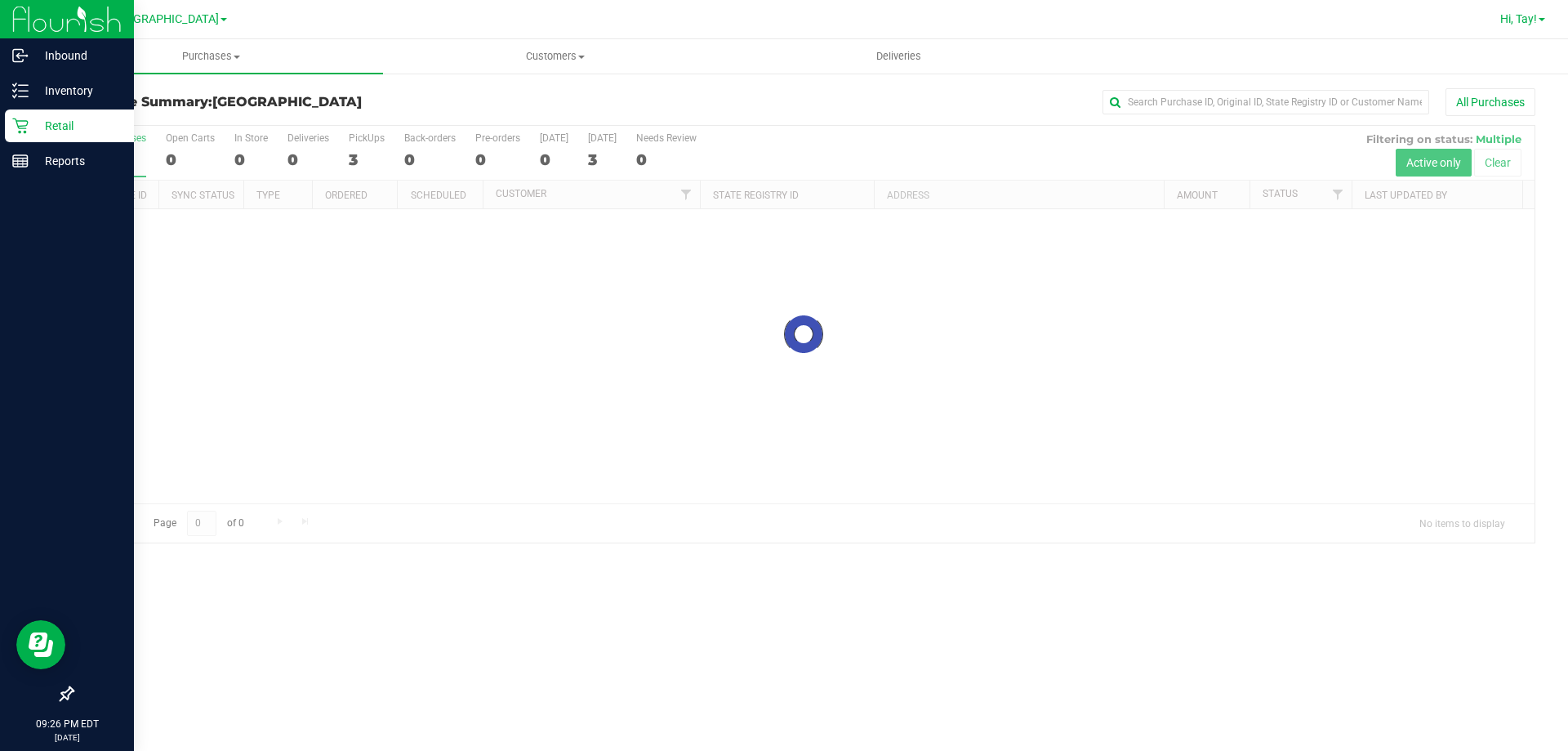
click at [1513, 19] on span "Hi, Tay!" at bounding box center [1518, 19] width 36 height 13
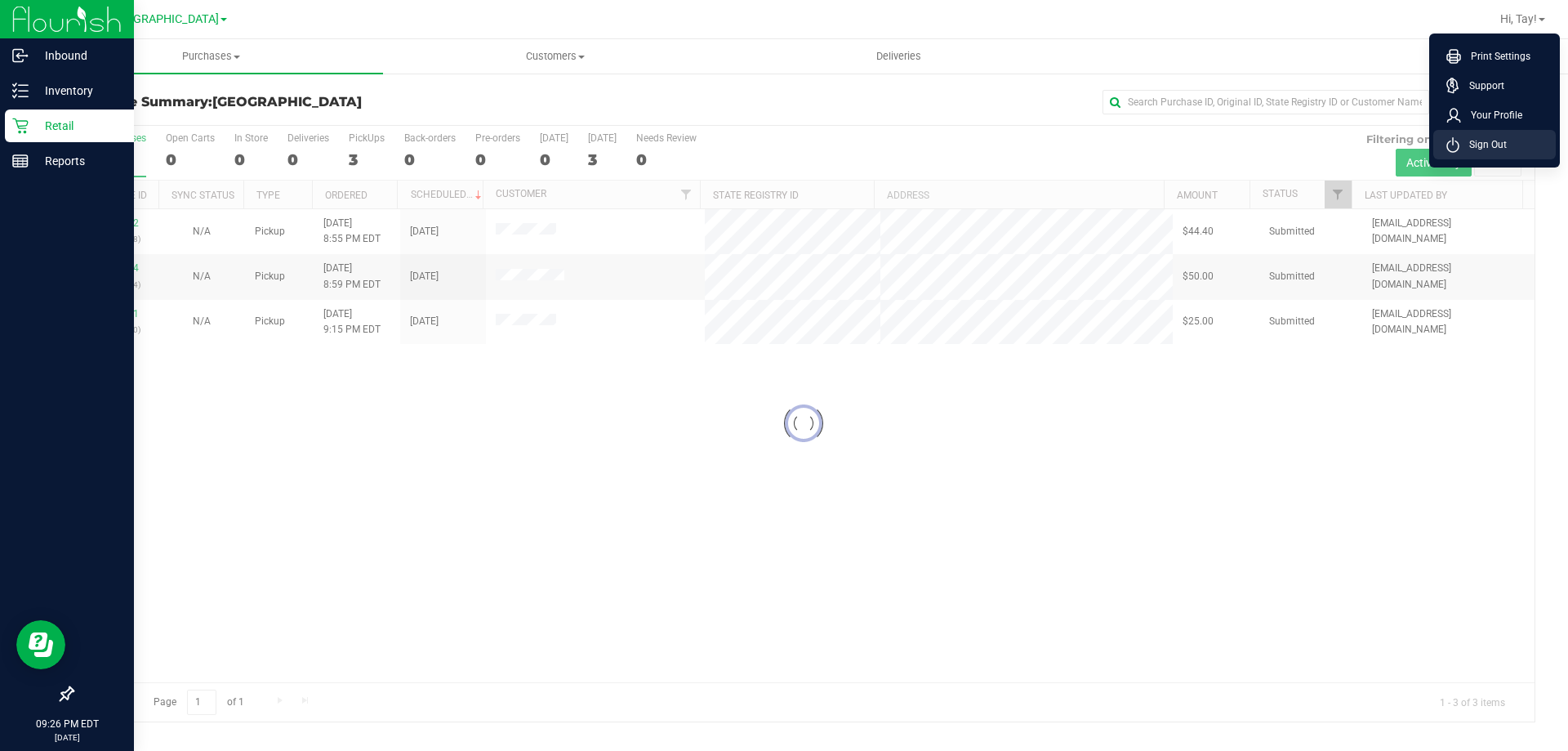
click at [1509, 134] on li "Sign Out" at bounding box center [1494, 144] width 122 height 30
